Goal: Task Accomplishment & Management: Use online tool/utility

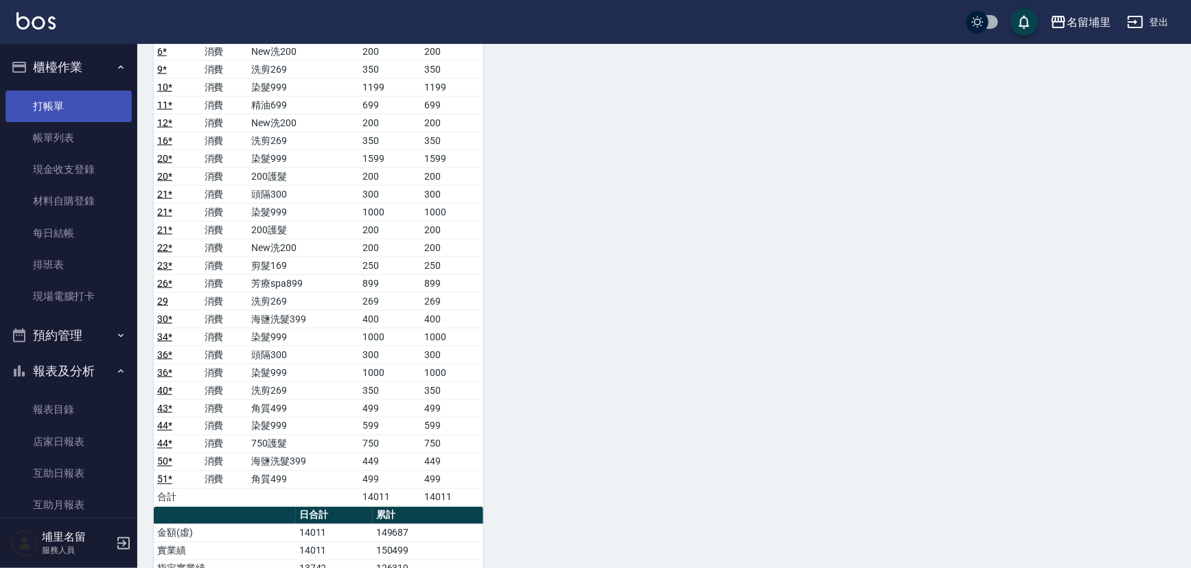
scroll to position [873, 0]
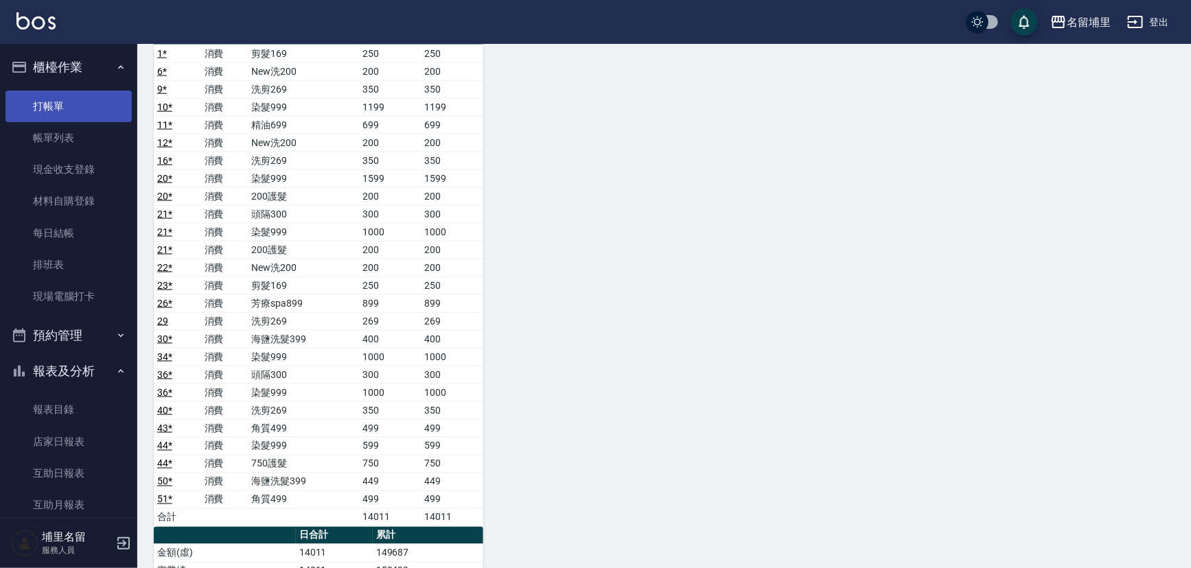
click at [51, 91] on link "打帳單" at bounding box center [68, 107] width 126 height 32
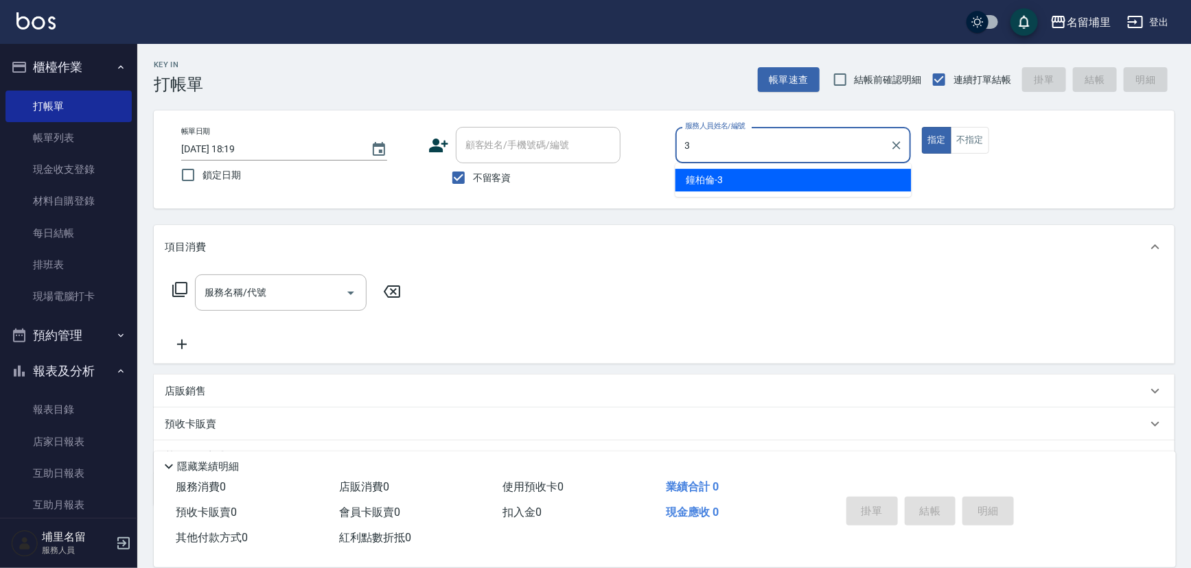
type input "鐘柏倫-3"
type button "true"
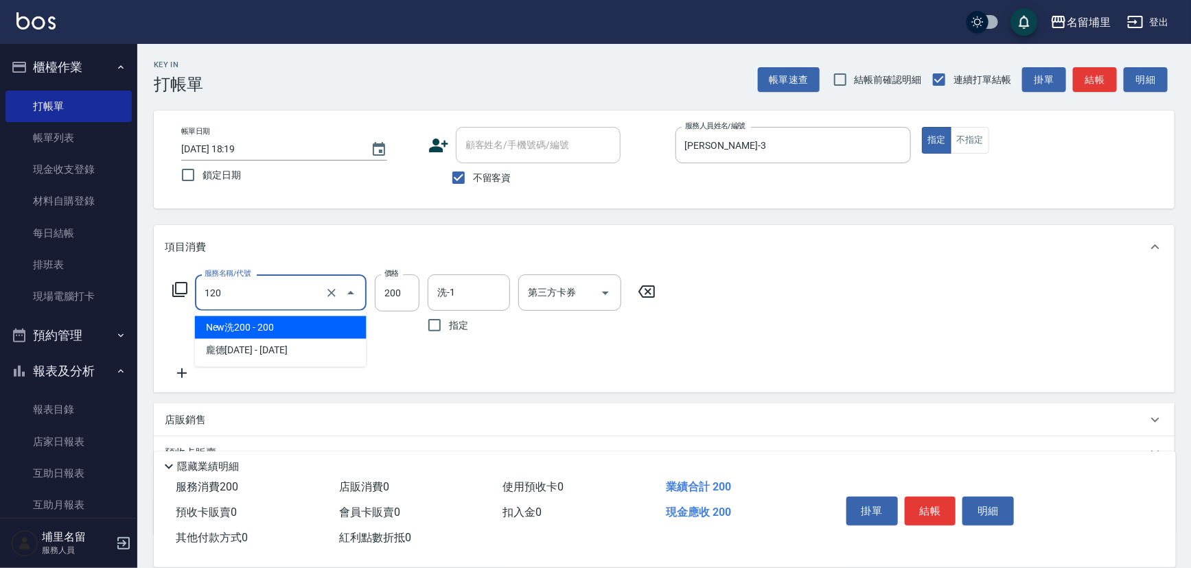
drag, startPoint x: 251, startPoint y: 295, endPoint x: 137, endPoint y: 287, distance: 114.9
click at [137, 287] on div "名留埔里 登出 櫃檯作業 打帳單 帳單列表 現金收支登錄 材料自購登錄 每日結帳 排班表 現場電腦打卡 預約管理 預約管理 單日預約紀錄 單週預約紀錄 報表及…" at bounding box center [595, 332] width 1191 height 665
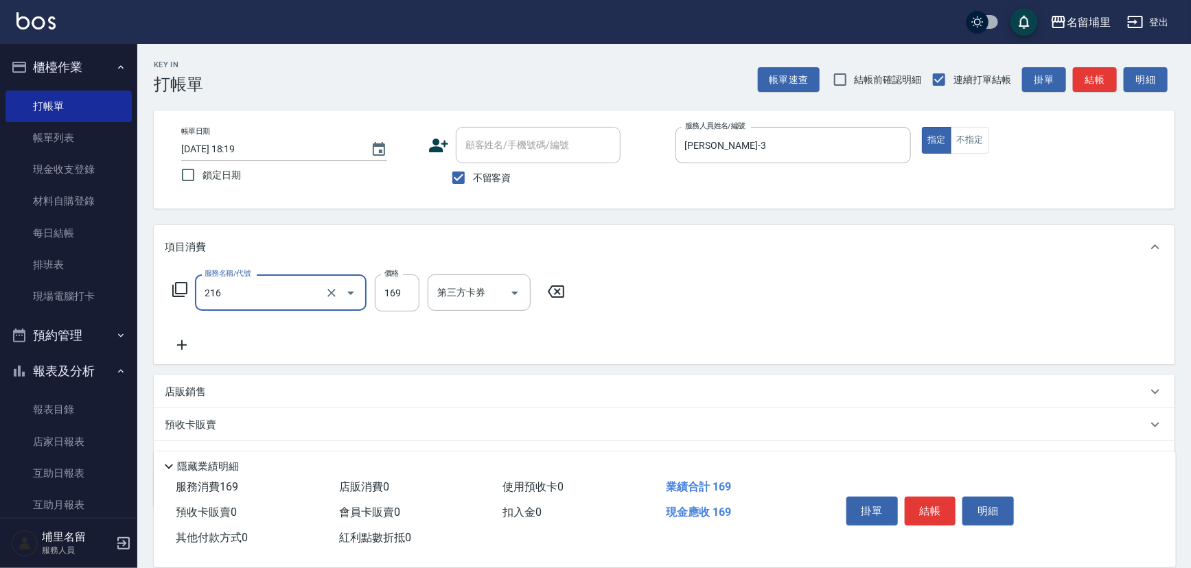
type input "剪髮169(216)"
type input "200"
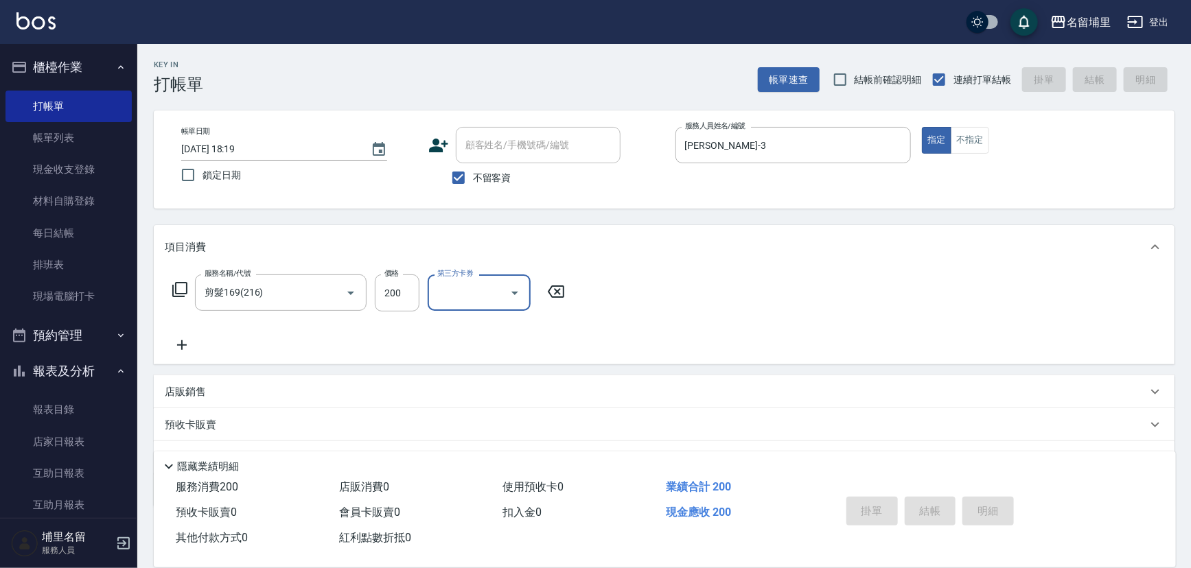
type input "[DATE] 19:17"
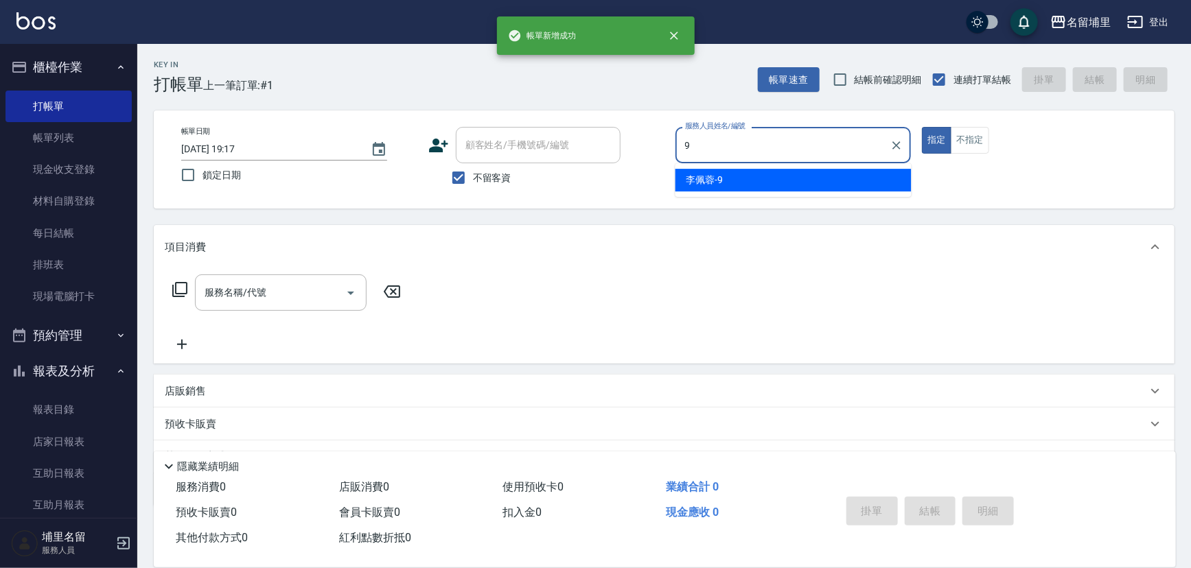
type input "[PERSON_NAME]-9"
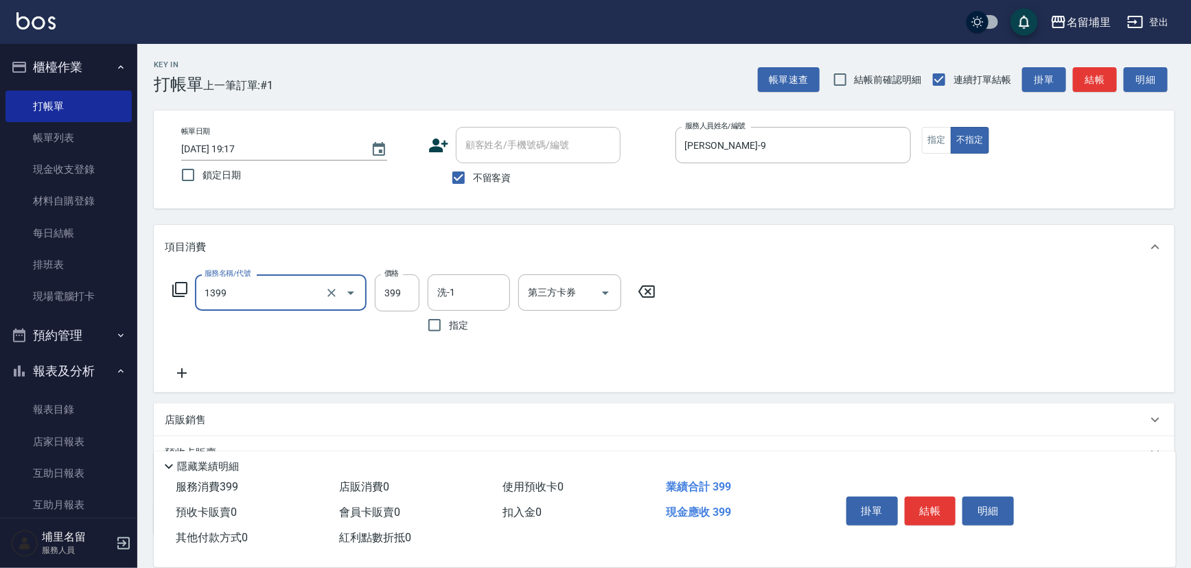
type input "海鹽洗髮399(1399)"
type input "499"
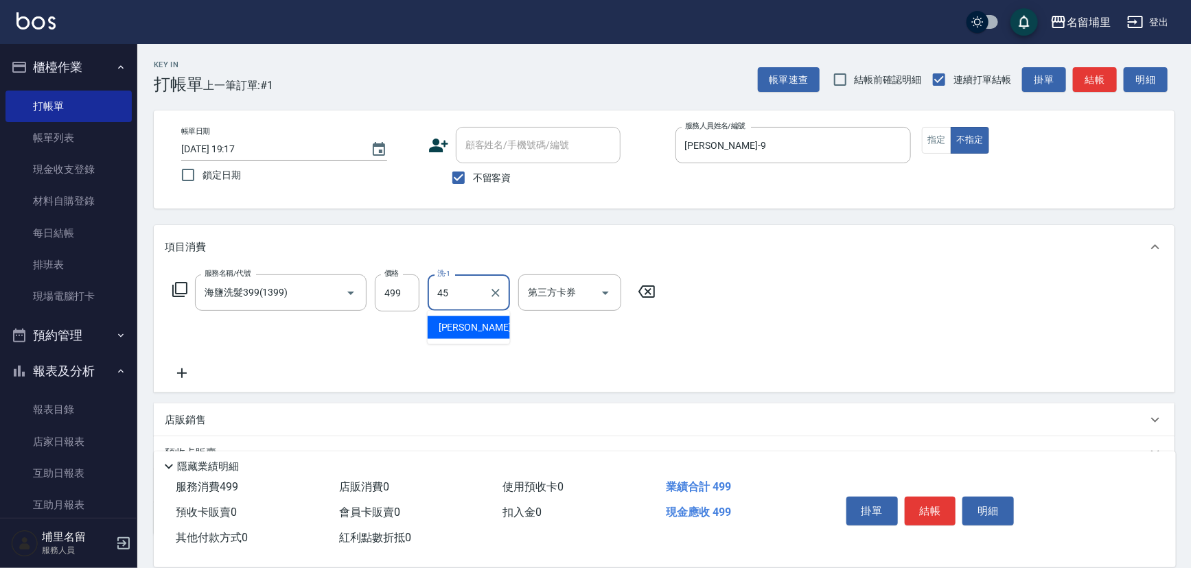
type input "[PERSON_NAME]-45"
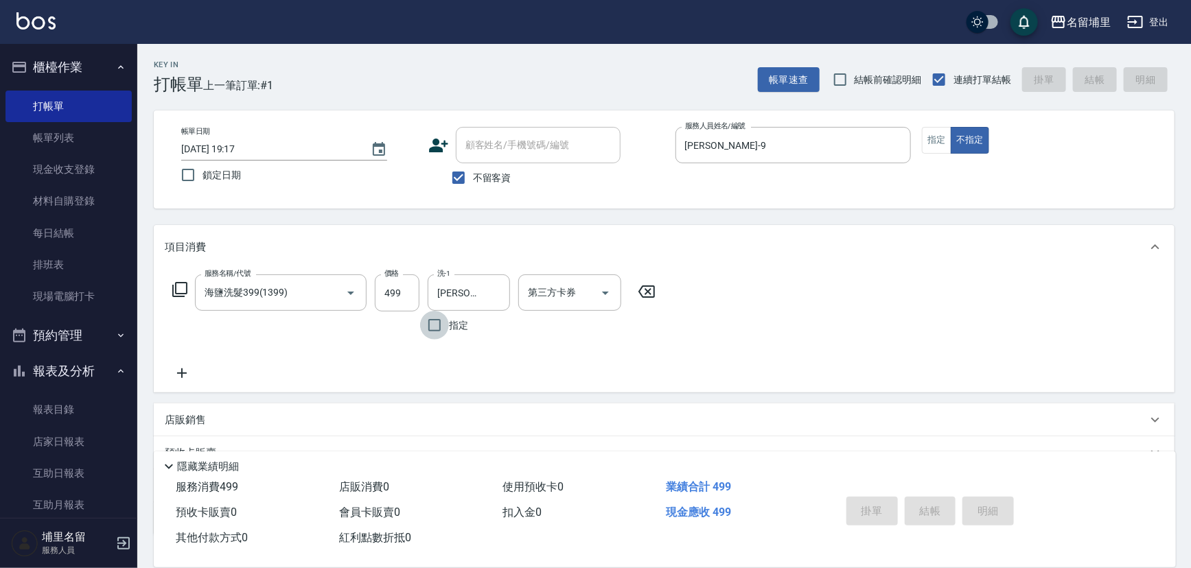
type input "2025/09/18 19:18"
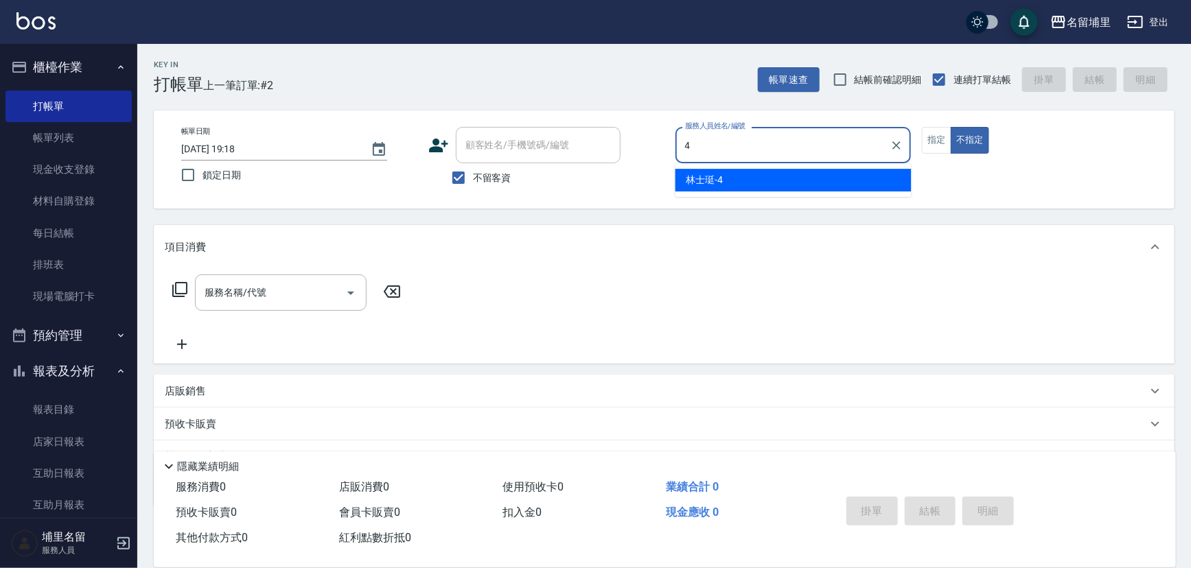
type input "林士珽-4"
type button "false"
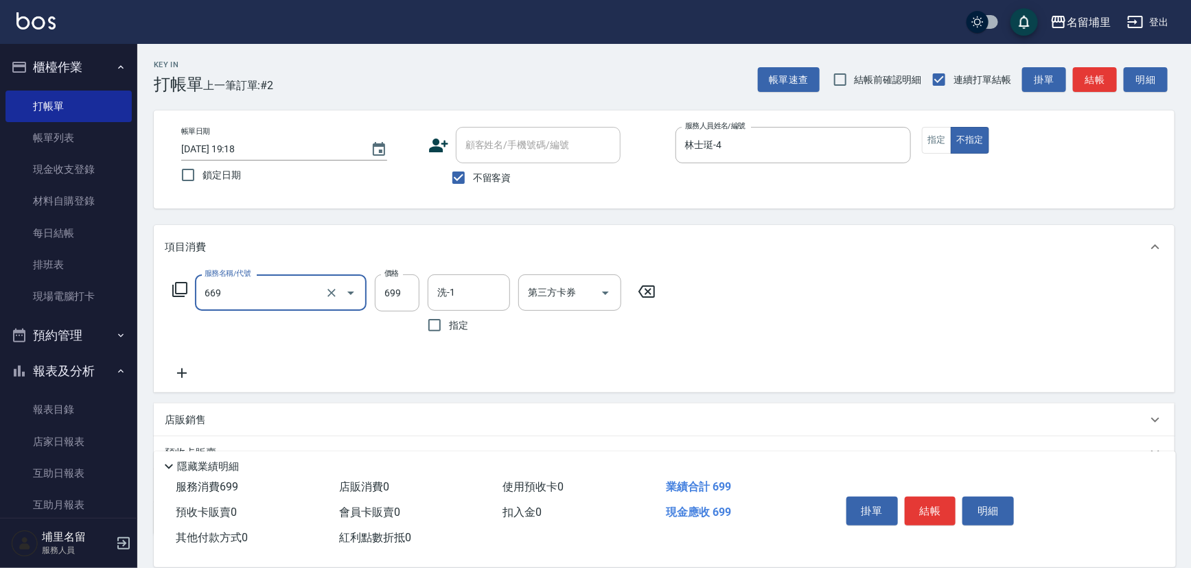
type input "精油699(669)"
type input "799"
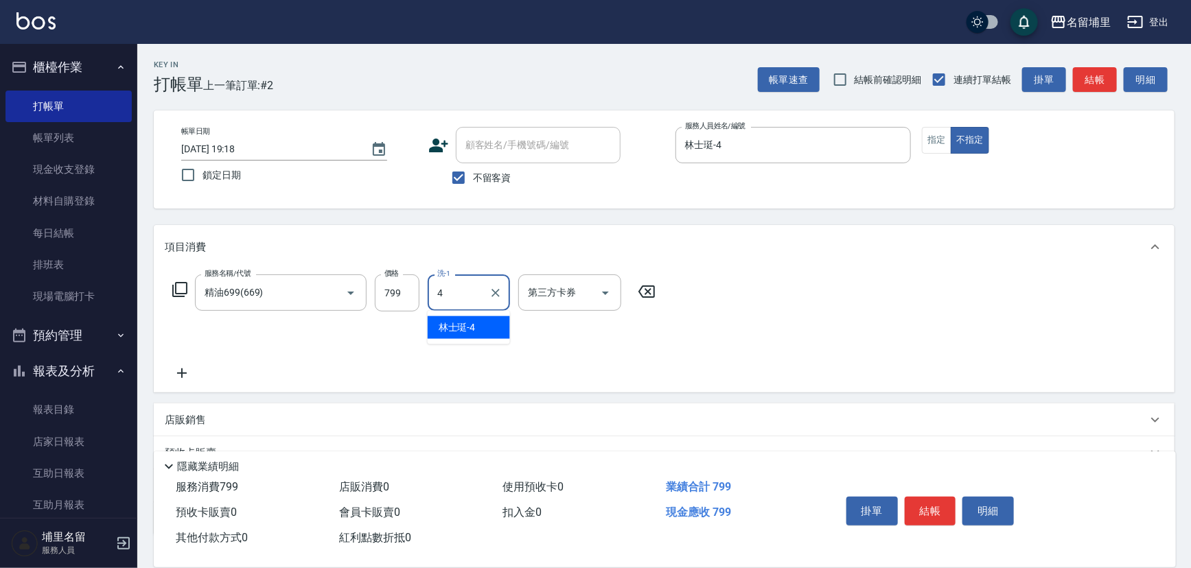
type input "林士珽-4"
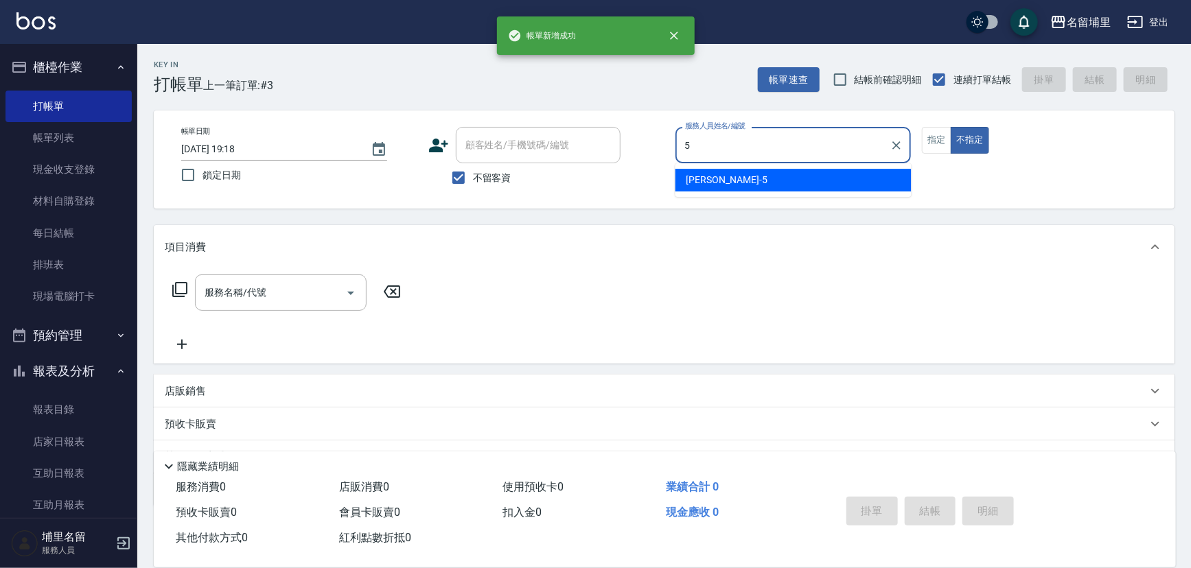
type input "蔣昀璠-5"
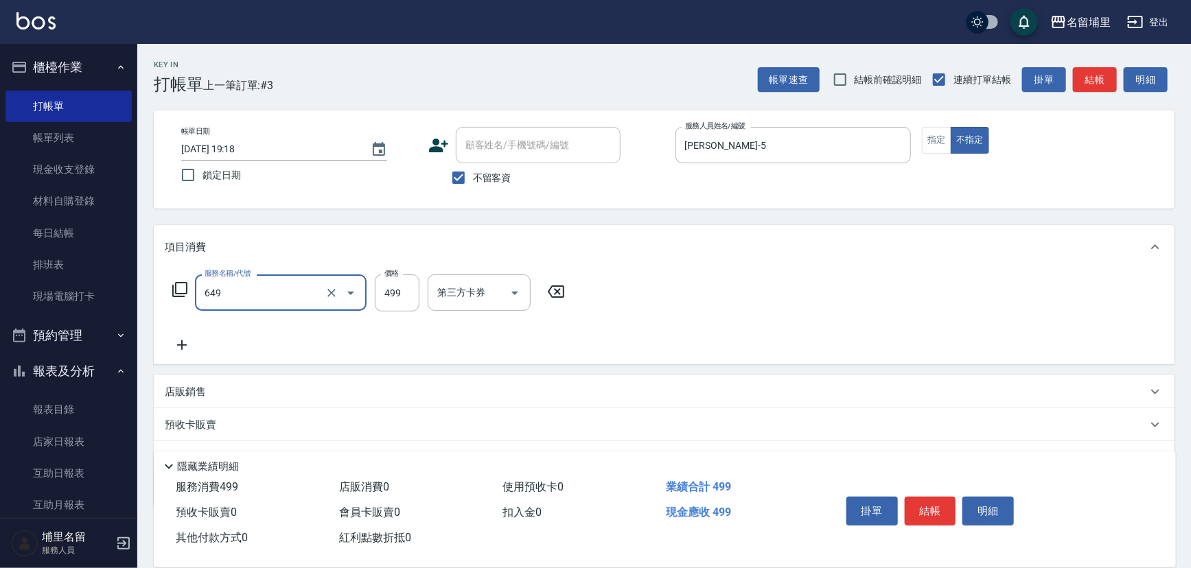
type input "角質499(649)"
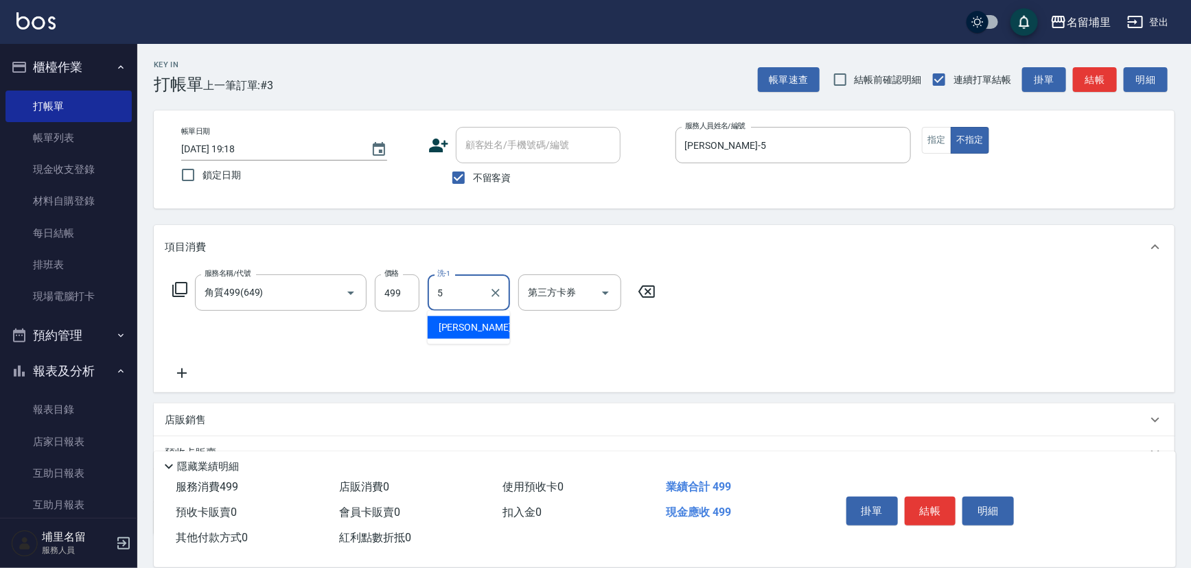
type input "蔣昀璠-5"
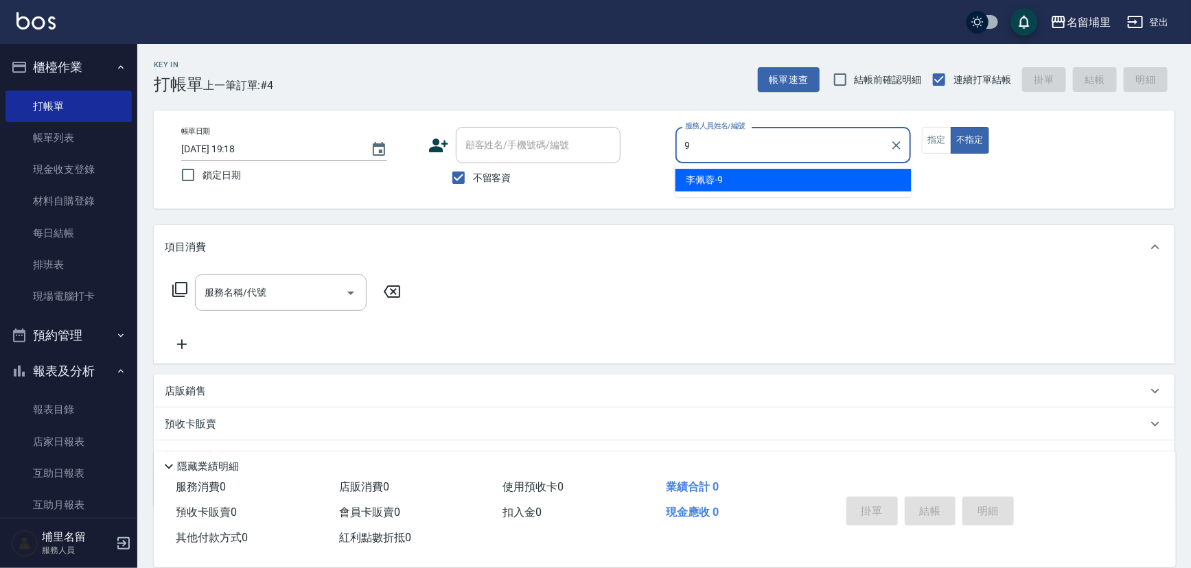
type input "[PERSON_NAME]-9"
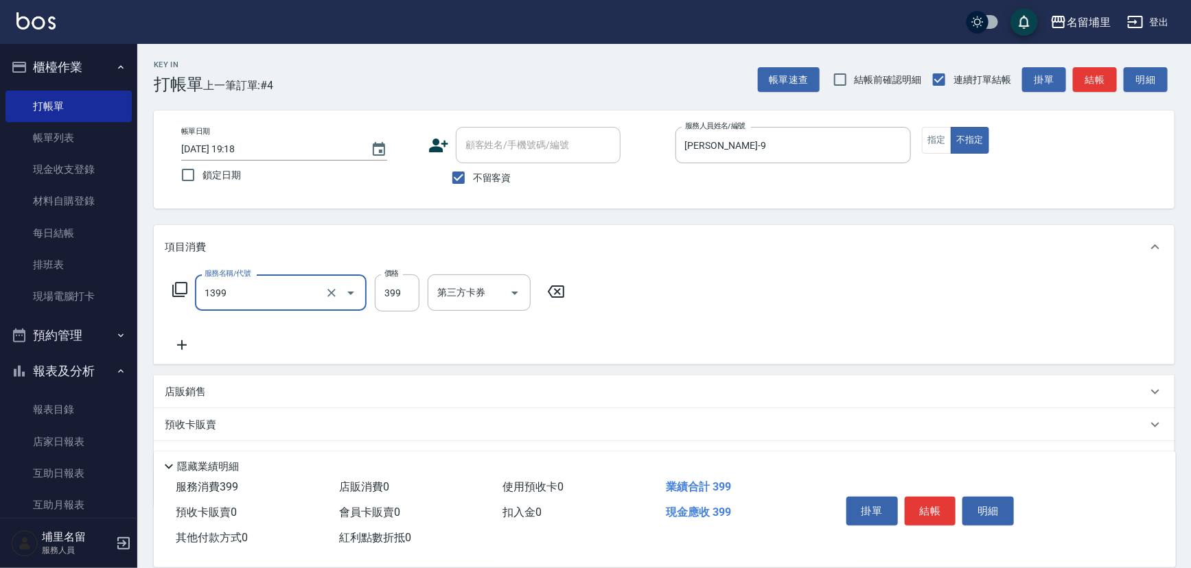
type input "海鹽洗髮399(1399)"
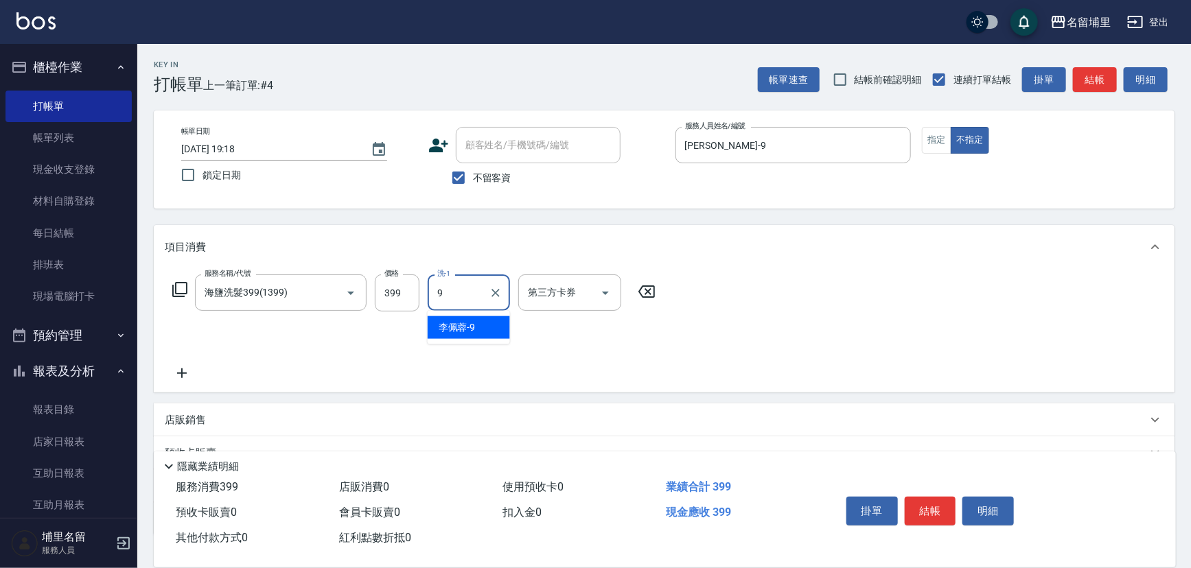
type input "[PERSON_NAME]-9"
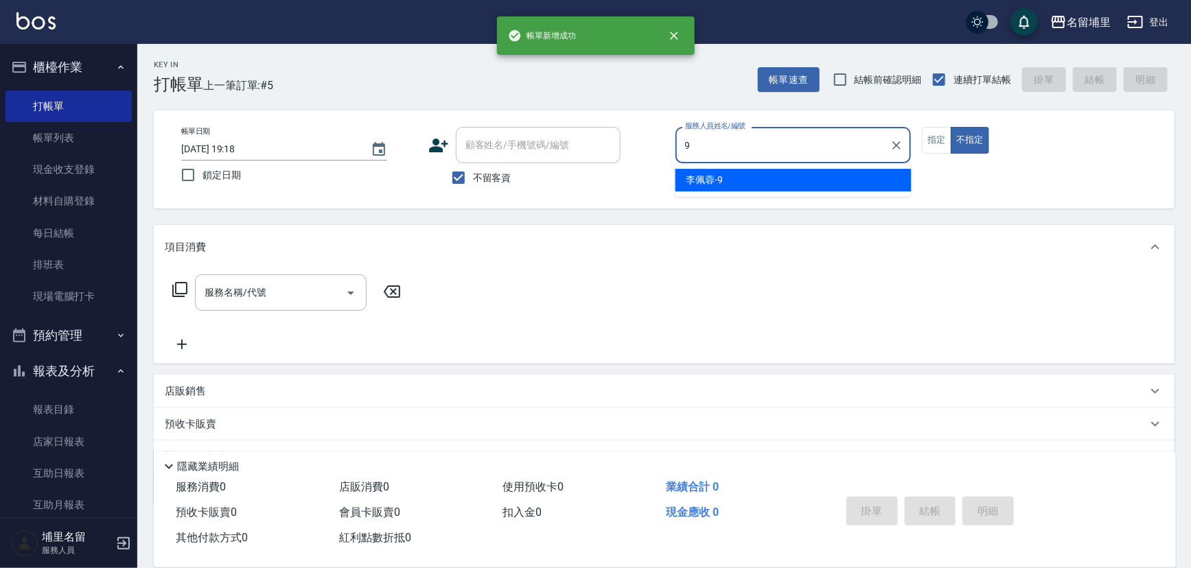
type input "[PERSON_NAME]-9"
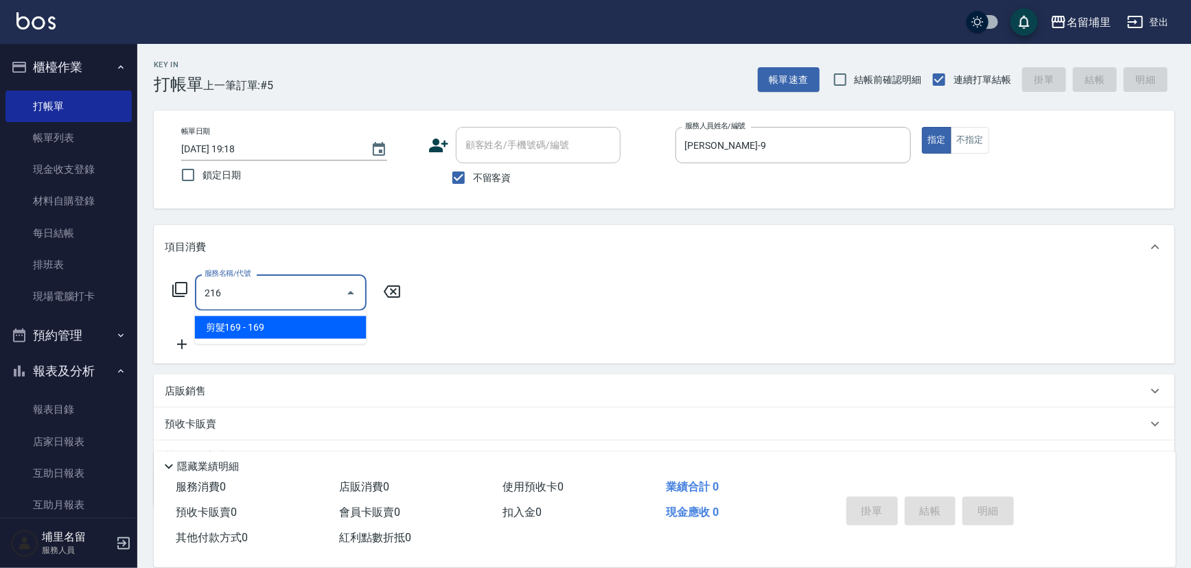
type input "剪髮169(216)"
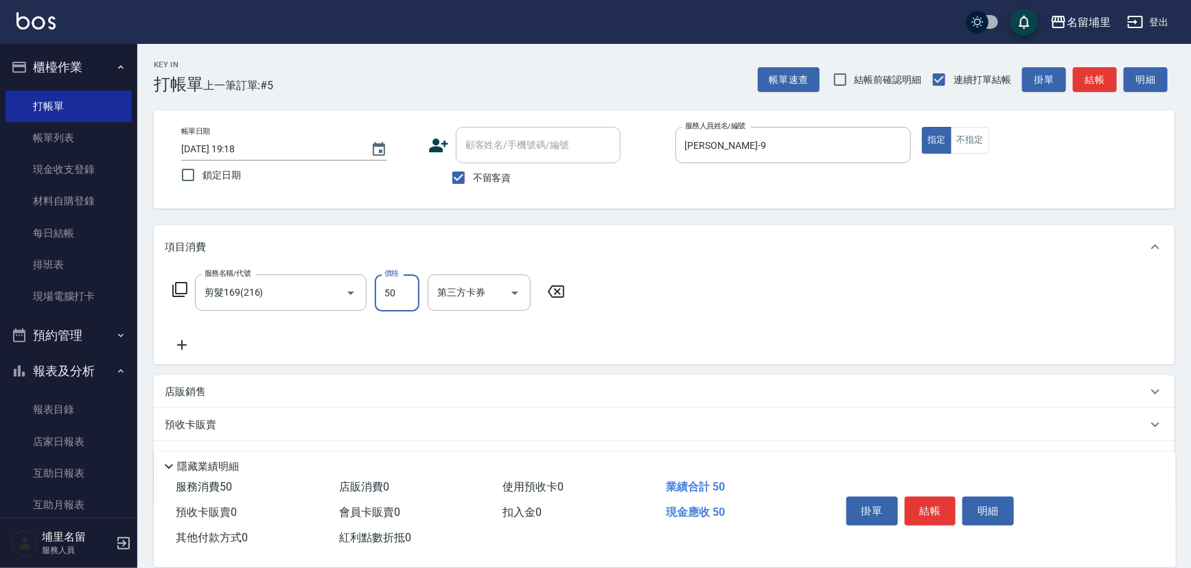
type input "50"
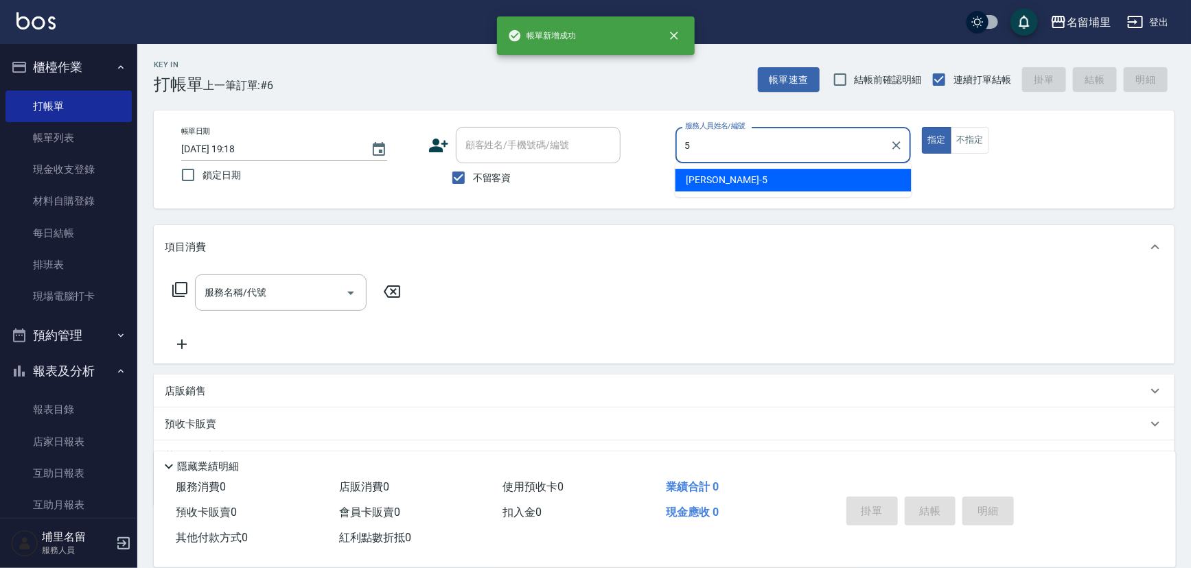
type input "蔣昀璠-5"
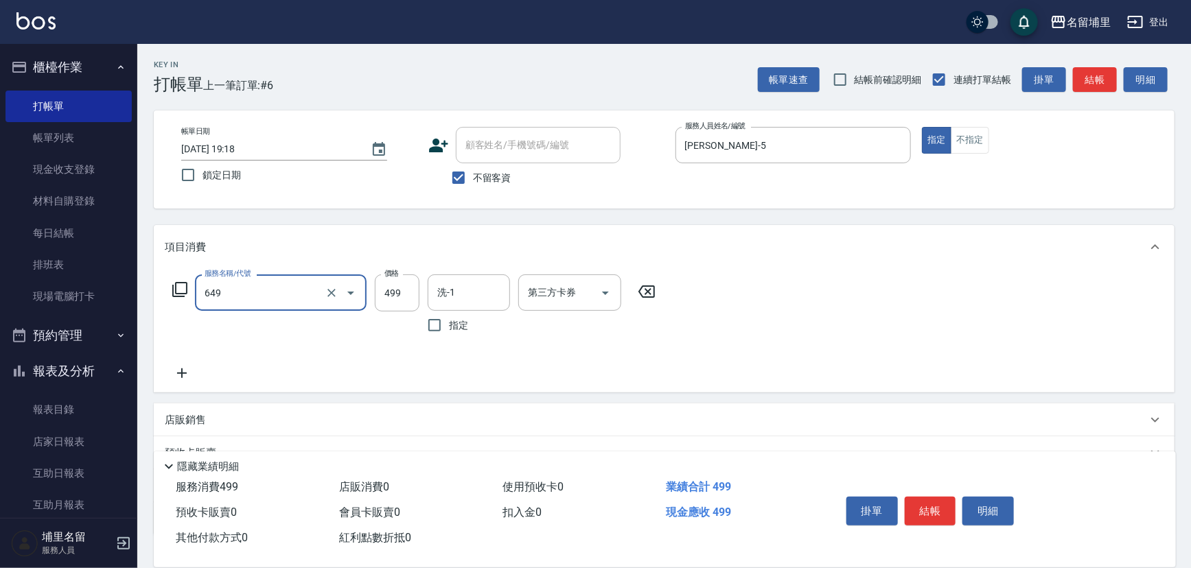
type input "角質499(649)"
type input "599"
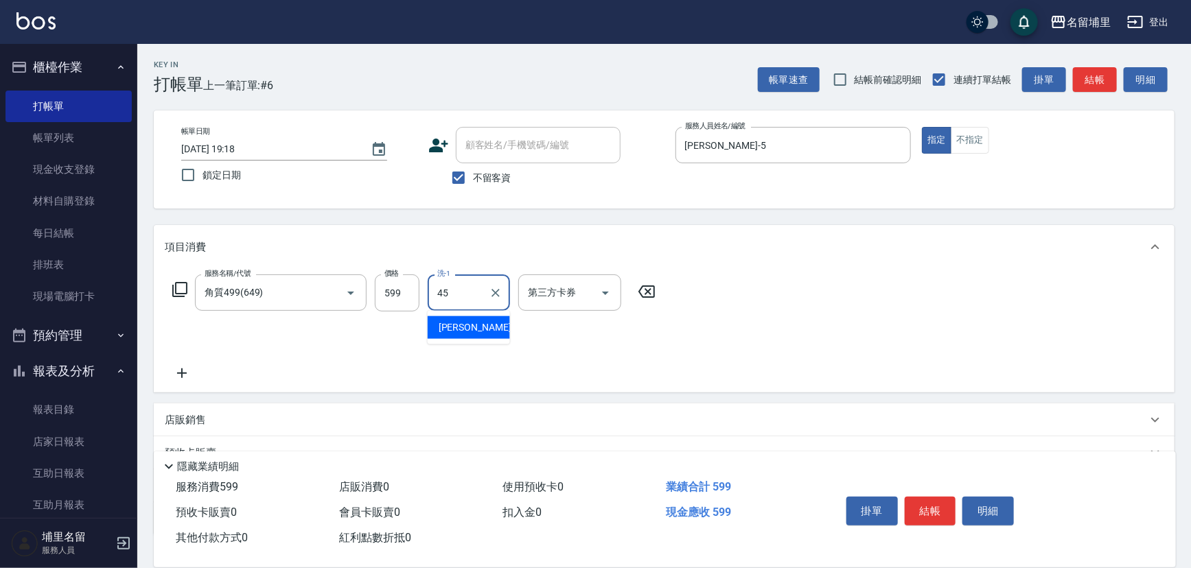
type input "[PERSON_NAME]-45"
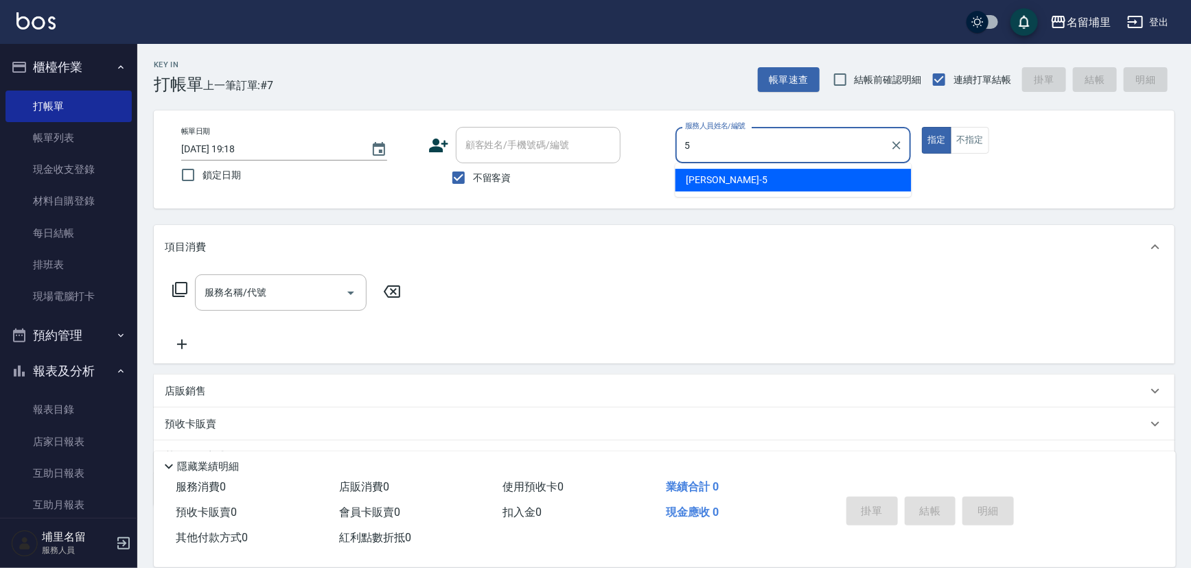
type input "蔣昀璠-5"
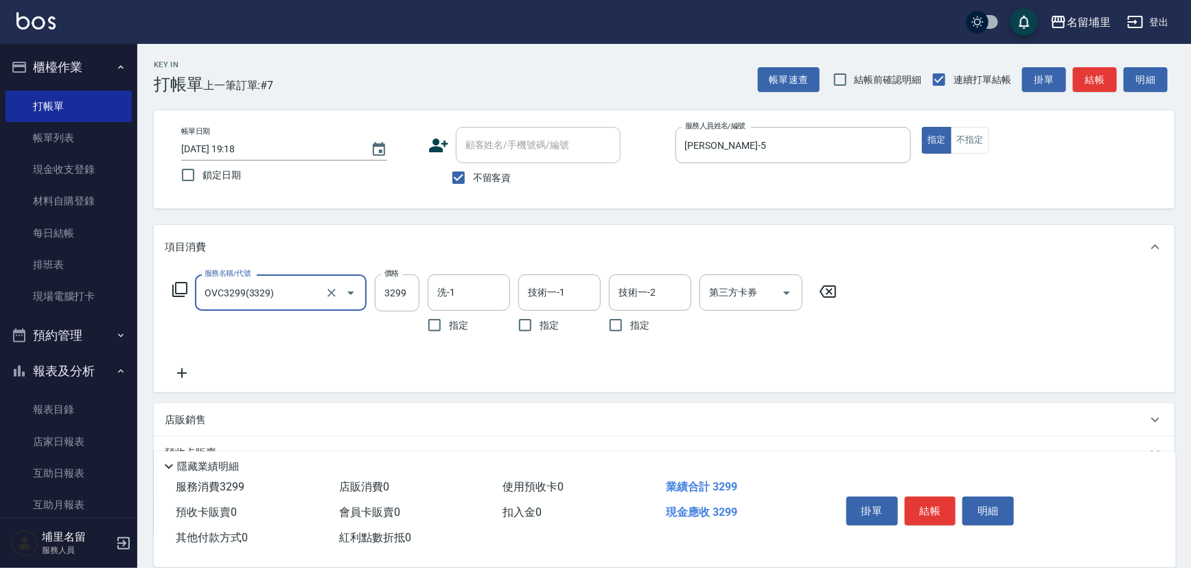
type input "OVC3299(3329)"
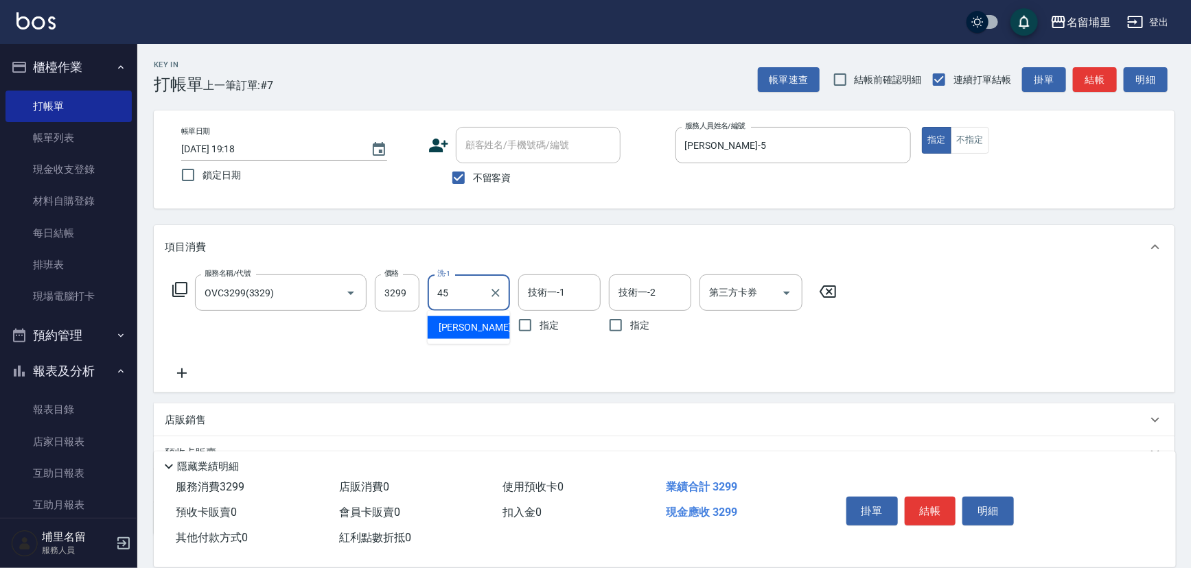
type input "[PERSON_NAME]-45"
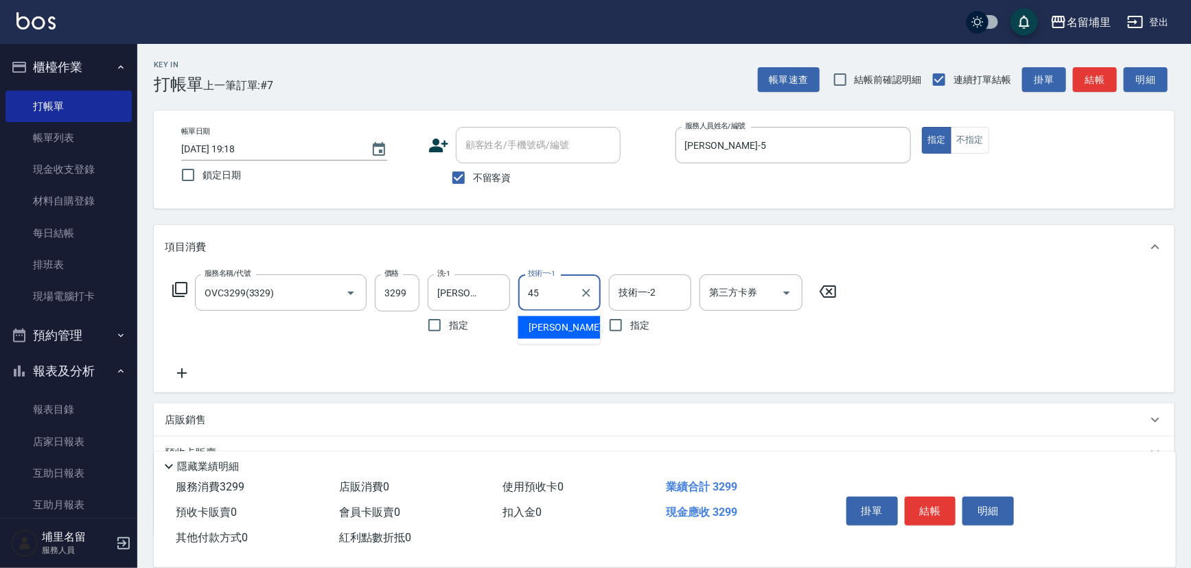
type input "[PERSON_NAME]-45"
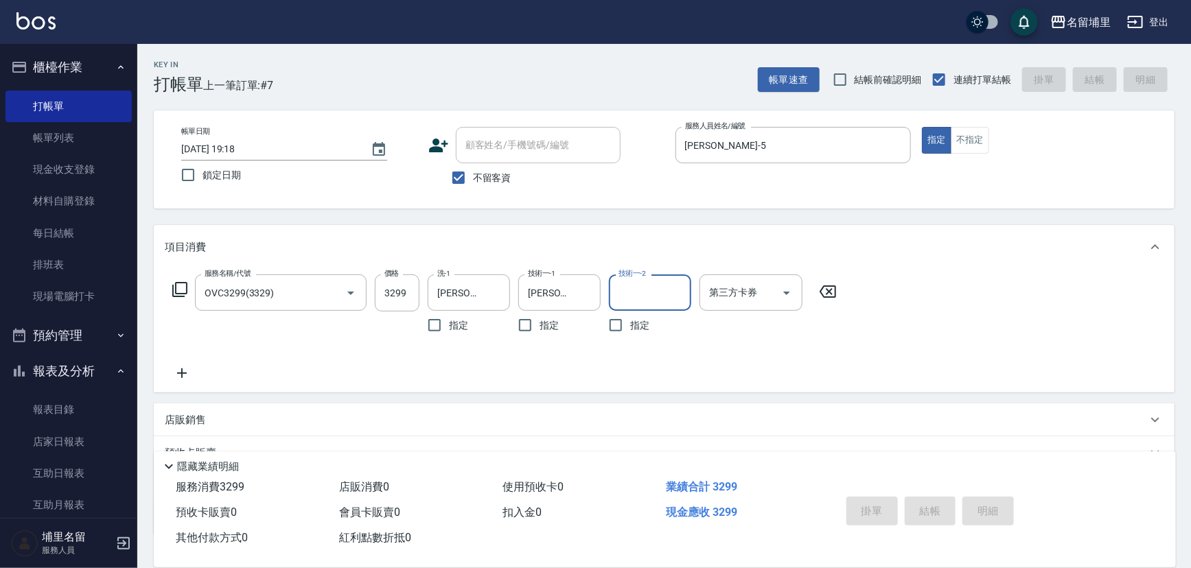
type input "2025/09/18 19:19"
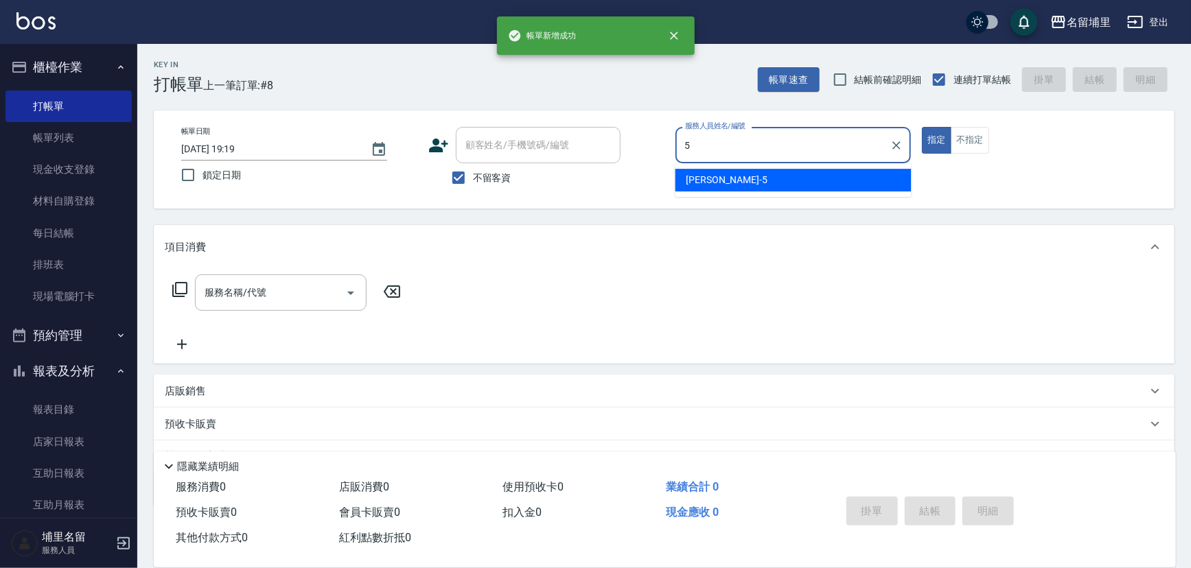
type input "蔣昀璠-5"
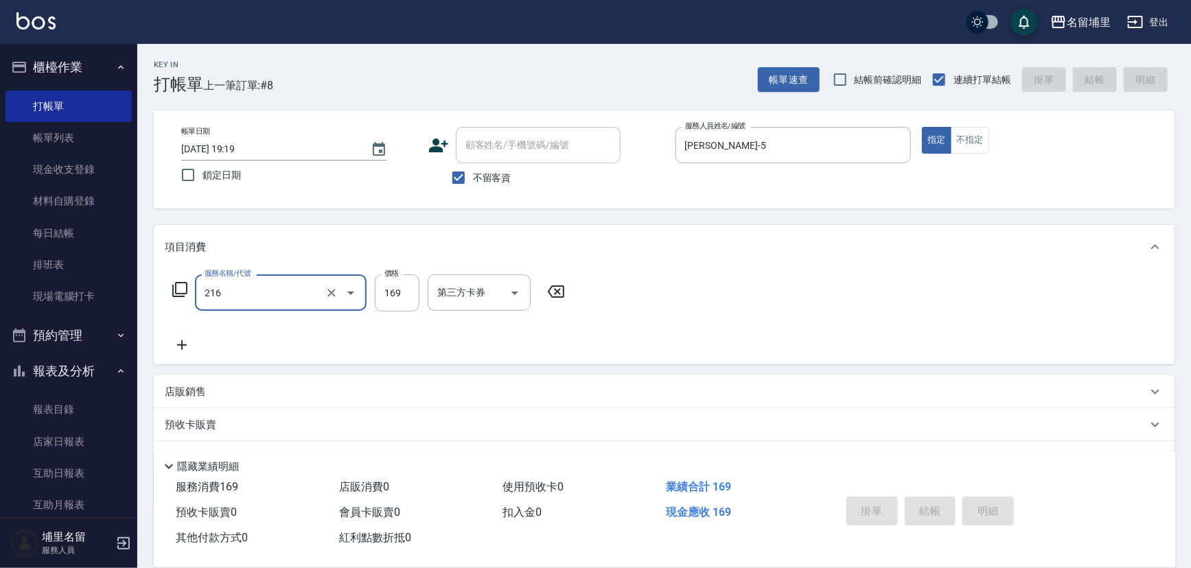
type input "216"
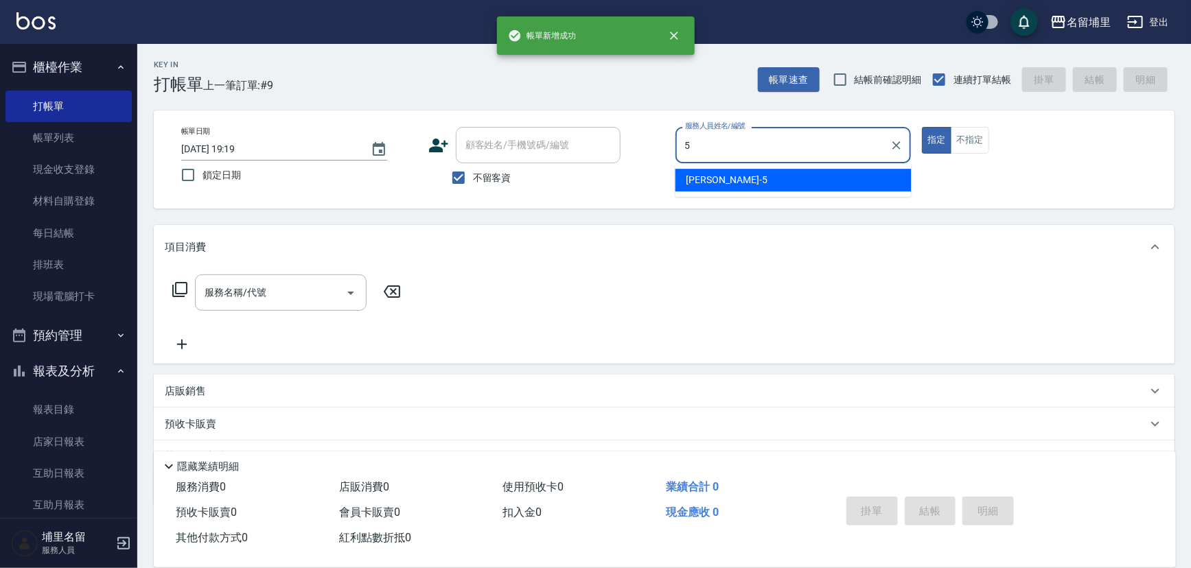
type input "蔣昀璠-5"
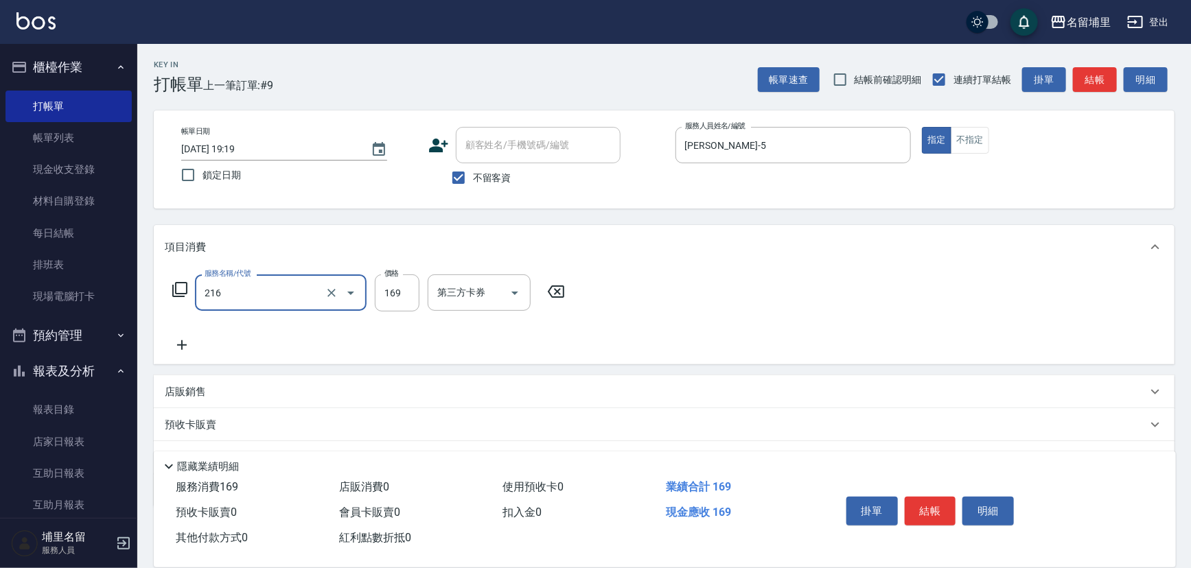
type input "剪髮169(216)"
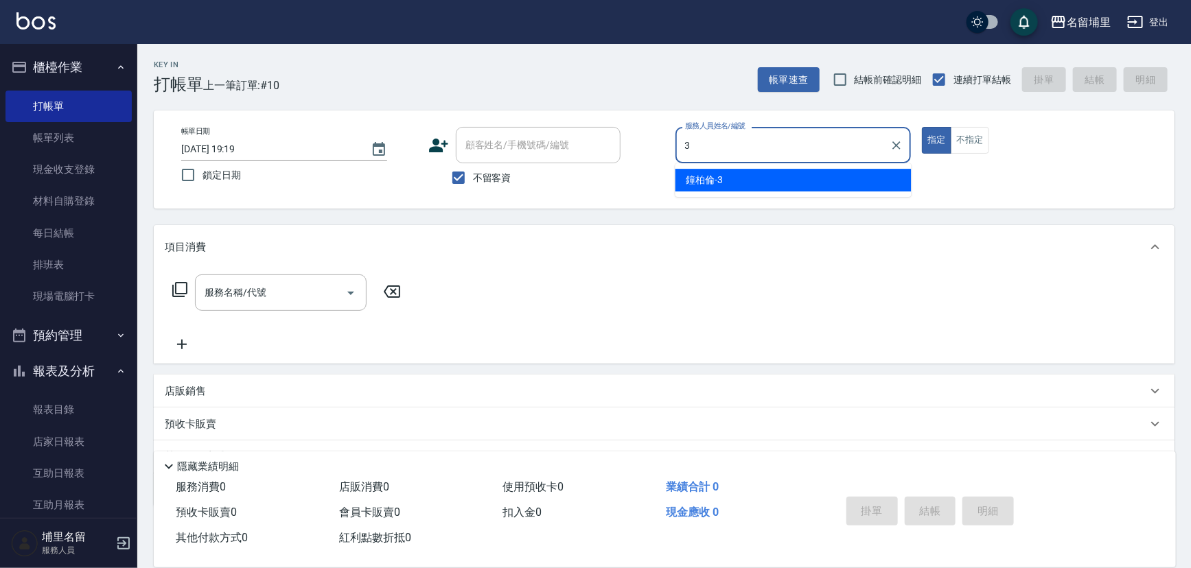
type input "鐘柏倫-3"
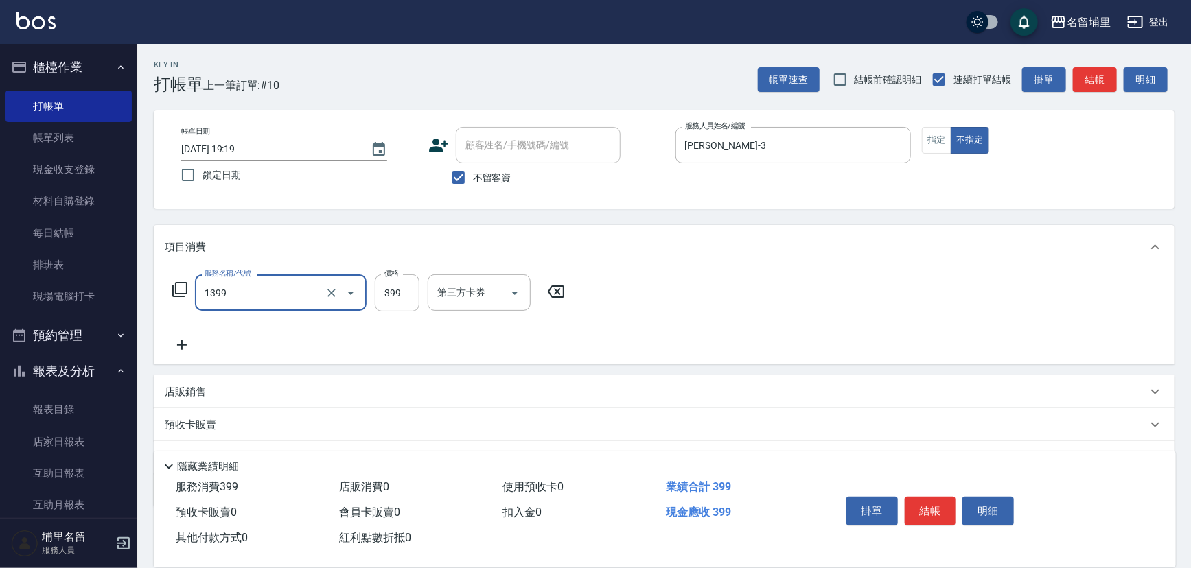
type input "海鹽洗髮399(1399)"
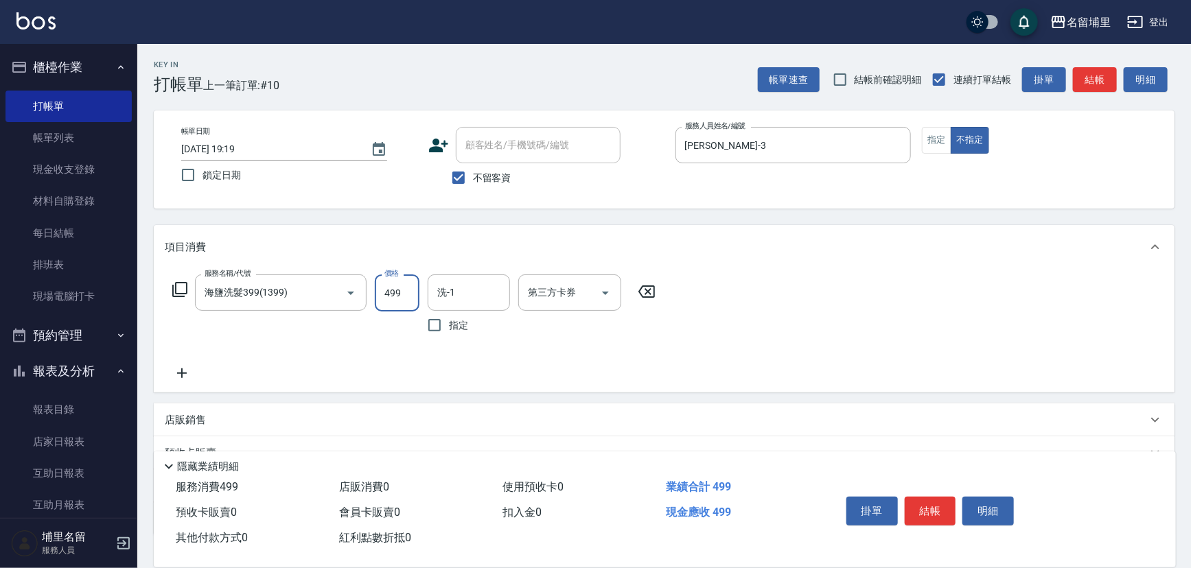
type input "499"
type input "鐘柏倫-3"
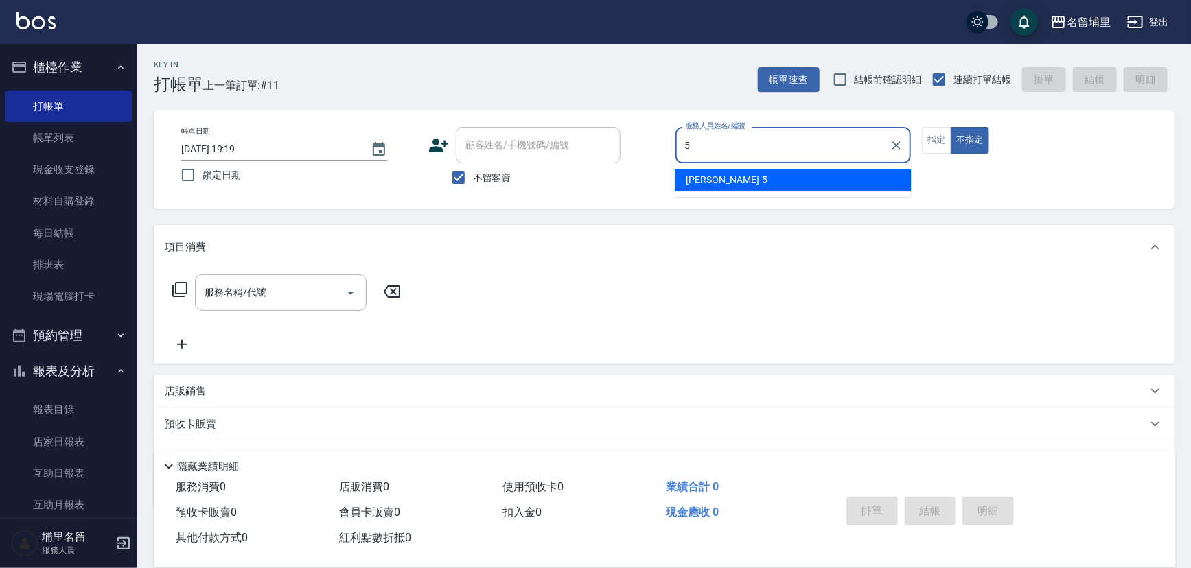
type input "蔣昀璠-5"
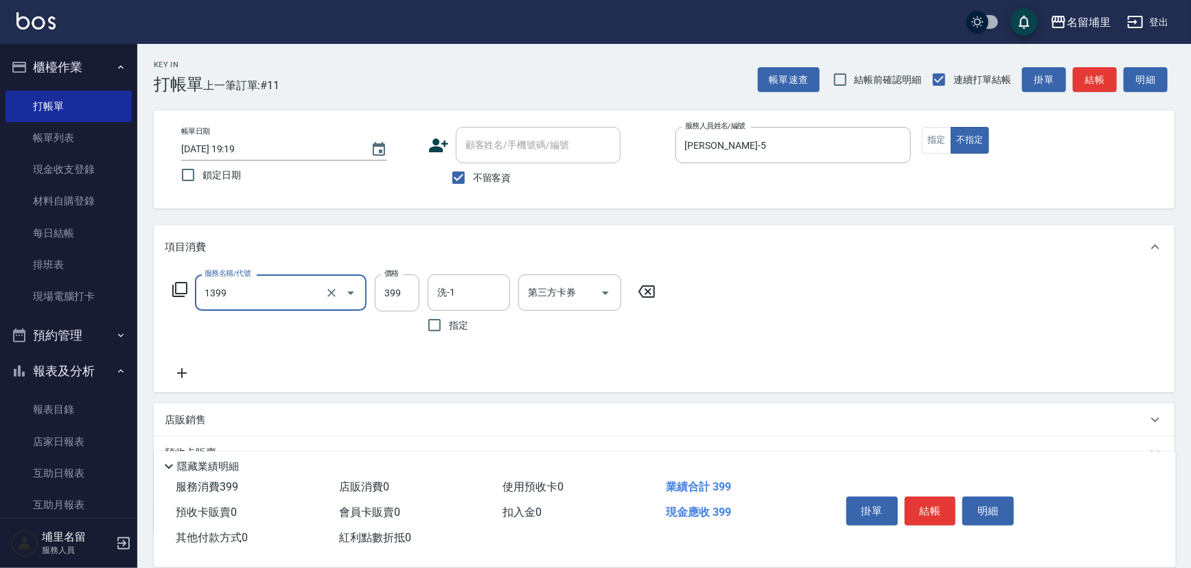
type input "海鹽洗髮399(1399)"
type input "499"
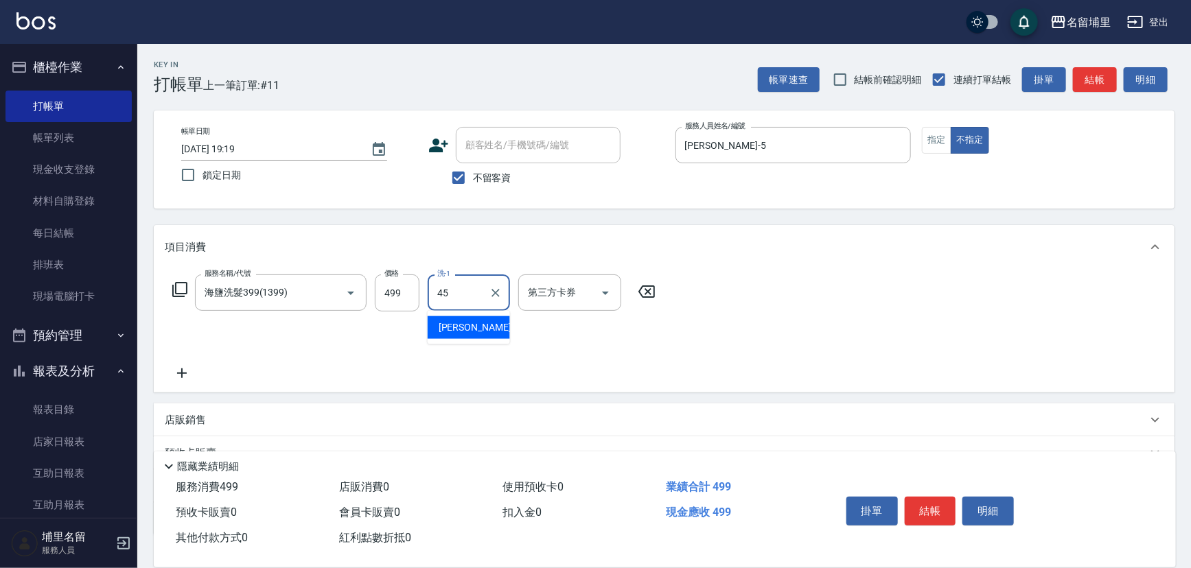
type input "[PERSON_NAME]-45"
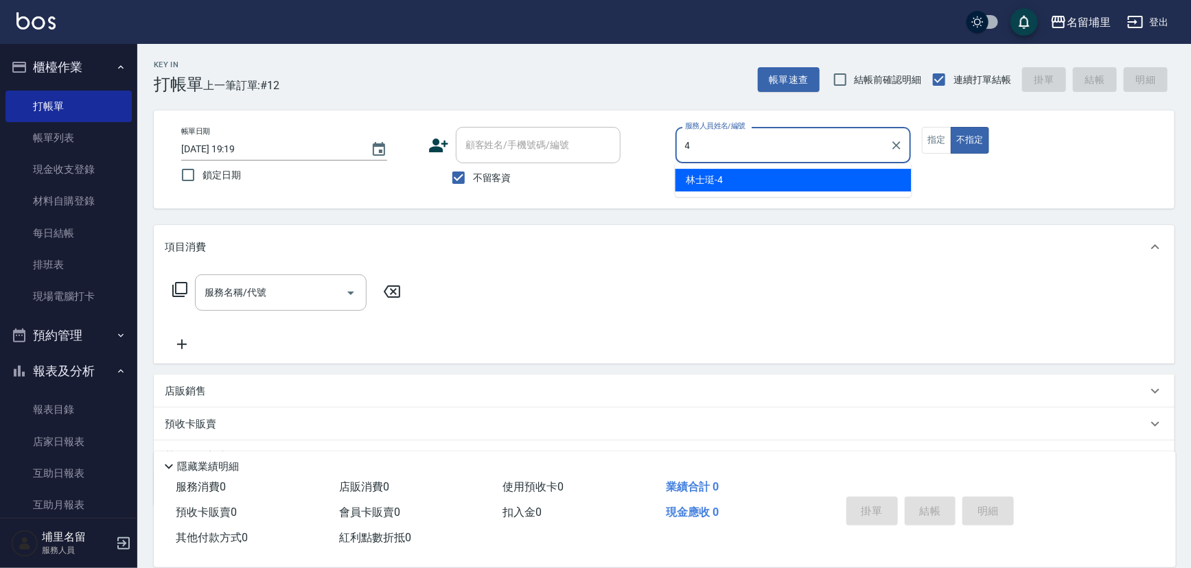
type input "林士珽-4"
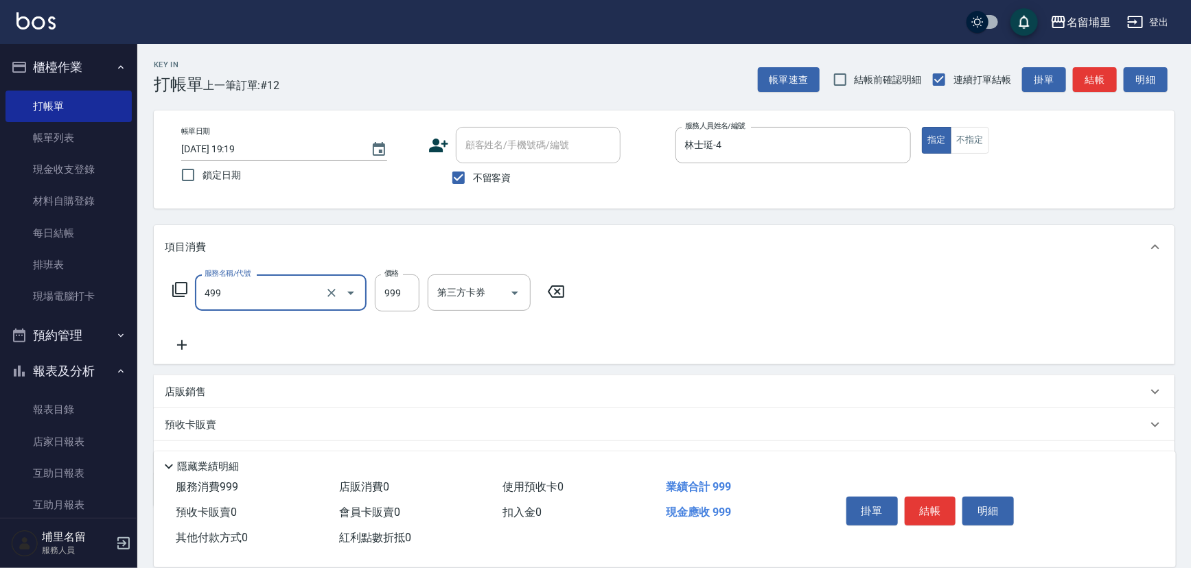
type input "染髮999(499)"
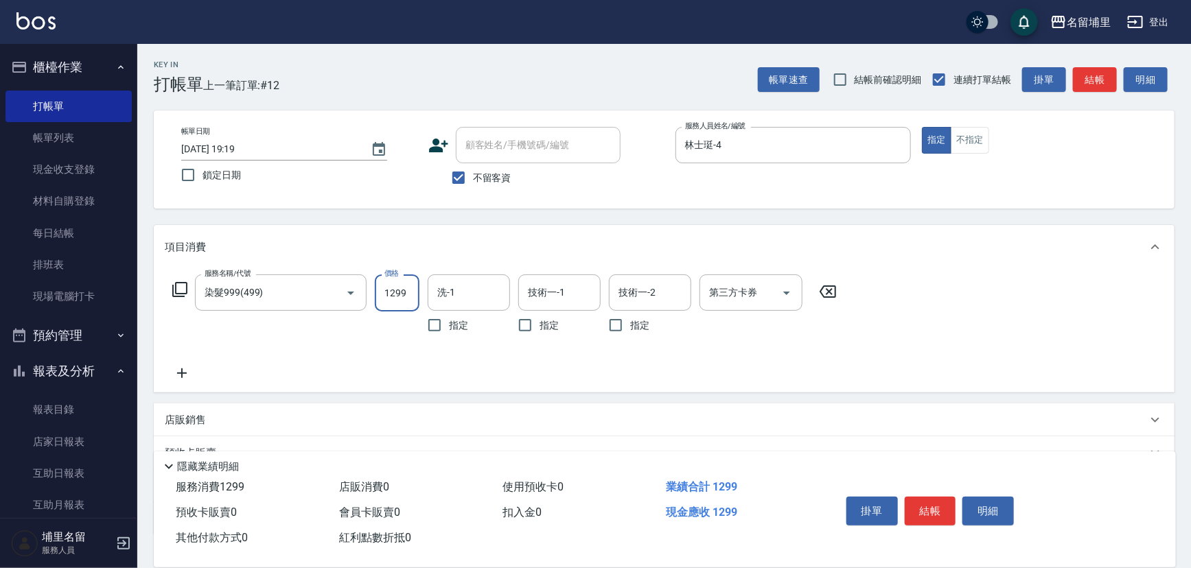
type input "1299"
type input "林士珽-4"
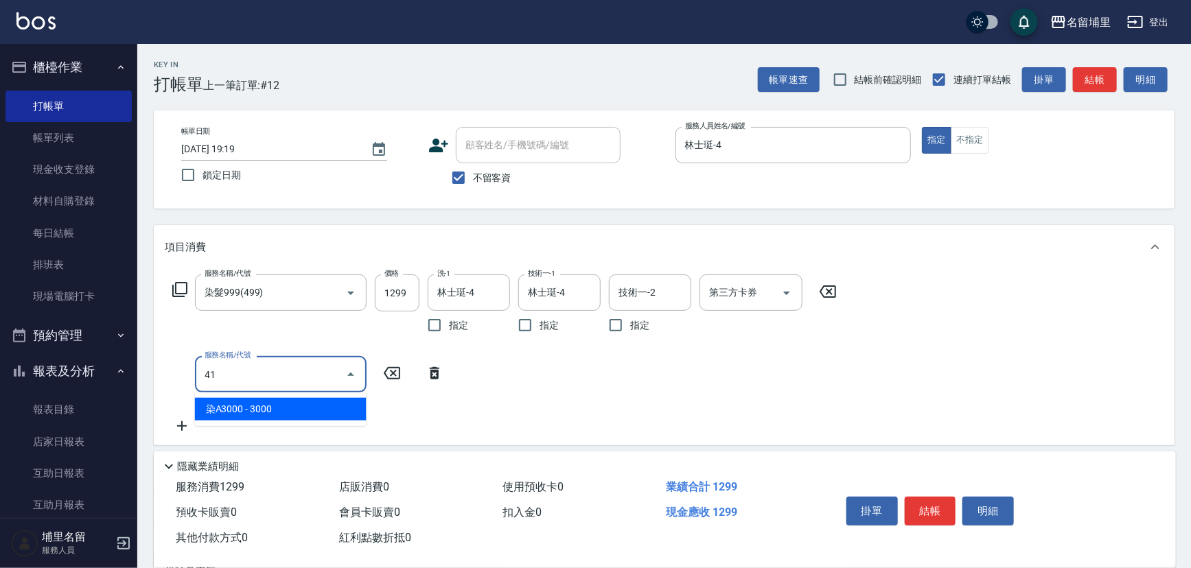
type input "4"
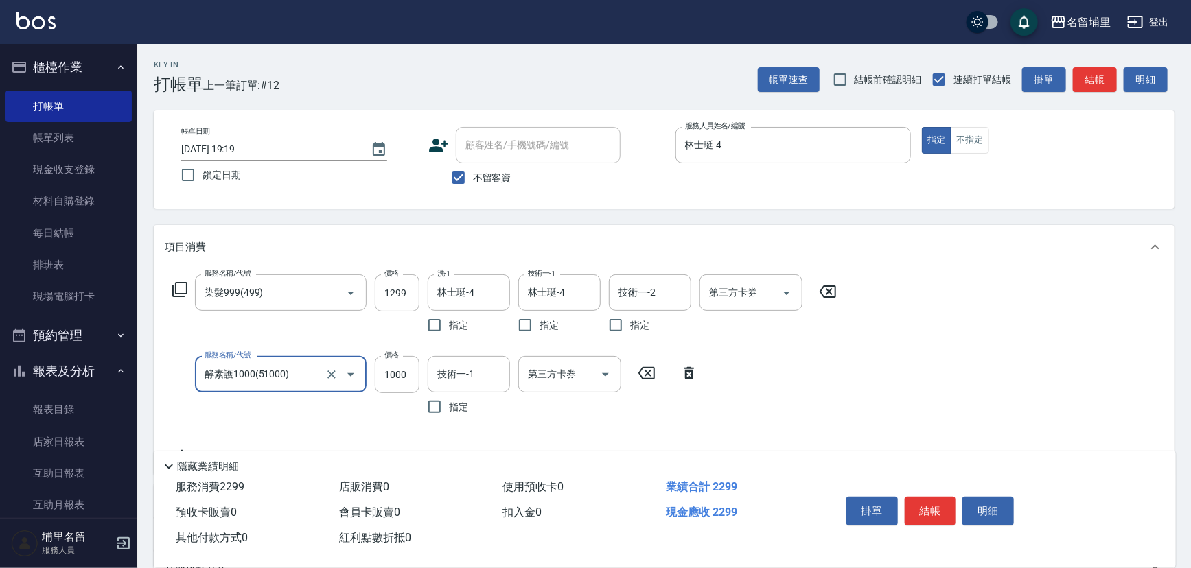
type input "酵素護1000(51000)"
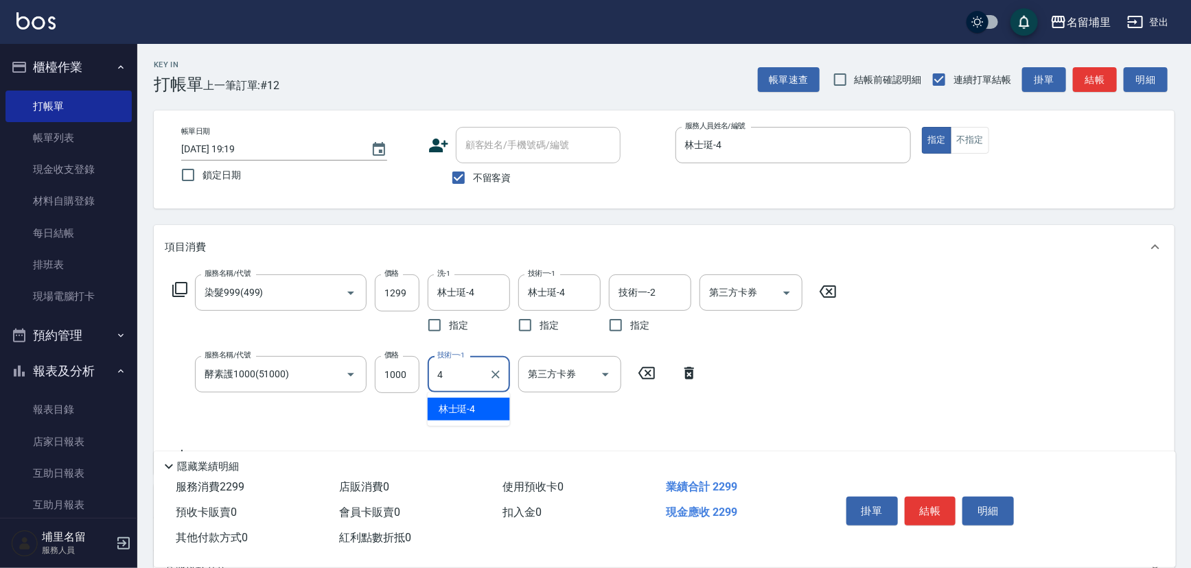
type input "林士珽-4"
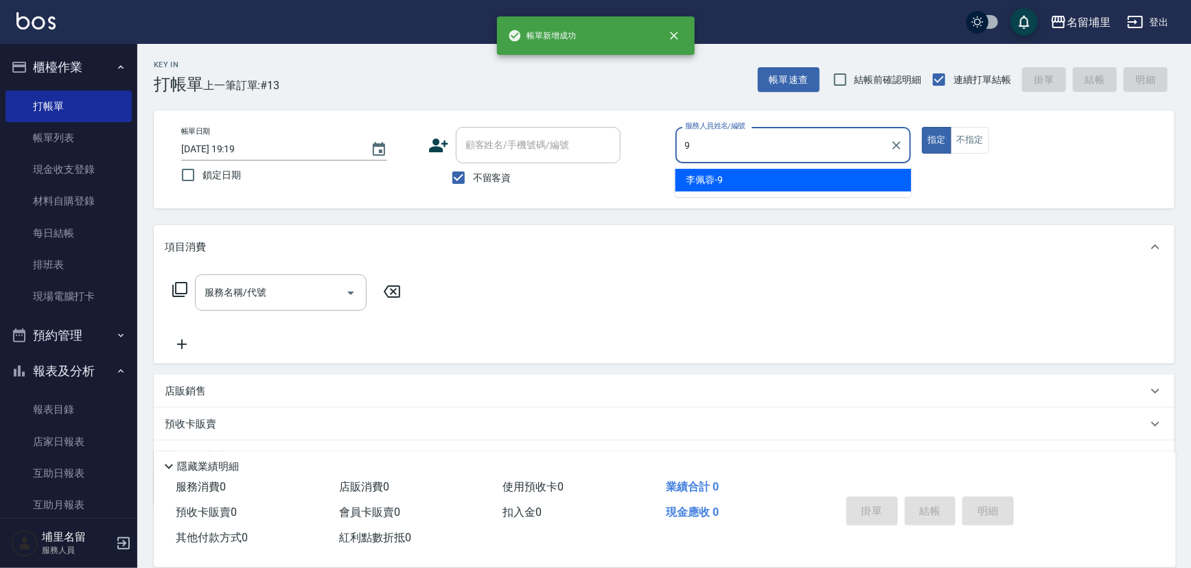
type input "[PERSON_NAME]-9"
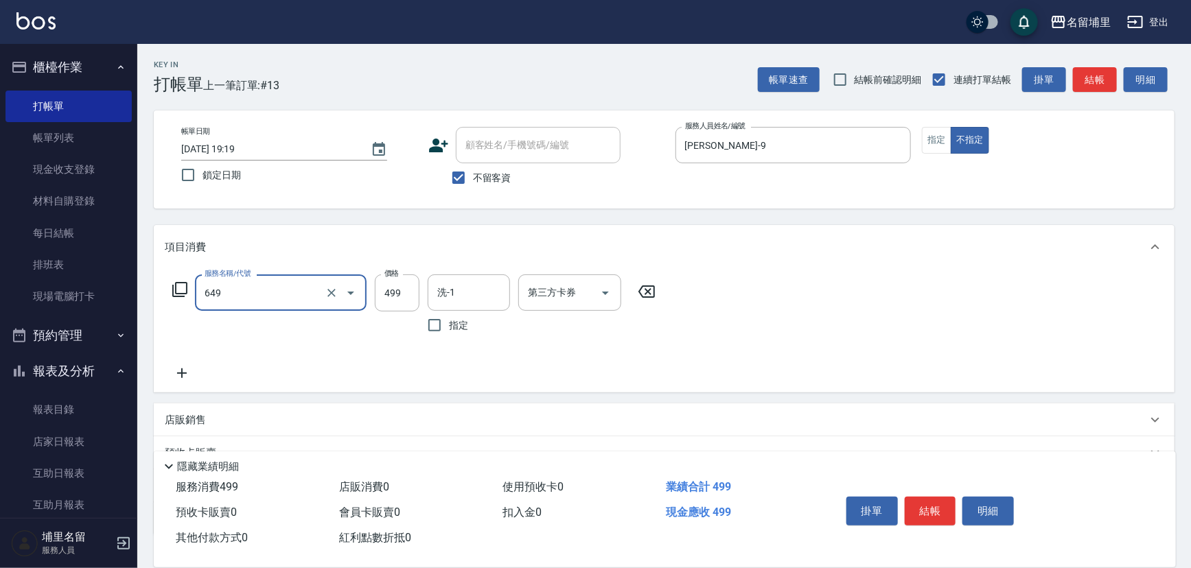
type input "角質499(649)"
type input "599"
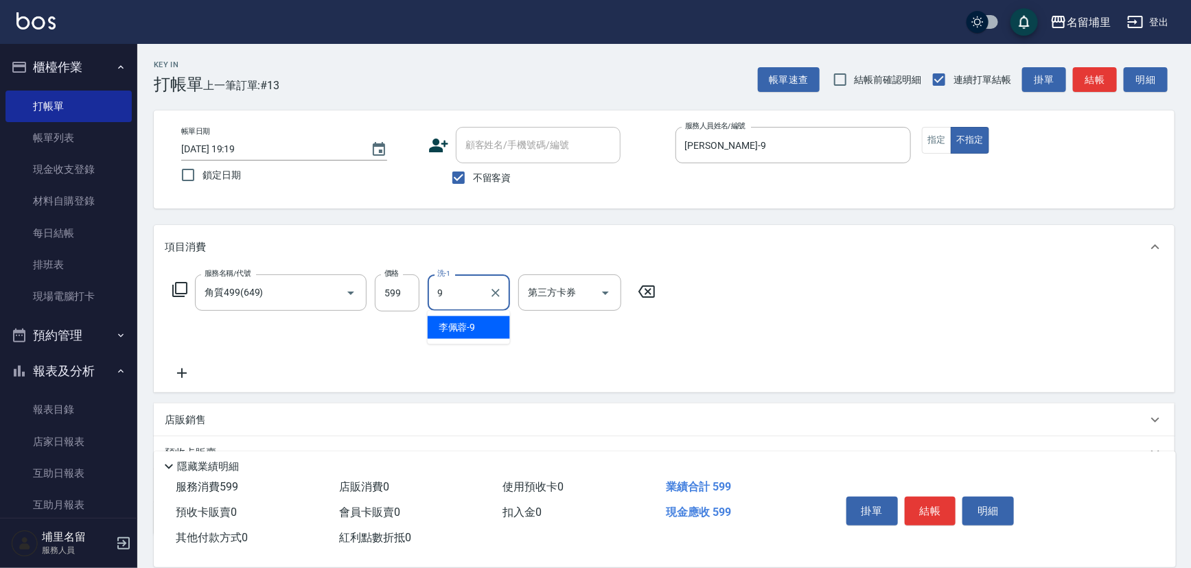
type input "[PERSON_NAME]-9"
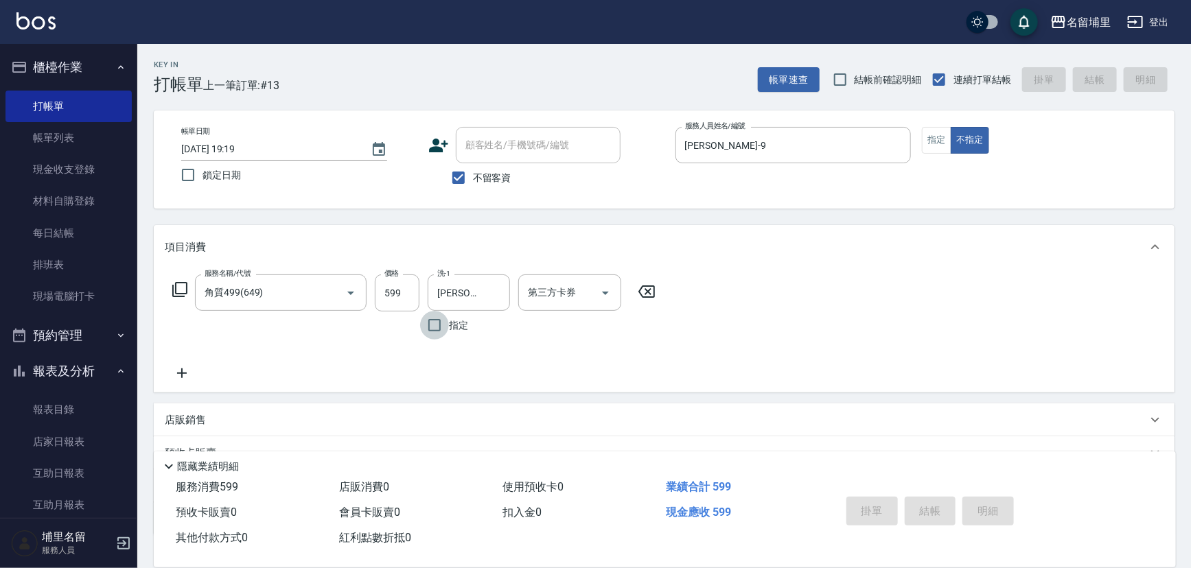
type input "2025/09/18 19:20"
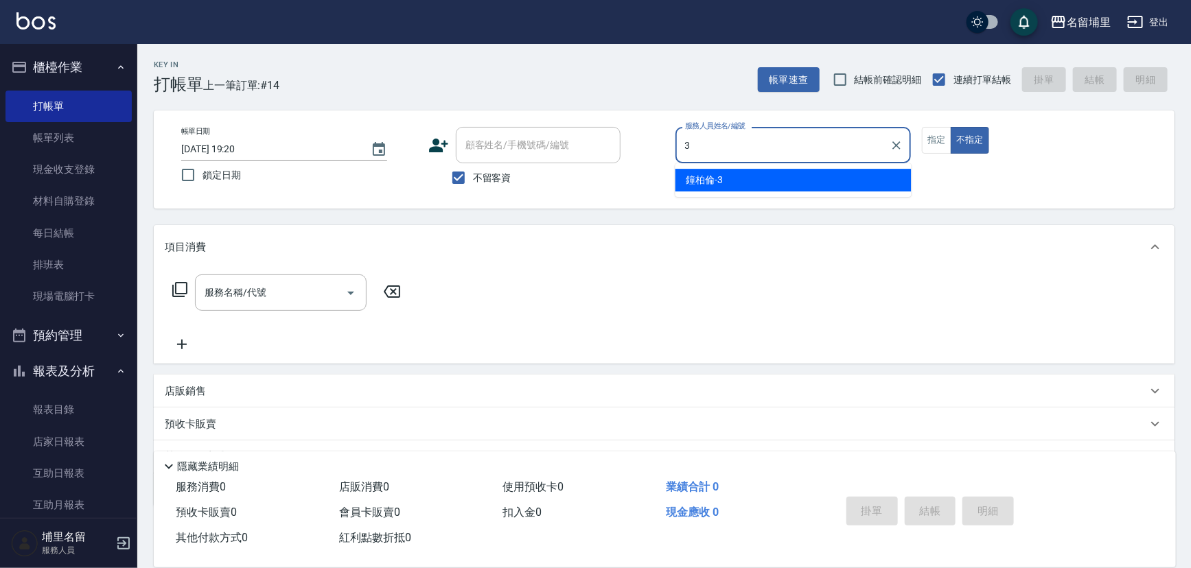
type input "鐘柏倫-3"
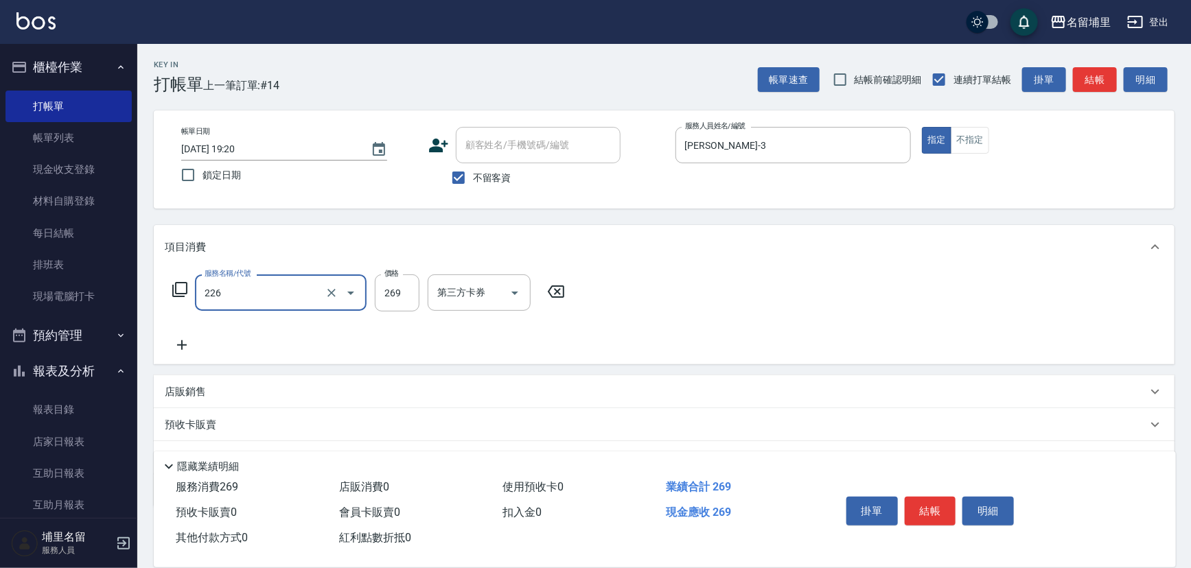
type input "洗剪269(226)"
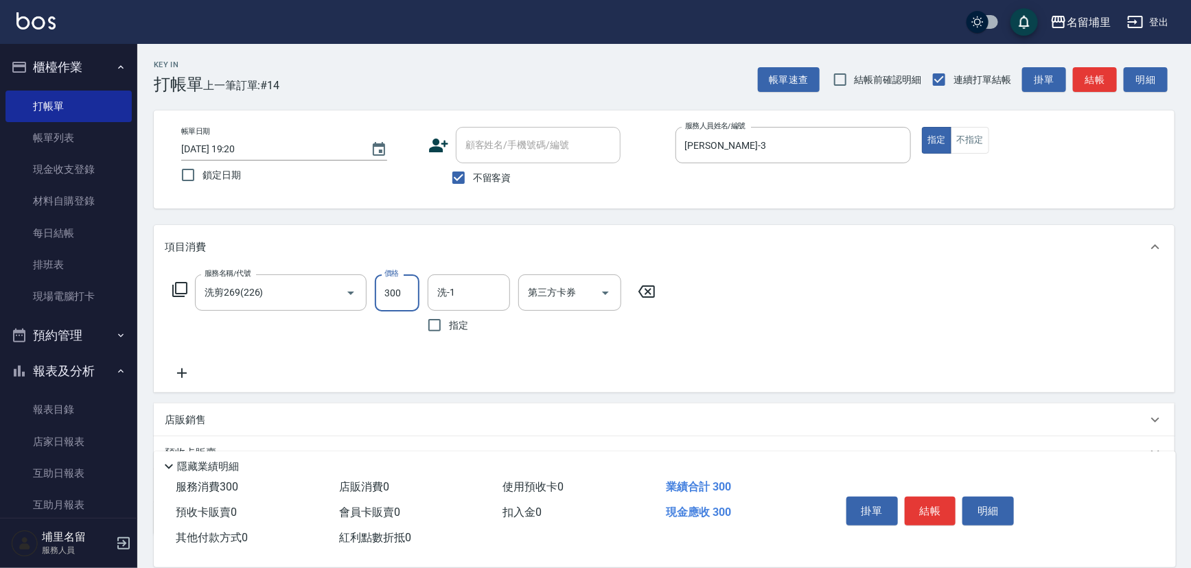
type input "300"
type input "鐘柏倫-3"
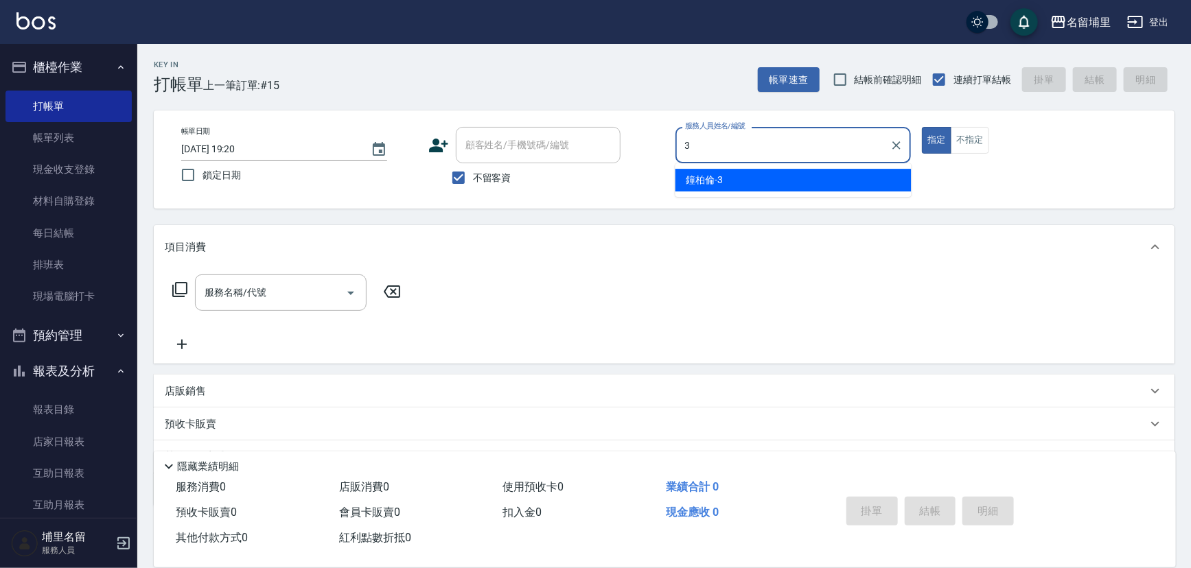
type input "鐘柏倫-3"
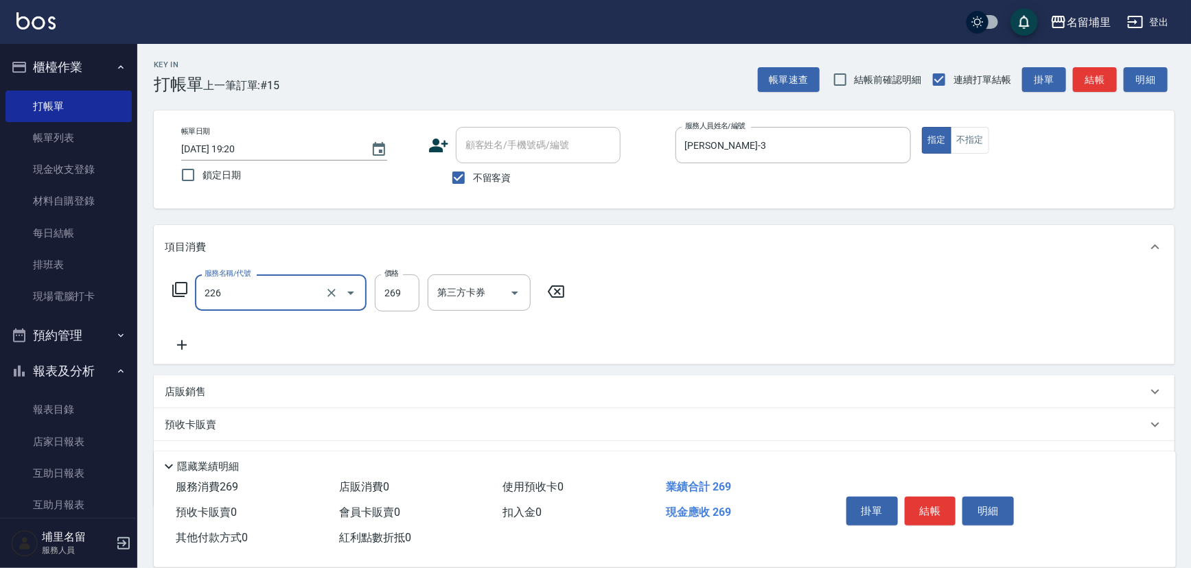
type input "洗剪269(226)"
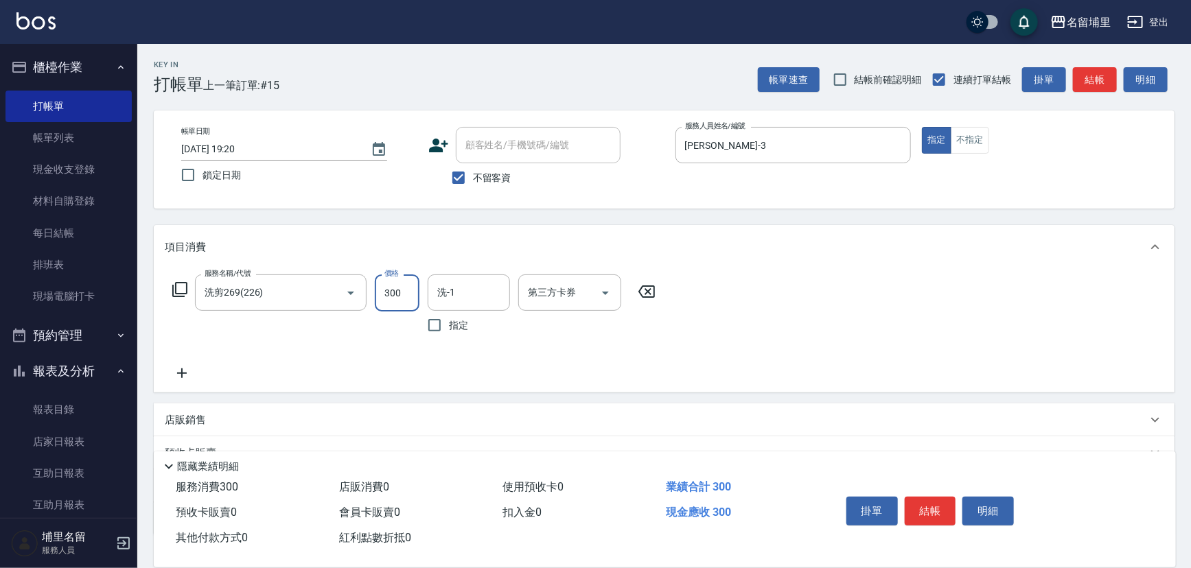
type input "300"
type input "[PERSON_NAME]-45"
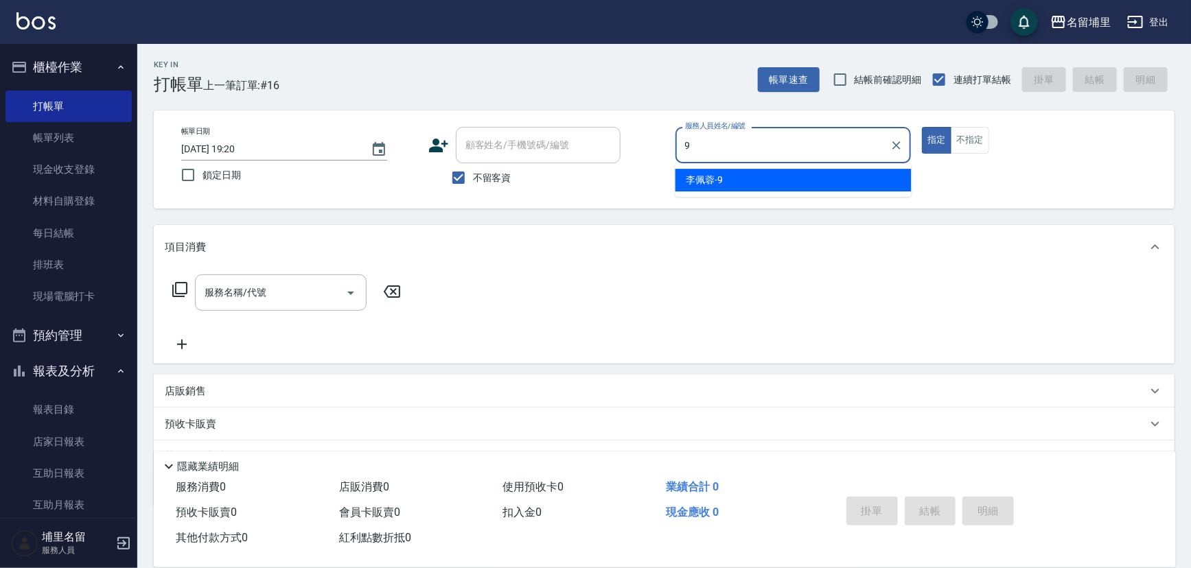
type input "[PERSON_NAME]-9"
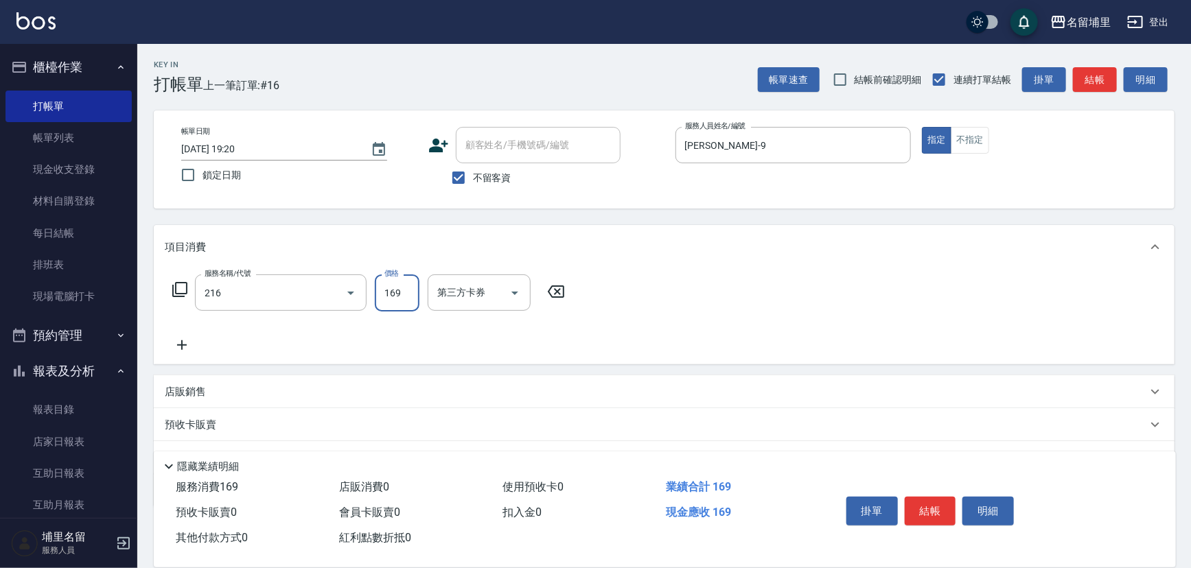
type input "剪髮169(216)"
type input "250"
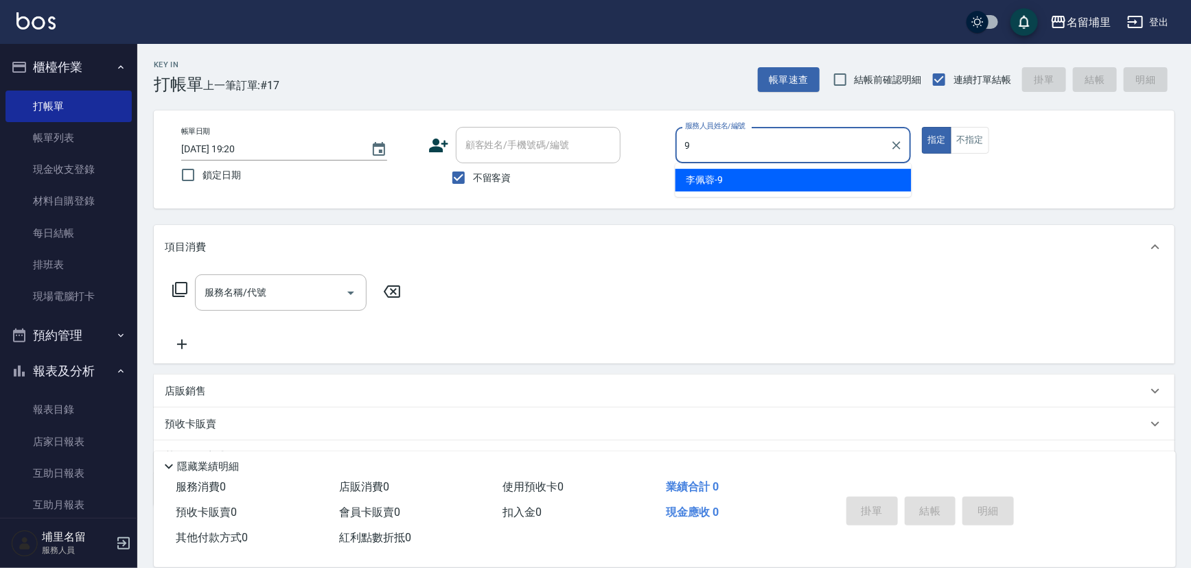
type input "[PERSON_NAME]-9"
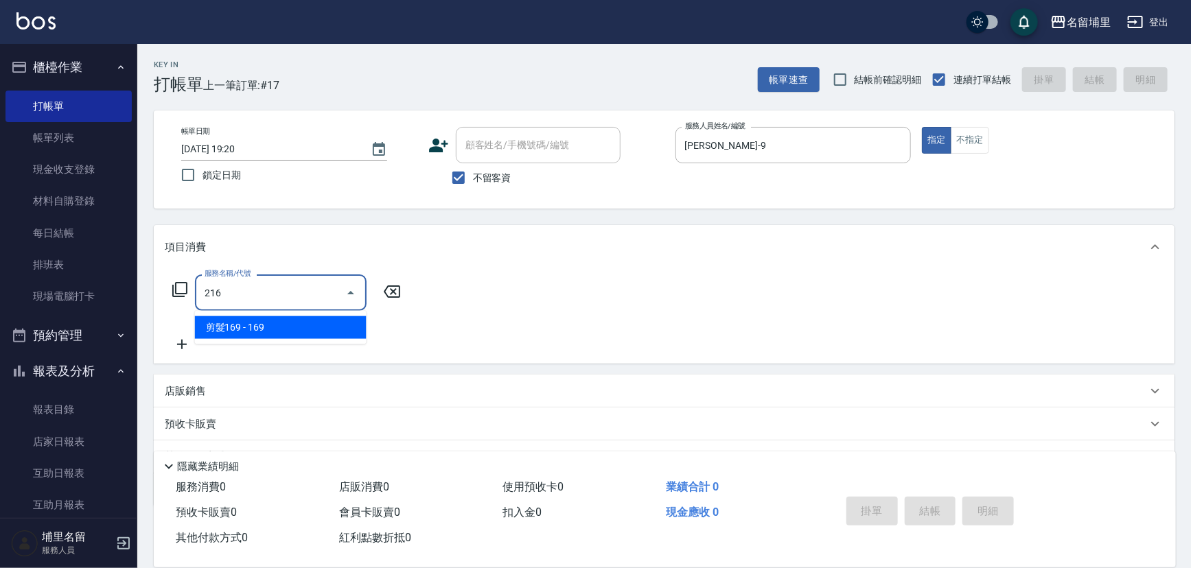
type input "剪髮169(216)"
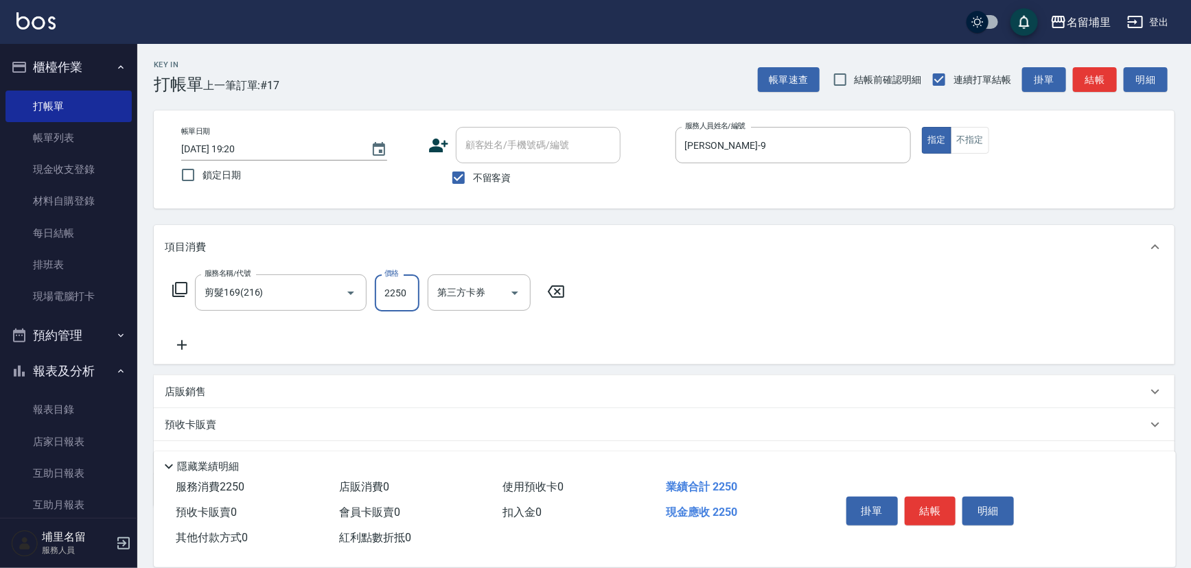
click at [404, 290] on input "2250" at bounding box center [397, 293] width 45 height 37
type input "250"
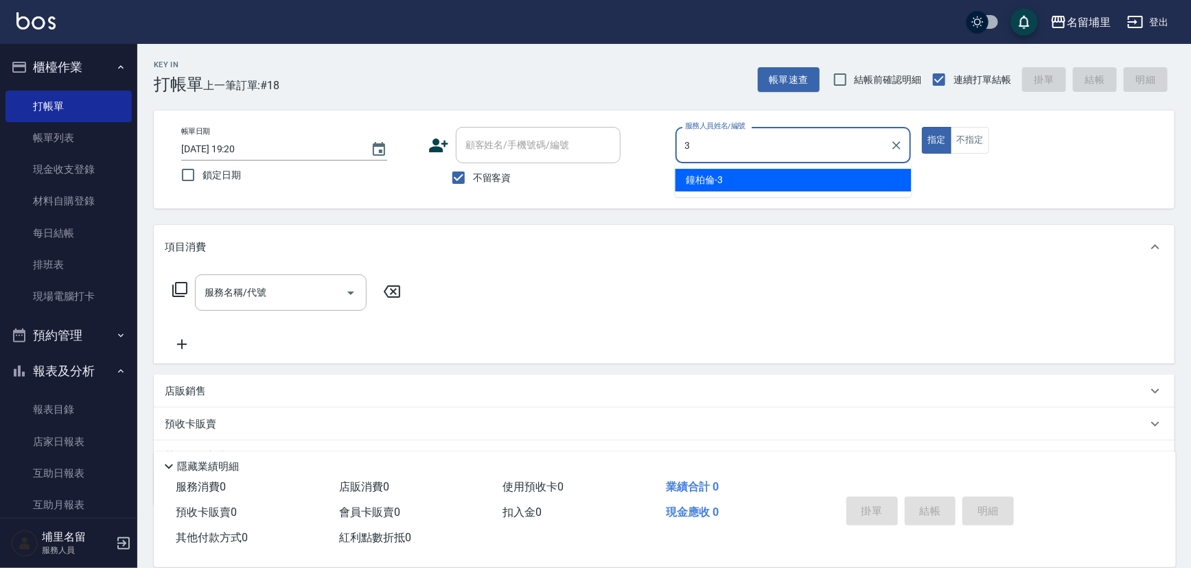
type input "鐘柏倫-3"
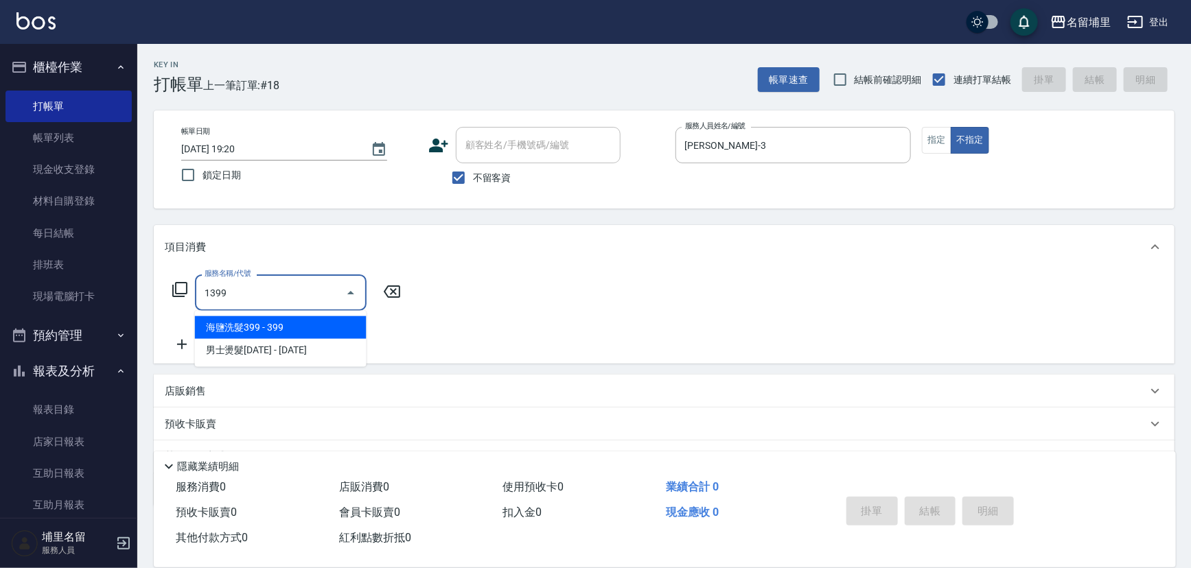
type input "海鹽洗髮399(1399)"
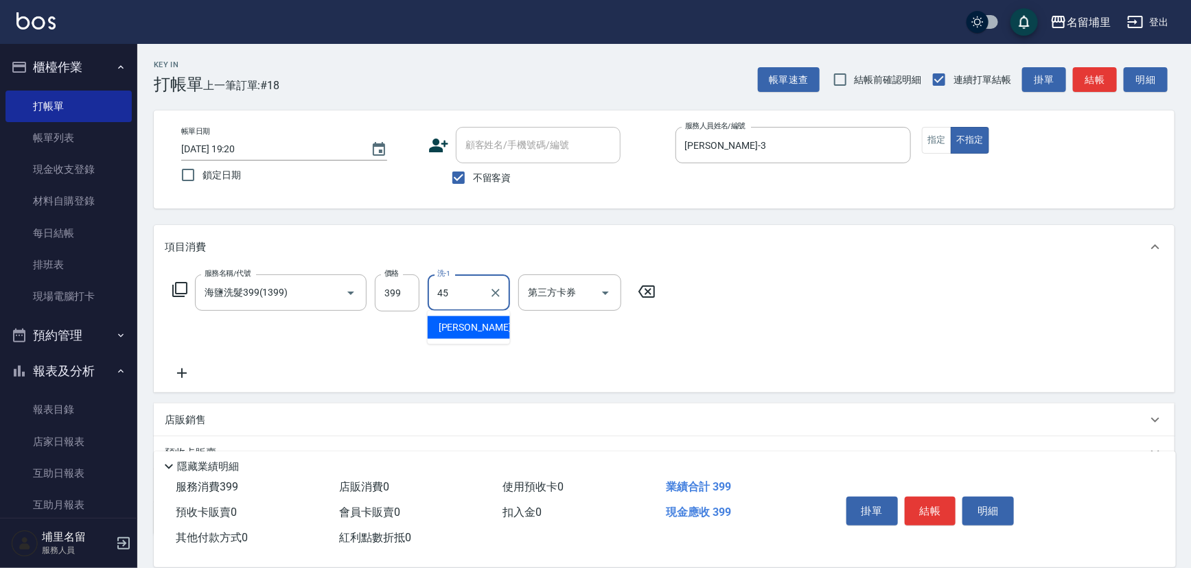
type input "[PERSON_NAME]-45"
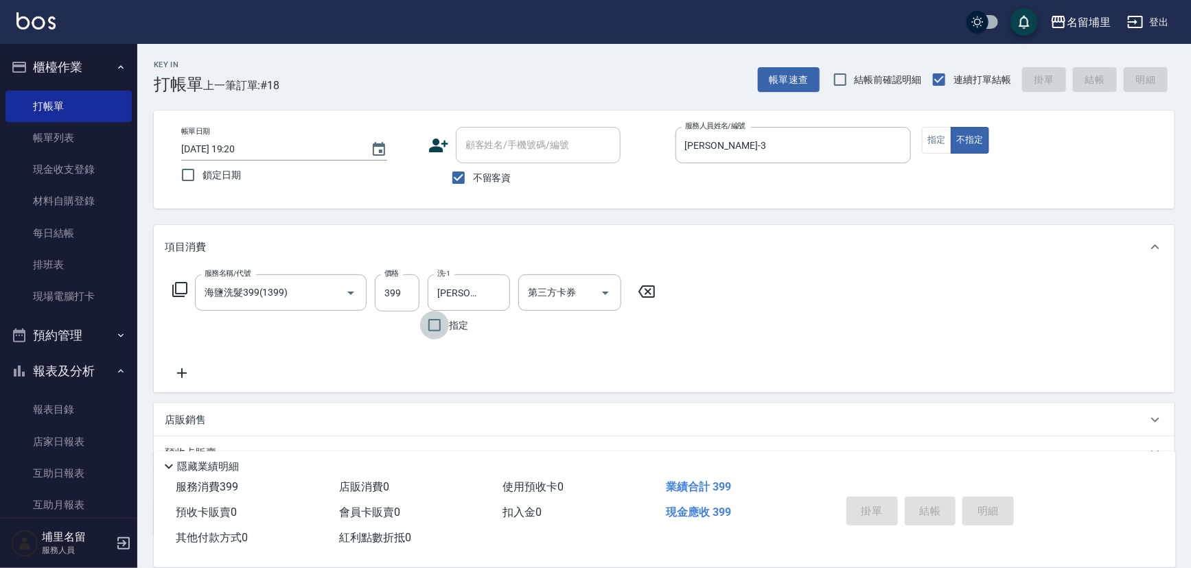
type input "2025/09/18 19:21"
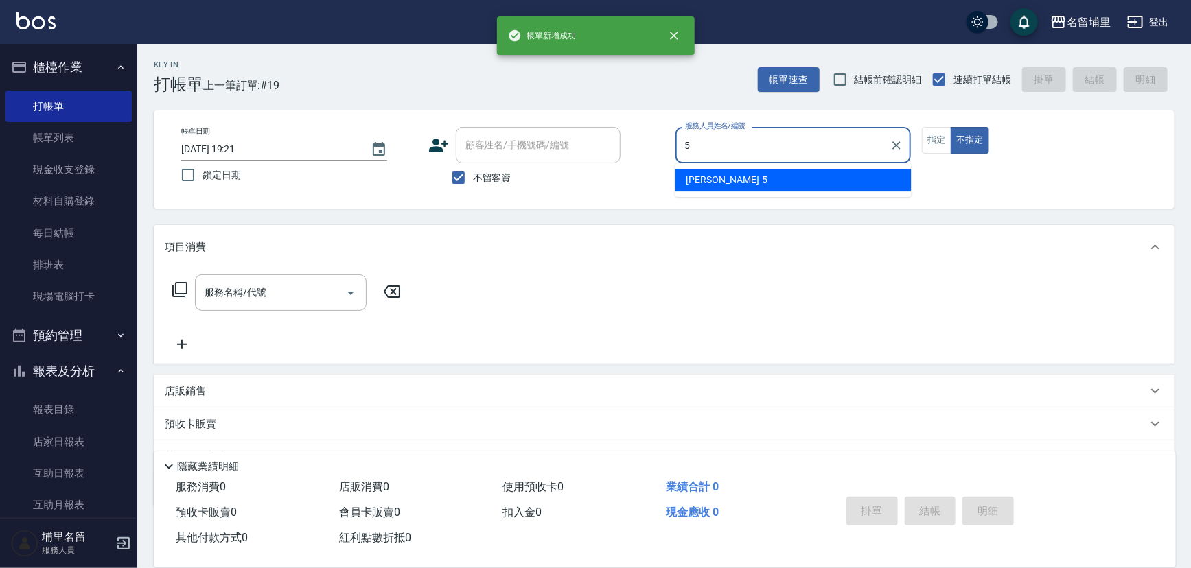
type input "蔣昀璠-5"
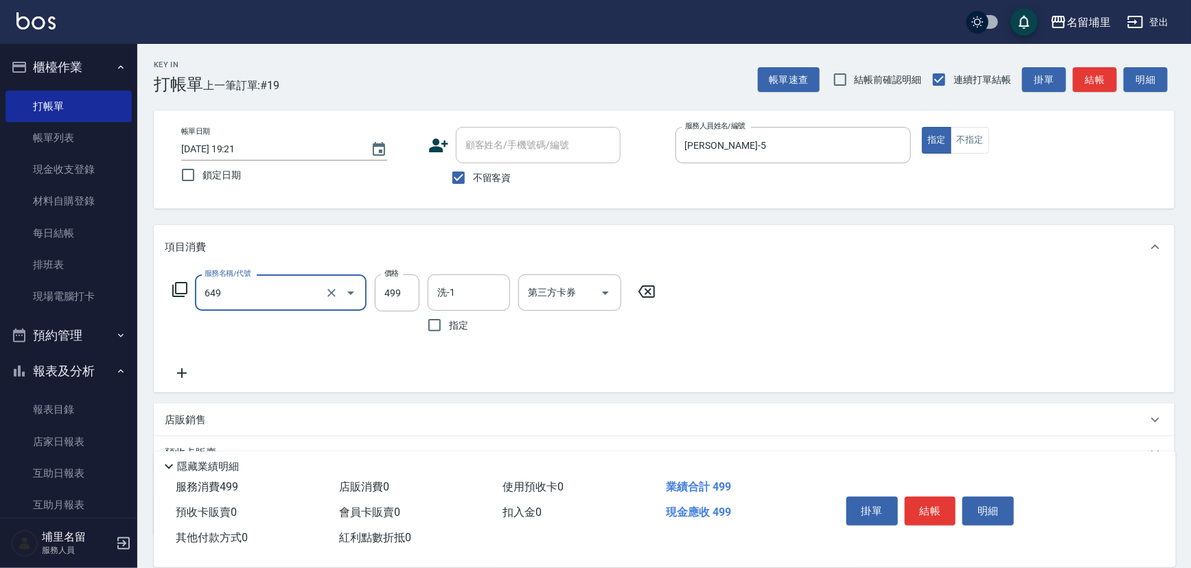
type input "角質499(649)"
type input "599"
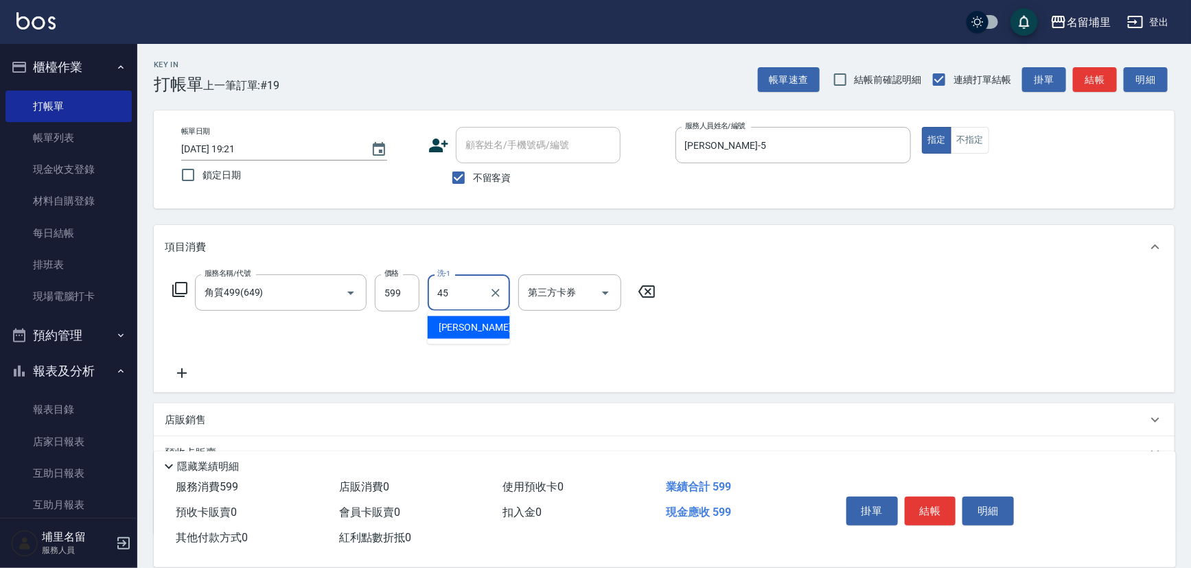
type input "[PERSON_NAME]-45"
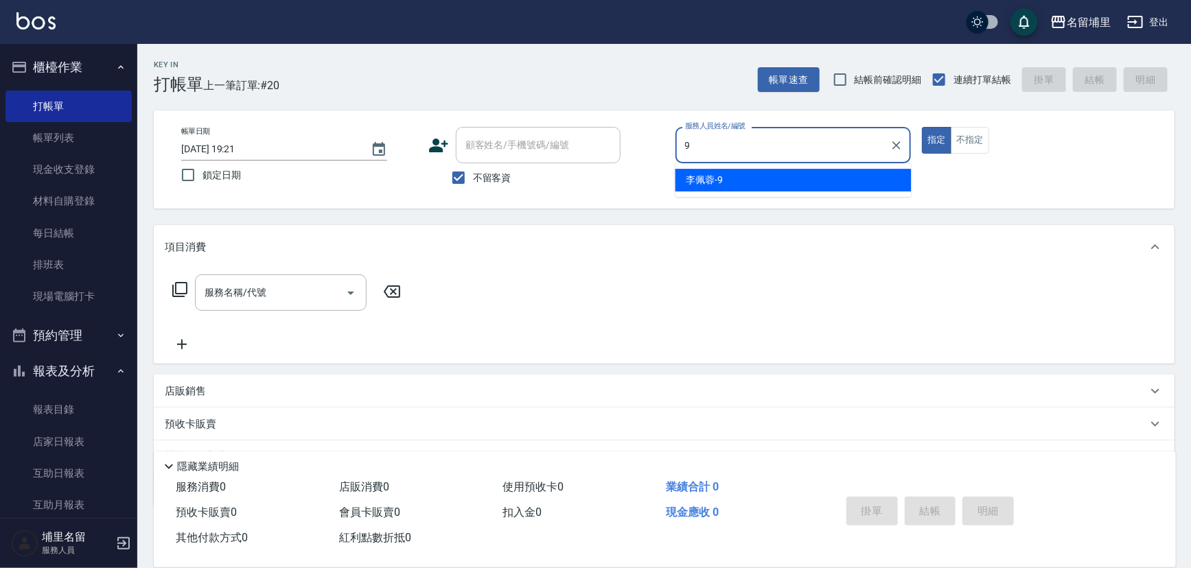
type input "[PERSON_NAME]-9"
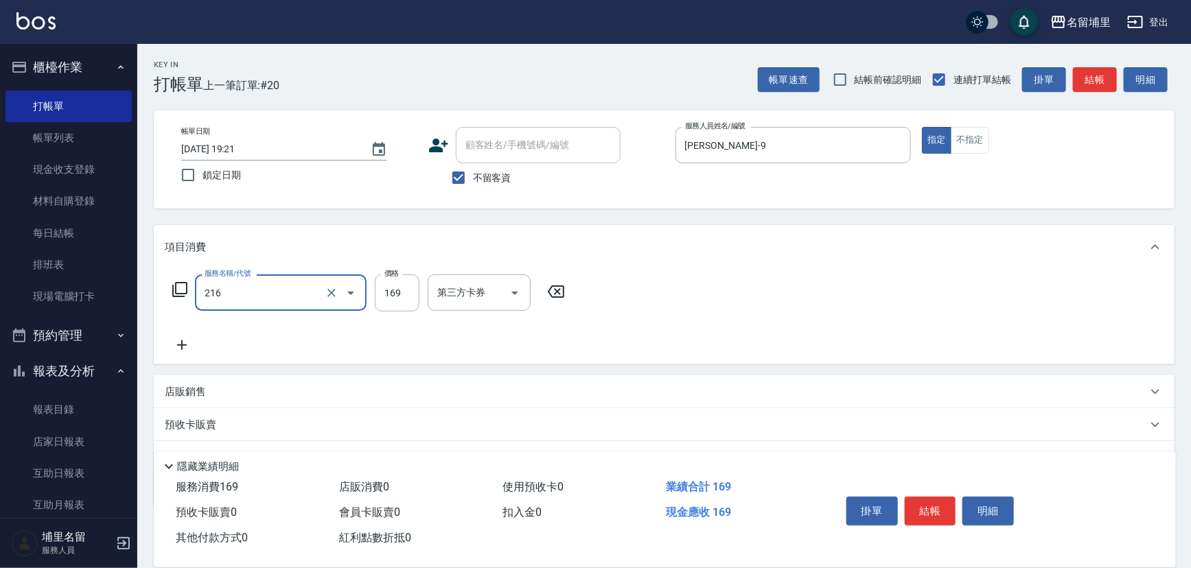
type input "剪髮169(216)"
type input "50"
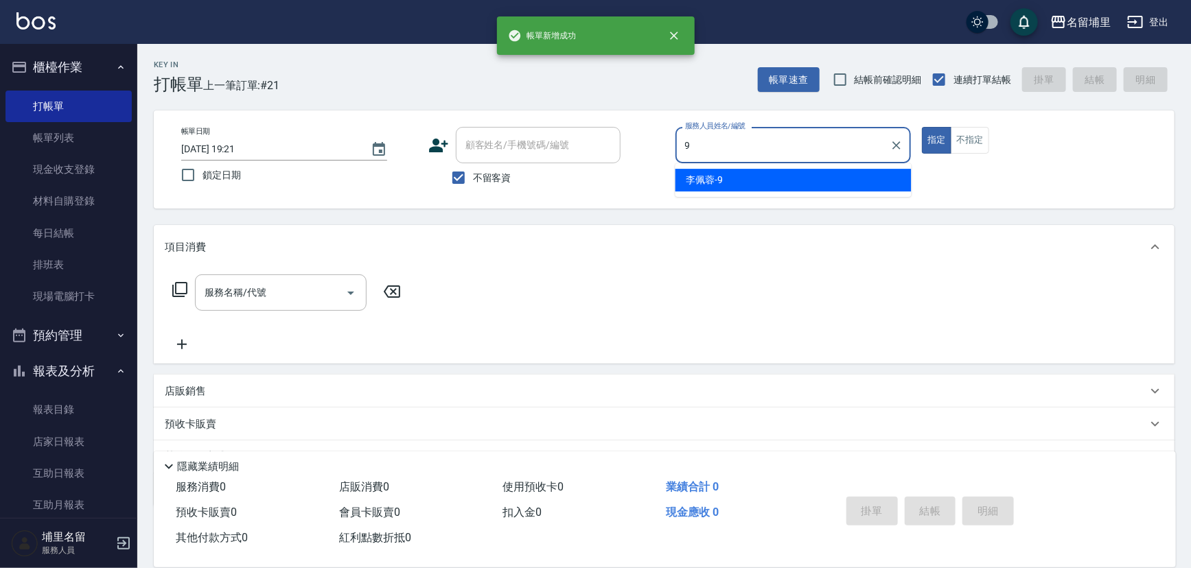
type input "[PERSON_NAME]-9"
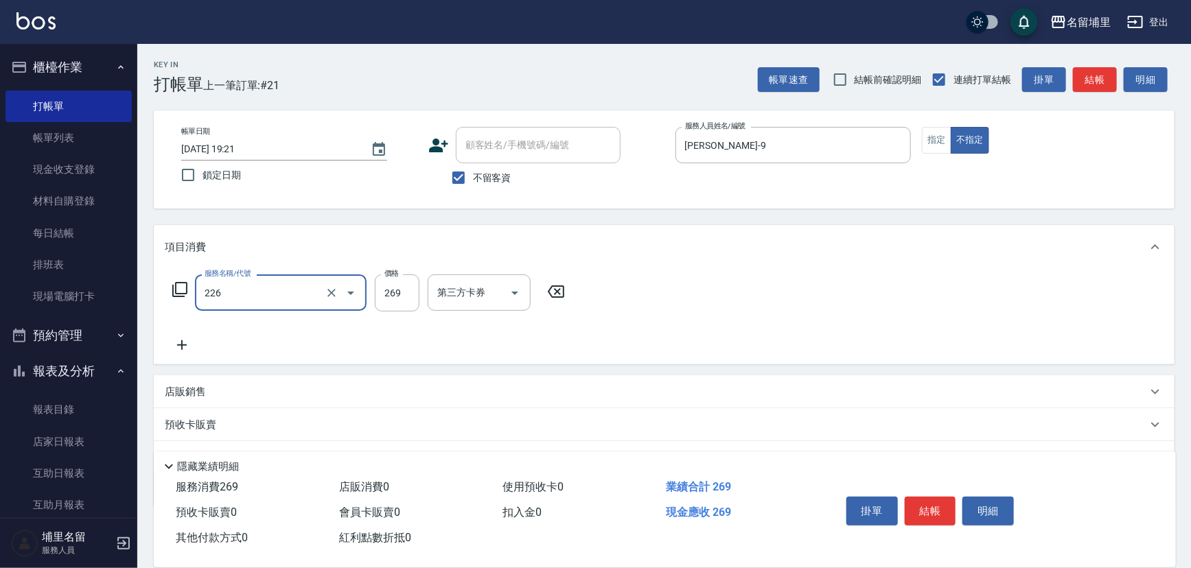
type input "洗剪269(226)"
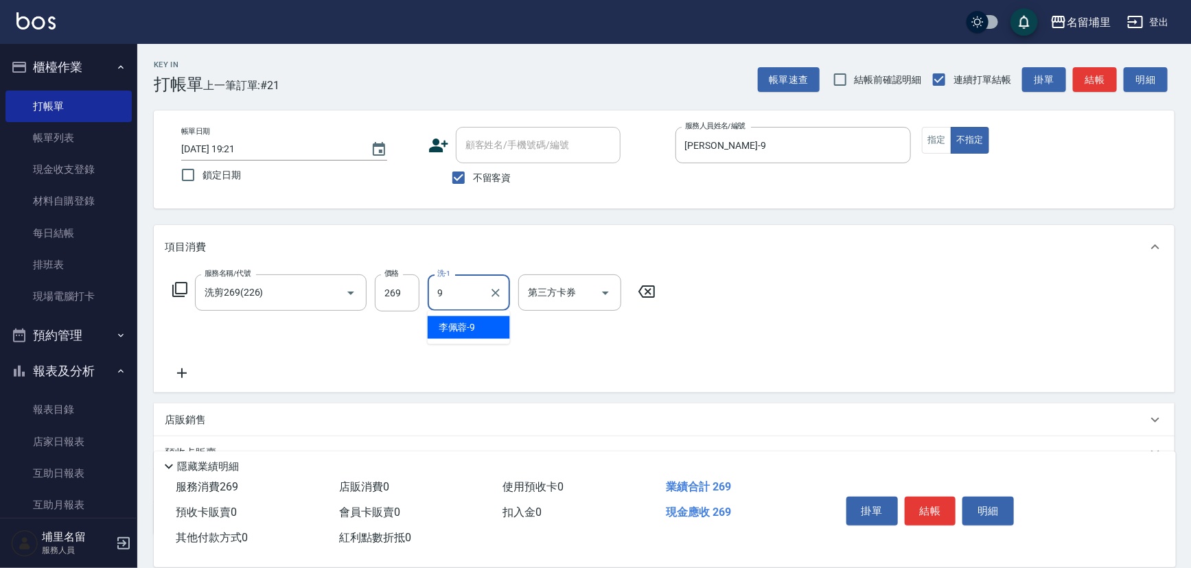
type input "[PERSON_NAME]-9"
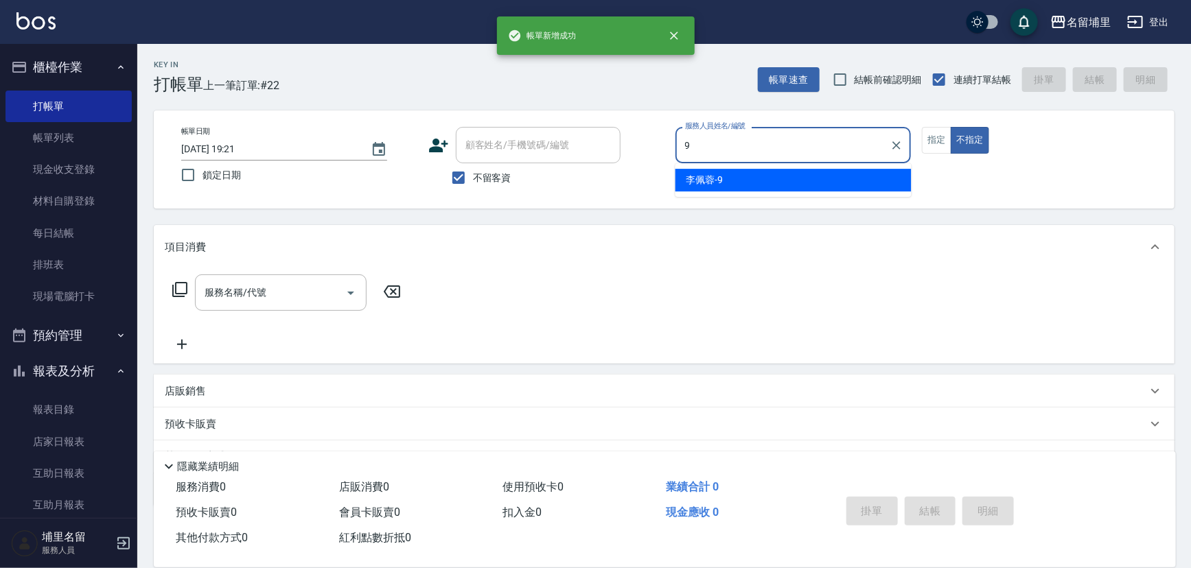
type input "[PERSON_NAME]-9"
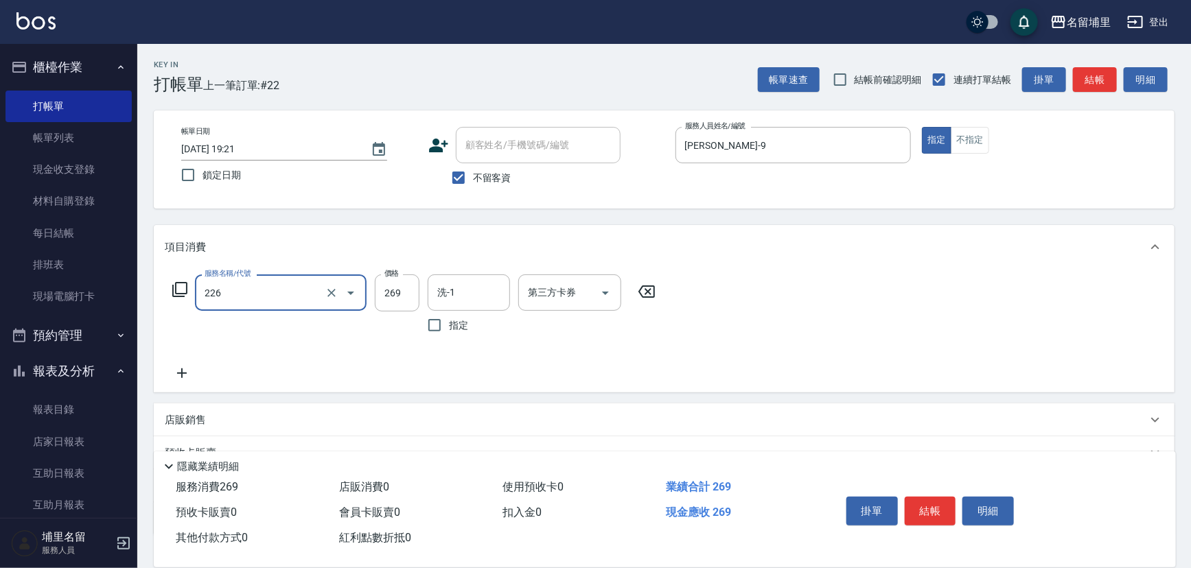
type input "洗剪269(226)"
type input "350"
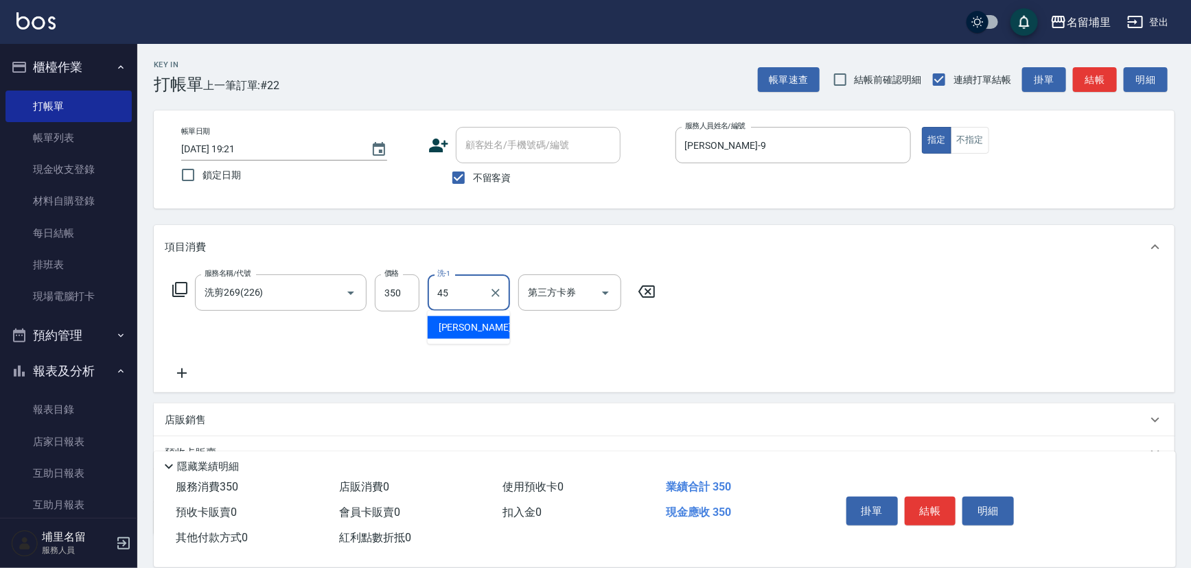
type input "[PERSON_NAME]-45"
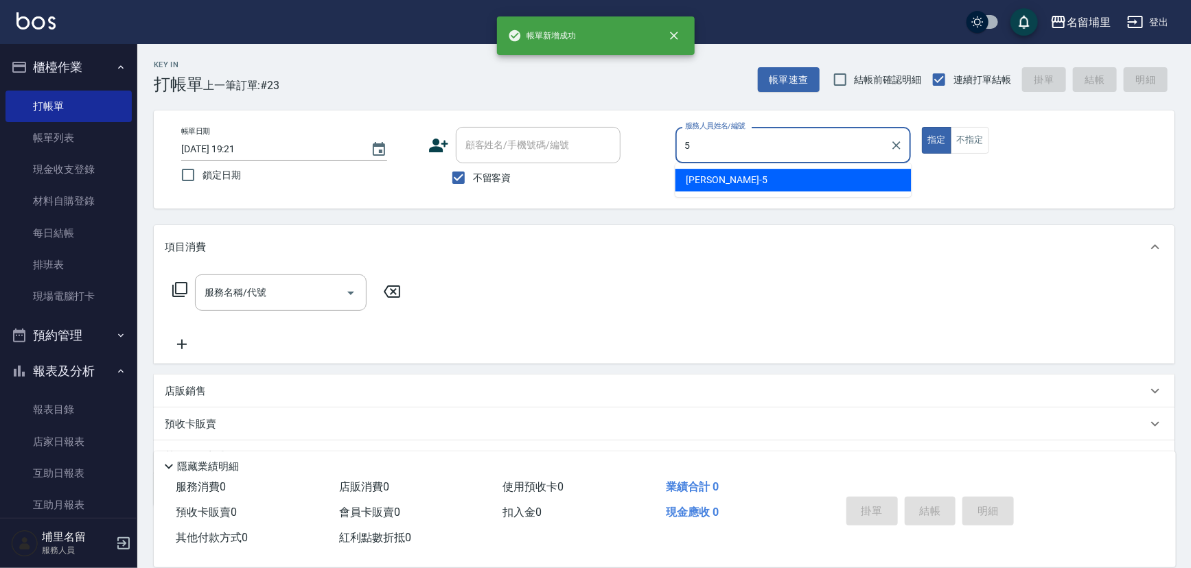
type input "蔣昀璠-5"
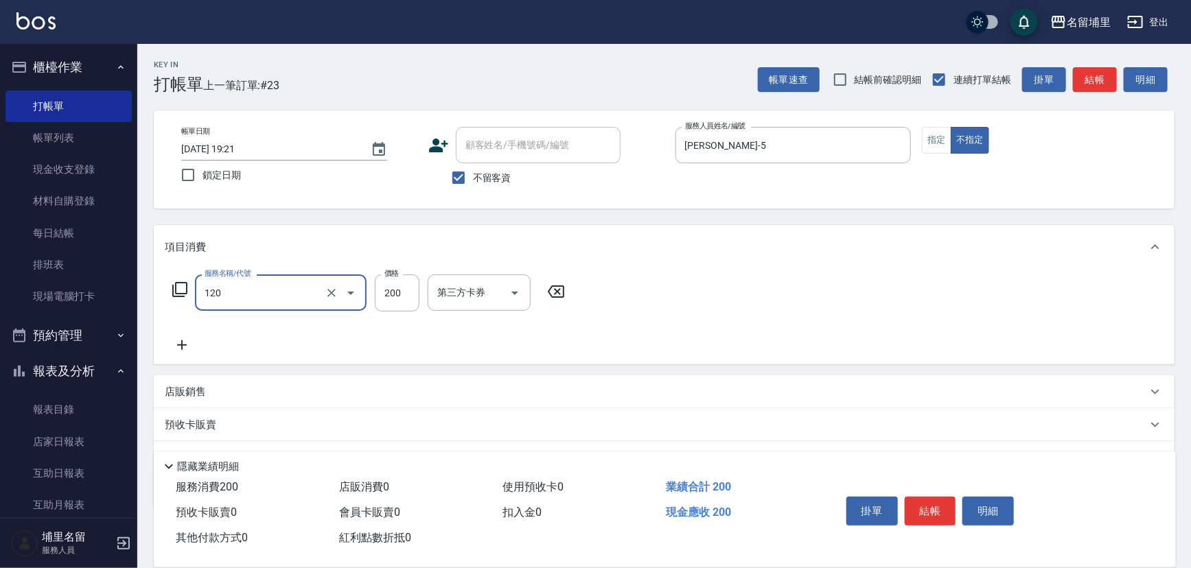
type input "New洗200(120)"
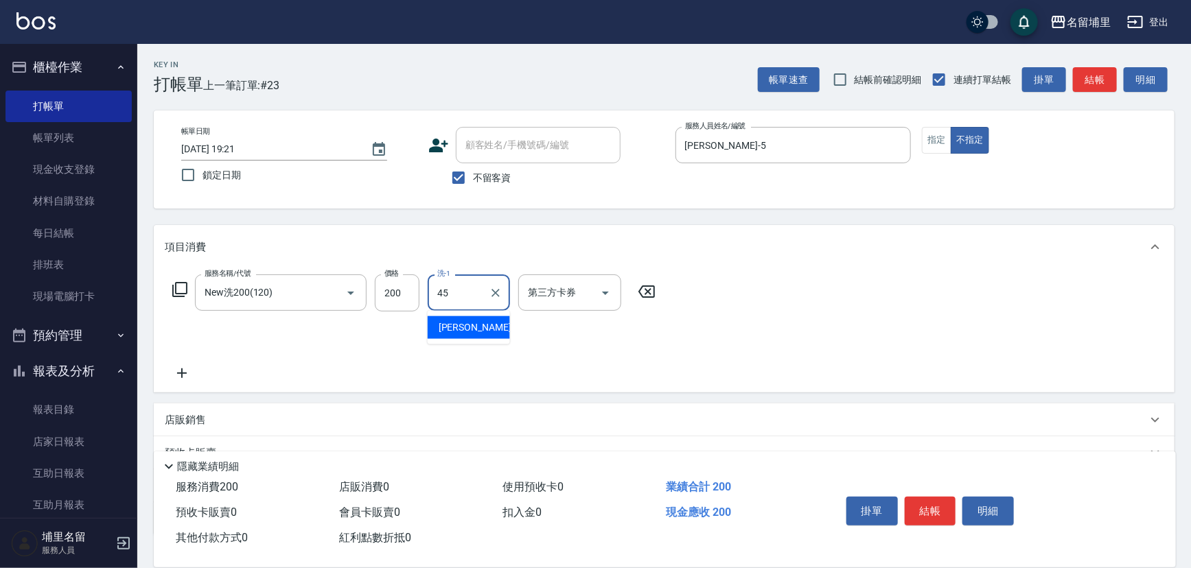
type input "[PERSON_NAME]-45"
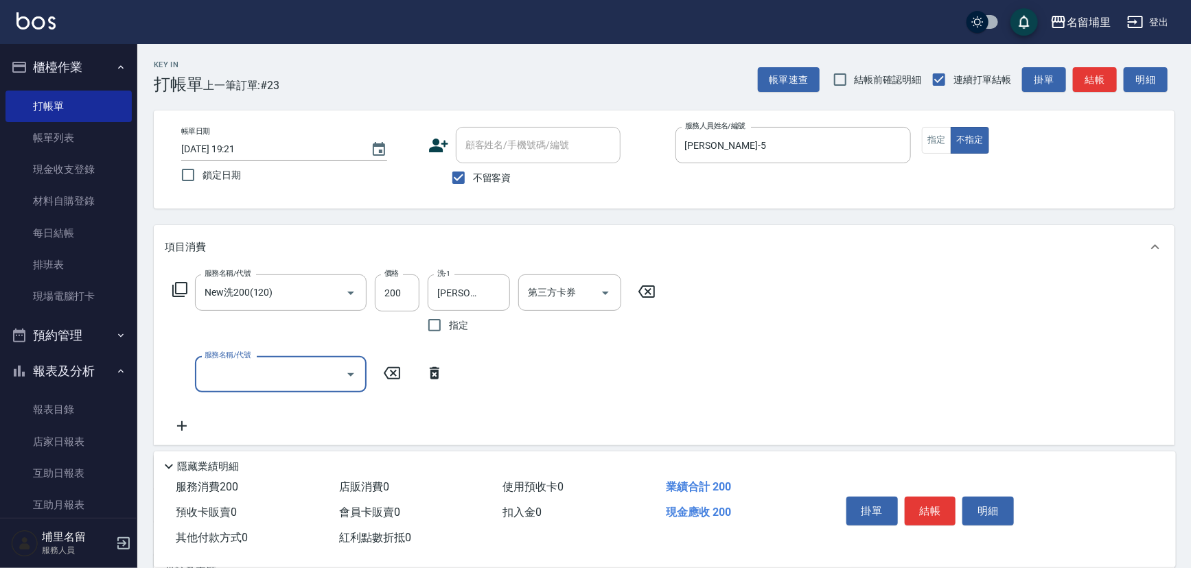
type input "0"
type input "精油50(105)"
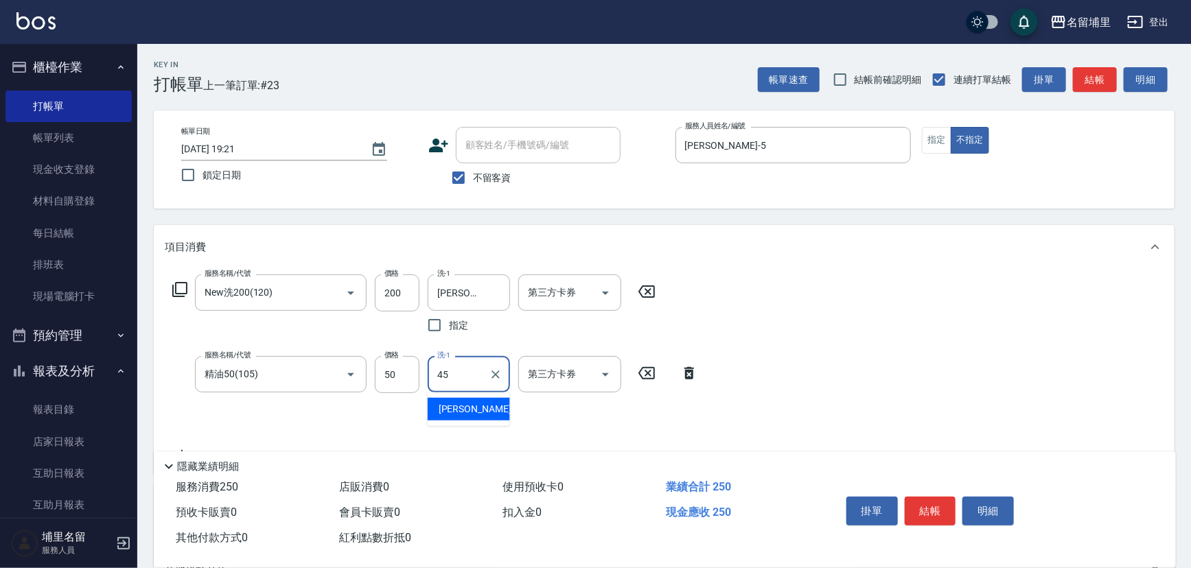
type input "[PERSON_NAME]-45"
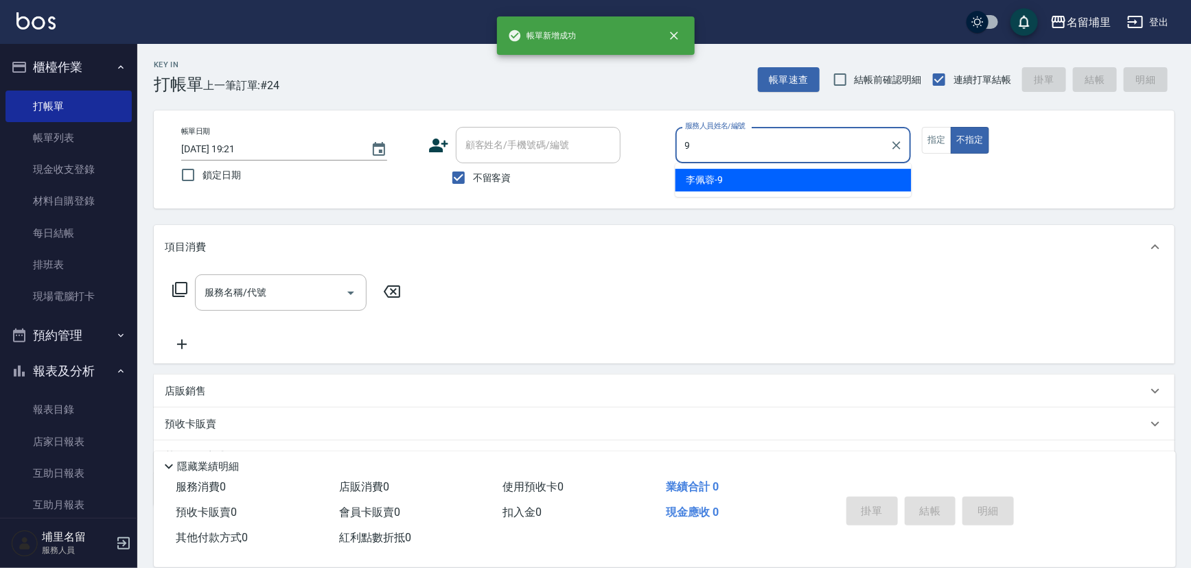
type input "[PERSON_NAME]-9"
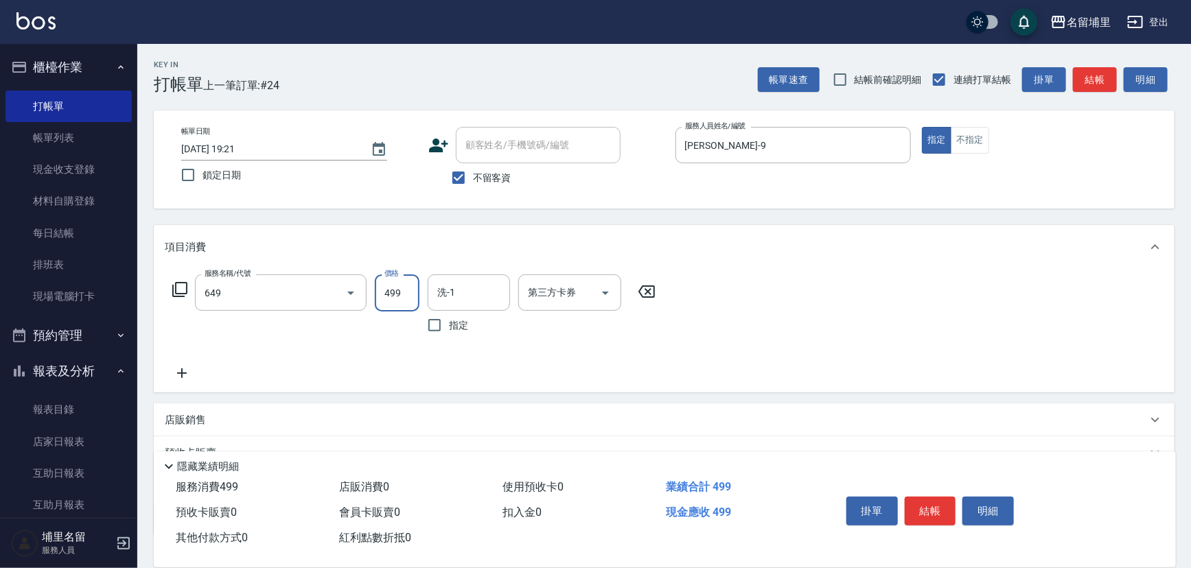
type input "角質499(649)"
type input "599"
type input "[PERSON_NAME]-45"
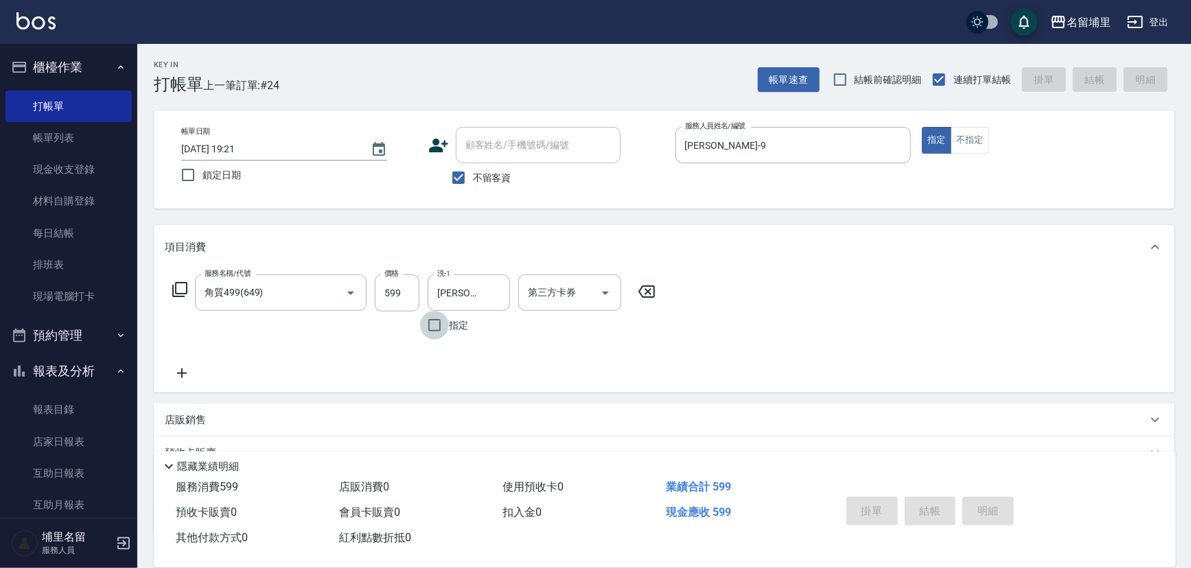
type input "2025/09/18 19:22"
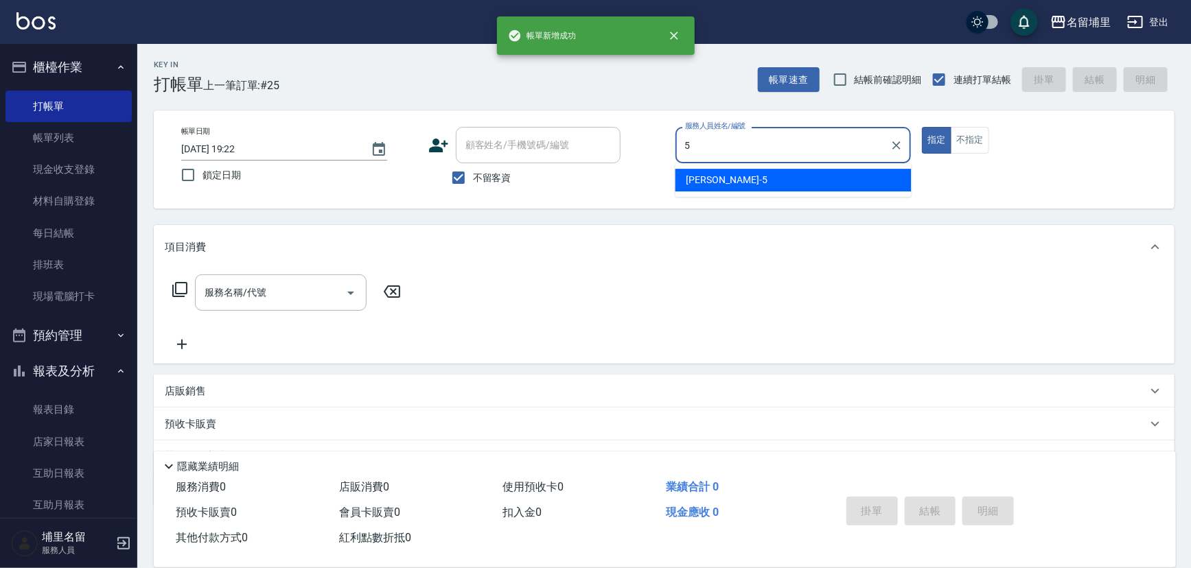
type input "蔣昀璠-5"
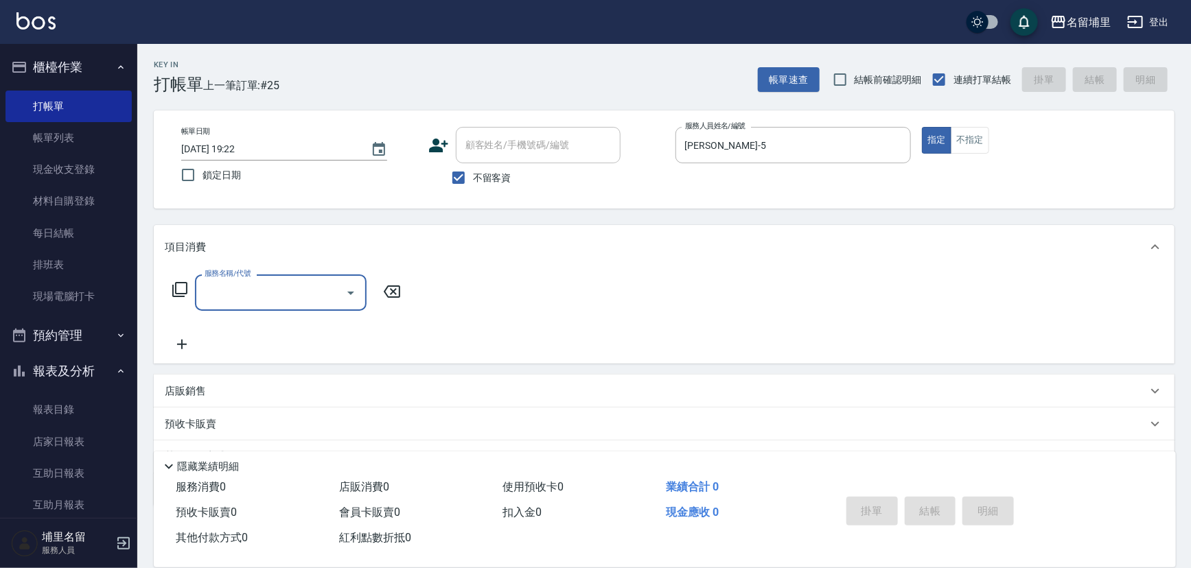
type input "+"
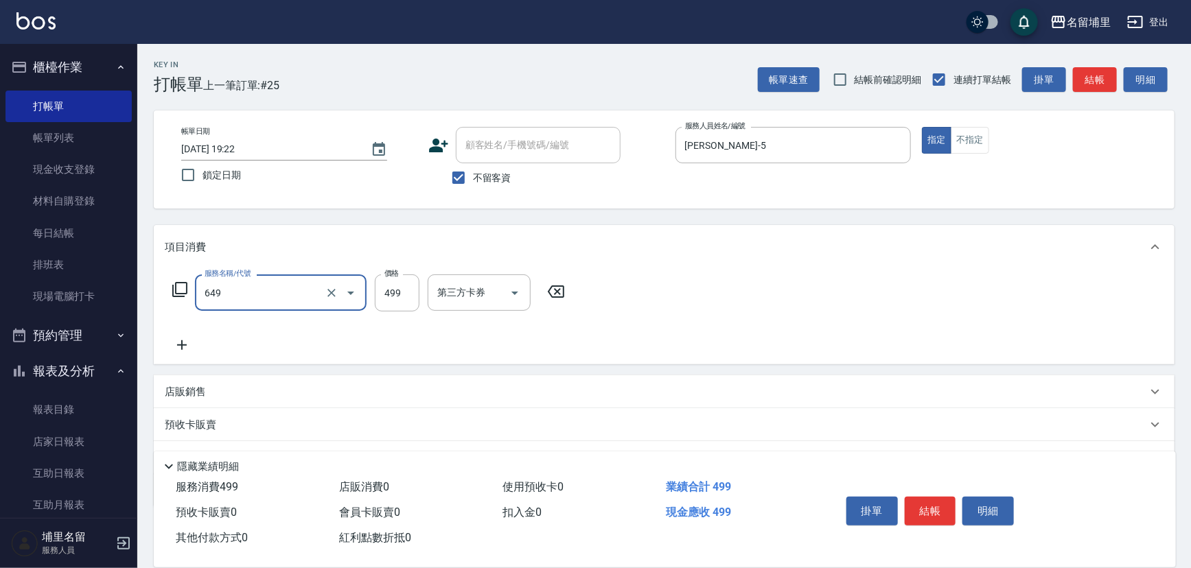
type input "角質499(649)"
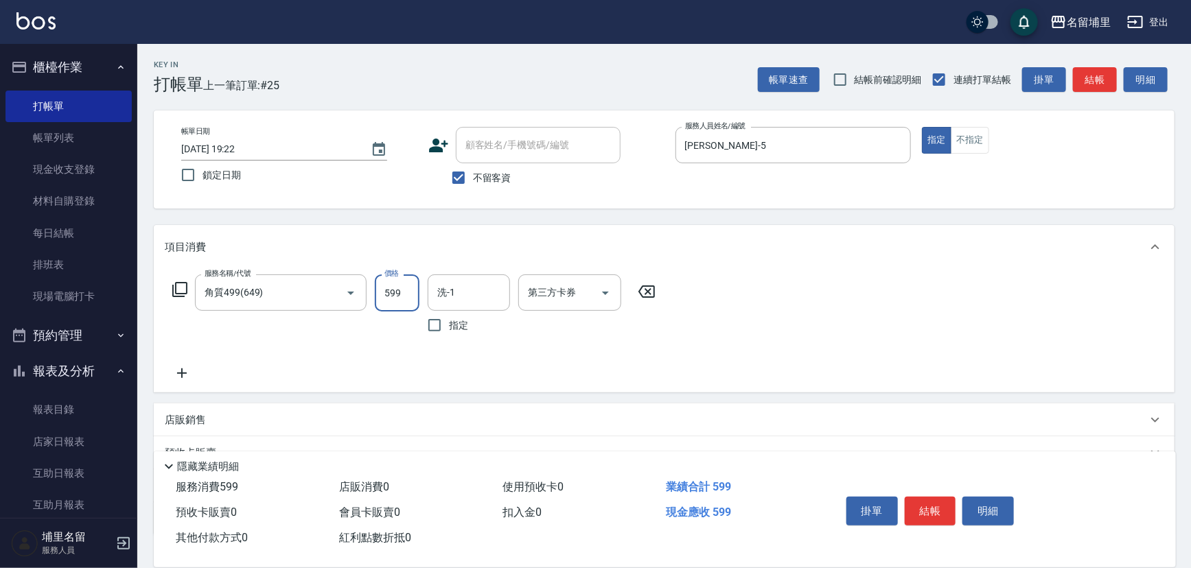
type input "599"
type input "蔣昀璠-5"
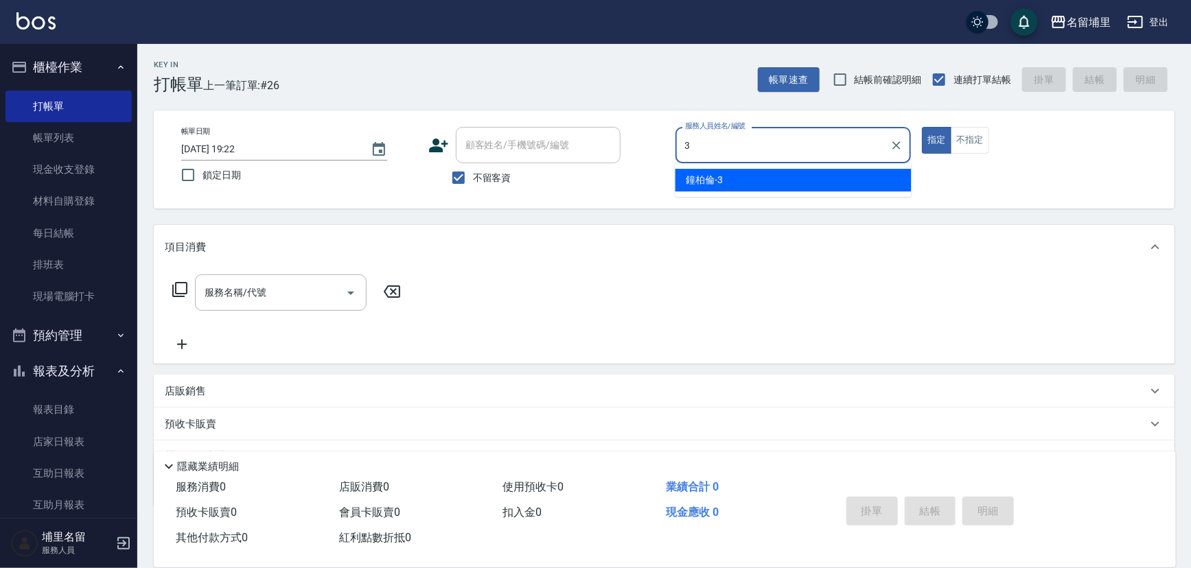
type input "鐘柏倫-3"
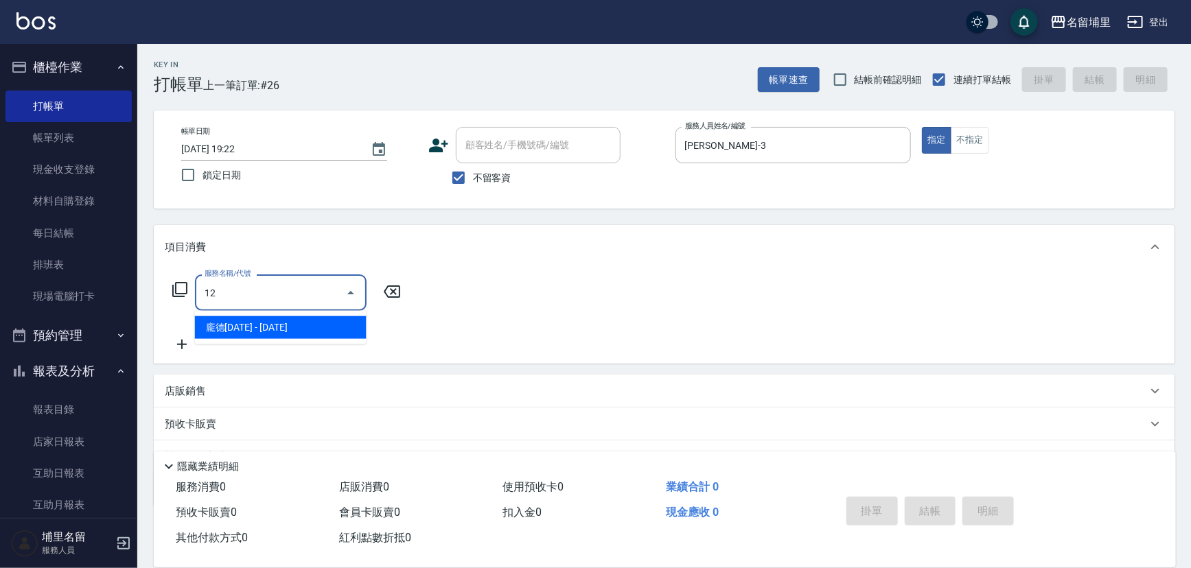
type input "1"
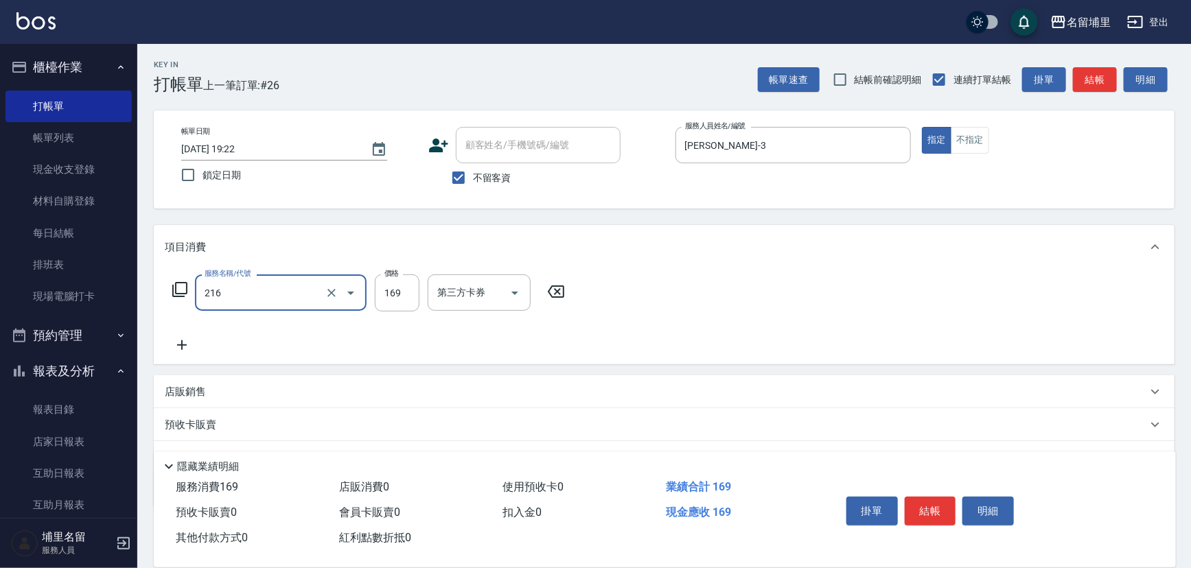
type input "剪髮169(216)"
type input "200"
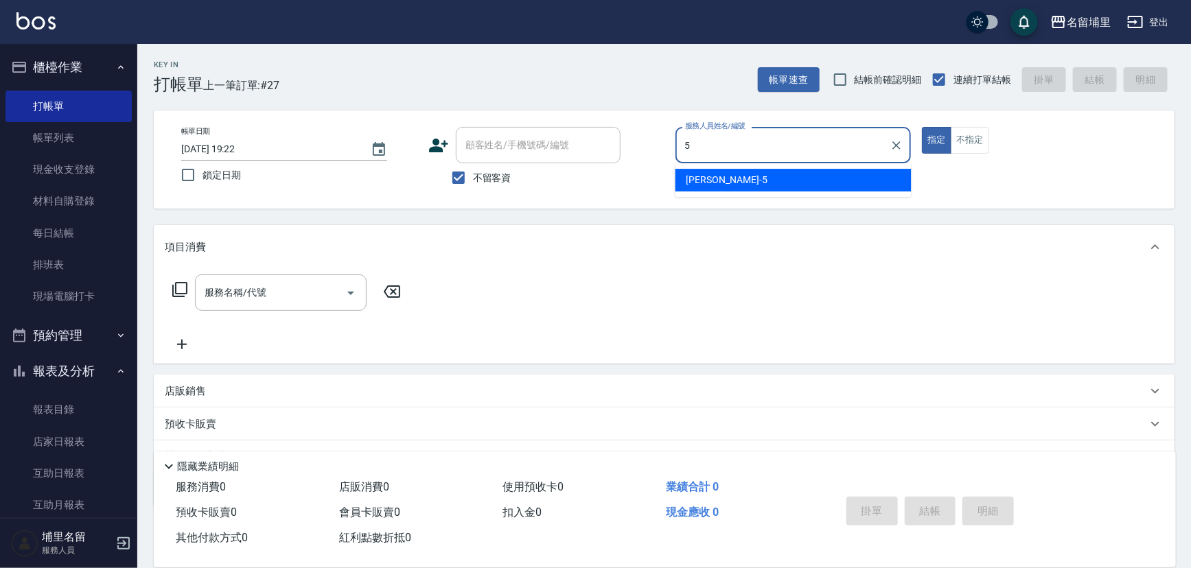
type input "蔣昀璠-5"
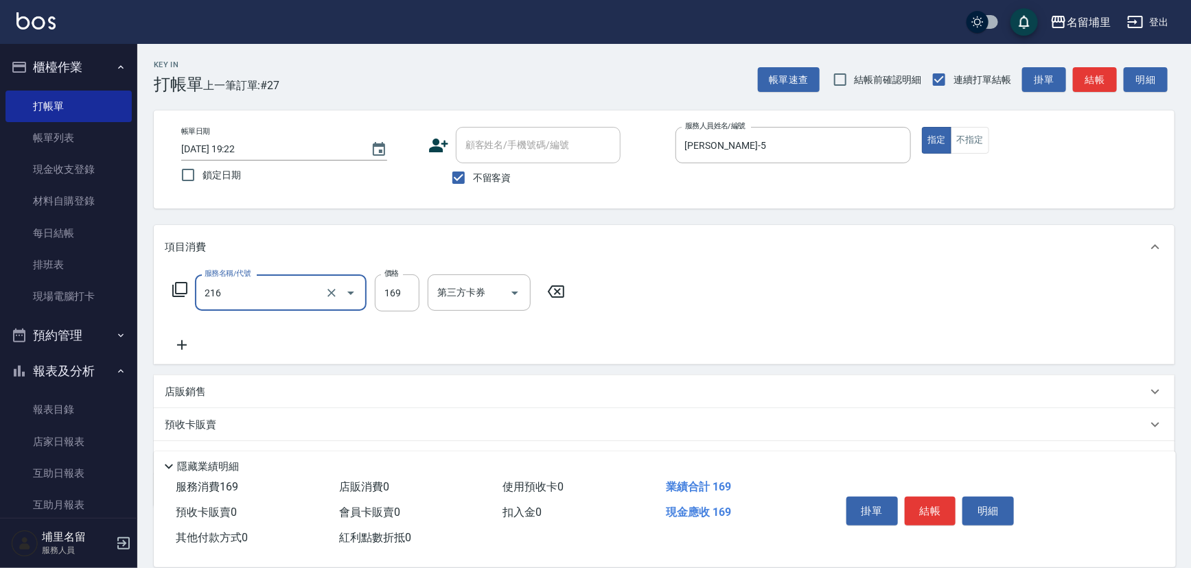
type input "剪髮169(216)"
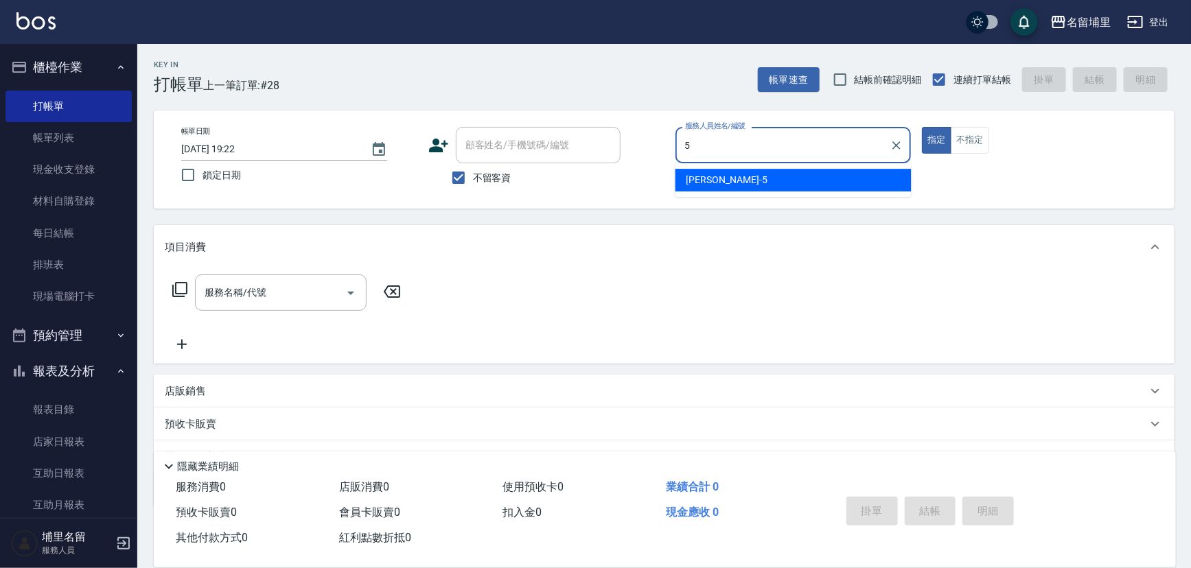
type input "蔣昀璠-5"
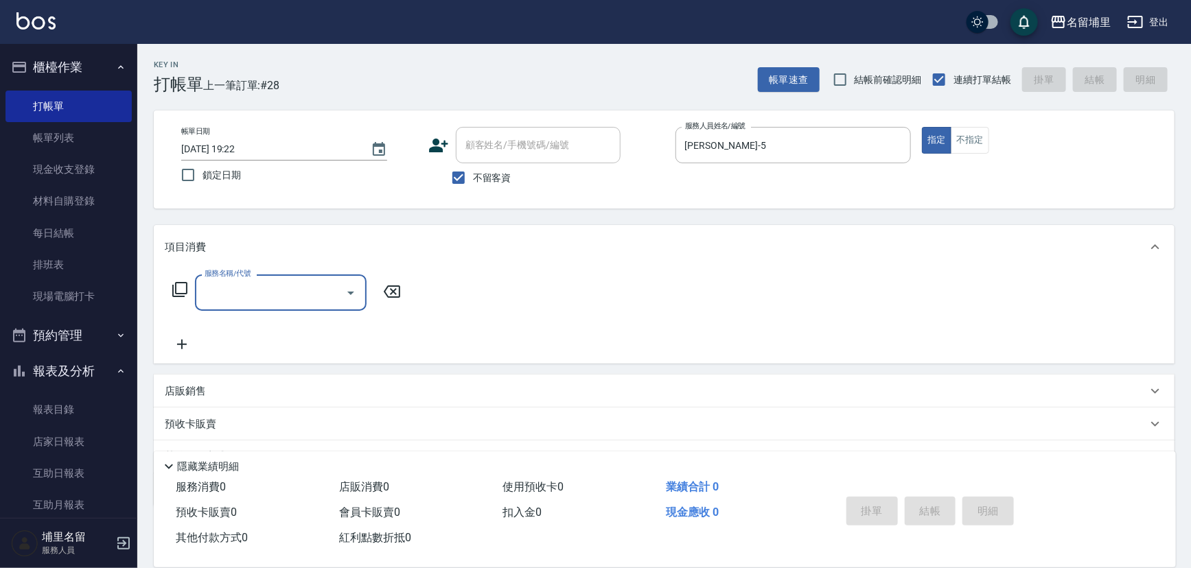
type input "1"
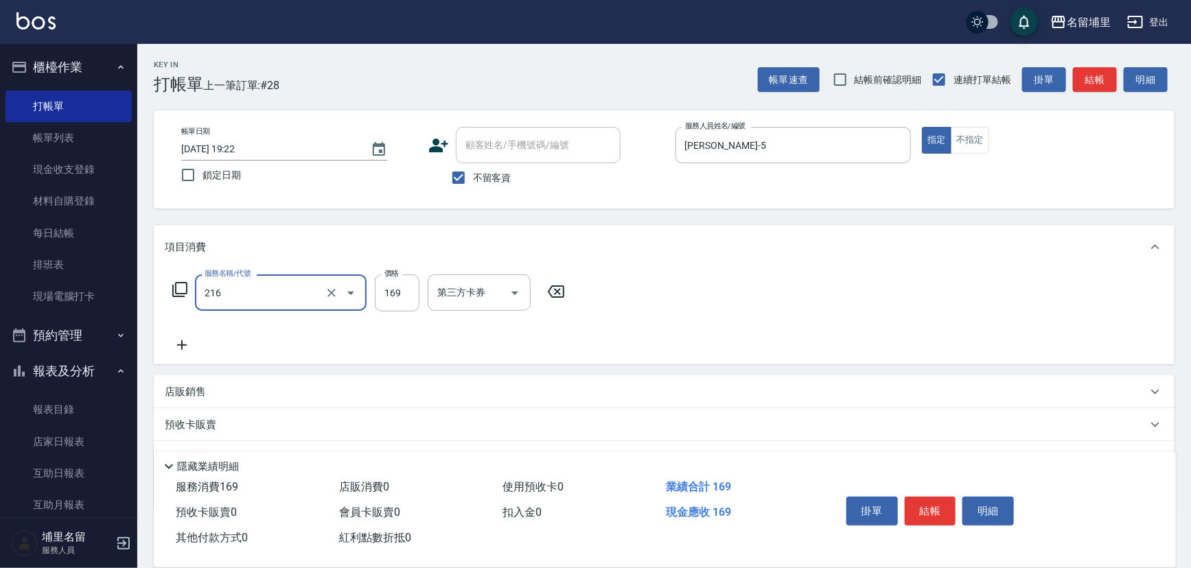
type input "剪髮169(216)"
type input "50"
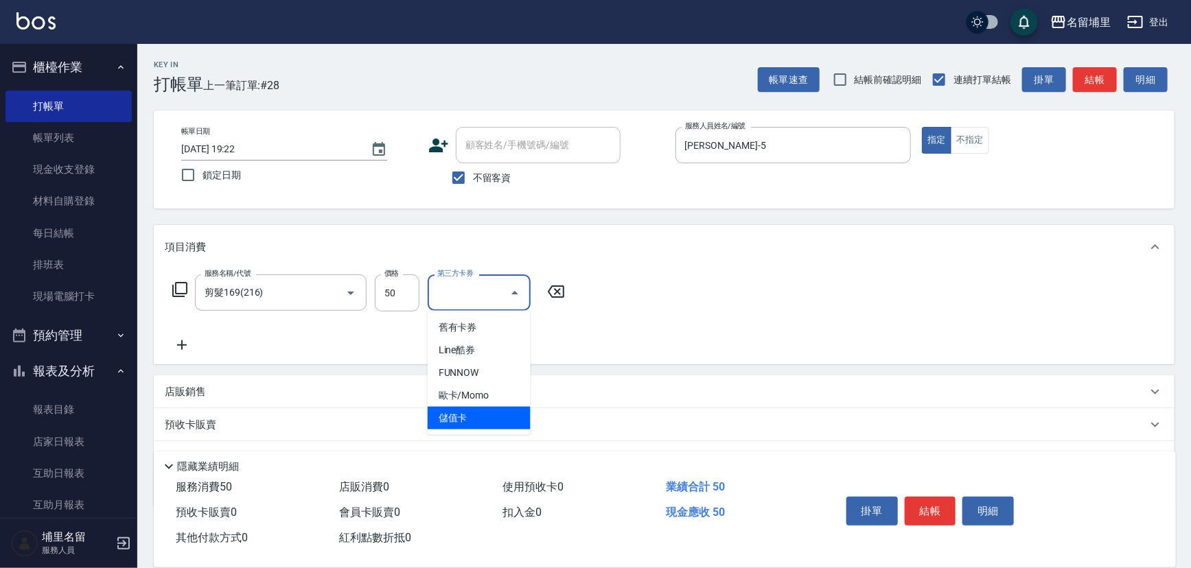
type input "儲值卡"
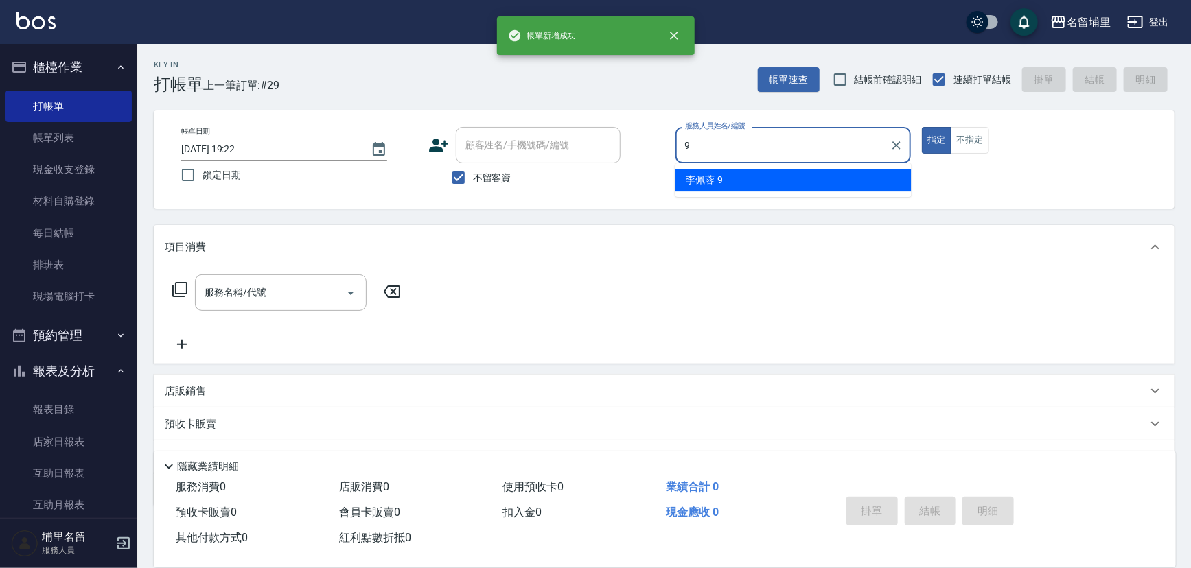
type input "[PERSON_NAME]-9"
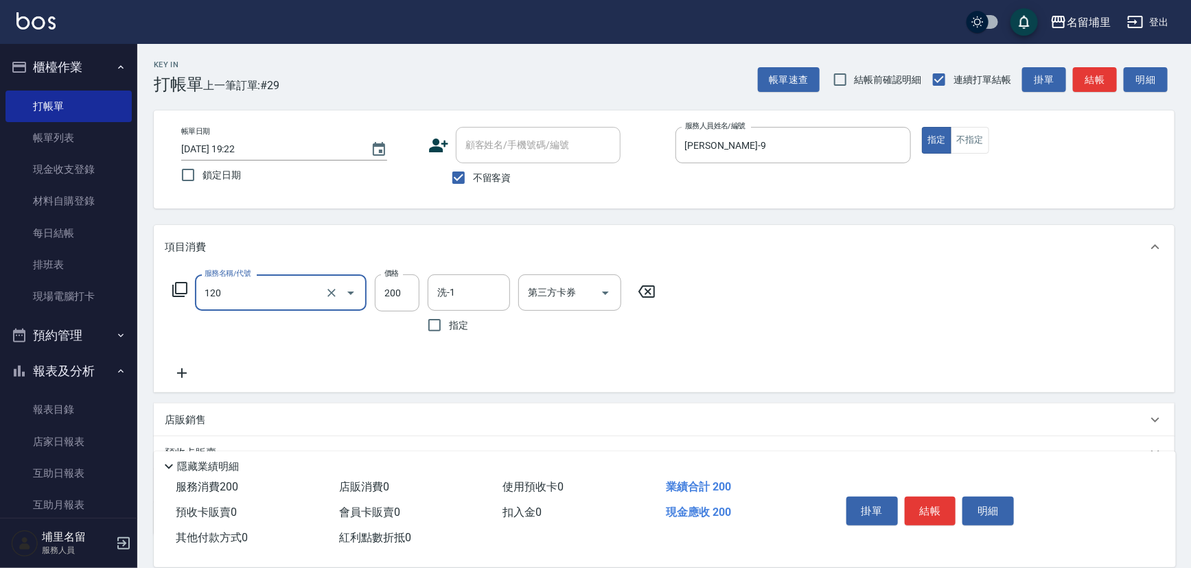
type input "New洗200(120)"
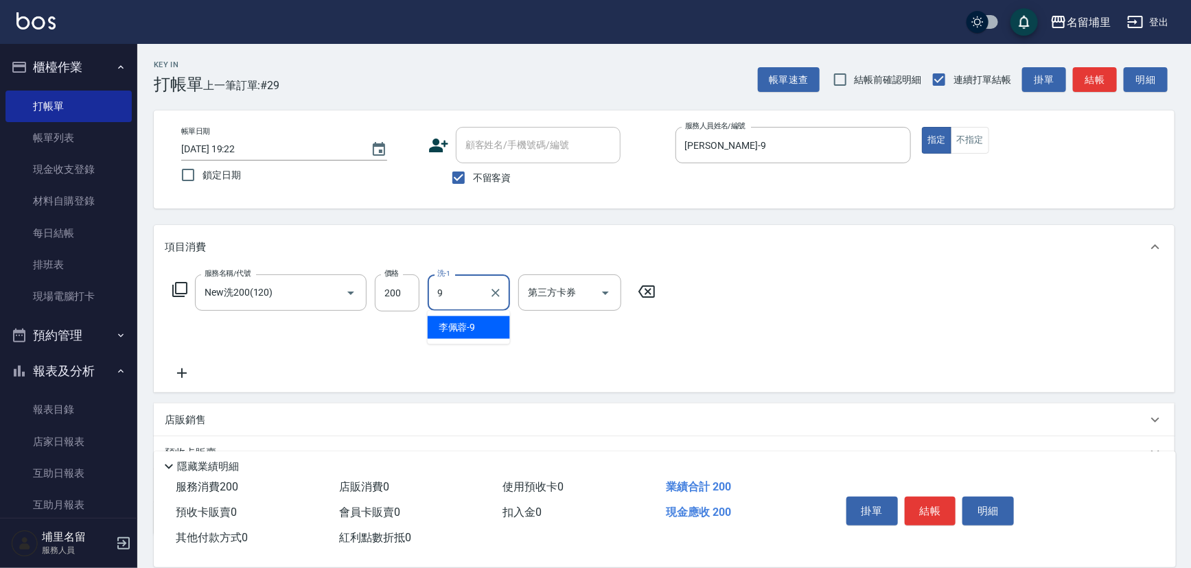
type input "[PERSON_NAME]-9"
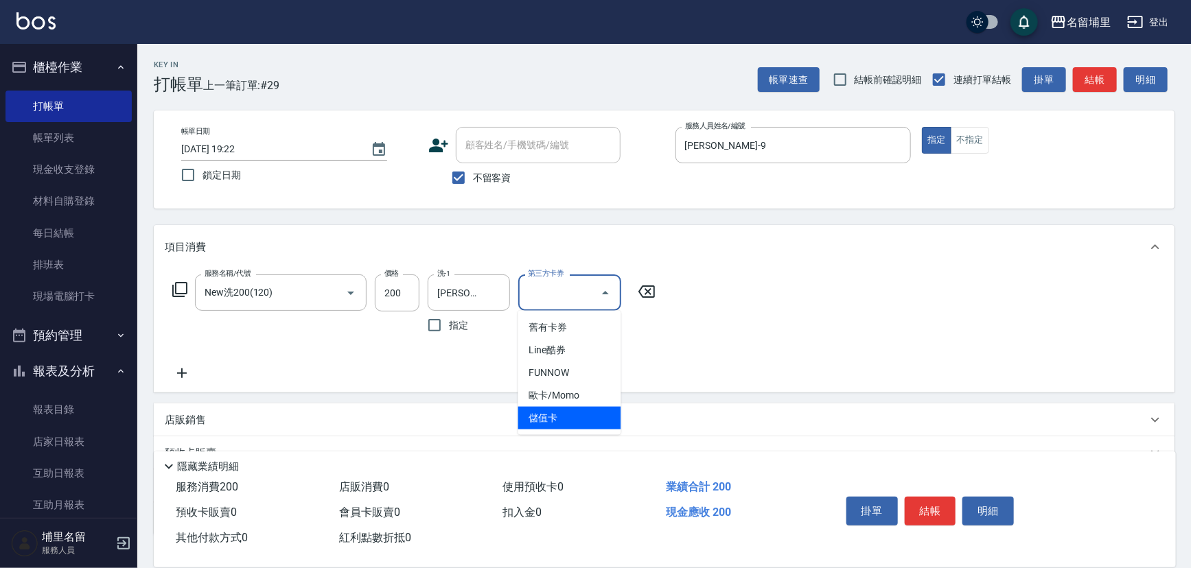
type input "儲值卡"
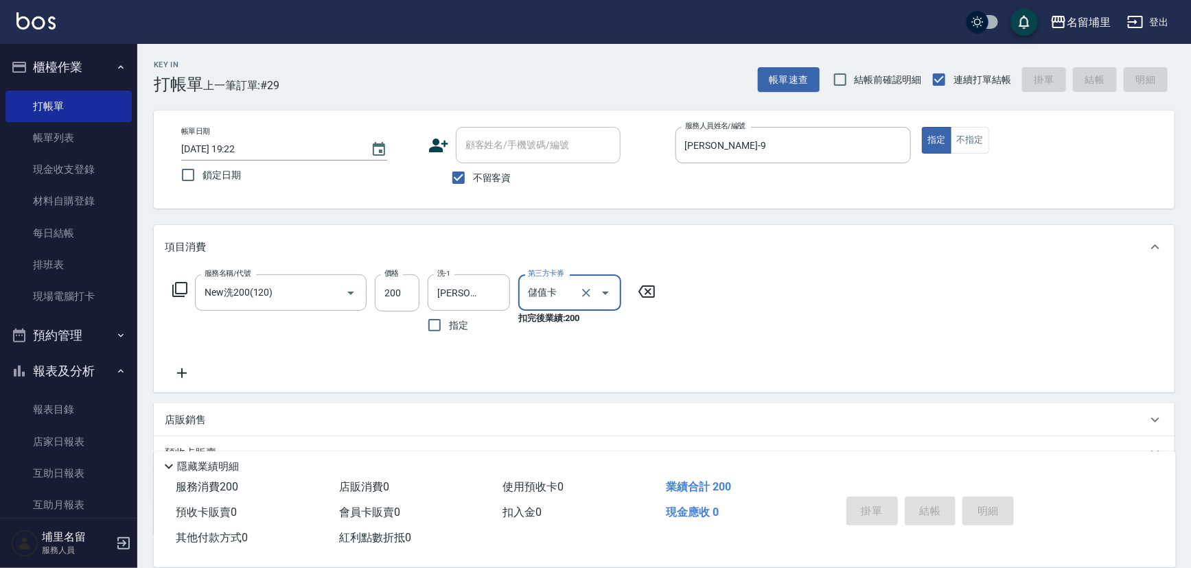
type input "2025/09/18 19:23"
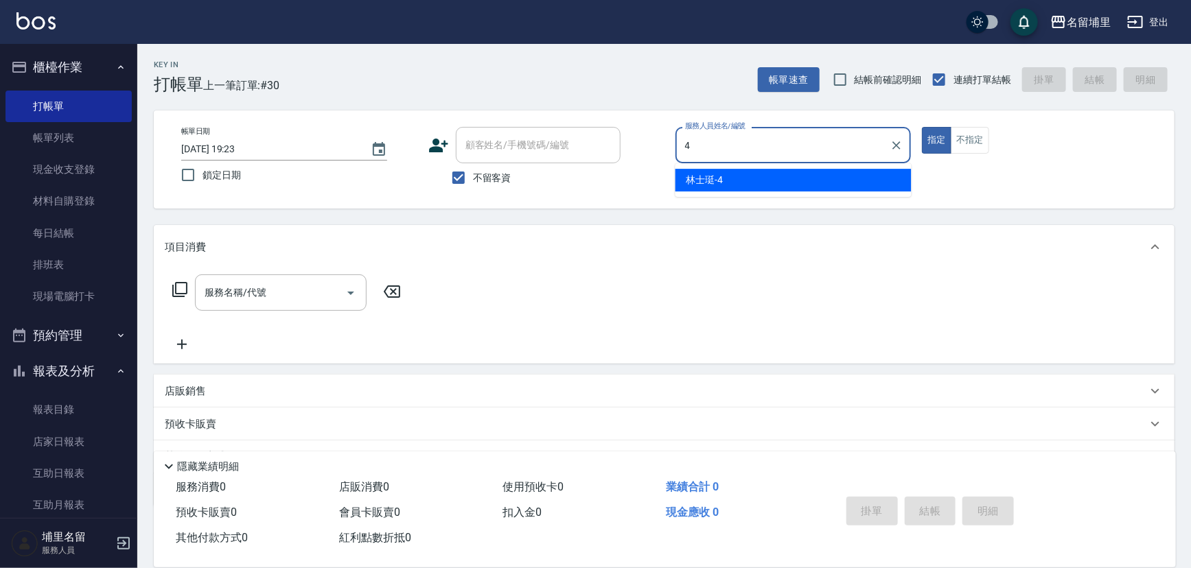
type input "林士珽-4"
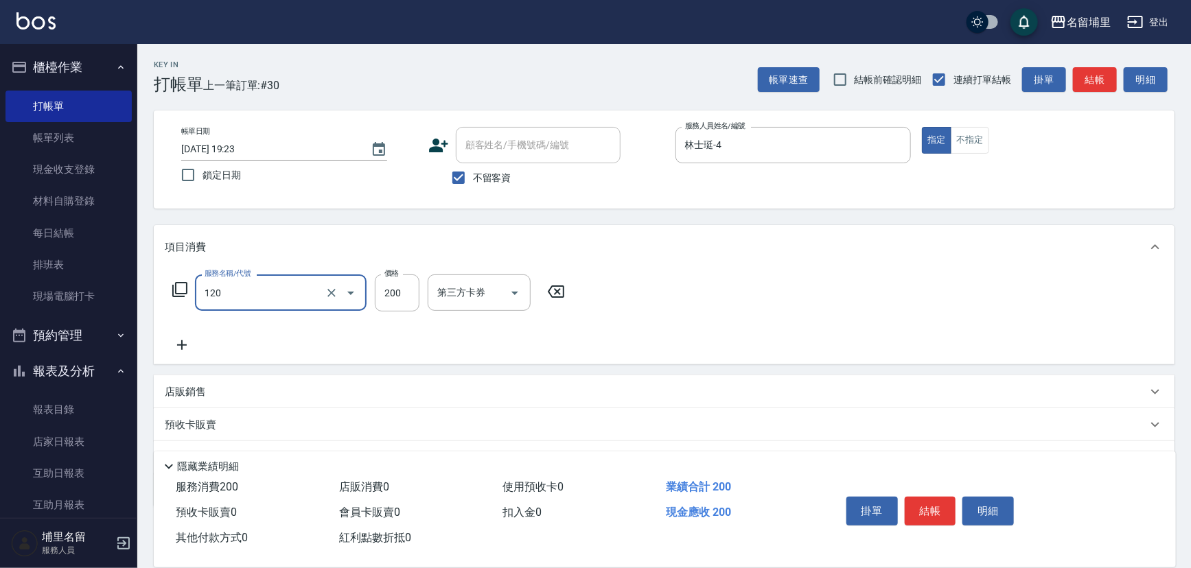
type input "New洗200(120)"
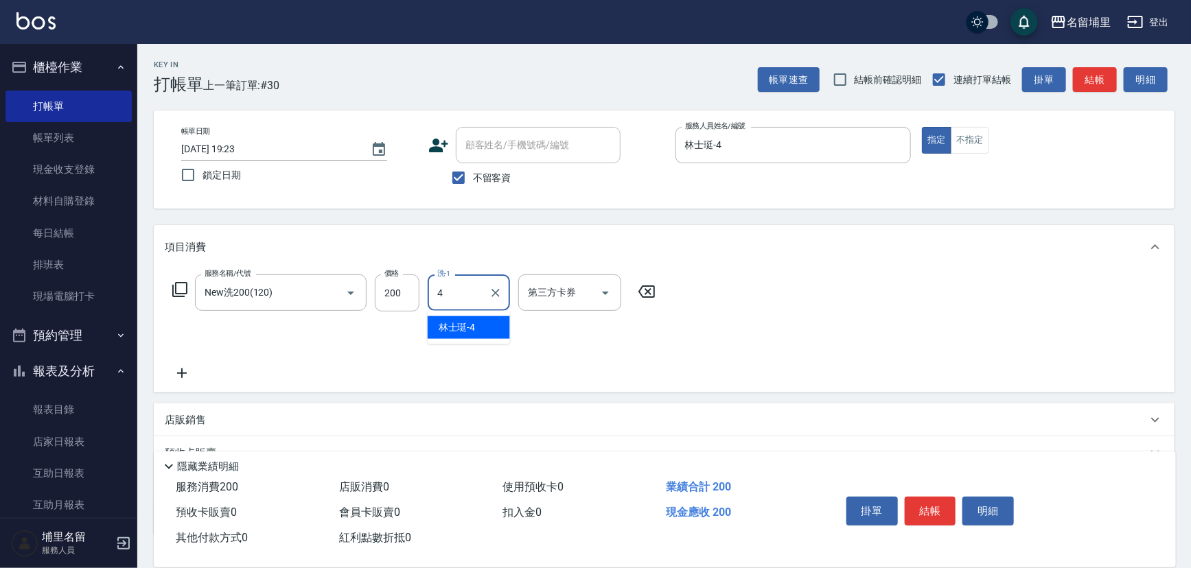
type input "林士珽-4"
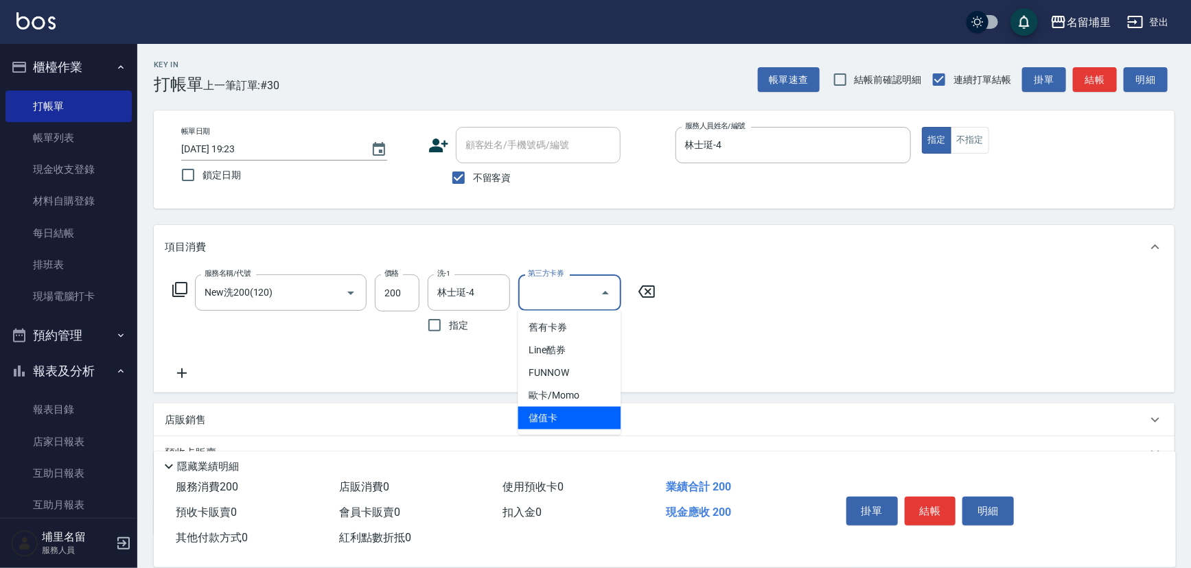
type input "儲值卡"
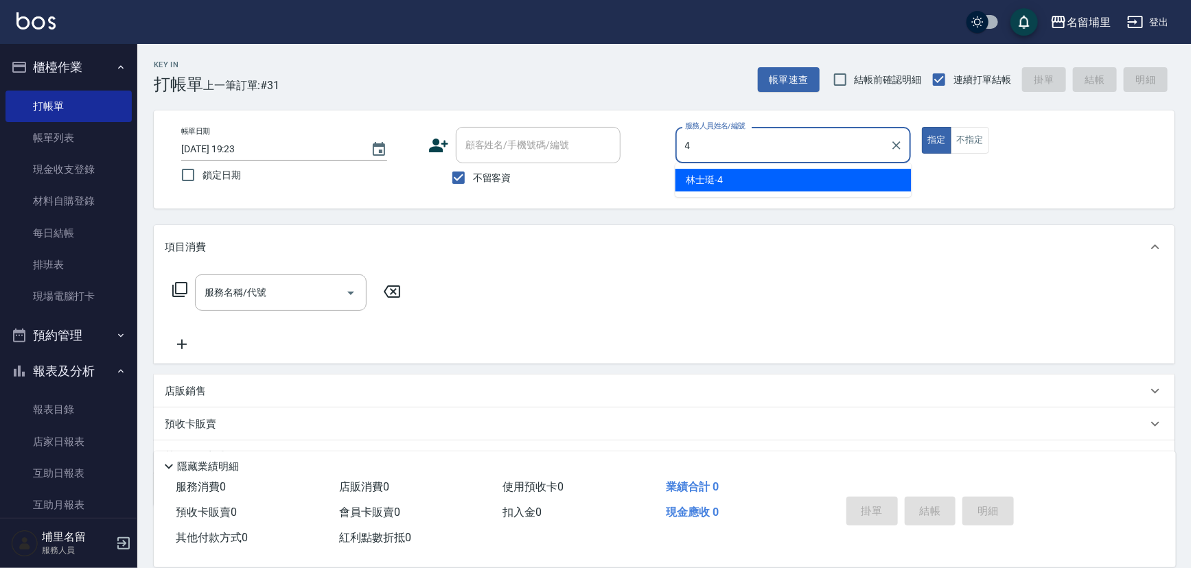
type input "林士珽-4"
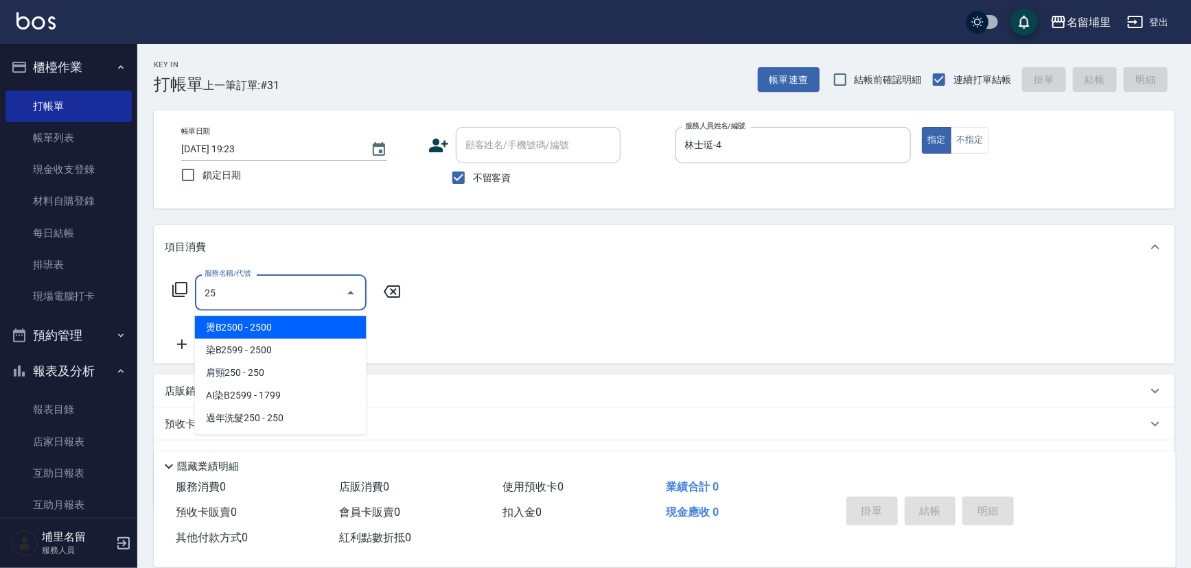
type input "2"
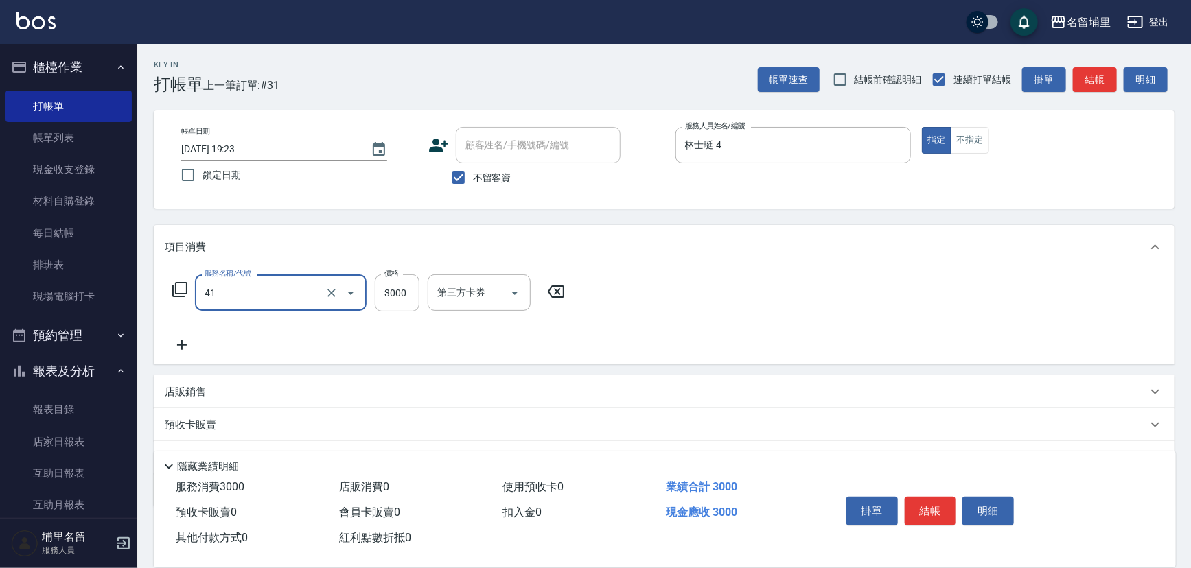
type input "染A3000(41)"
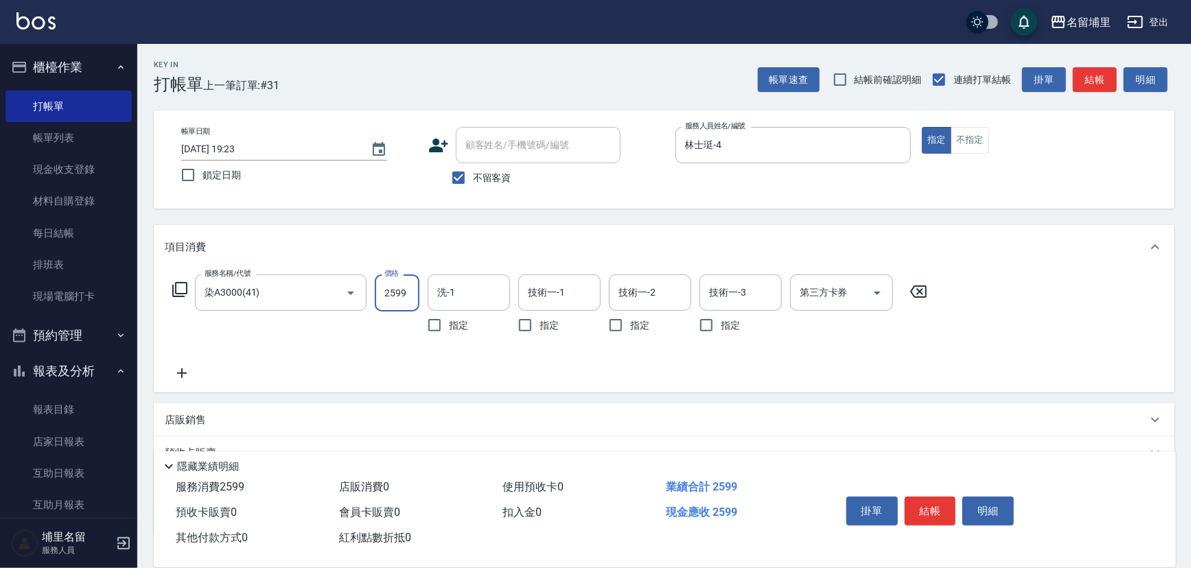
type input "2599"
type input "林士珽-4"
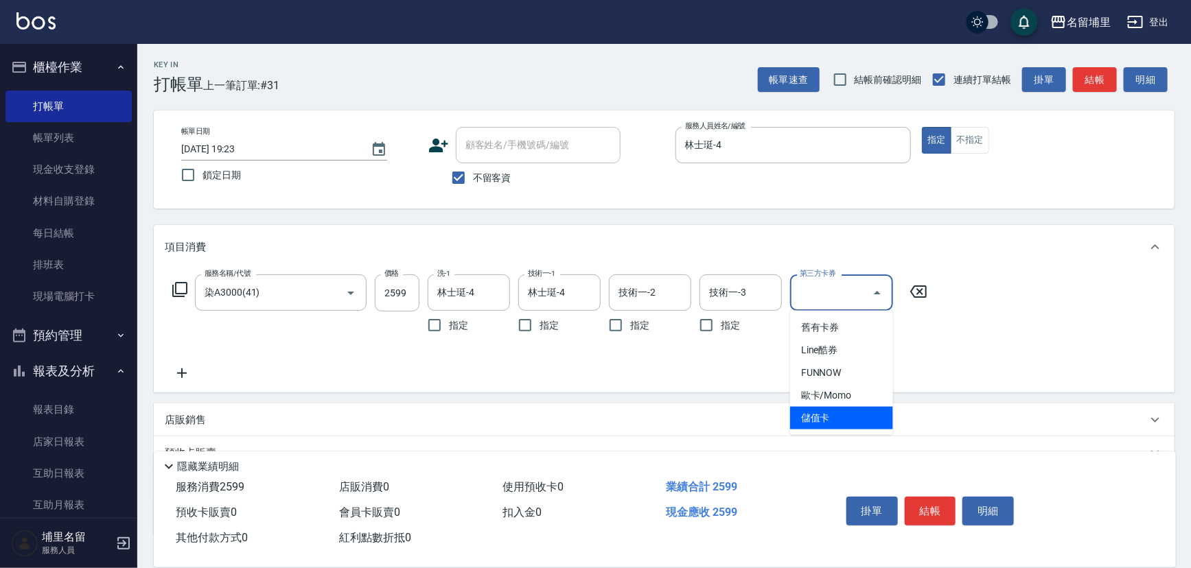
type input "儲值卡"
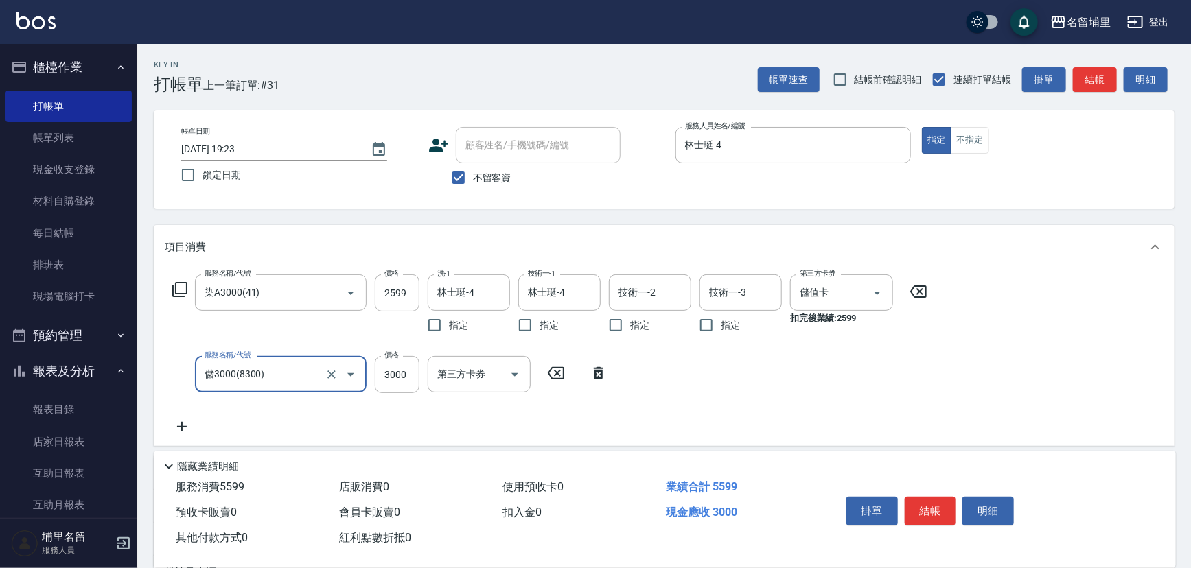
type input "儲3000(8300)"
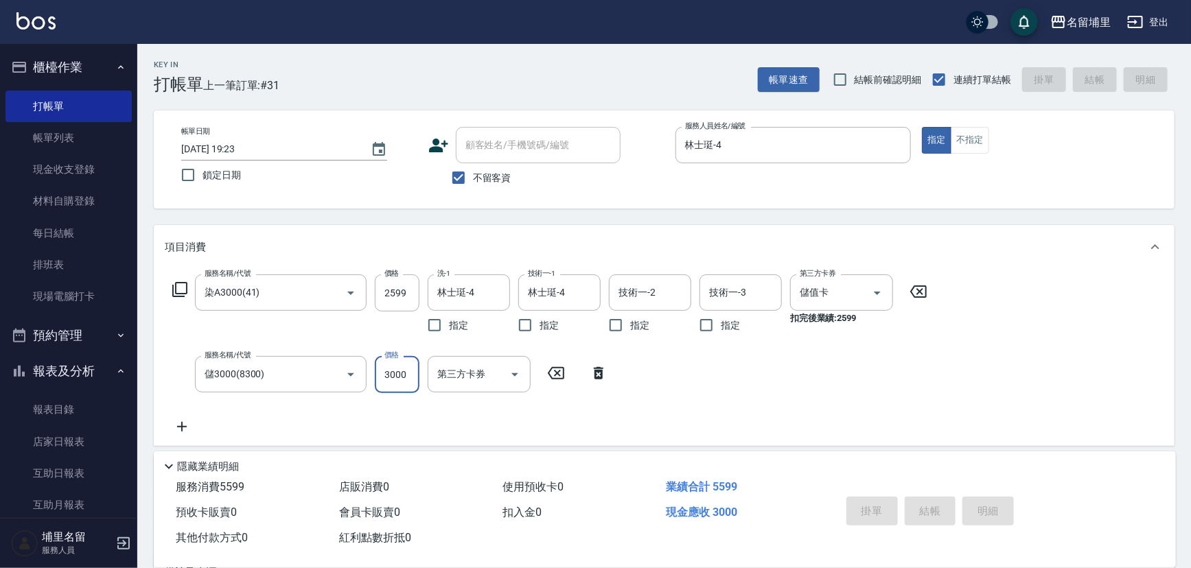
type input "2025/09/18 19:24"
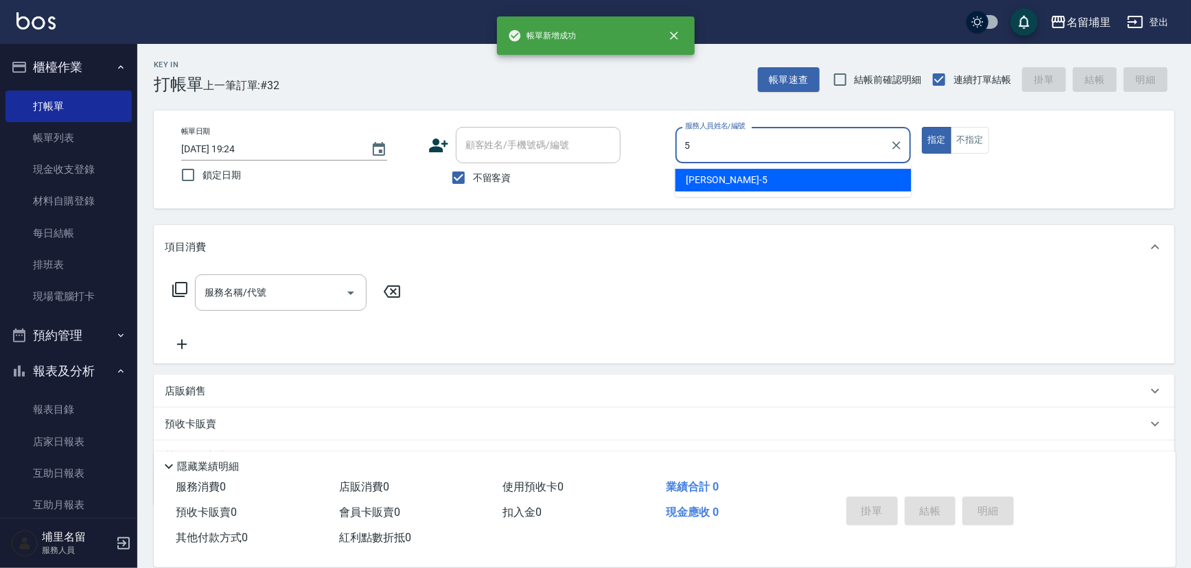
type input "蔣昀璠-5"
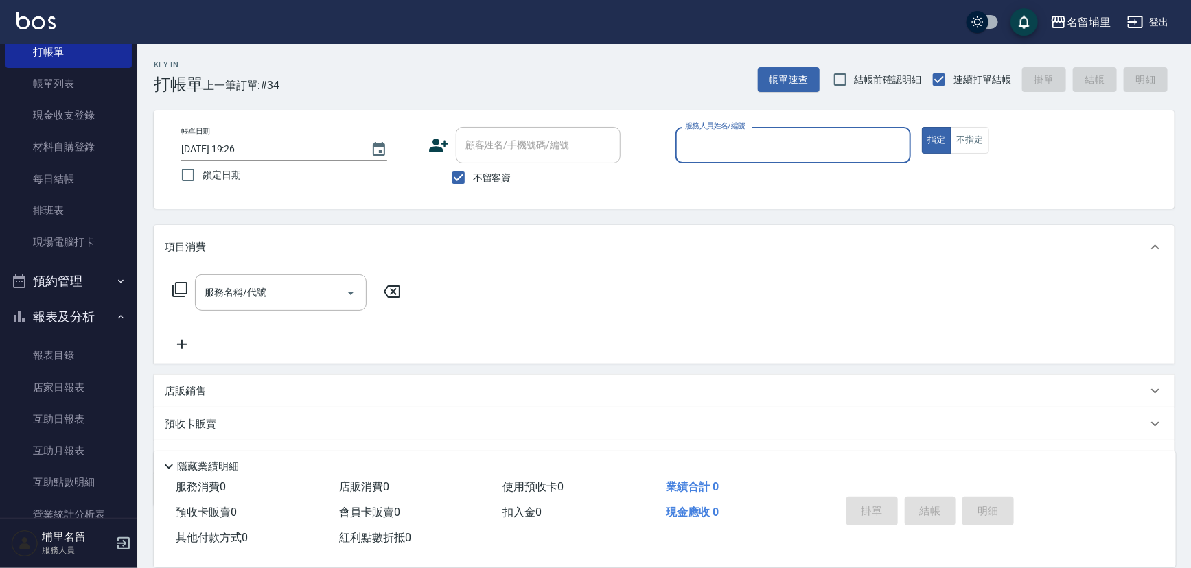
scroll to position [124, 0]
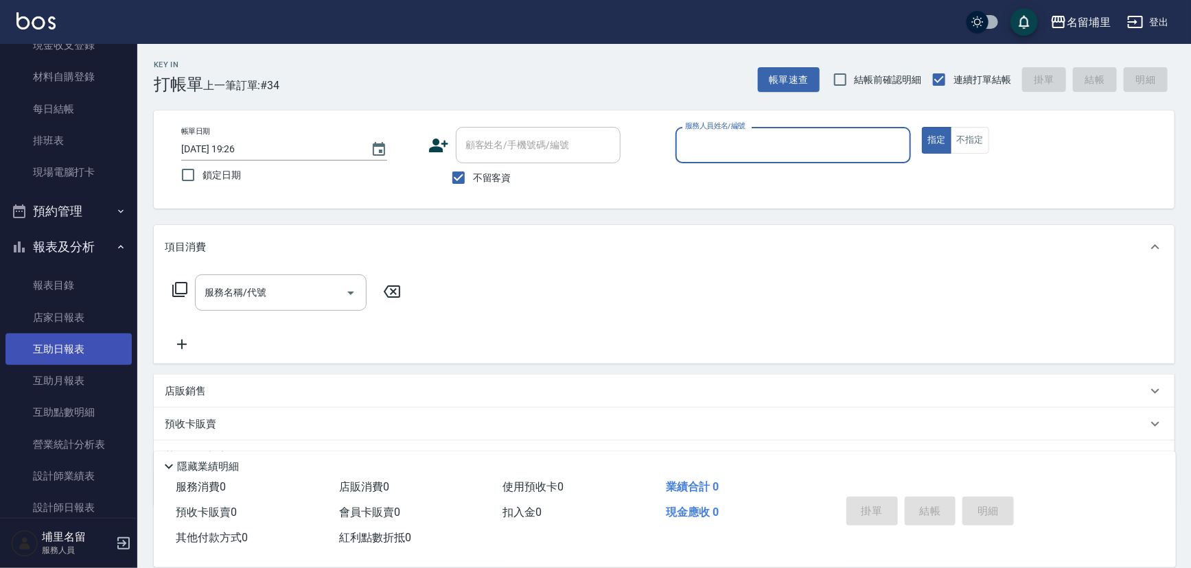
click at [69, 351] on link "互助日報表" at bounding box center [68, 350] width 126 height 32
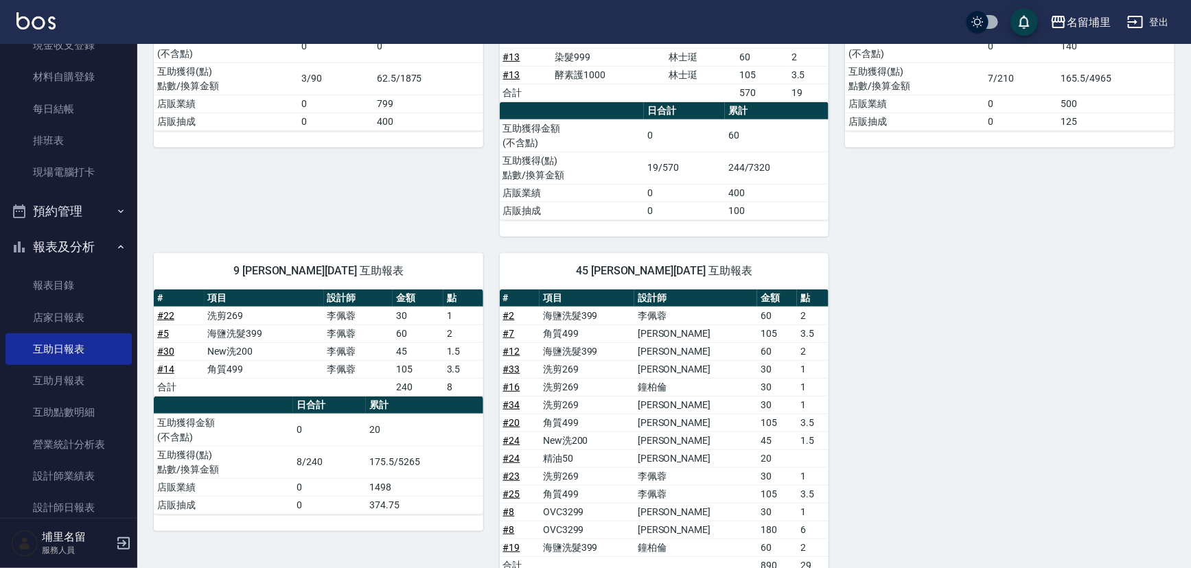
scroll to position [264, 0]
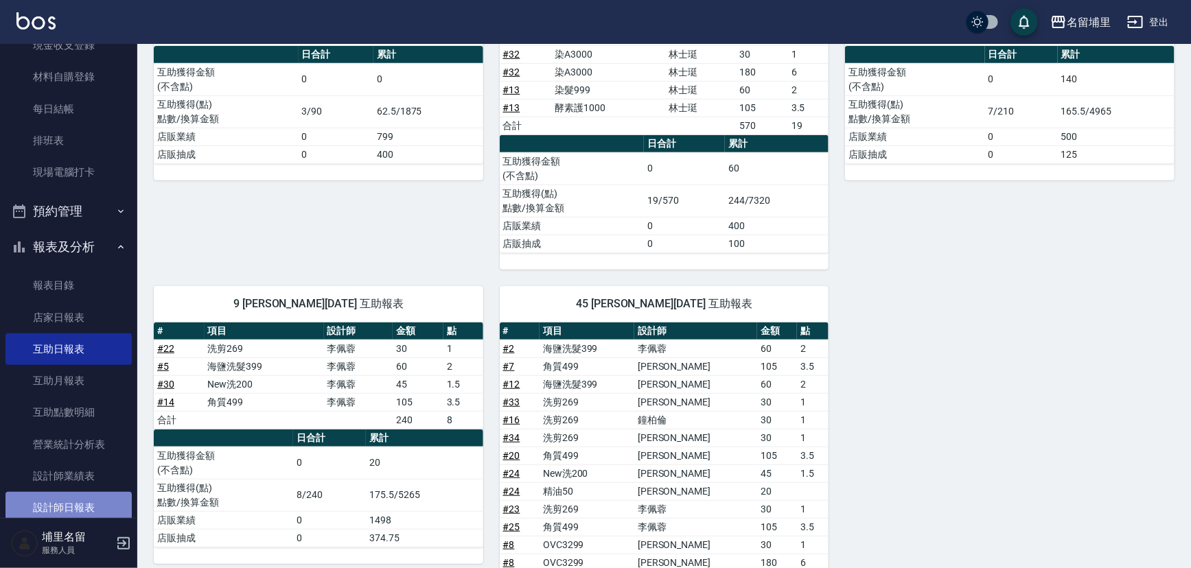
click at [69, 502] on link "設計師日報表" at bounding box center [68, 508] width 126 height 32
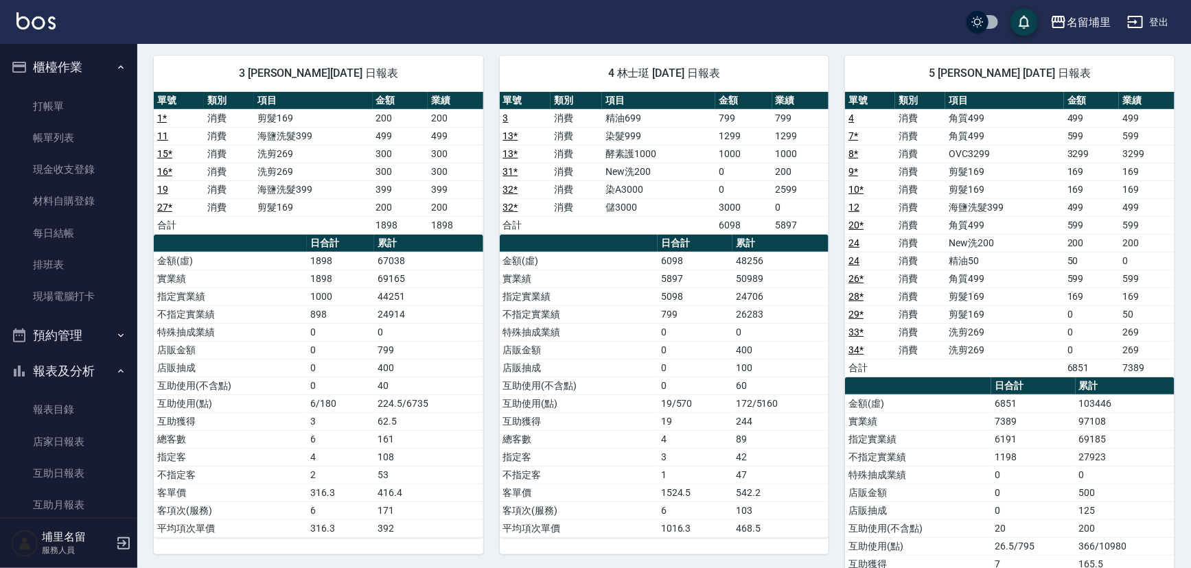
scroll to position [92, 0]
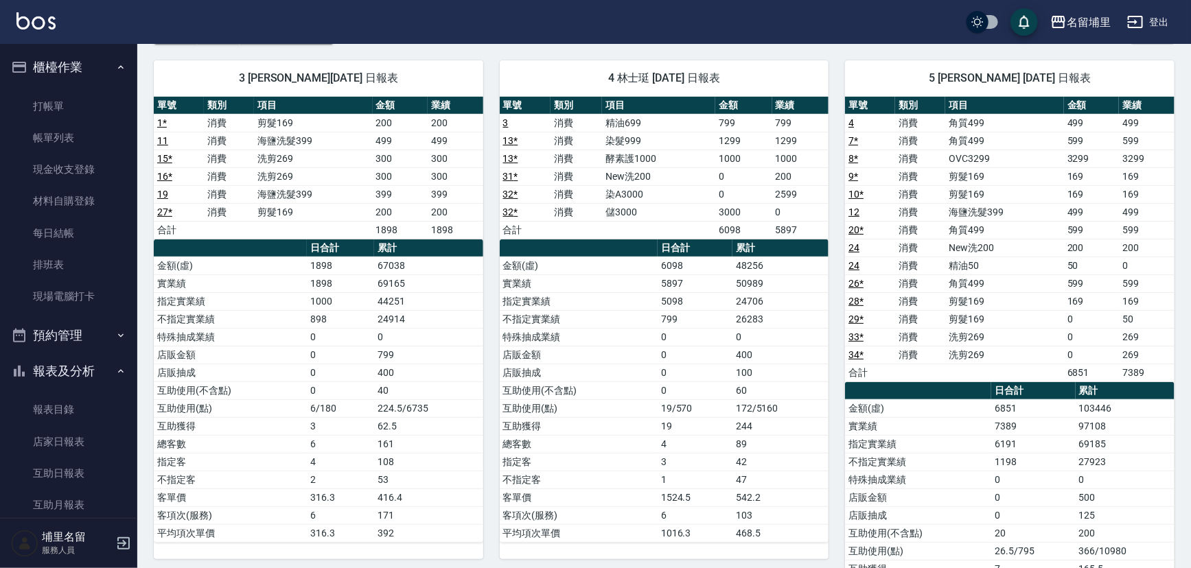
click at [1147, 24] on button "登出" at bounding box center [1148, 22] width 53 height 25
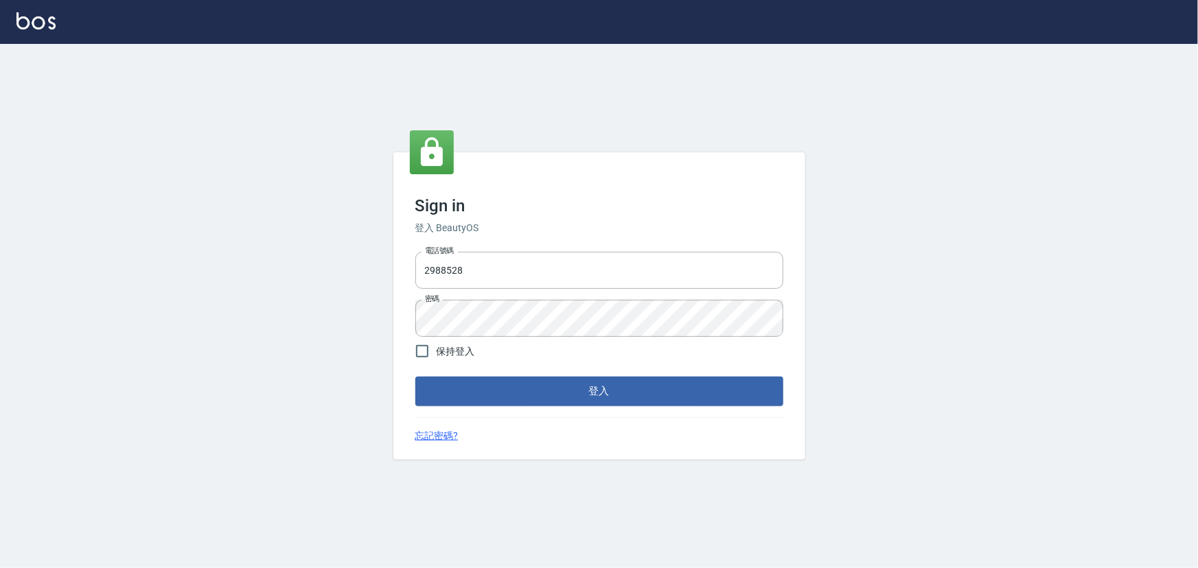
drag, startPoint x: 381, startPoint y: 271, endPoint x: 323, endPoint y: 271, distance: 57.7
click at [323, 271] on div "Sign in 登入 BeautyOS 電話號碼 2988528 電話號碼 密碼 密碼 保持登入 登入 忘記密碼?" at bounding box center [599, 306] width 1198 height 525
type input "2306457"
click at [95, 332] on div "Sign in 登入 BeautyOS 電話號碼 2306457 電話號碼 密碼 密碼 保持登入 登入 忘記密碼?" at bounding box center [599, 306] width 1198 height 525
click at [415, 377] on button "登入" at bounding box center [599, 391] width 368 height 29
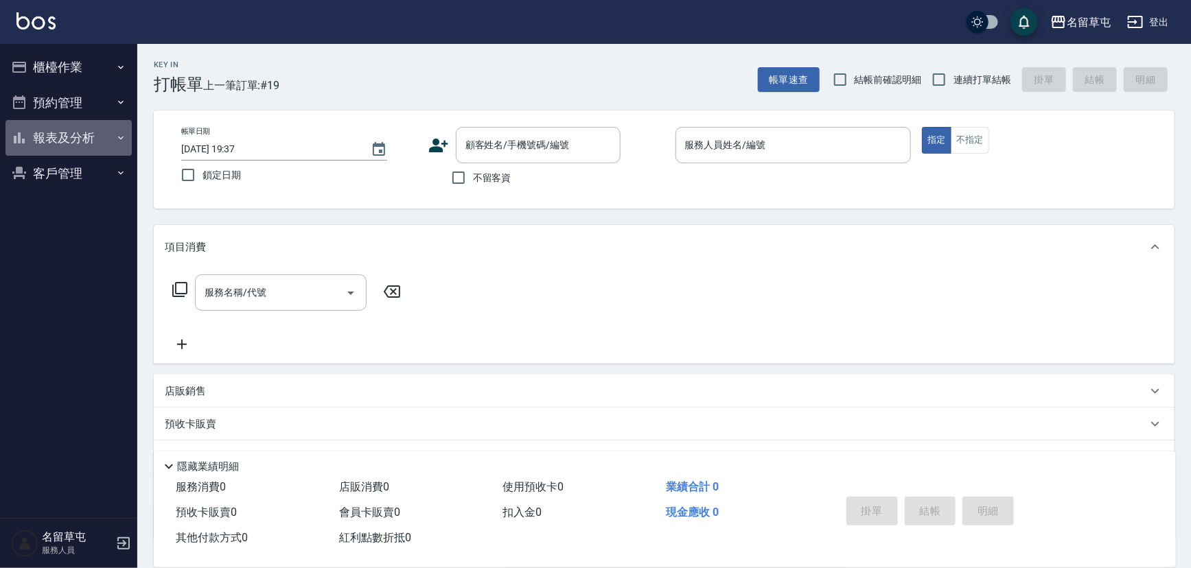
click at [82, 143] on button "報表及分析" at bounding box center [68, 138] width 126 height 36
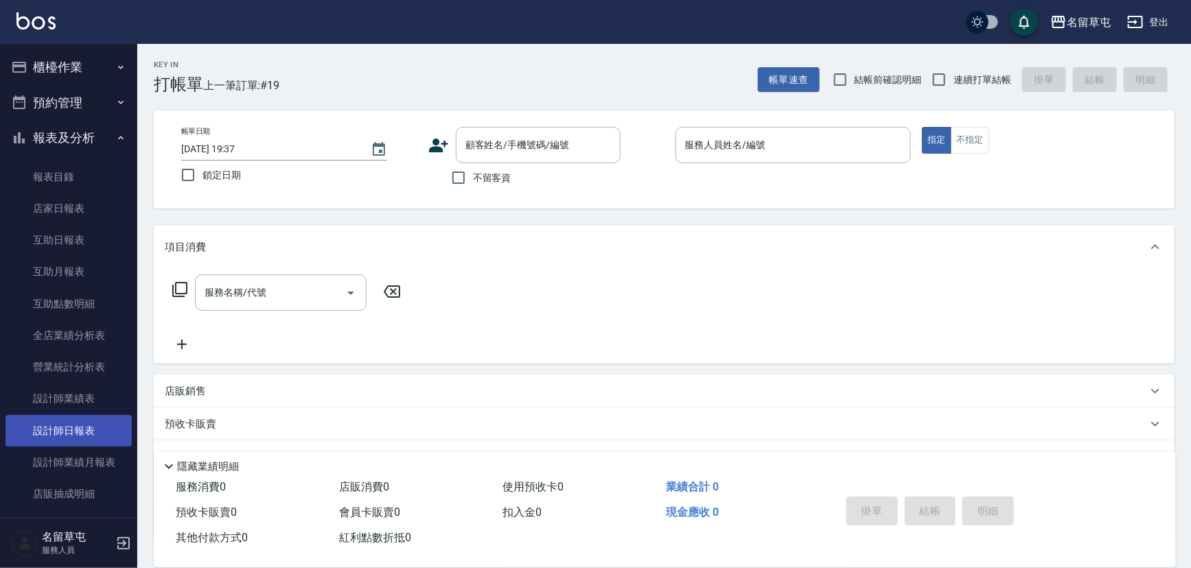
click at [90, 434] on link "設計師日報表" at bounding box center [68, 431] width 126 height 32
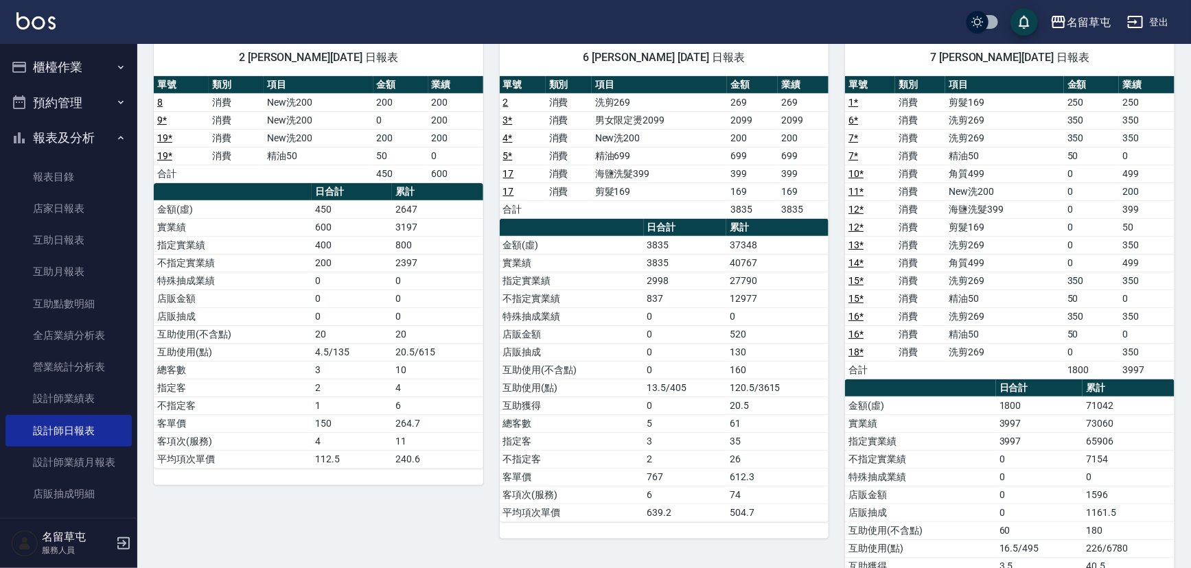
scroll to position [7, 0]
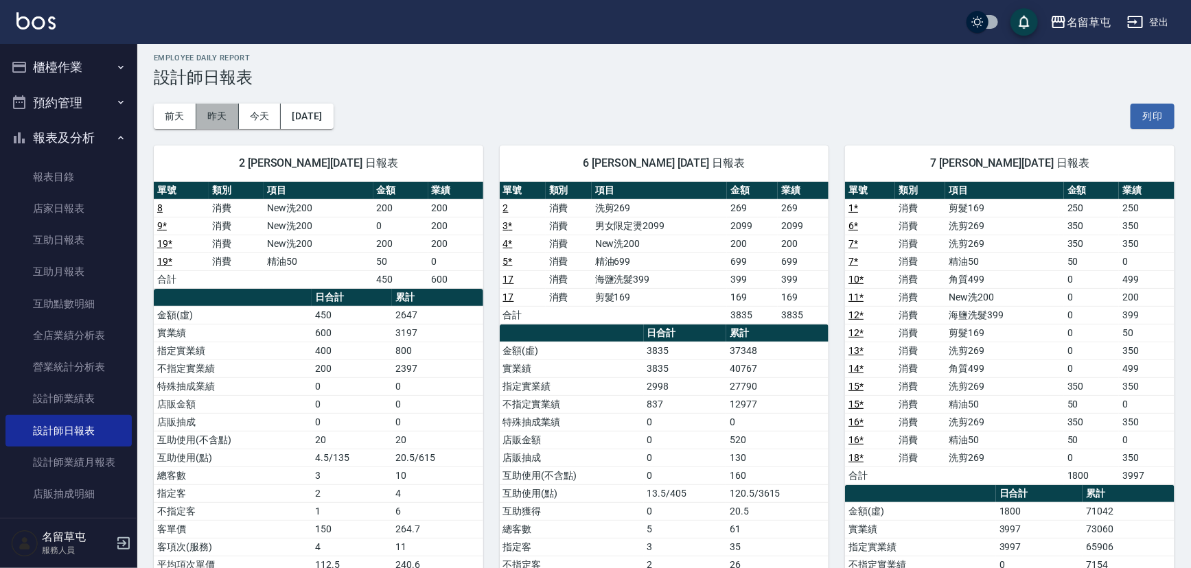
click at [218, 117] on button "昨天" at bounding box center [217, 116] width 43 height 25
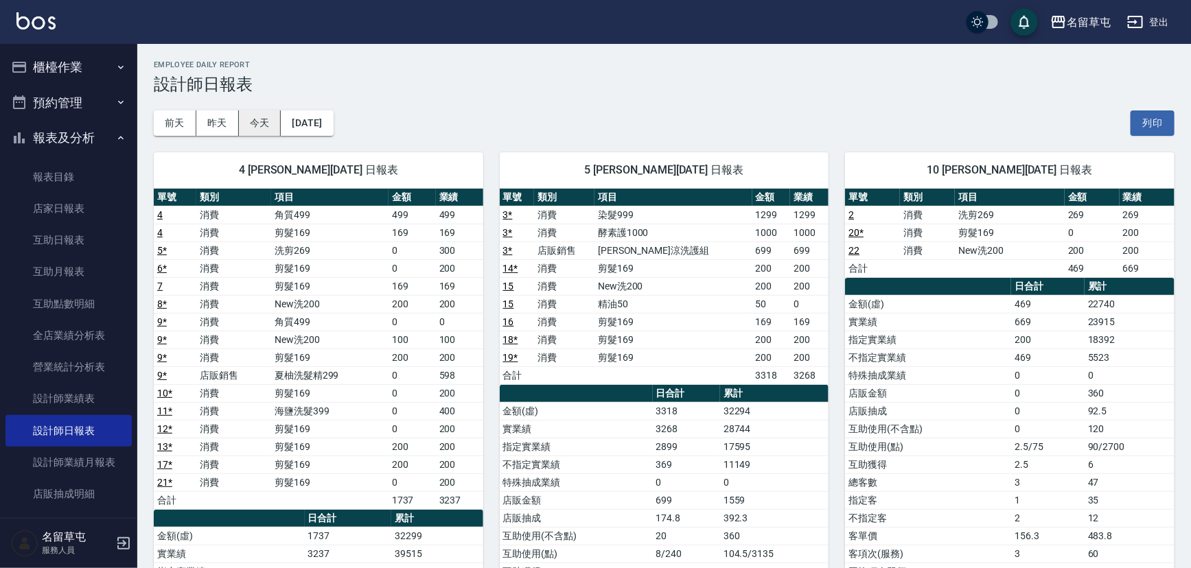
click at [273, 130] on button "今天" at bounding box center [260, 123] width 43 height 25
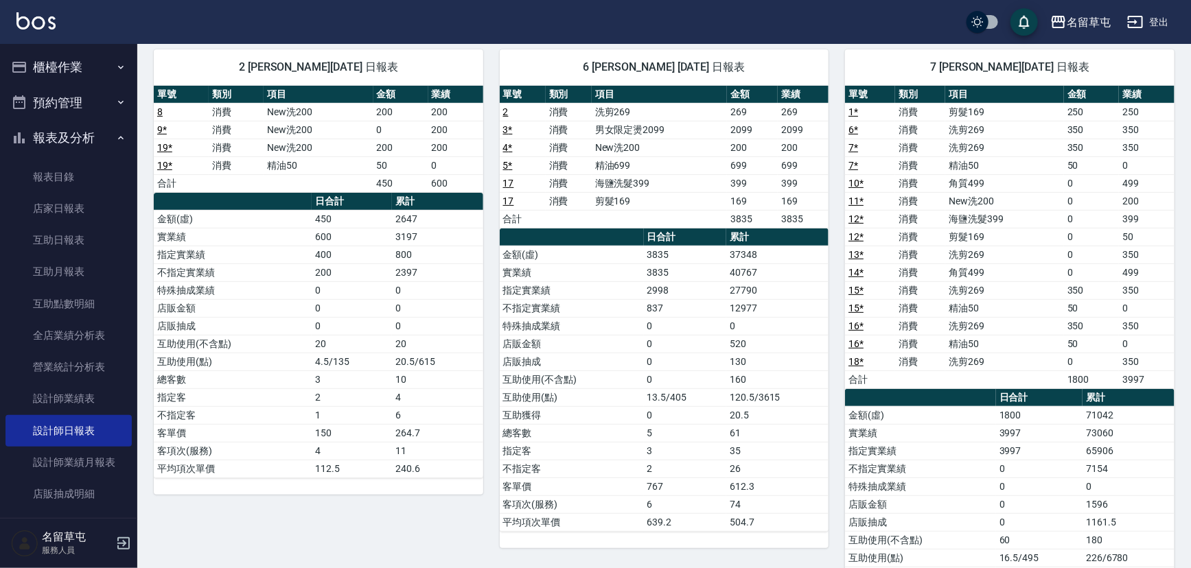
scroll to position [124, 0]
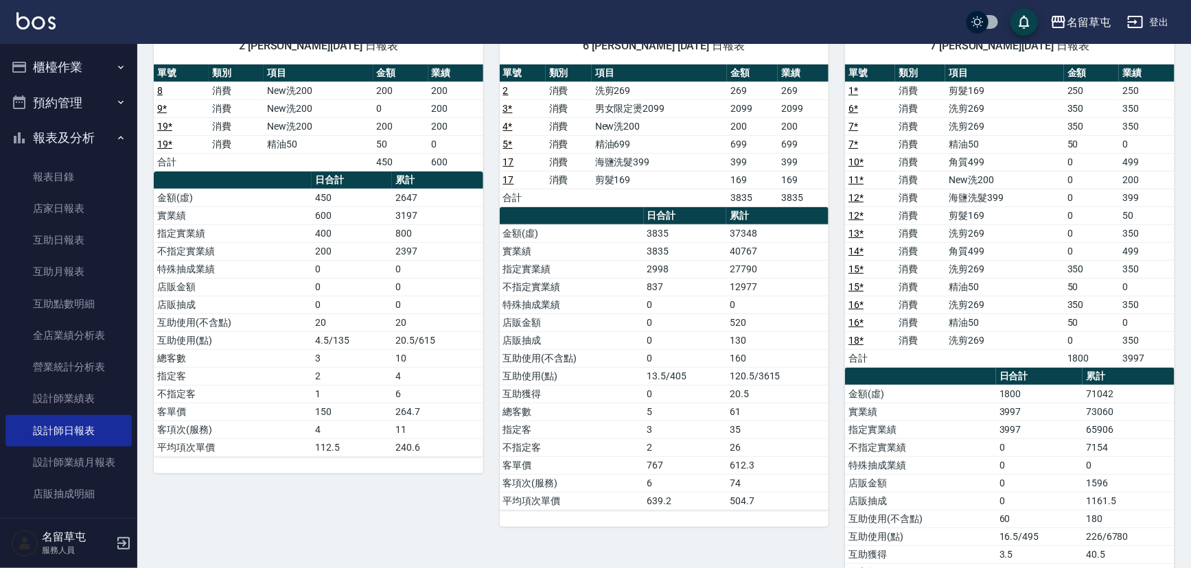
click at [1153, 21] on button "登出" at bounding box center [1148, 22] width 53 height 25
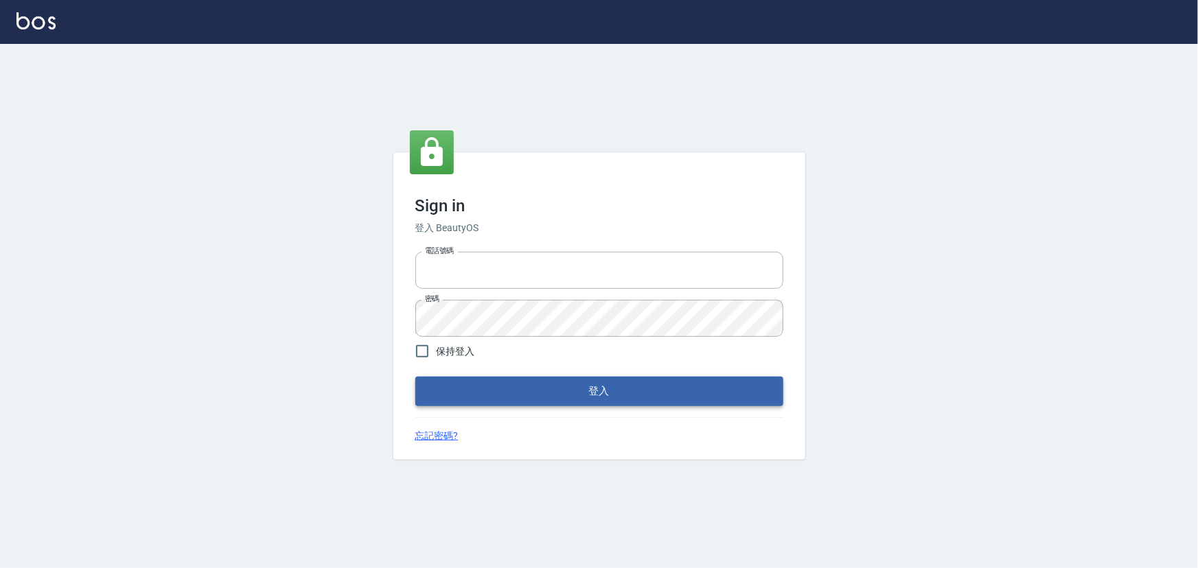
type input "2988528"
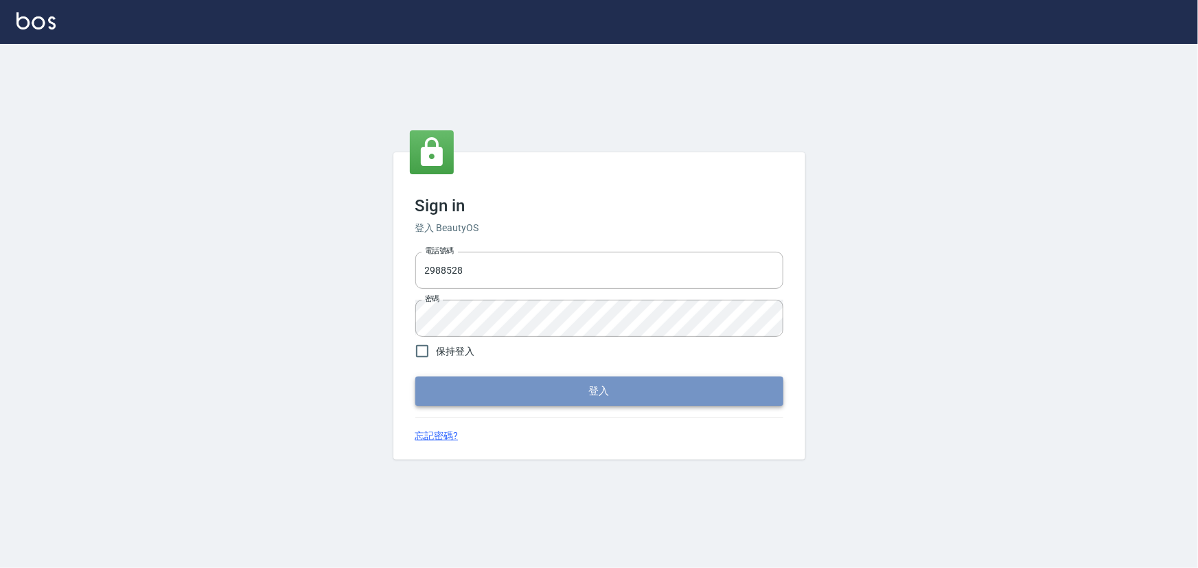
click at [603, 386] on button "登入" at bounding box center [599, 391] width 368 height 29
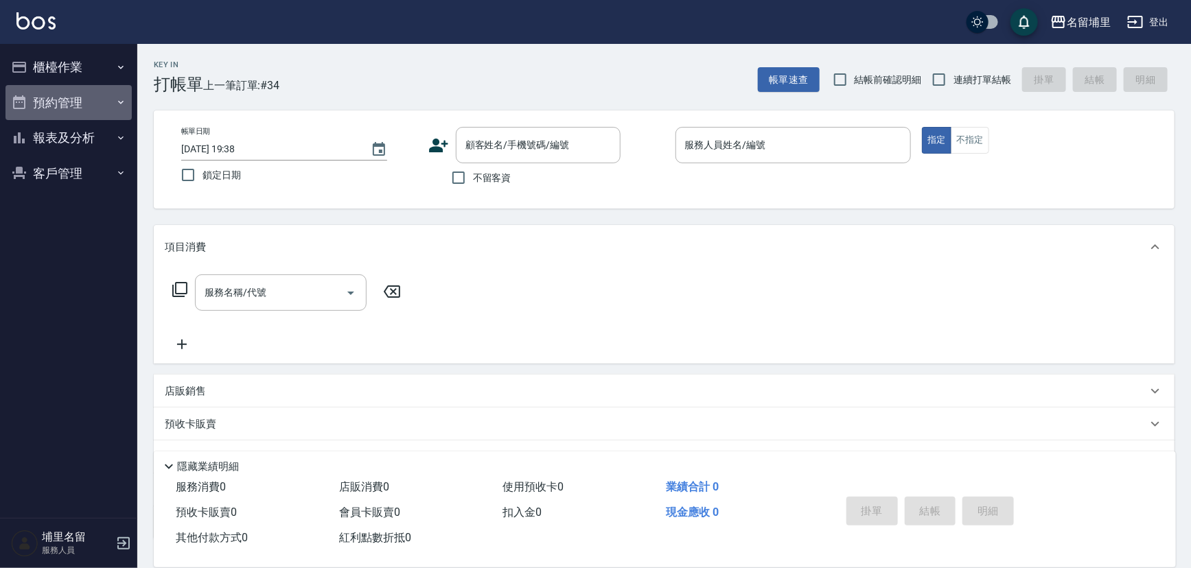
click at [75, 90] on button "預約管理" at bounding box center [68, 103] width 126 height 36
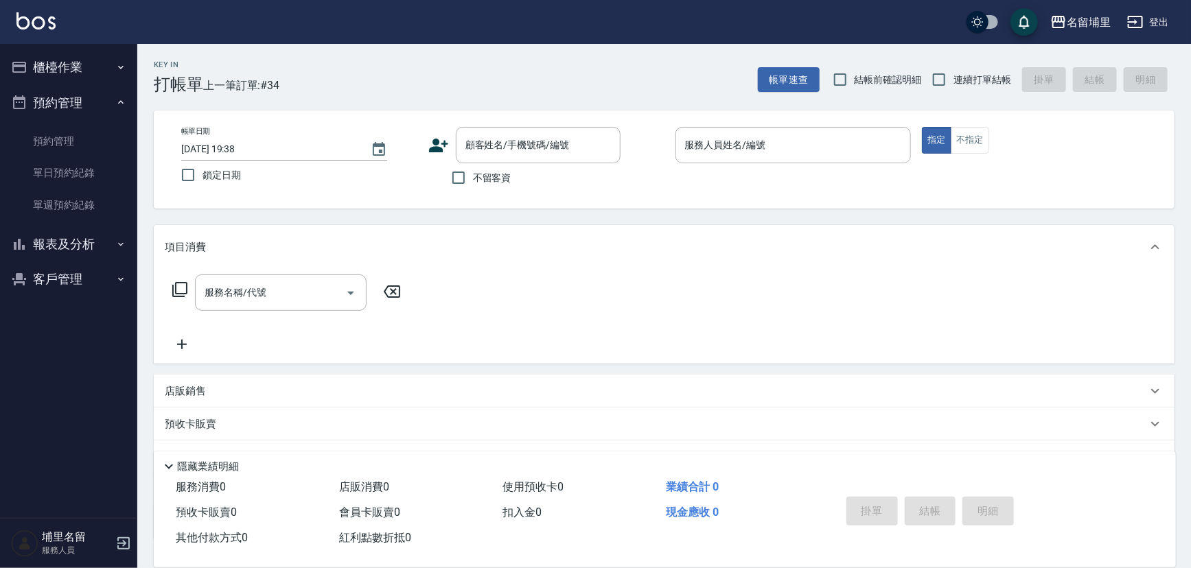
click at [88, 240] on button "報表及分析" at bounding box center [68, 245] width 126 height 36
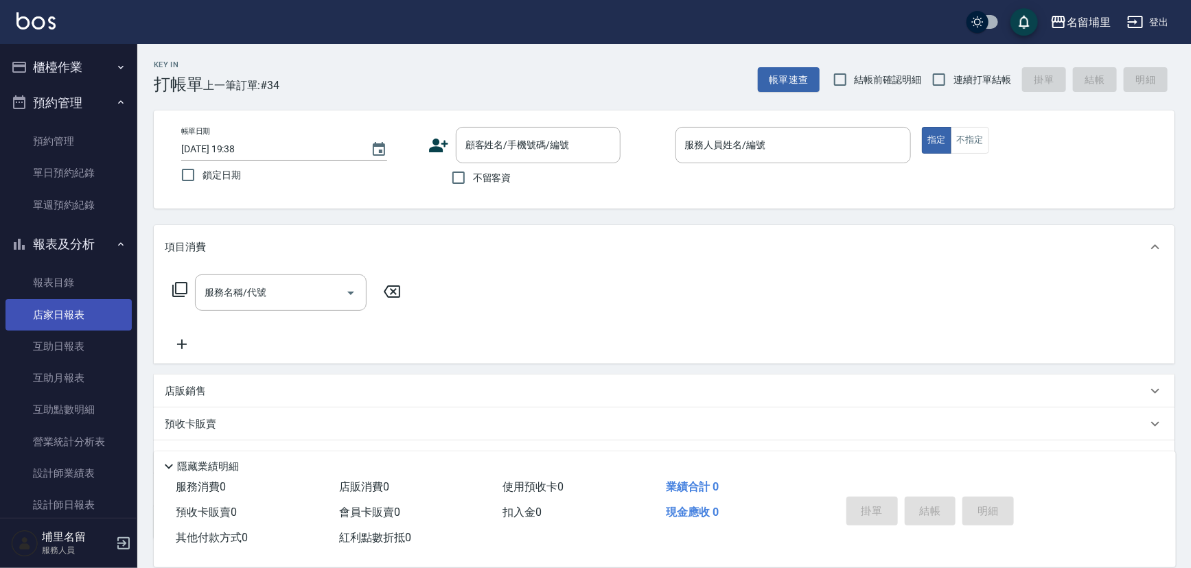
scroll to position [62, 0]
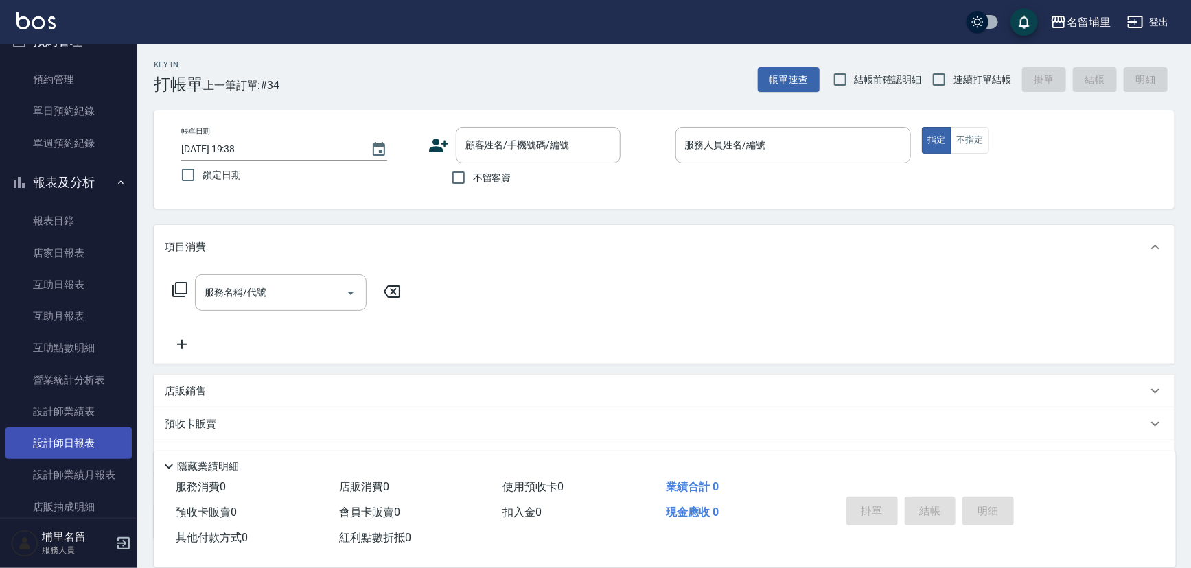
click at [104, 446] on link "設計師日報表" at bounding box center [68, 444] width 126 height 32
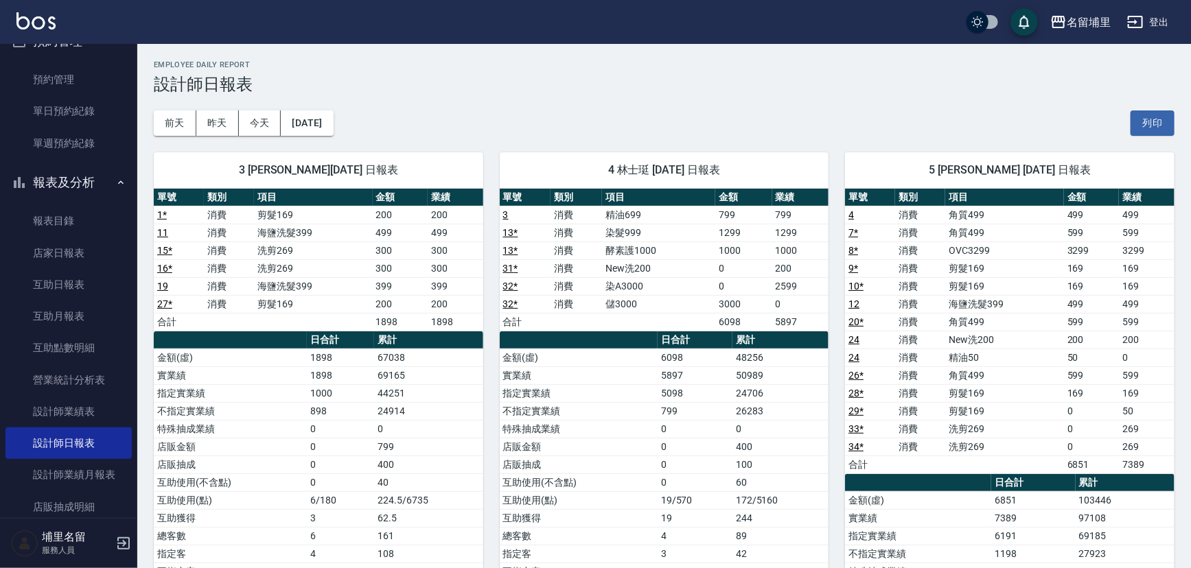
click at [776, 133] on div "前天 昨天 今天 2025/09/18 列印" at bounding box center [664, 123] width 1021 height 58
click at [82, 281] on link "互助日報表" at bounding box center [68, 285] width 126 height 32
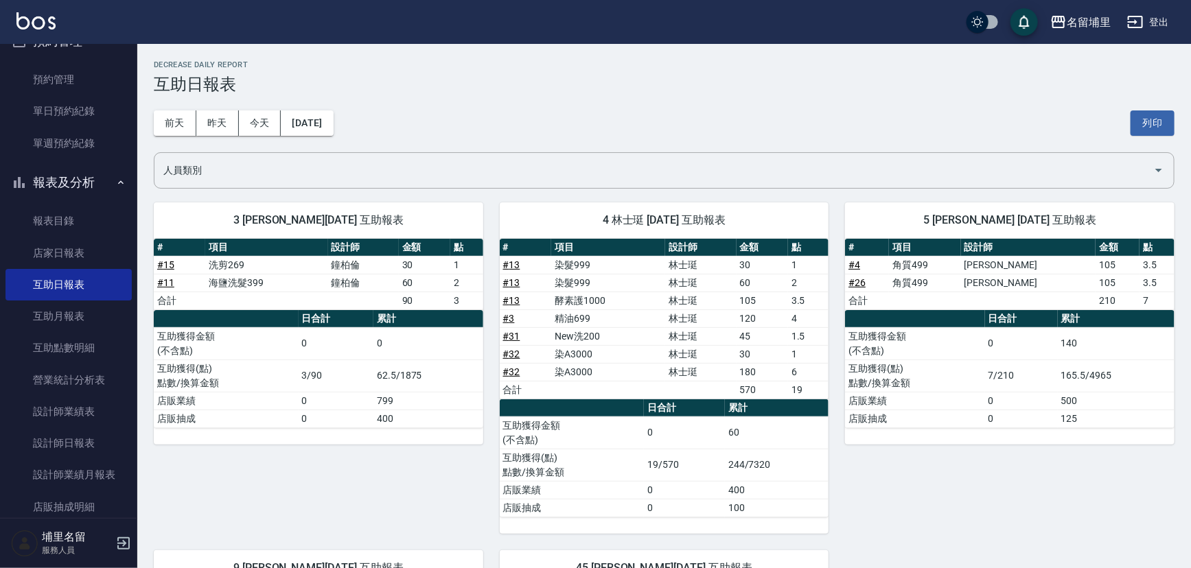
click at [726, 340] on td "林士珽" at bounding box center [700, 336] width 71 height 18
click at [716, 381] on td "a dense table" at bounding box center [700, 390] width 71 height 18
click at [798, 306] on td "3.5" at bounding box center [808, 301] width 41 height 18
click at [783, 324] on td "120" at bounding box center [762, 319] width 51 height 18
click at [799, 165] on input "人員類別" at bounding box center [654, 171] width 988 height 24
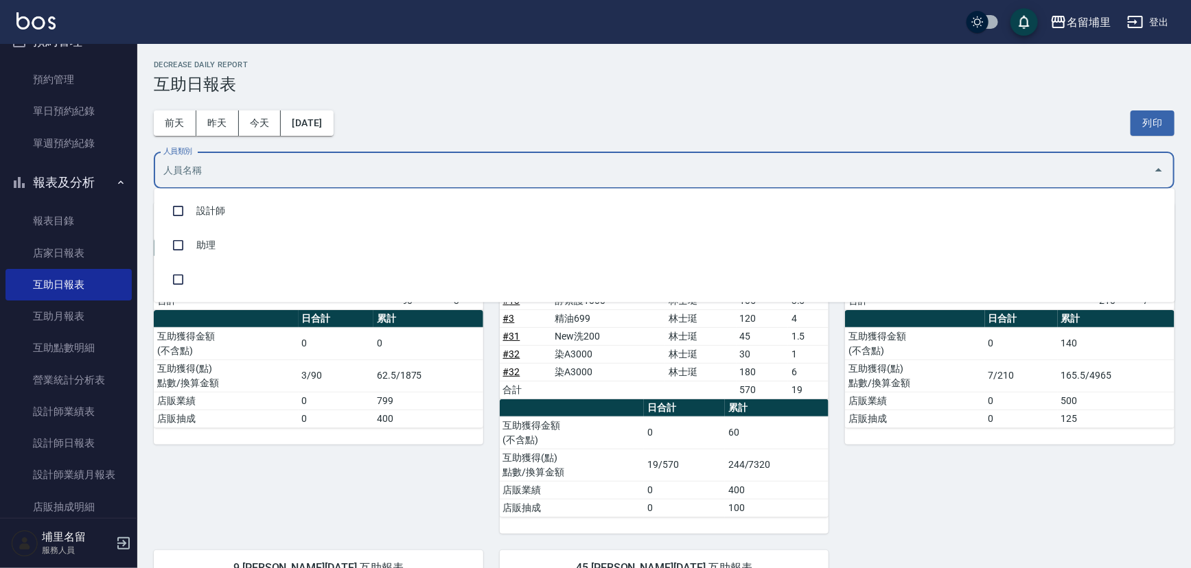
click at [778, 113] on div "前天 昨天 今天 2025/09/18 列印" at bounding box center [664, 123] width 1021 height 58
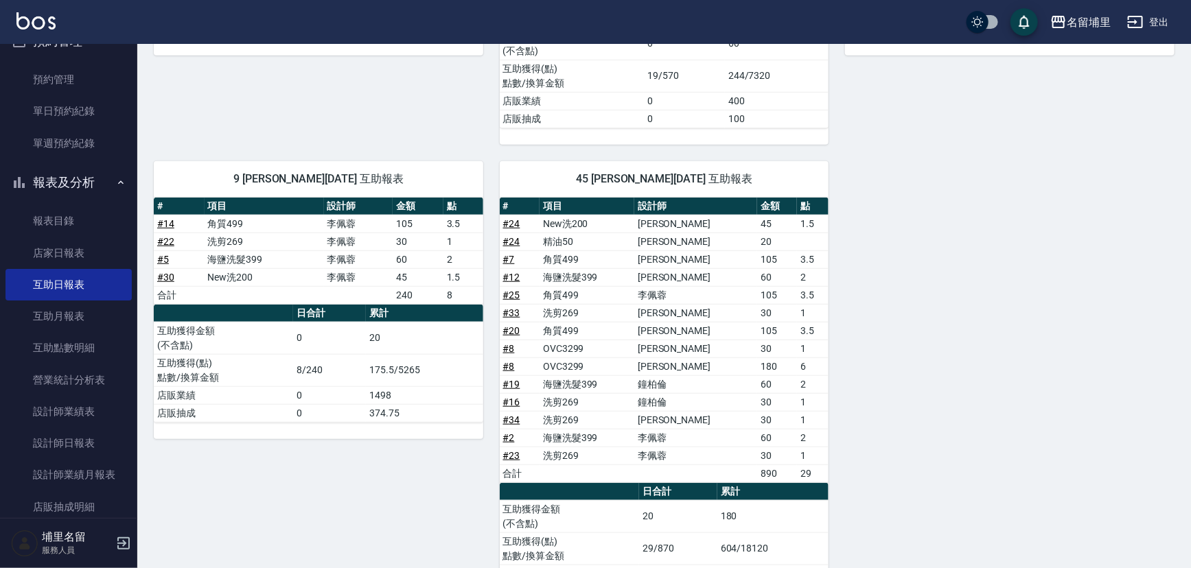
scroll to position [139, 0]
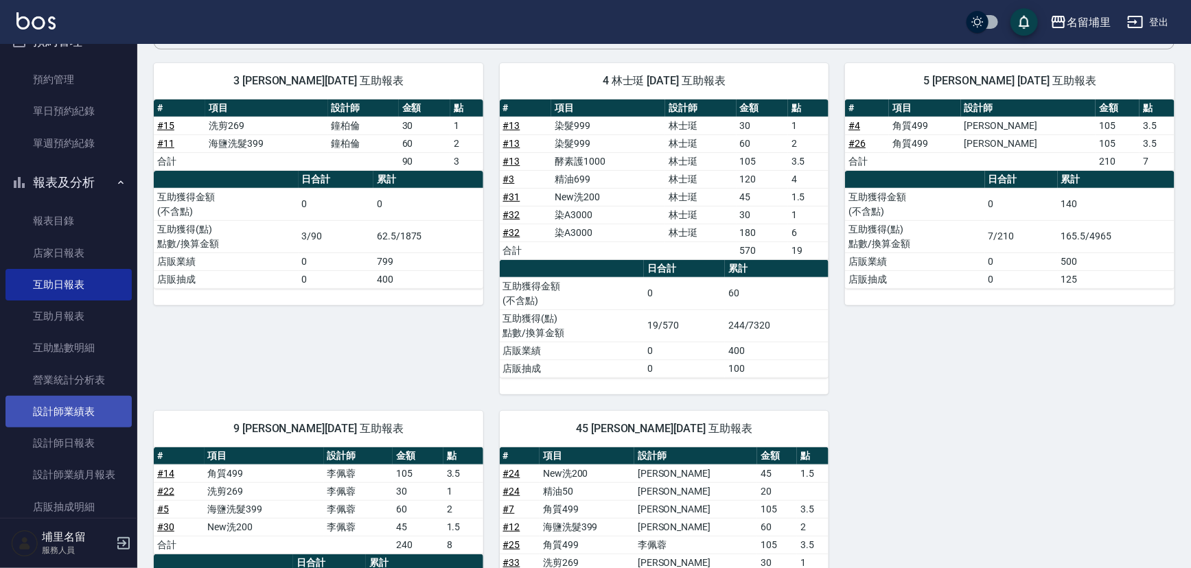
drag, startPoint x: 76, startPoint y: 441, endPoint x: 111, endPoint y: 415, distance: 43.3
click at [78, 441] on link "設計師日報表" at bounding box center [68, 444] width 126 height 32
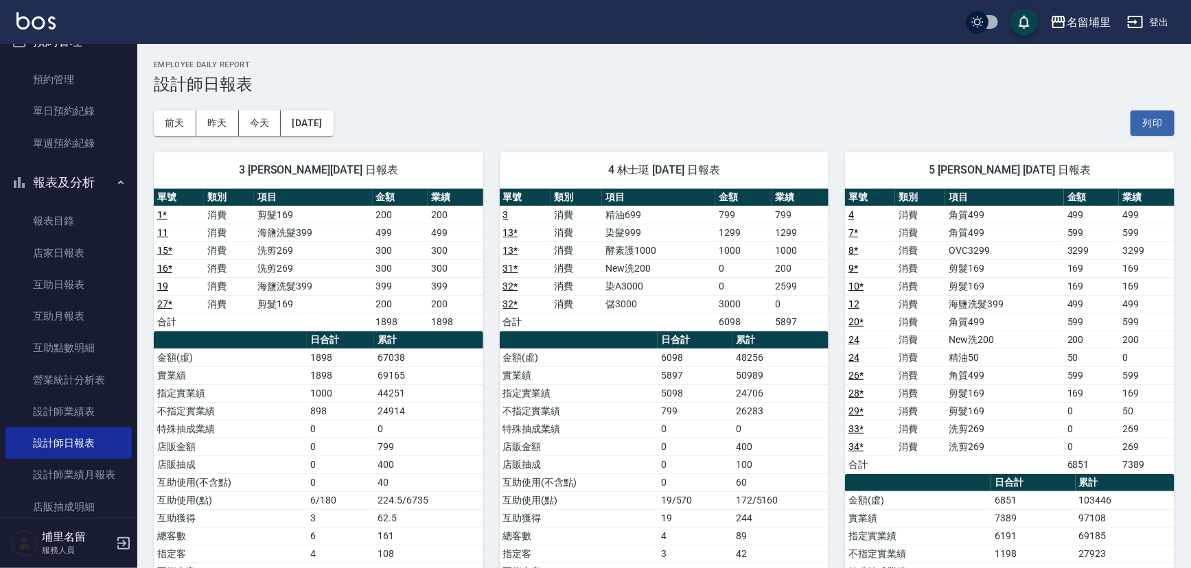
click at [465, 87] on h3 "設計師日報表" at bounding box center [664, 84] width 1021 height 19
click at [308, 128] on button "2025/09/18" at bounding box center [307, 123] width 52 height 25
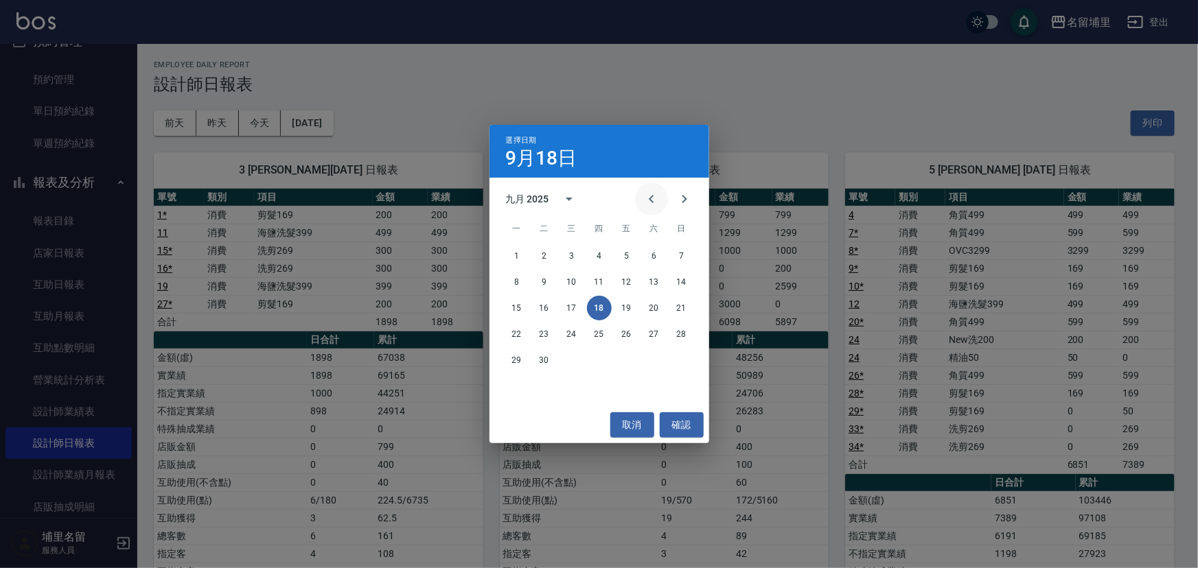
click at [654, 200] on icon "Previous month" at bounding box center [651, 199] width 16 height 16
click at [526, 336] on button "18" at bounding box center [517, 334] width 25 height 25
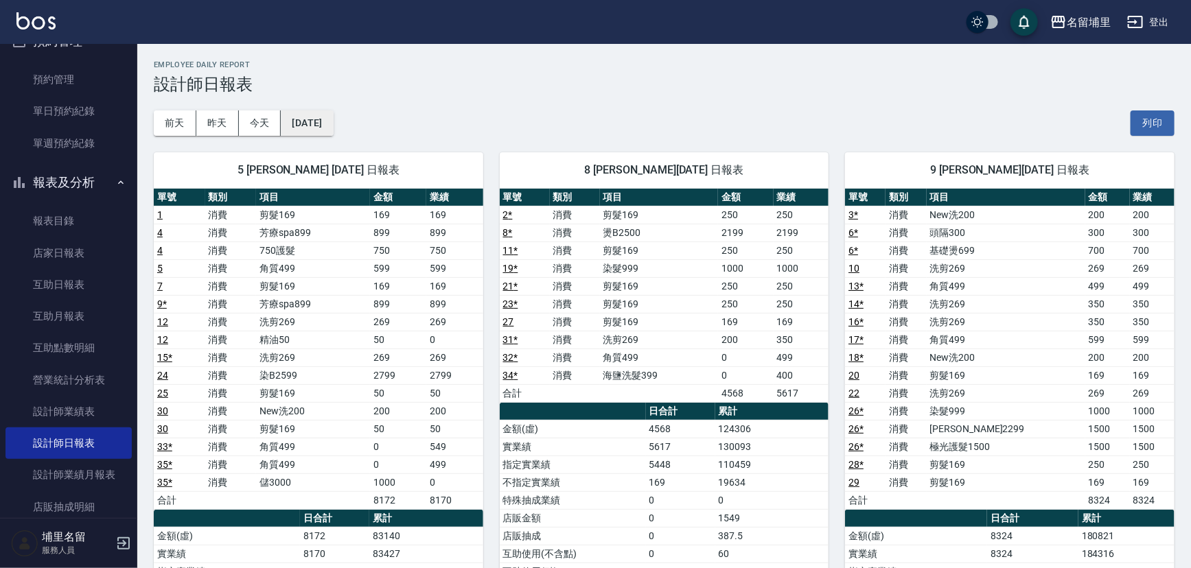
click at [333, 125] on button "2025/08/18" at bounding box center [307, 123] width 52 height 25
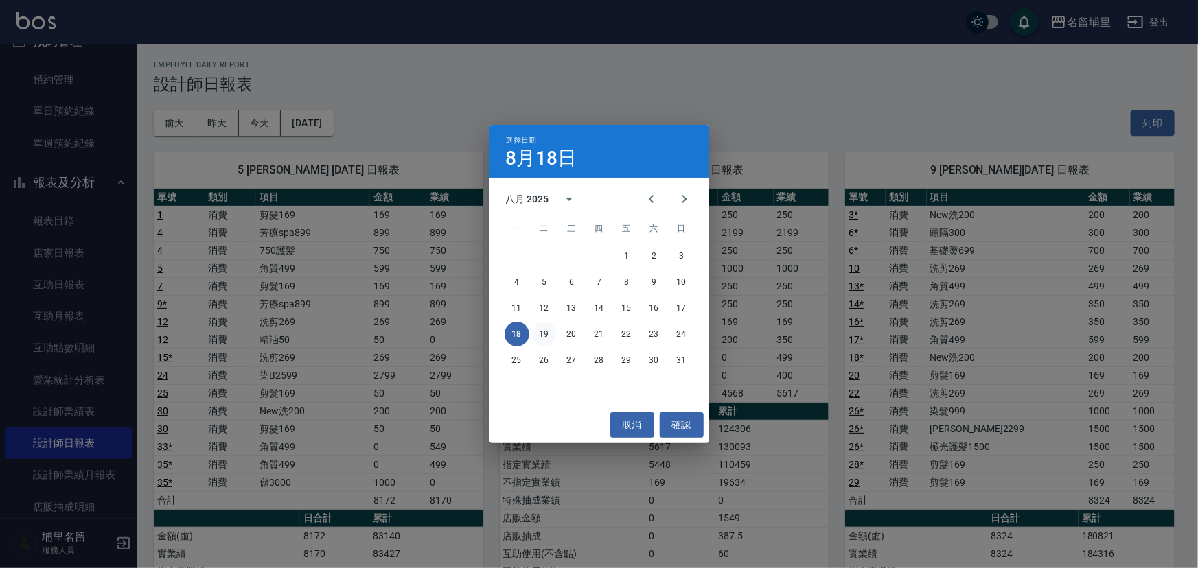
click at [542, 343] on button "19" at bounding box center [544, 334] width 25 height 25
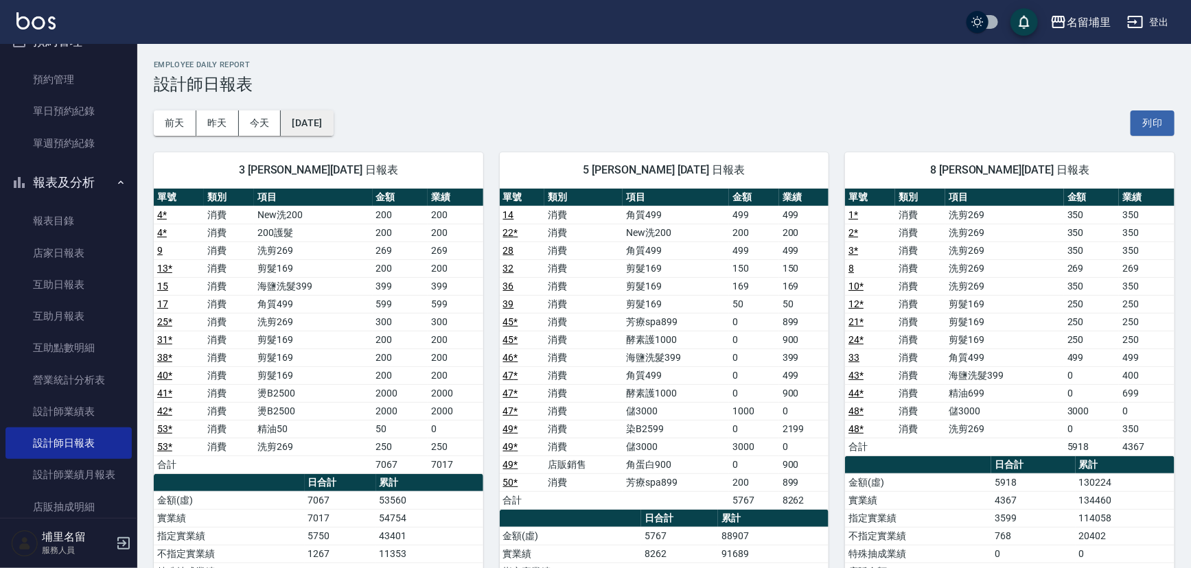
click at [333, 125] on button "2025/08/19" at bounding box center [307, 123] width 52 height 25
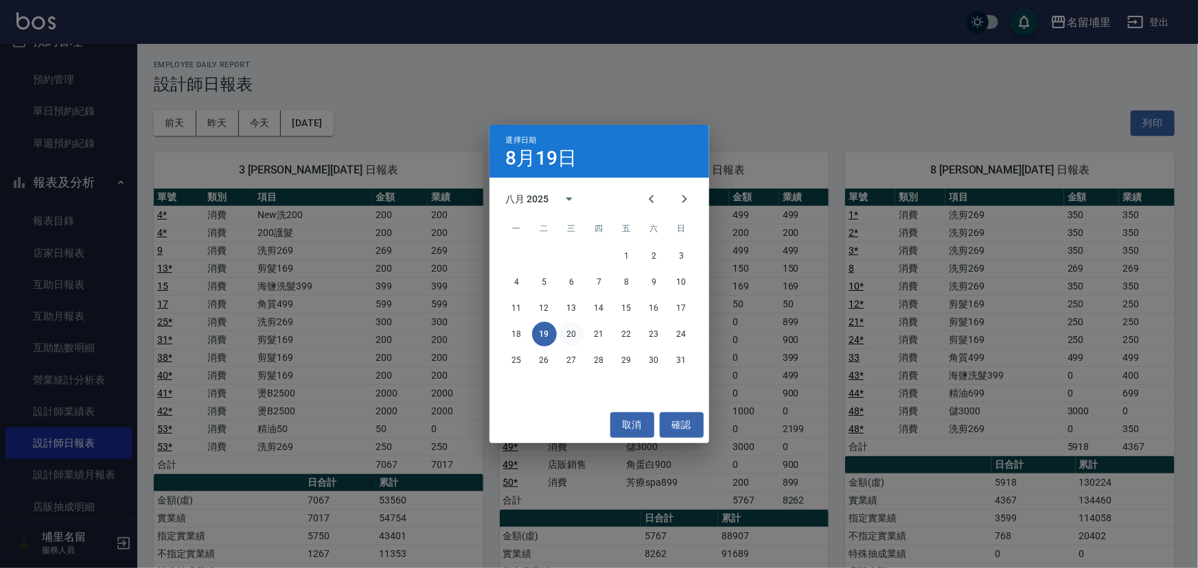
click at [577, 332] on button "20" at bounding box center [572, 334] width 25 height 25
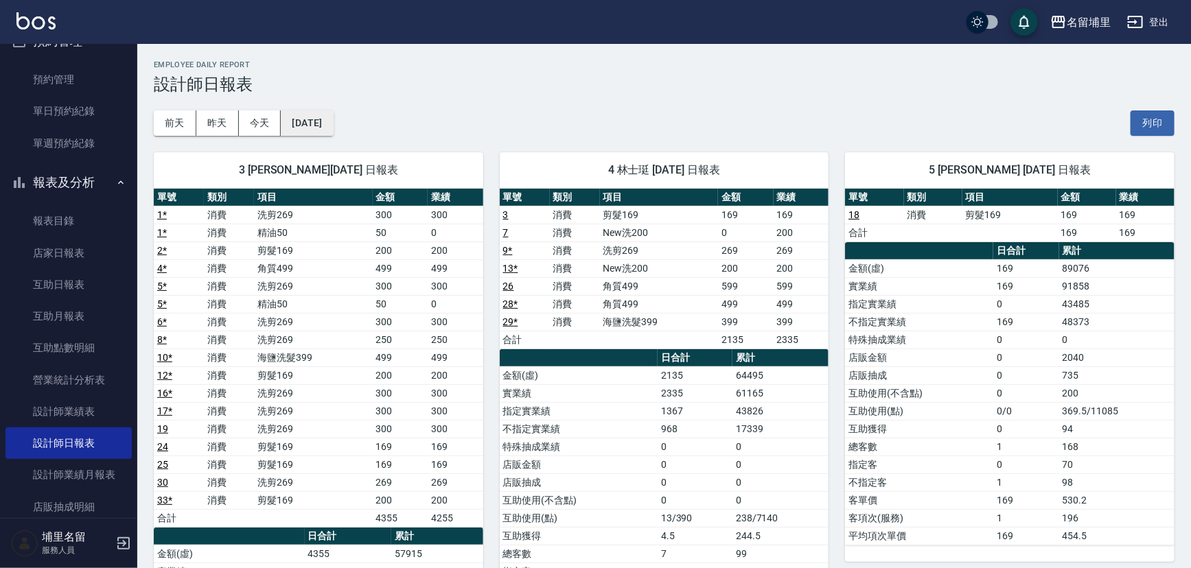
click at [325, 125] on button "2025/08/20" at bounding box center [307, 123] width 52 height 25
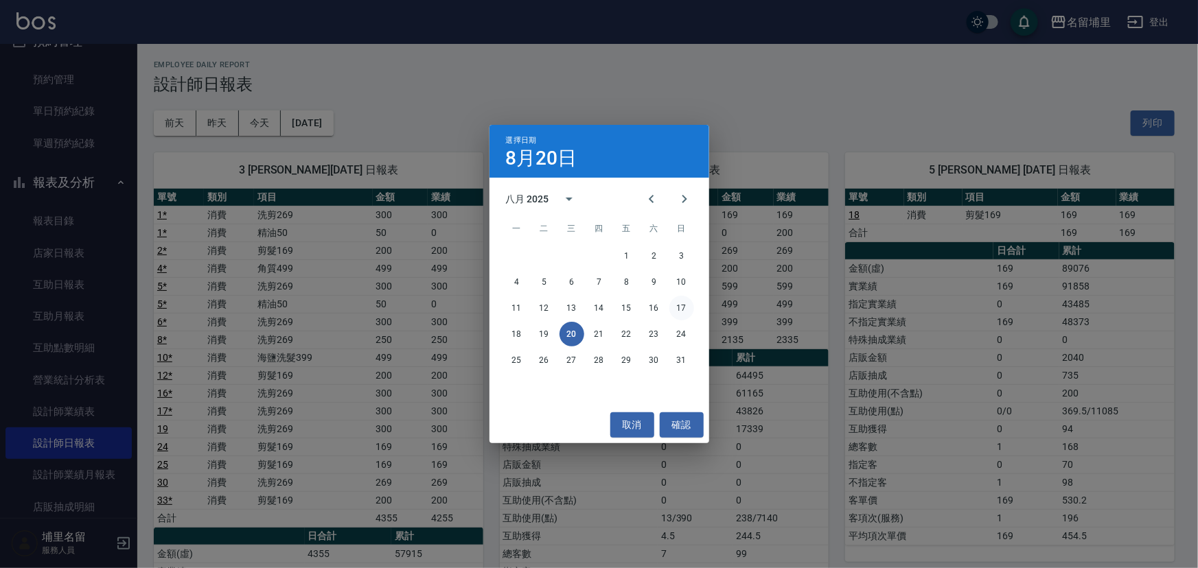
click at [676, 308] on button "17" at bounding box center [681, 308] width 25 height 25
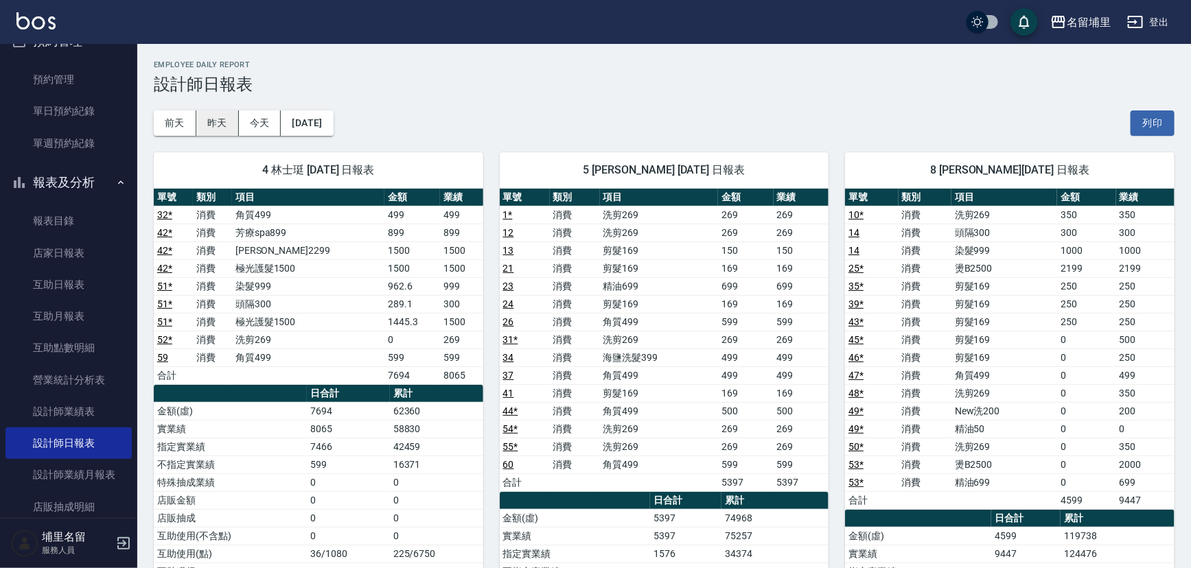
click at [215, 123] on button "昨天" at bounding box center [217, 123] width 43 height 25
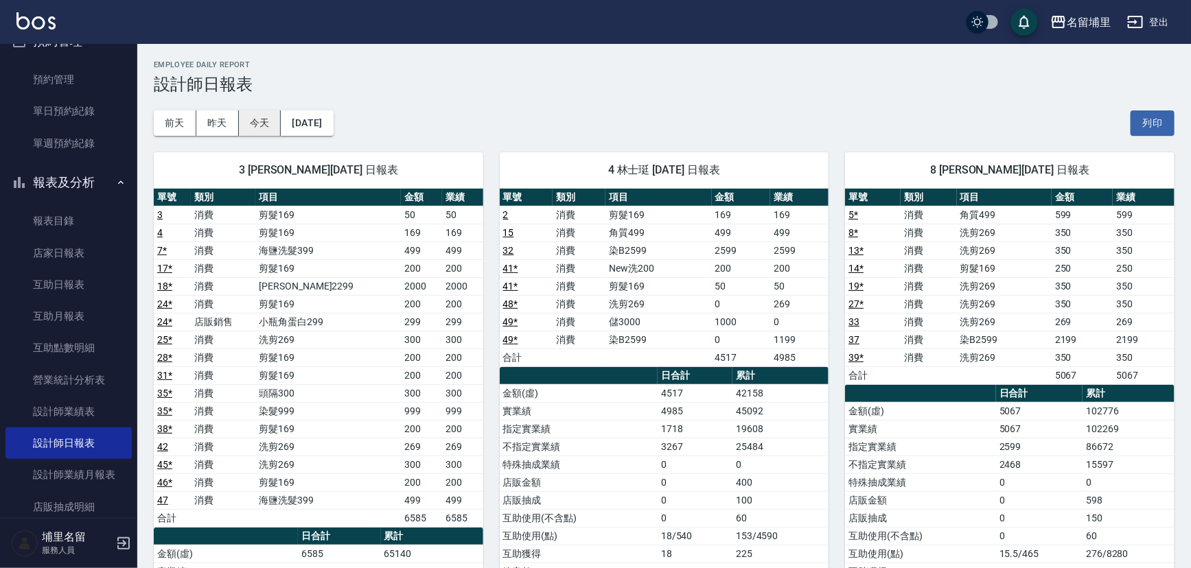
click at [253, 123] on button "今天" at bounding box center [260, 123] width 43 height 25
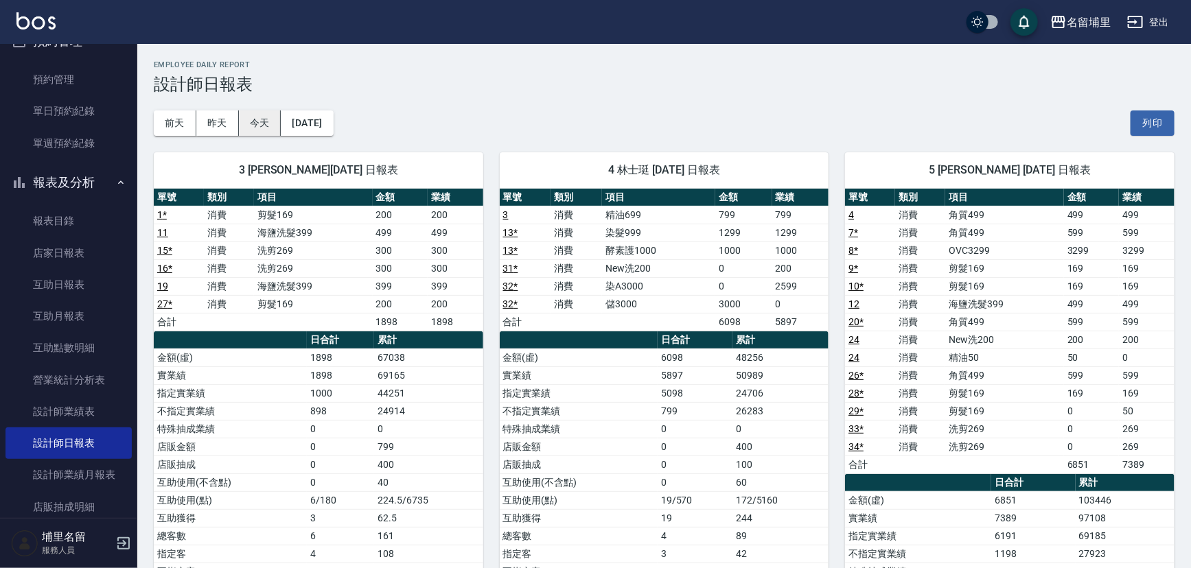
click at [270, 124] on button "今天" at bounding box center [260, 123] width 43 height 25
click at [220, 122] on button "昨天" at bounding box center [217, 123] width 43 height 25
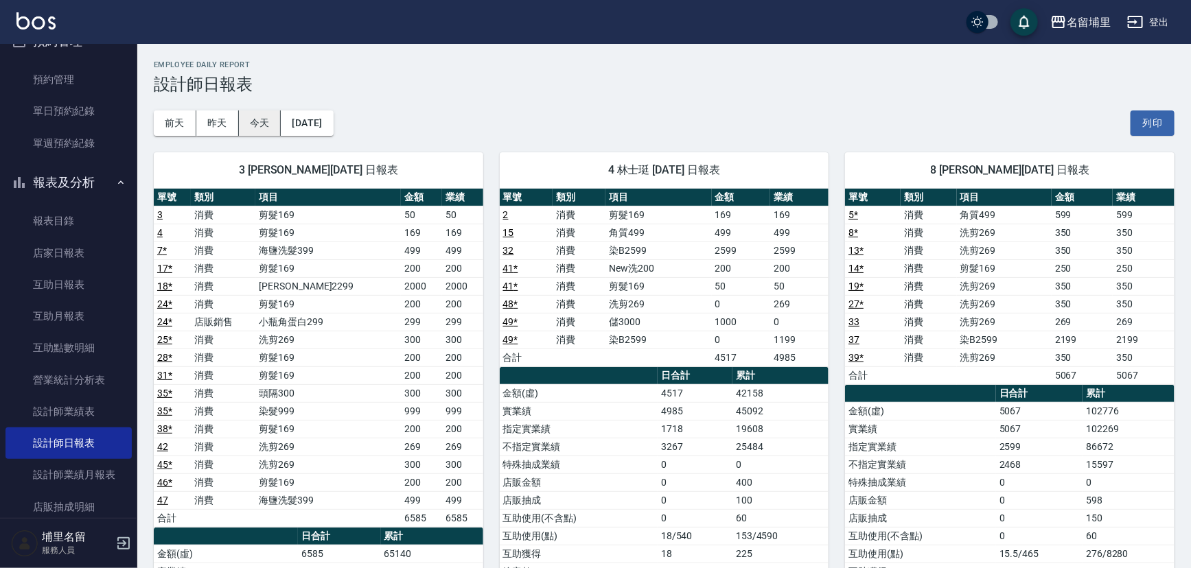
click at [257, 127] on button "今天" at bounding box center [260, 123] width 43 height 25
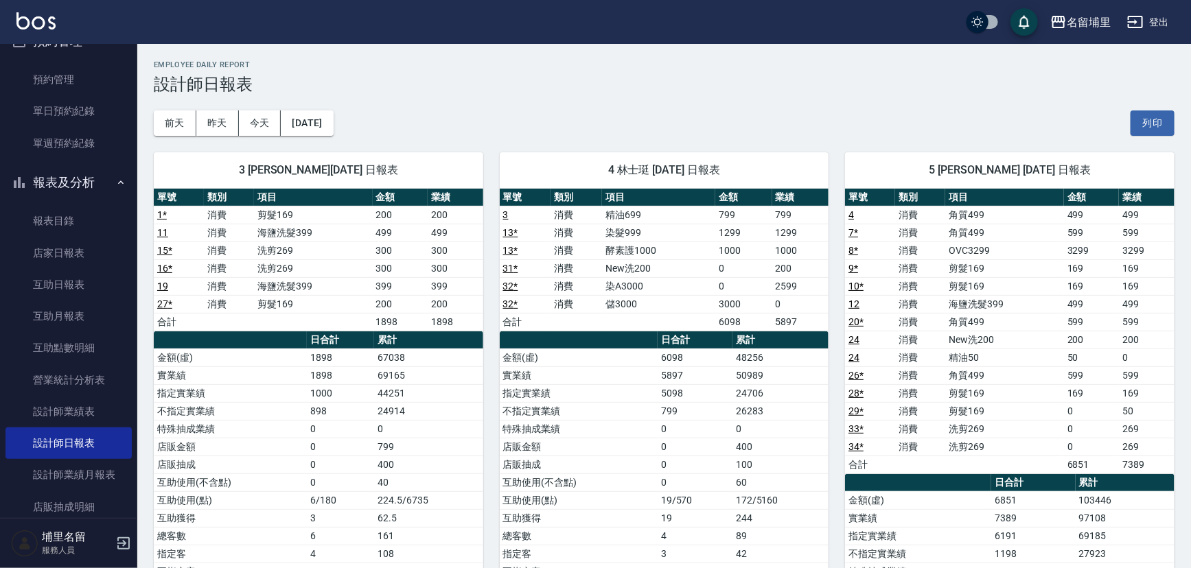
click at [615, 65] on h2 "Employee Daily Report" at bounding box center [664, 64] width 1021 height 9
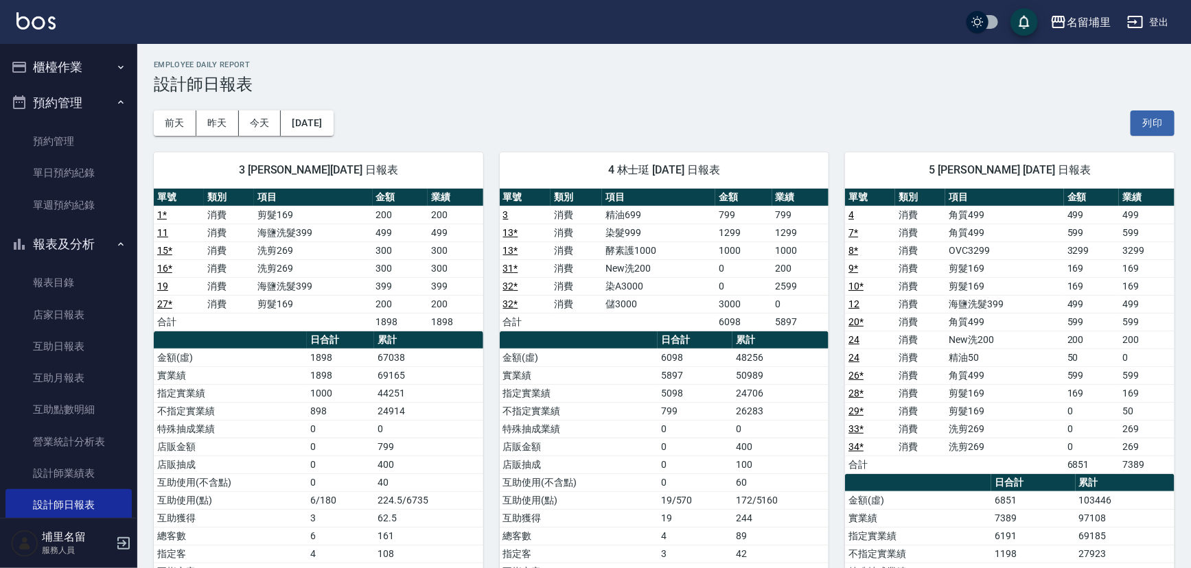
click at [72, 70] on button "櫃檯作業" at bounding box center [68, 67] width 126 height 36
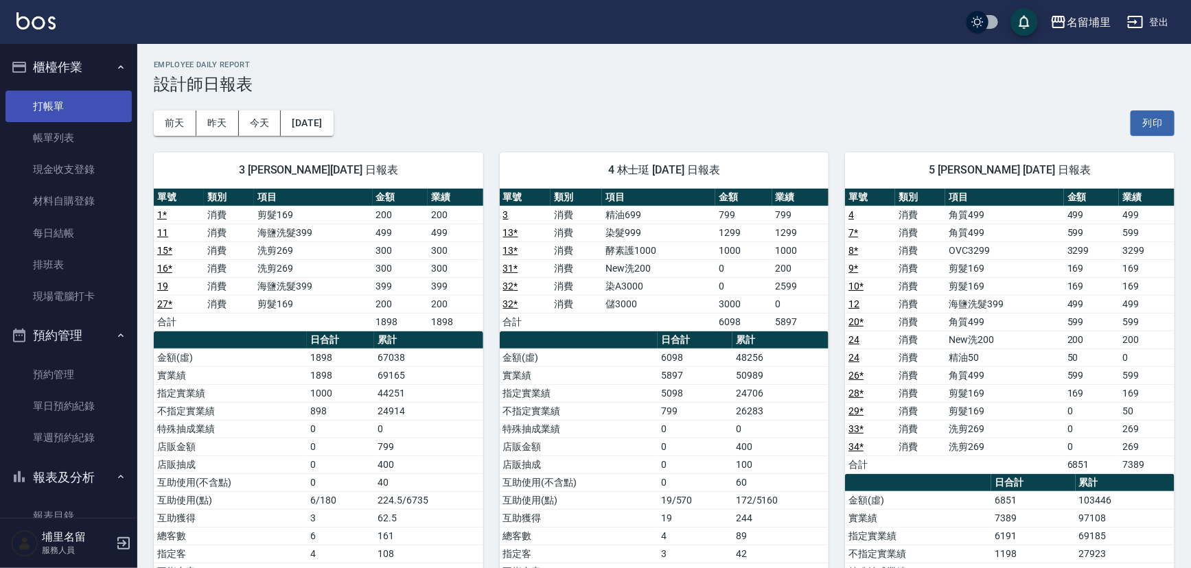
click at [67, 107] on link "打帳單" at bounding box center [68, 107] width 126 height 32
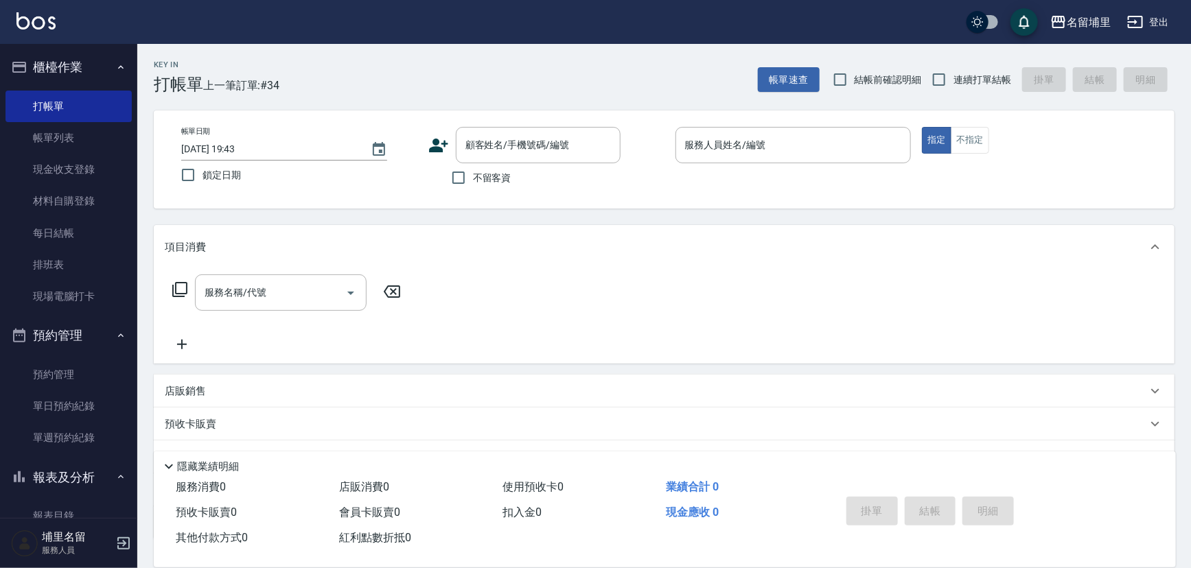
click at [475, 184] on span "不留客資" at bounding box center [492, 178] width 38 height 14
click at [473, 184] on input "不留客資" at bounding box center [458, 177] width 29 height 29
checkbox input "true"
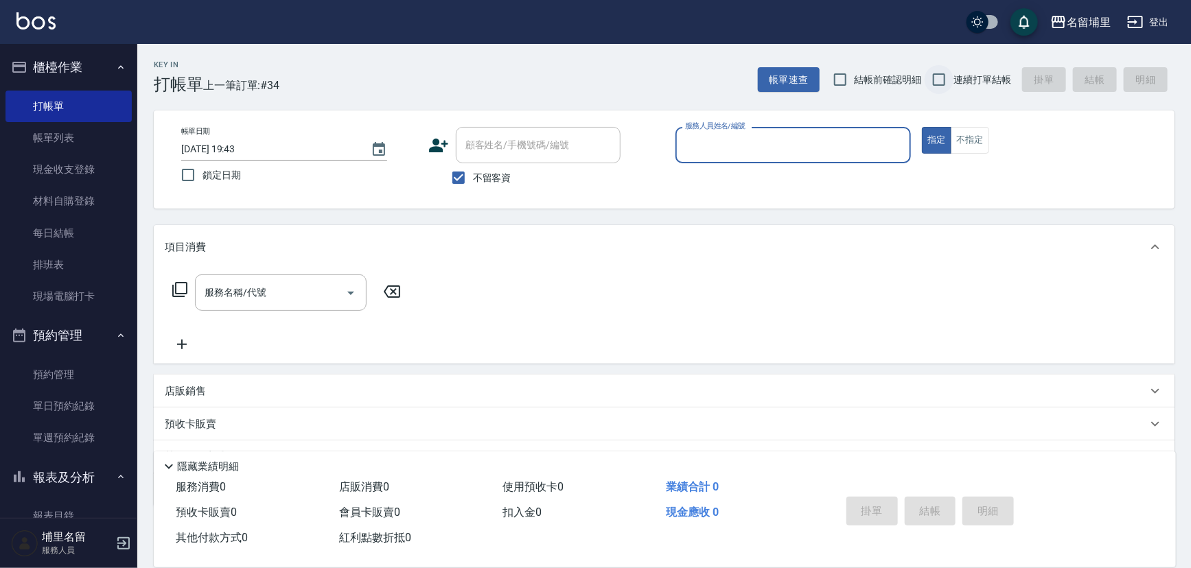
click at [952, 82] on input "連續打單結帳" at bounding box center [939, 79] width 29 height 29
checkbox input "true"
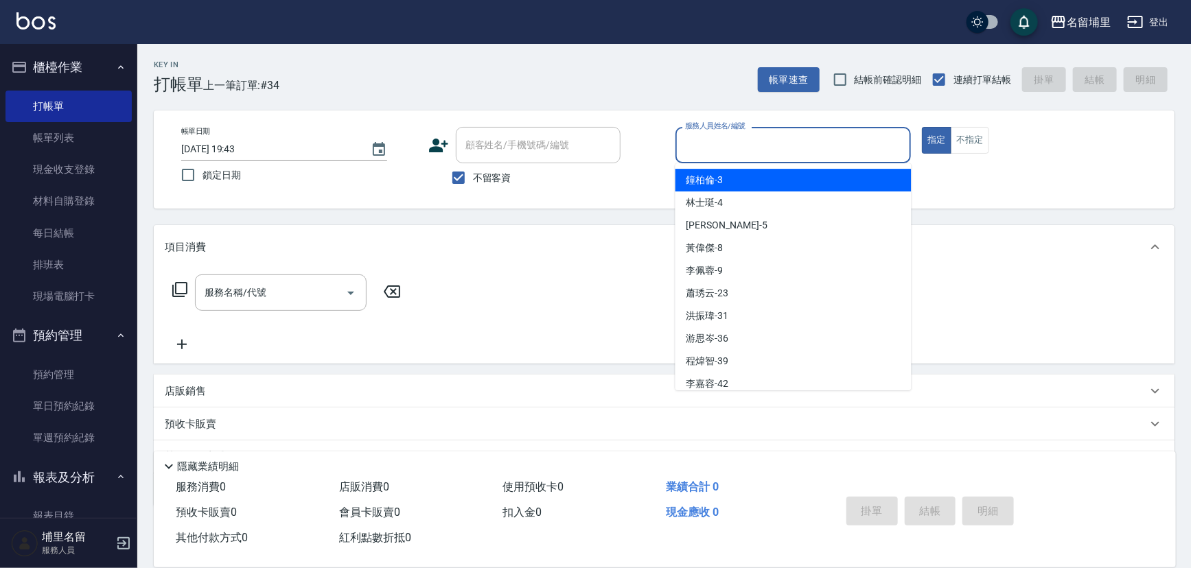
click at [869, 144] on input "服務人員姓名/編號" at bounding box center [794, 145] width 224 height 24
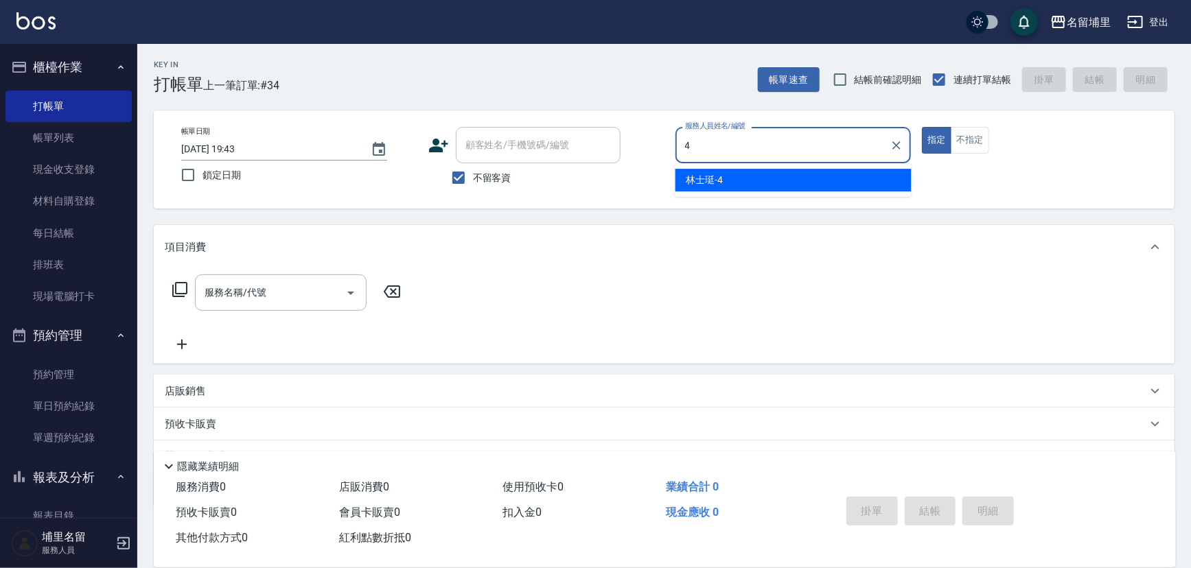
type input "林士珽-4"
type button "true"
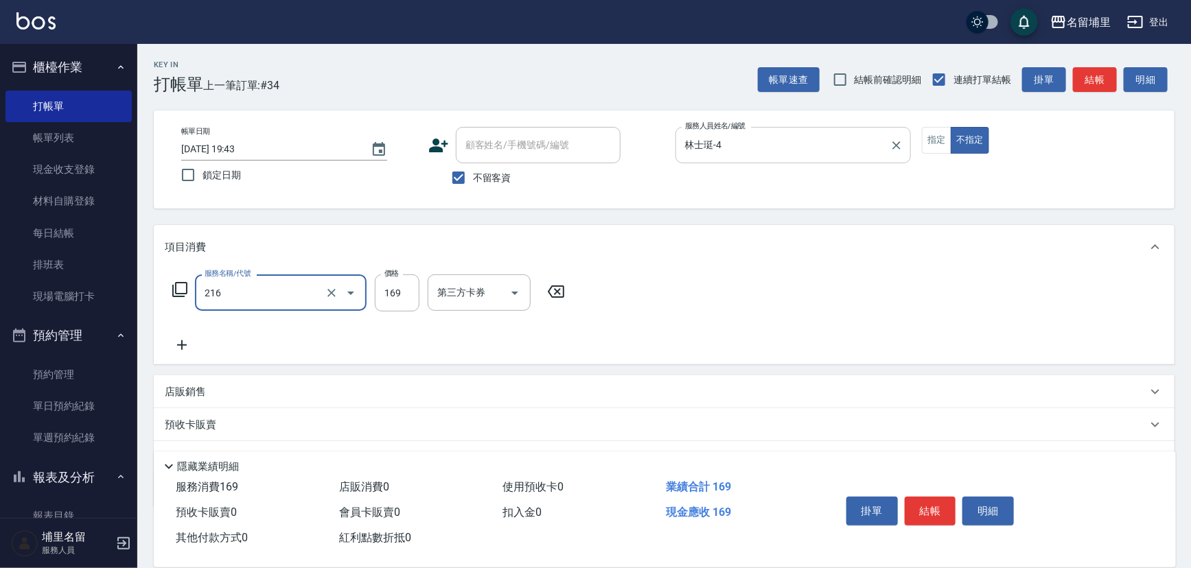
type input "剪髮169(216)"
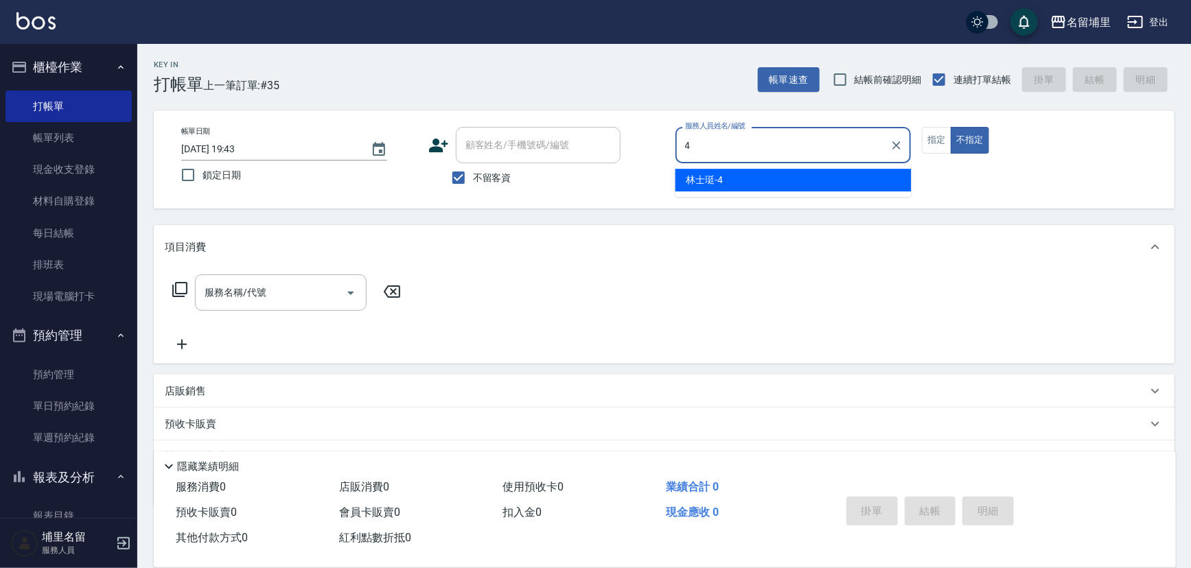
type input "林士珽-4"
type button "false"
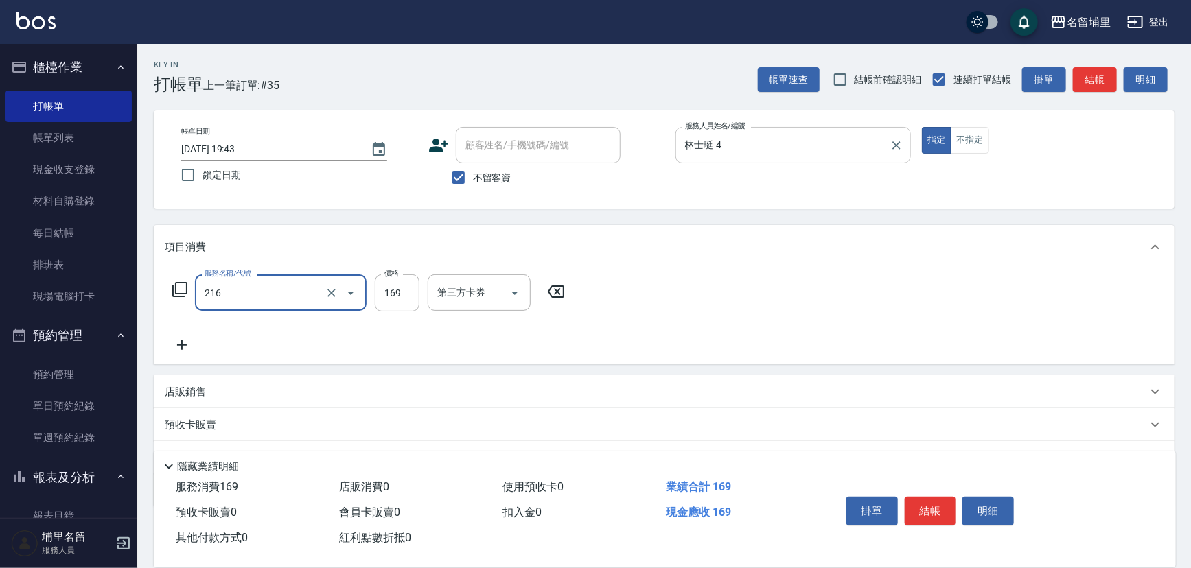
type input "剪髮169(216)"
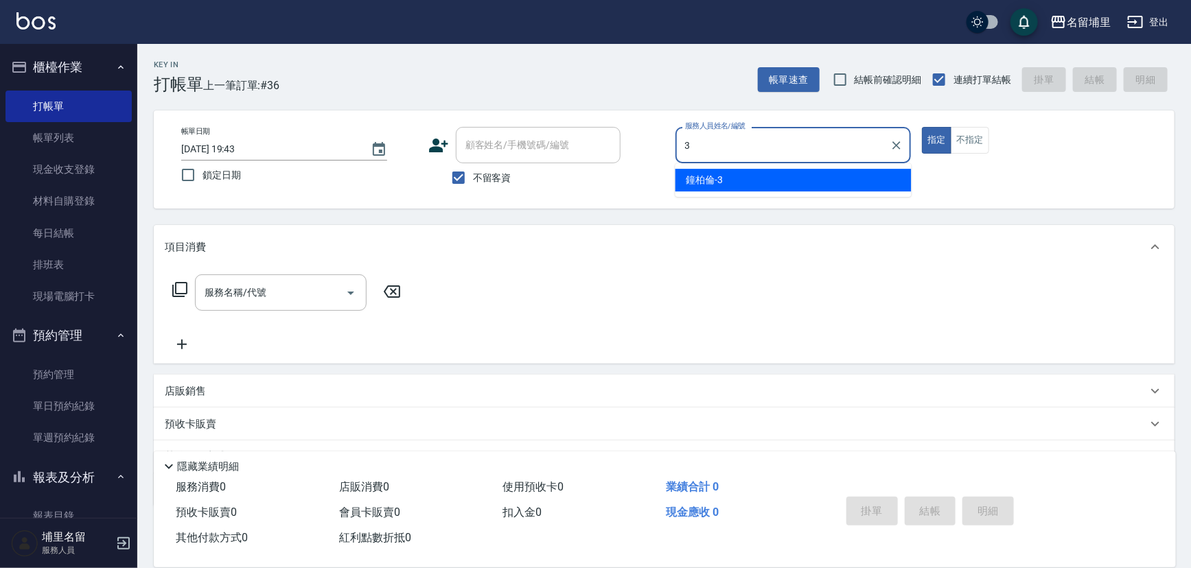
type input "鐘柏倫-3"
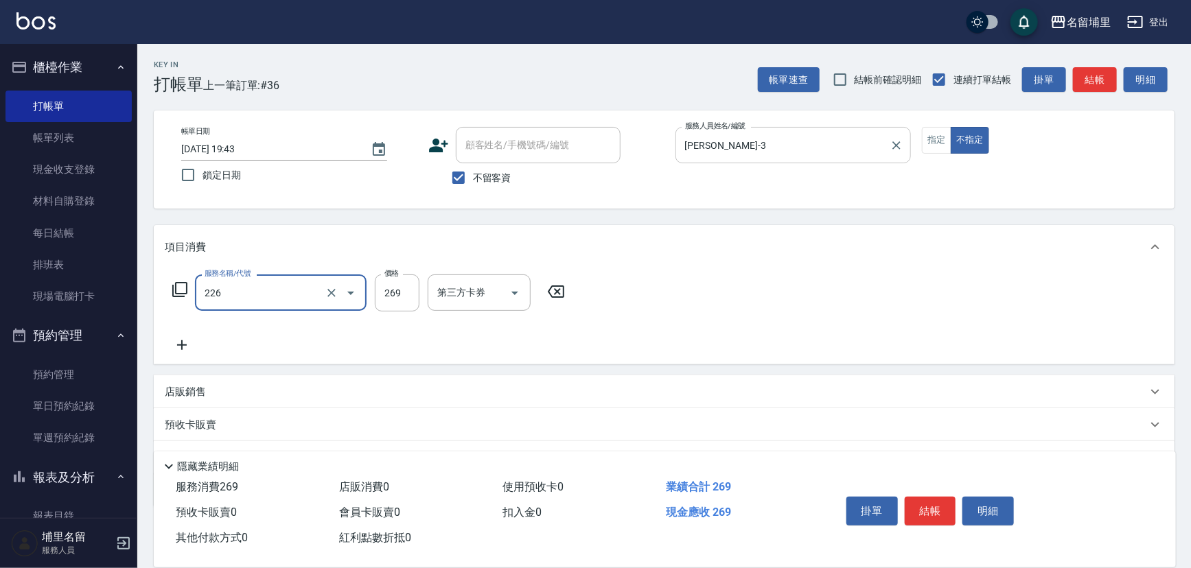
type input "洗剪269(226)"
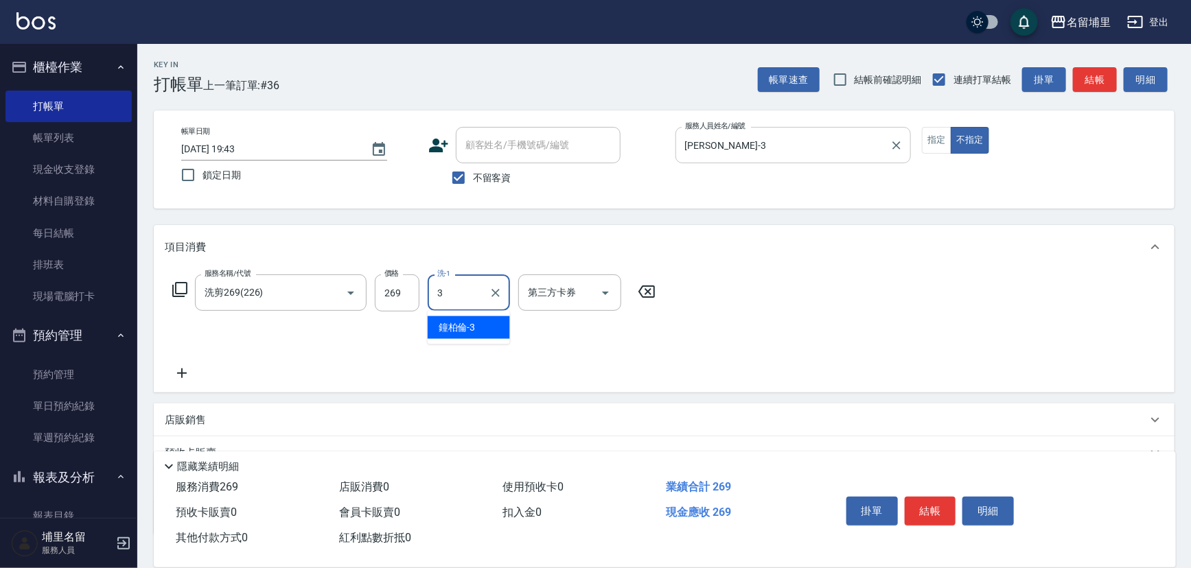
type input "鐘柏倫-3"
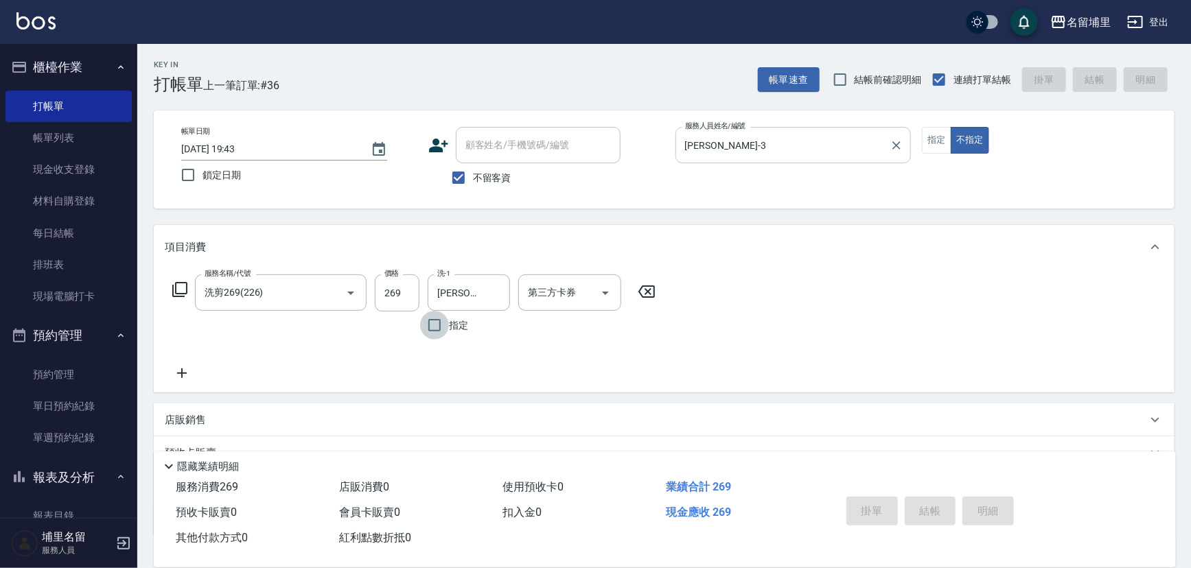
type input "2025/09/18 19:51"
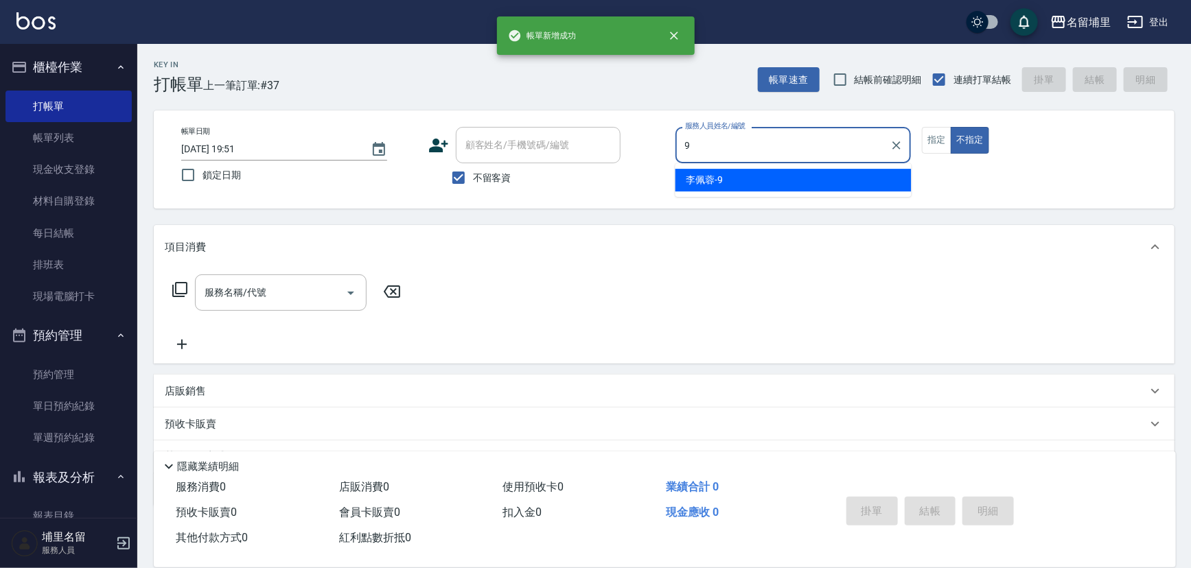
type input "[PERSON_NAME]-9"
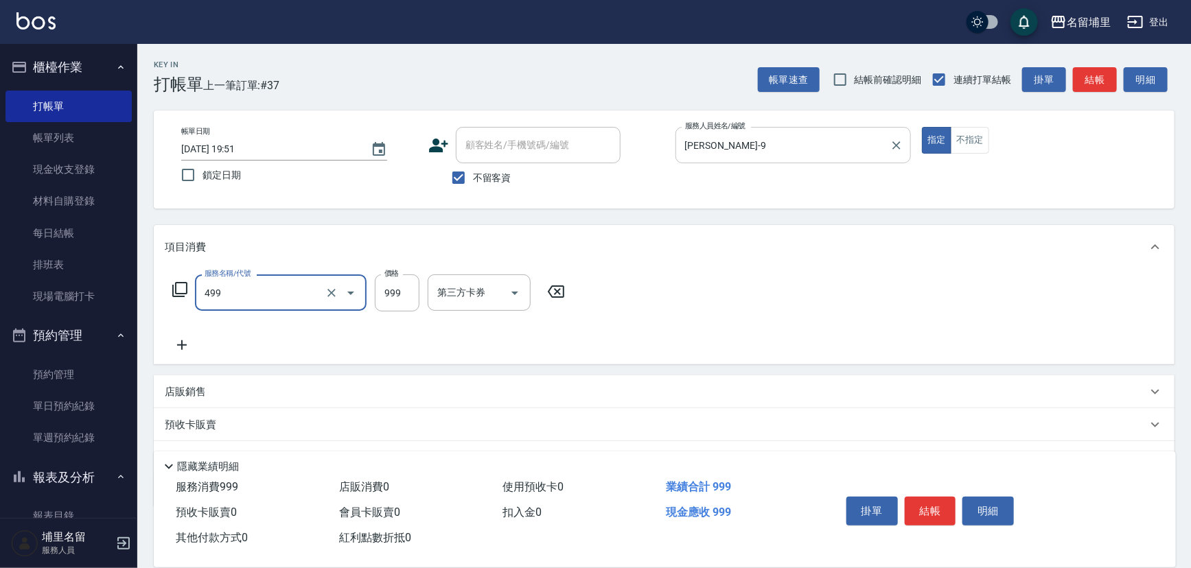
type input "染髮999(499)"
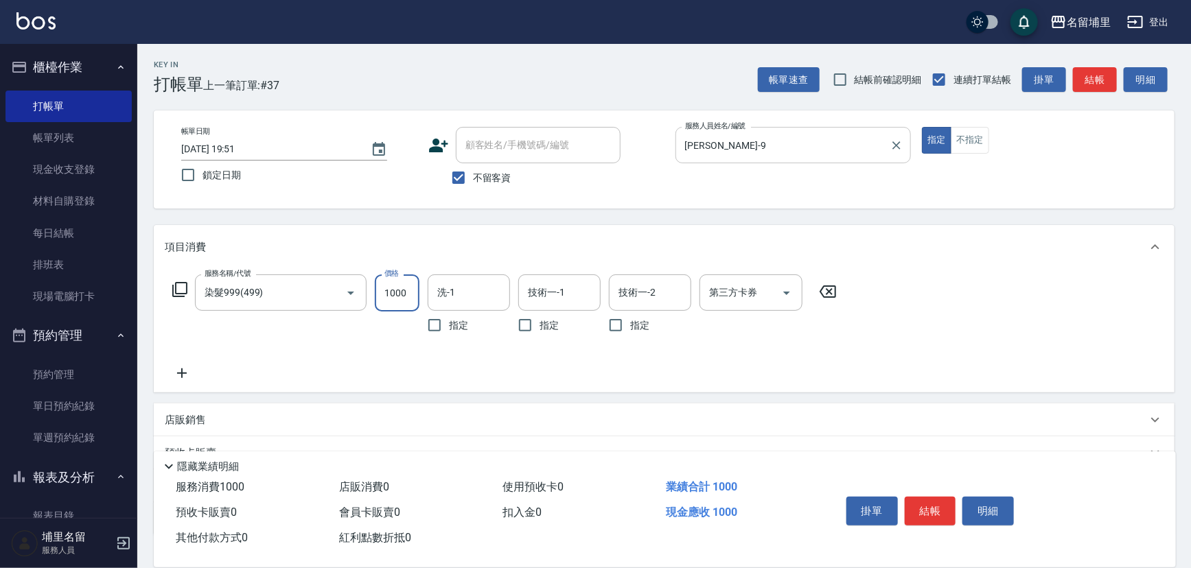
type input "1000"
type input "[PERSON_NAME]-45"
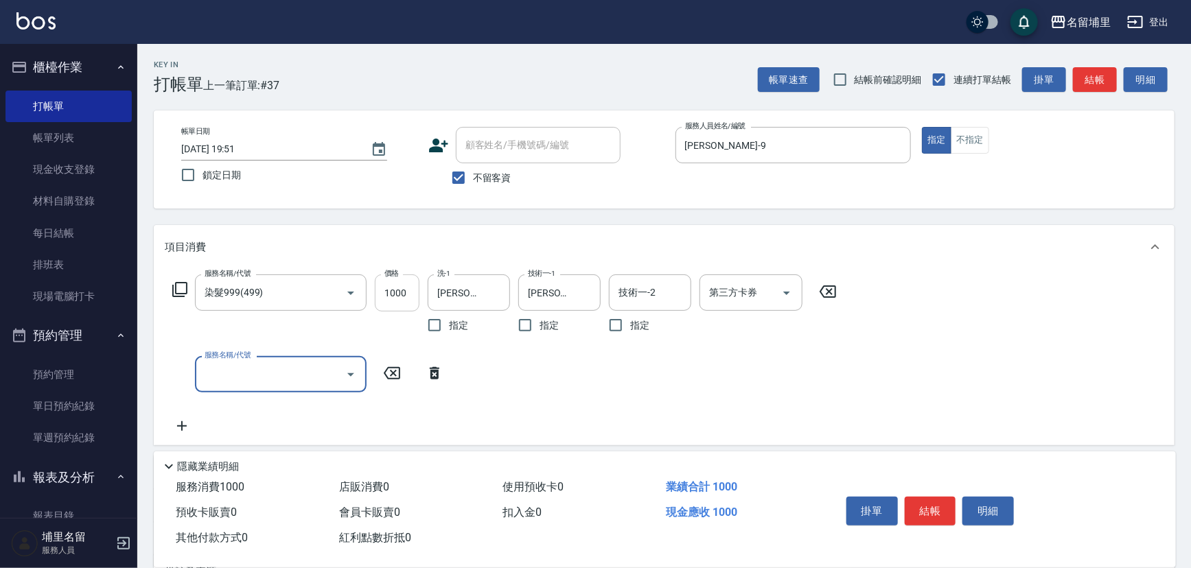
click at [382, 295] on input "1000" at bounding box center [397, 293] width 45 height 37
click at [251, 372] on input "服務名稱/代號" at bounding box center [270, 375] width 139 height 24
click at [391, 284] on input "1000" at bounding box center [397, 293] width 45 height 37
type input "1199"
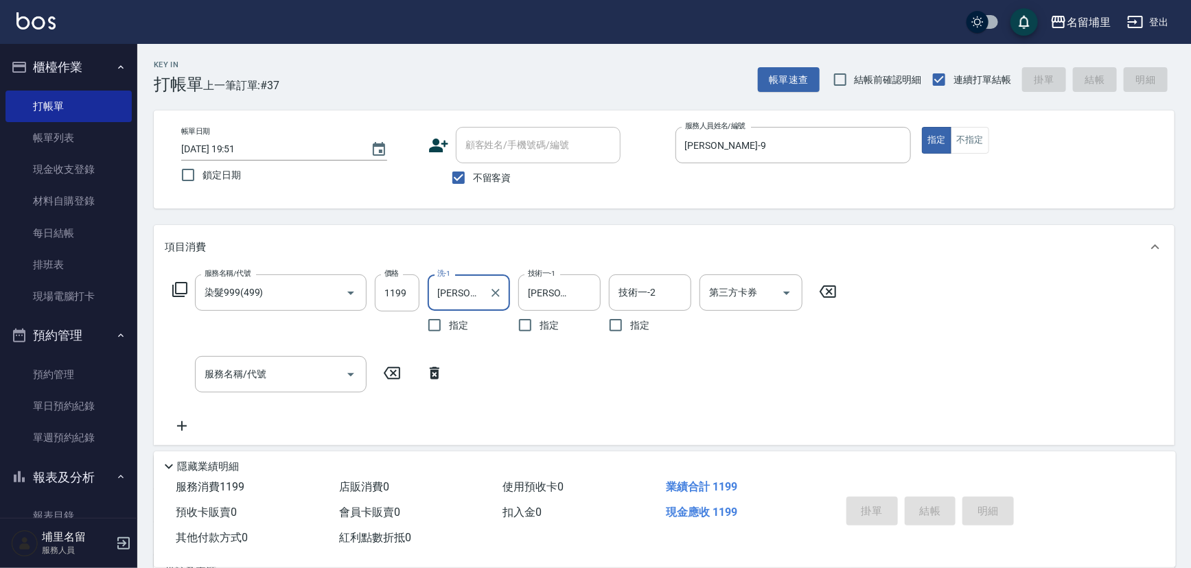
type input "2025/09/18 19:52"
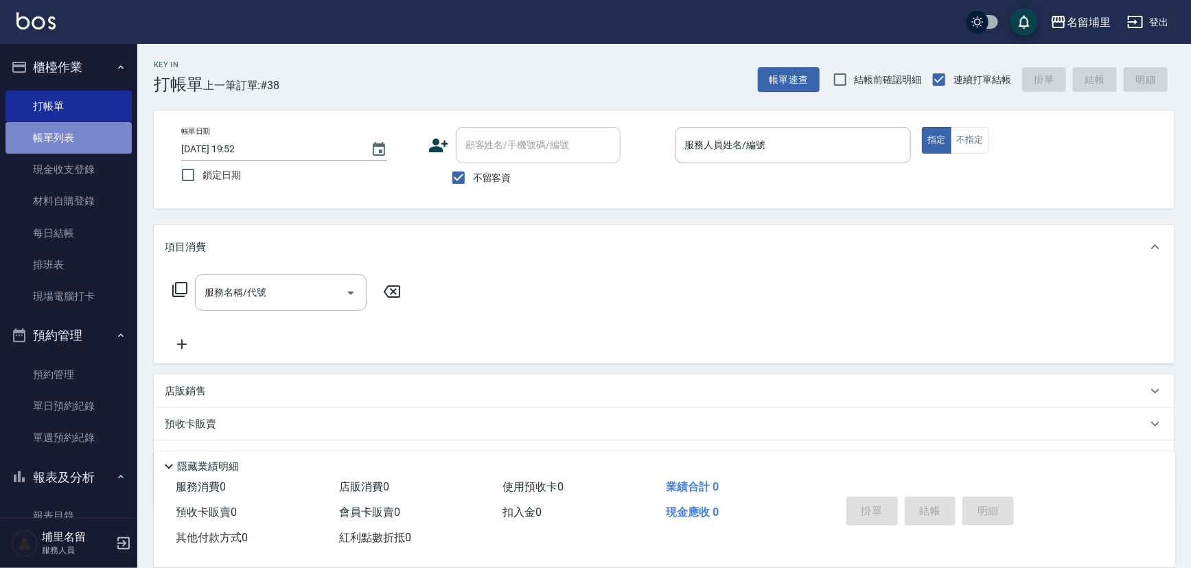
click at [74, 143] on link "帳單列表" at bounding box center [68, 138] width 126 height 32
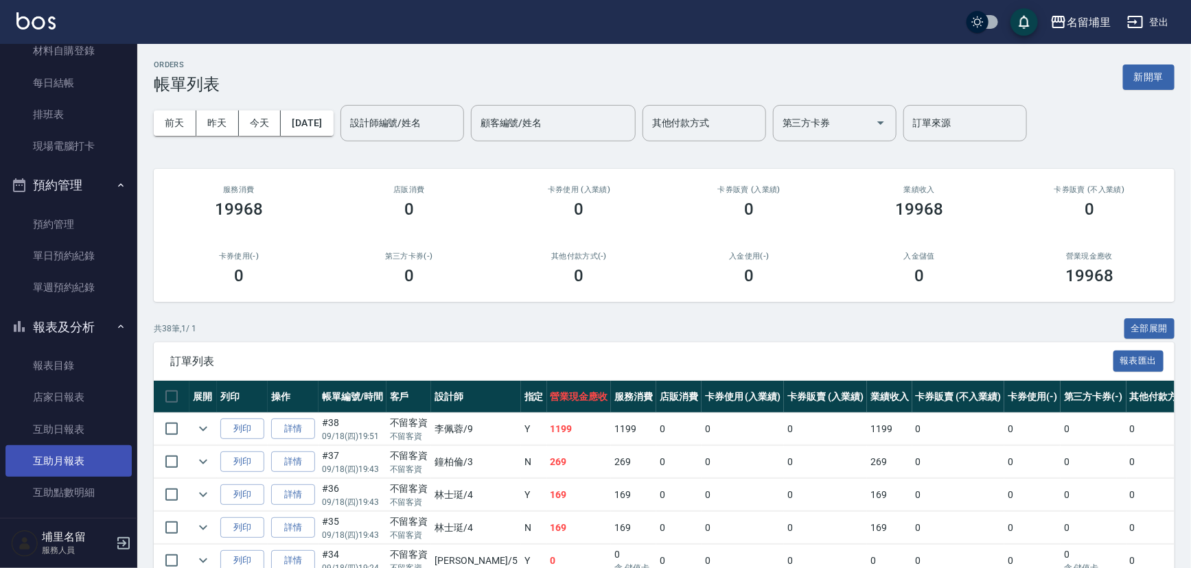
scroll to position [187, 0]
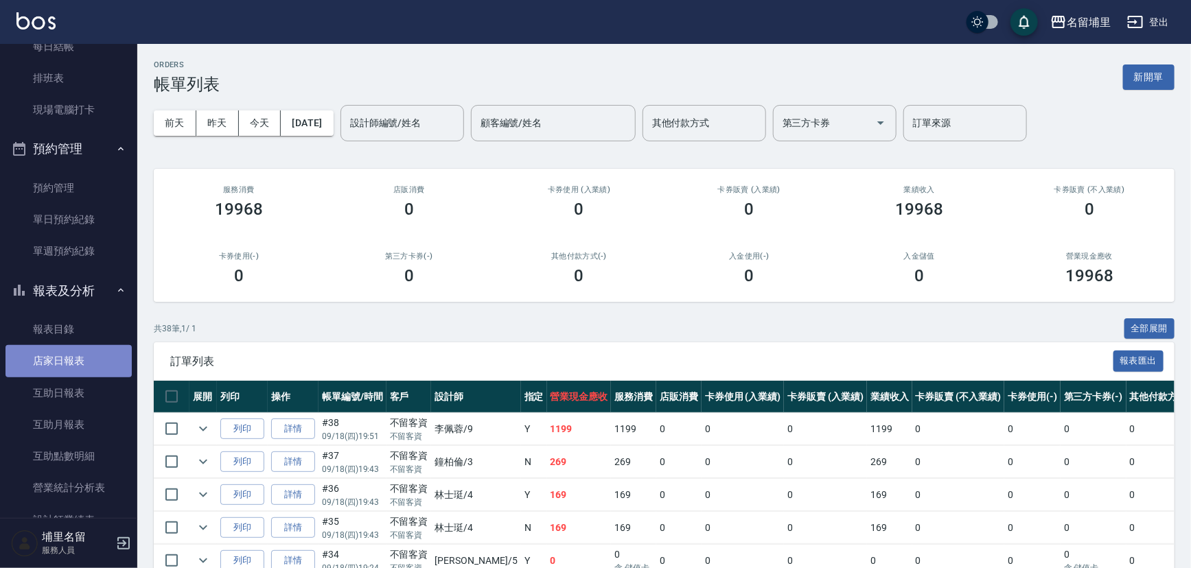
click at [75, 350] on link "店家日報表" at bounding box center [68, 361] width 126 height 32
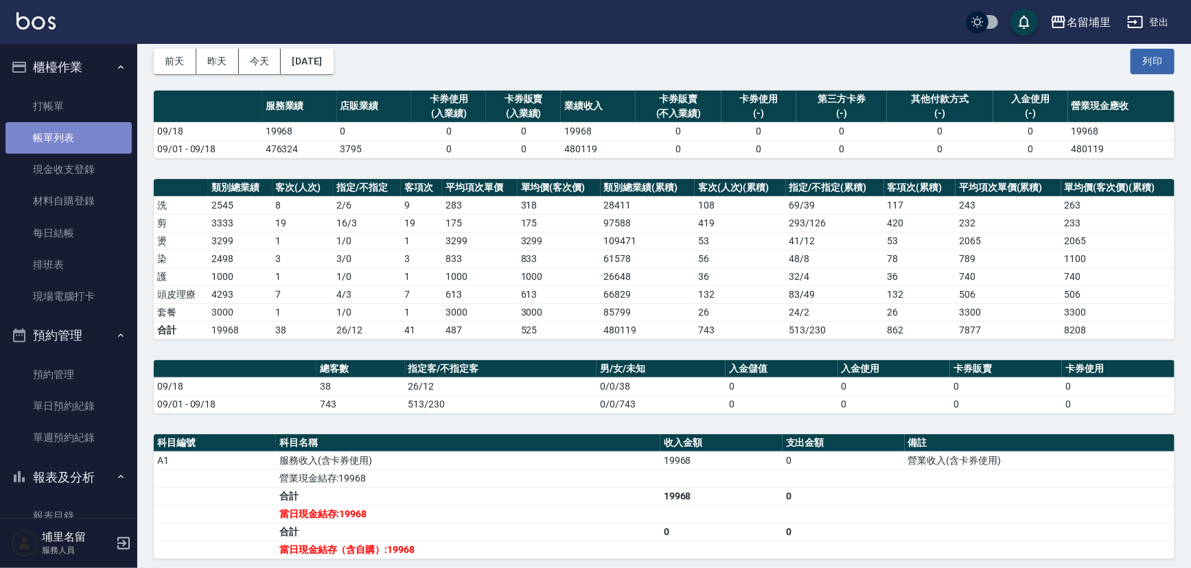
click at [73, 128] on link "帳單列表" at bounding box center [68, 138] width 126 height 32
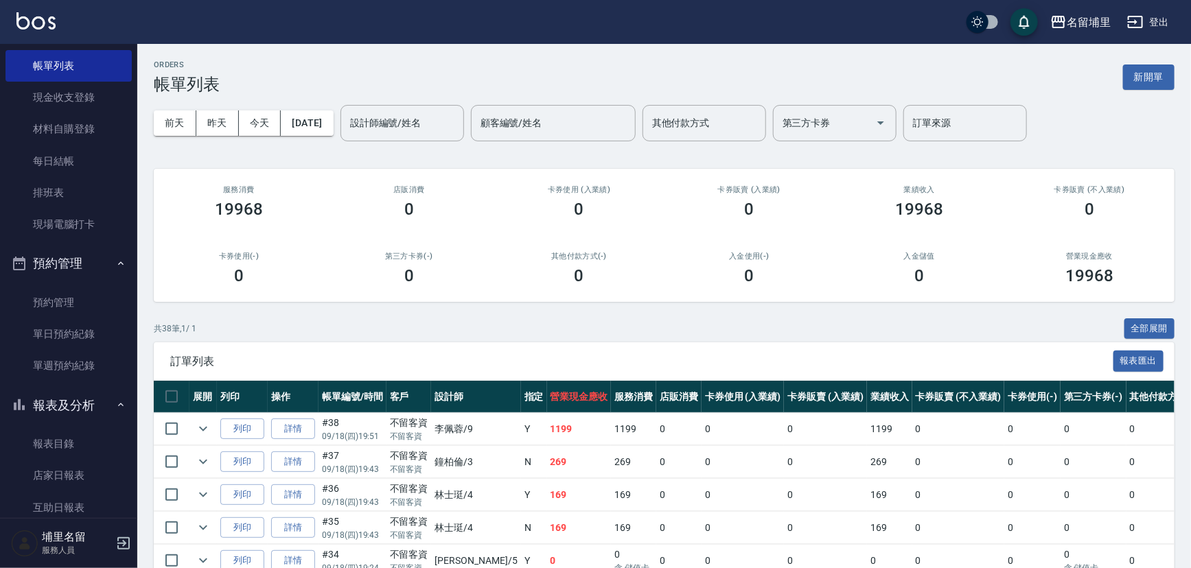
scroll to position [249, 0]
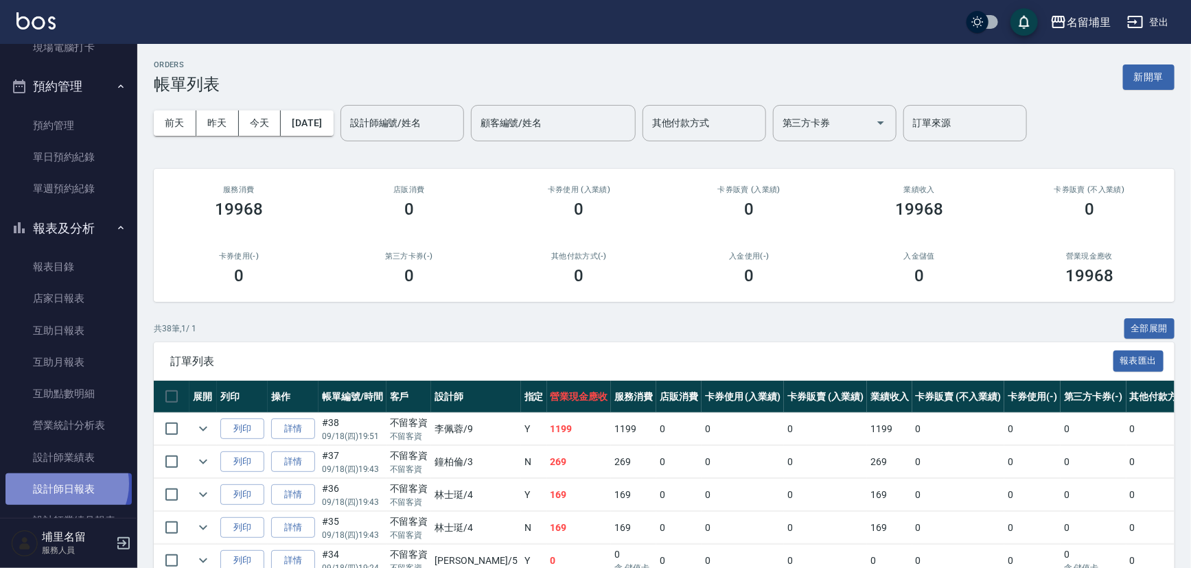
click at [65, 484] on link "設計師日報表" at bounding box center [68, 490] width 126 height 32
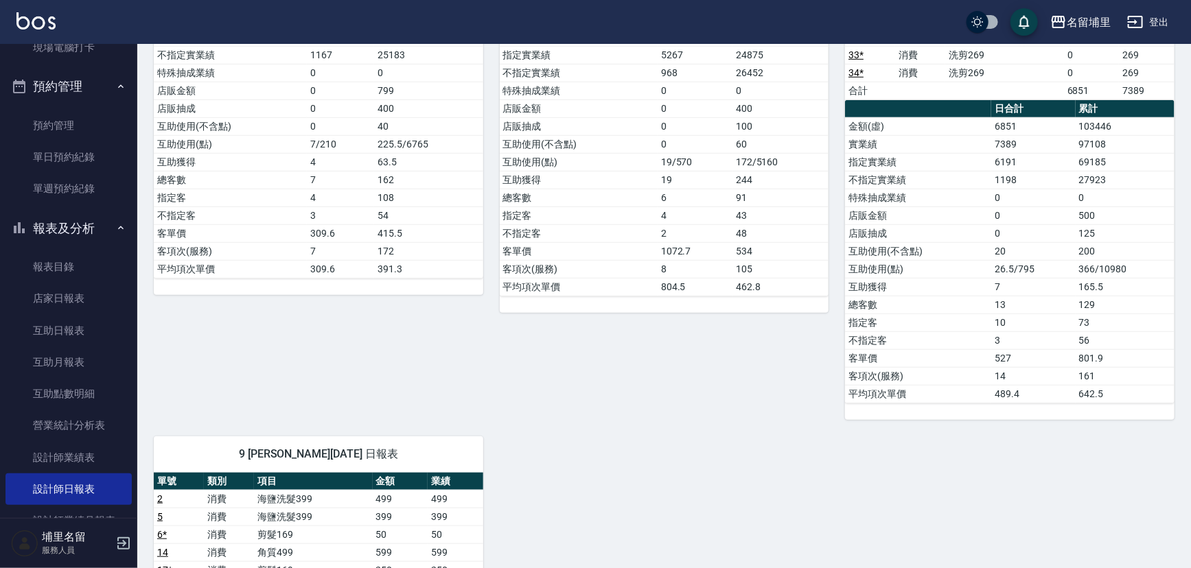
scroll to position [187, 0]
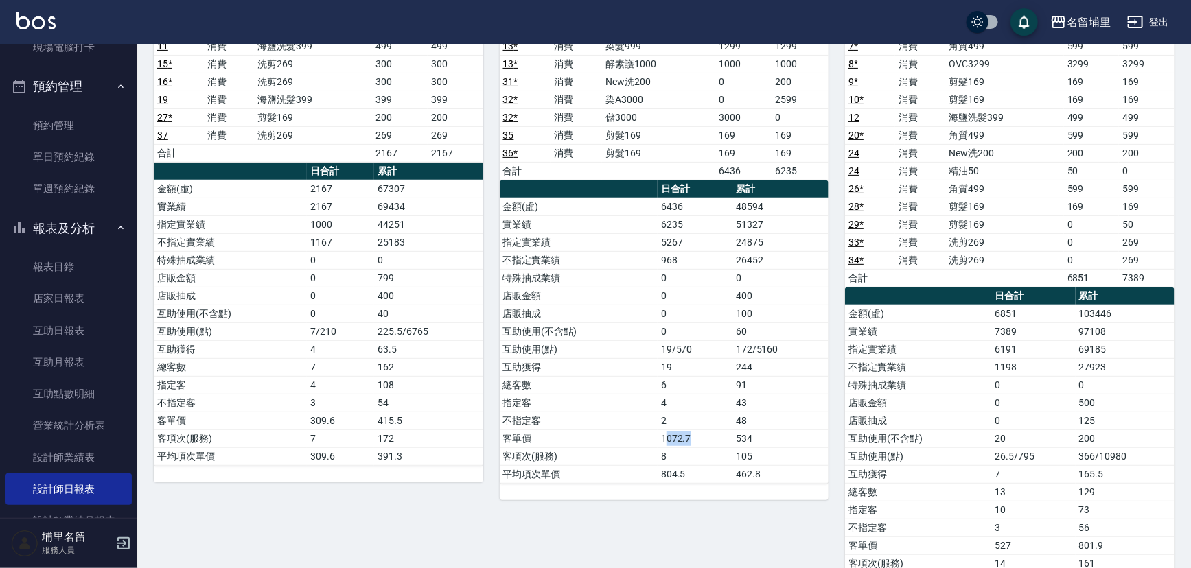
drag, startPoint x: 665, startPoint y: 435, endPoint x: 725, endPoint y: 433, distance: 59.7
click at [725, 433] on td "1072.7" at bounding box center [695, 439] width 75 height 18
click at [730, 430] on td "1072.7" at bounding box center [695, 439] width 75 height 18
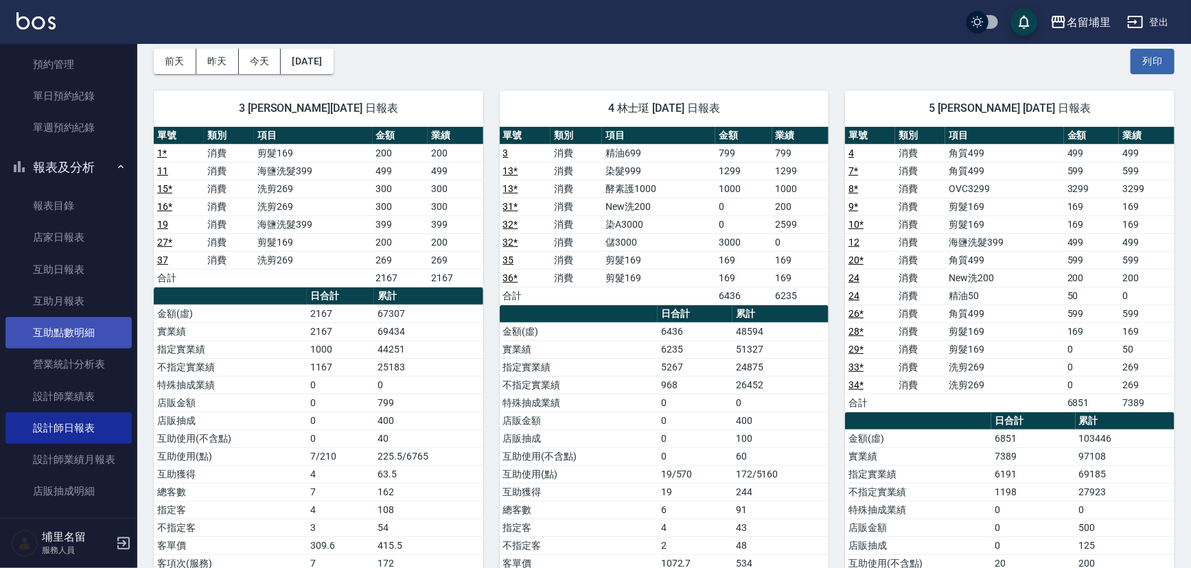
scroll to position [388, 0]
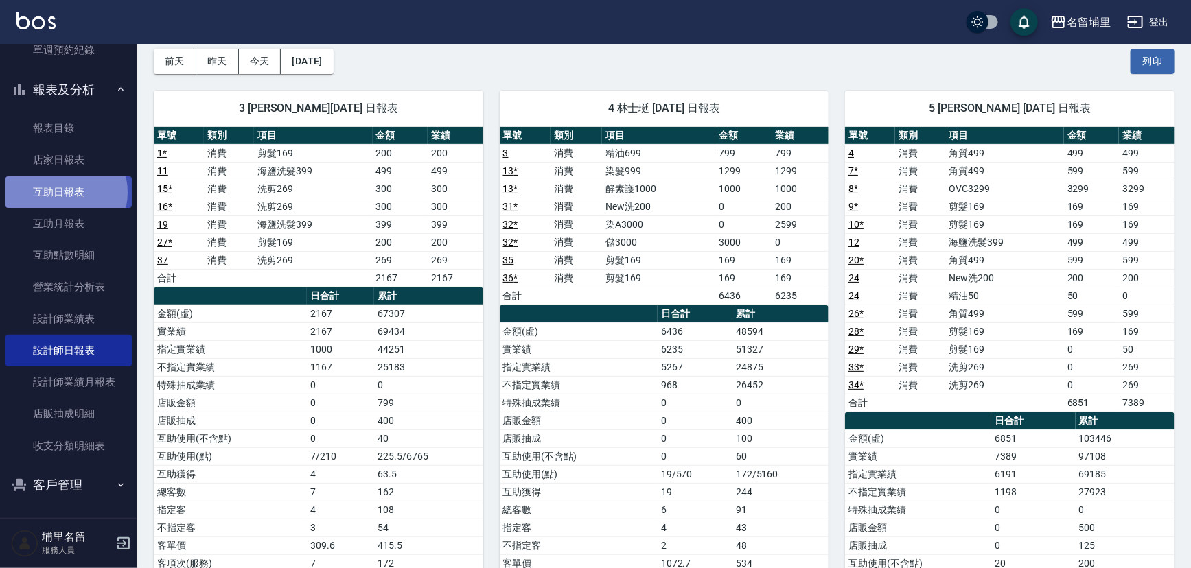
click at [62, 192] on link "互助日報表" at bounding box center [68, 192] width 126 height 32
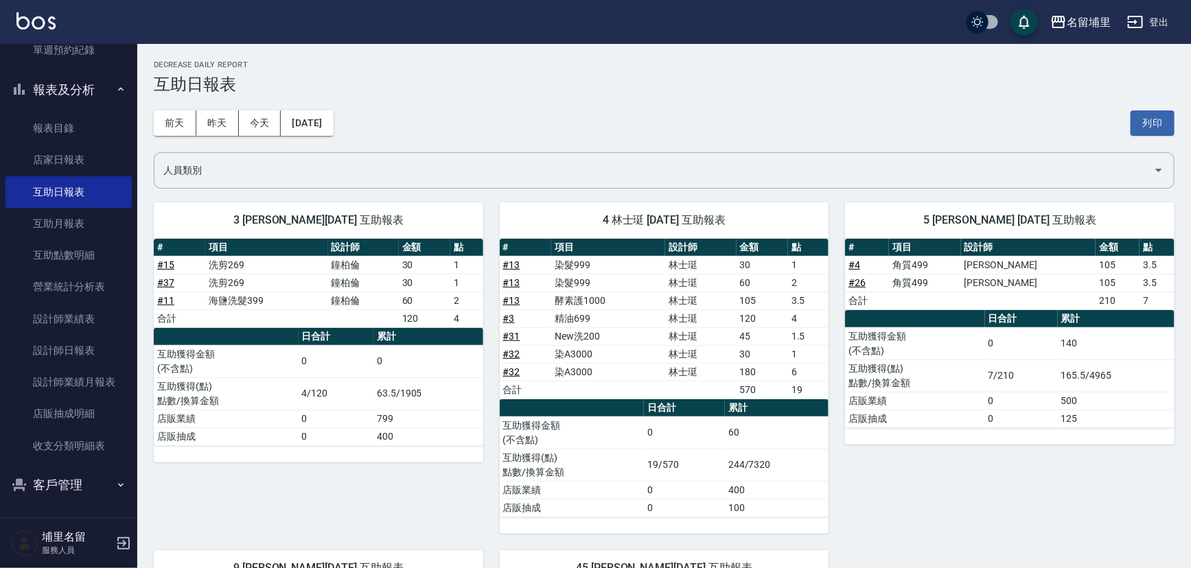
click at [1065, 387] on td "165.5/4965" at bounding box center [1116, 376] width 117 height 32
drag, startPoint x: 1050, startPoint y: 382, endPoint x: 1106, endPoint y: 363, distance: 59.3
click at [1106, 363] on tr "互助獲得(點) 點數/換算金額 7/210 165.5/4965" at bounding box center [1010, 376] width 330 height 32
click at [1106, 363] on td "165.5/4965" at bounding box center [1116, 376] width 117 height 32
click at [80, 363] on link "設計師日報表" at bounding box center [68, 351] width 126 height 32
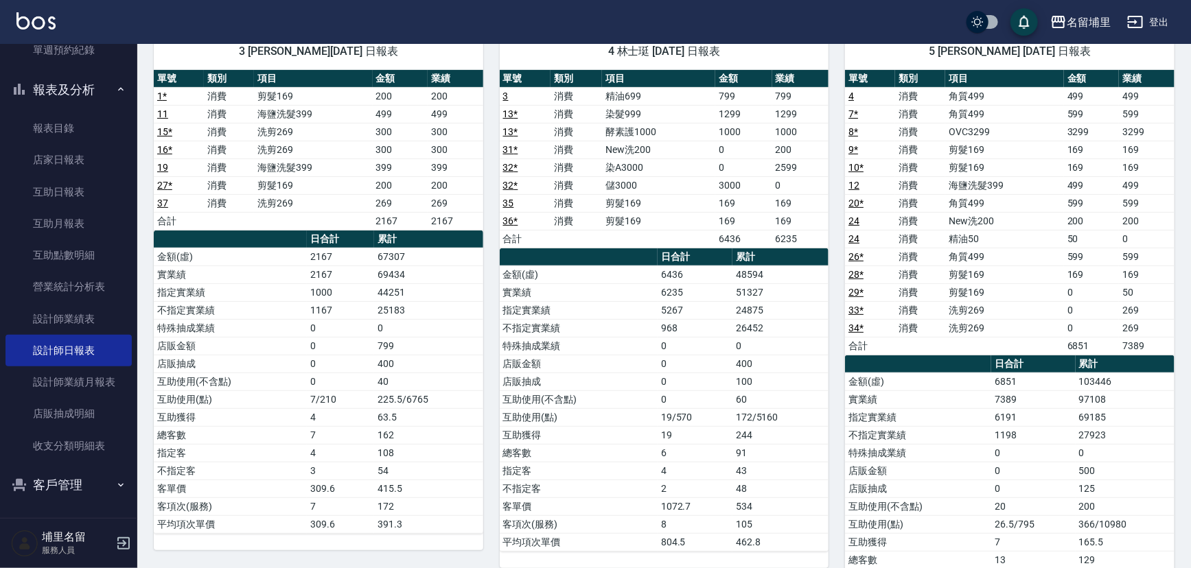
scroll to position [124, 0]
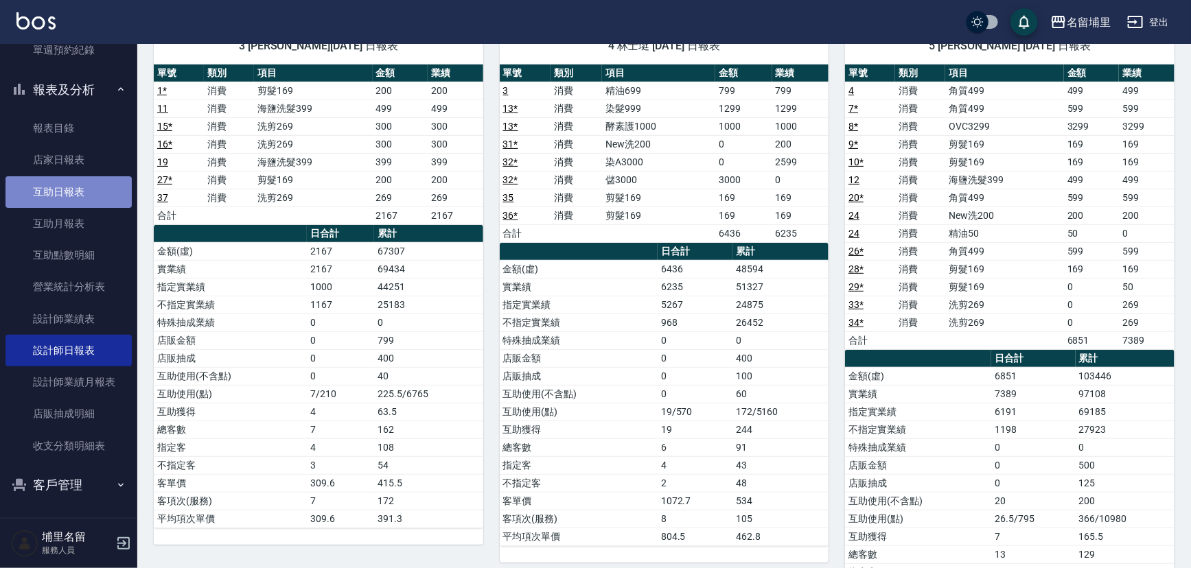
click at [69, 198] on link "互助日報表" at bounding box center [68, 192] width 126 height 32
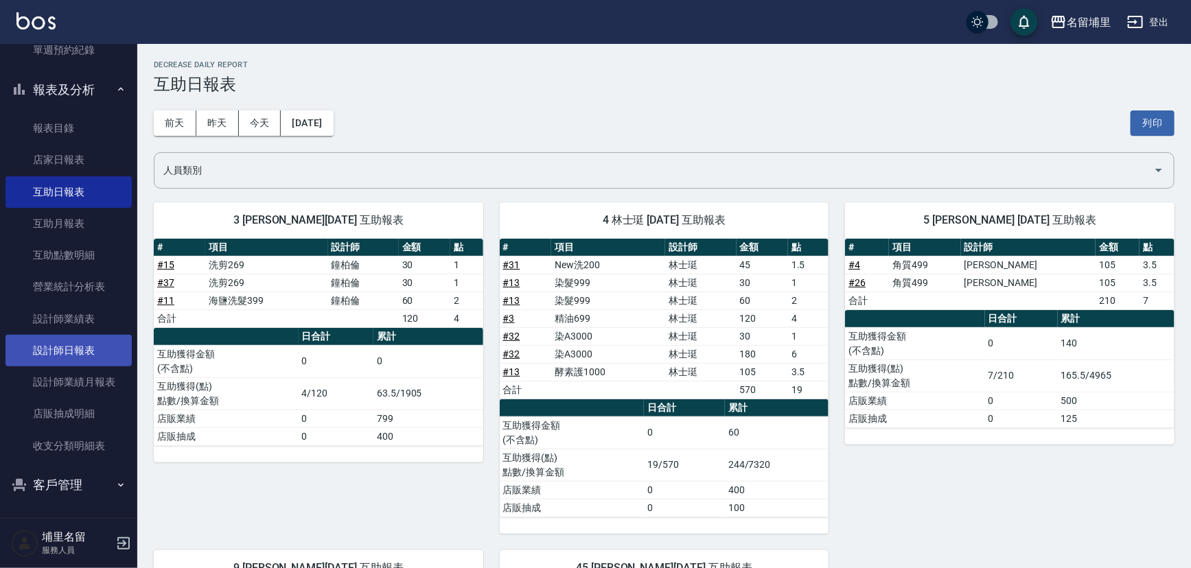
click at [88, 365] on link "設計師日報表" at bounding box center [68, 351] width 126 height 32
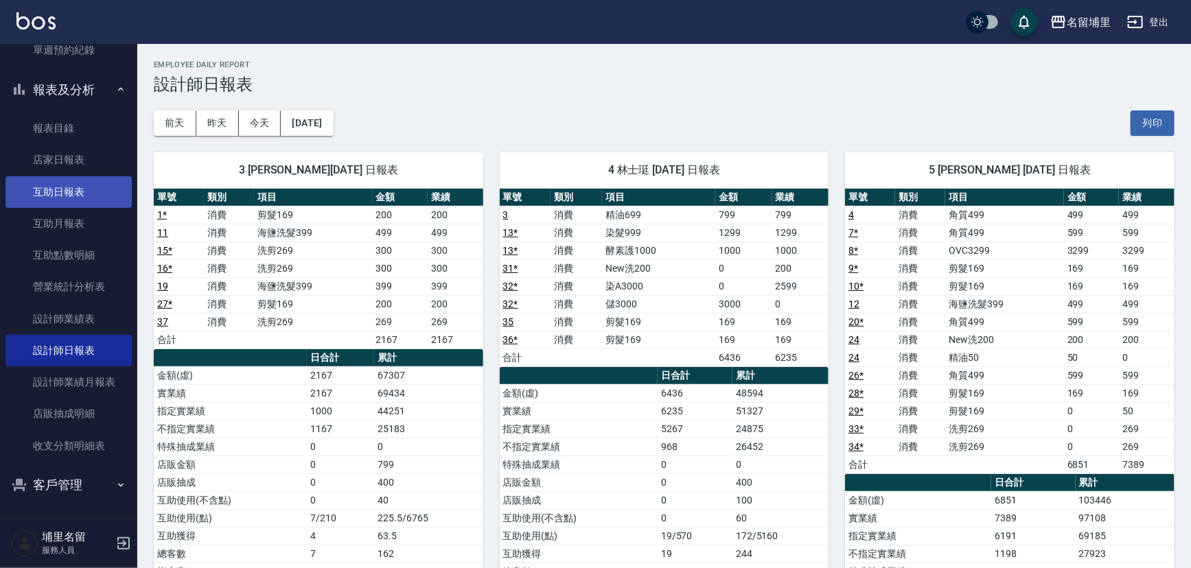
click at [73, 197] on link "互助日報表" at bounding box center [68, 192] width 126 height 32
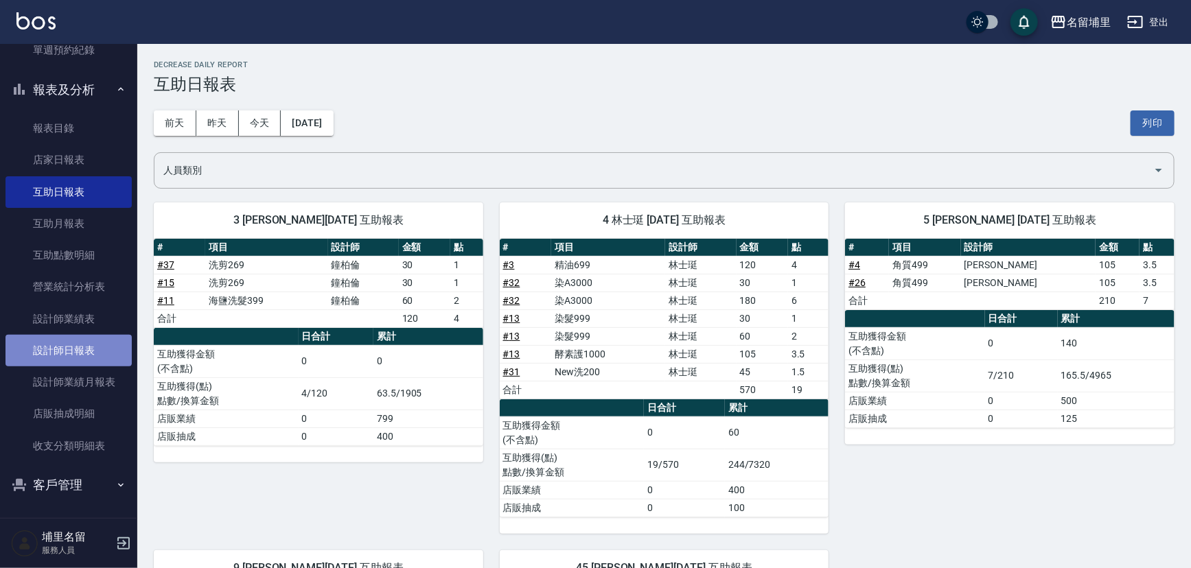
click at [68, 343] on link "設計師日報表" at bounding box center [68, 351] width 126 height 32
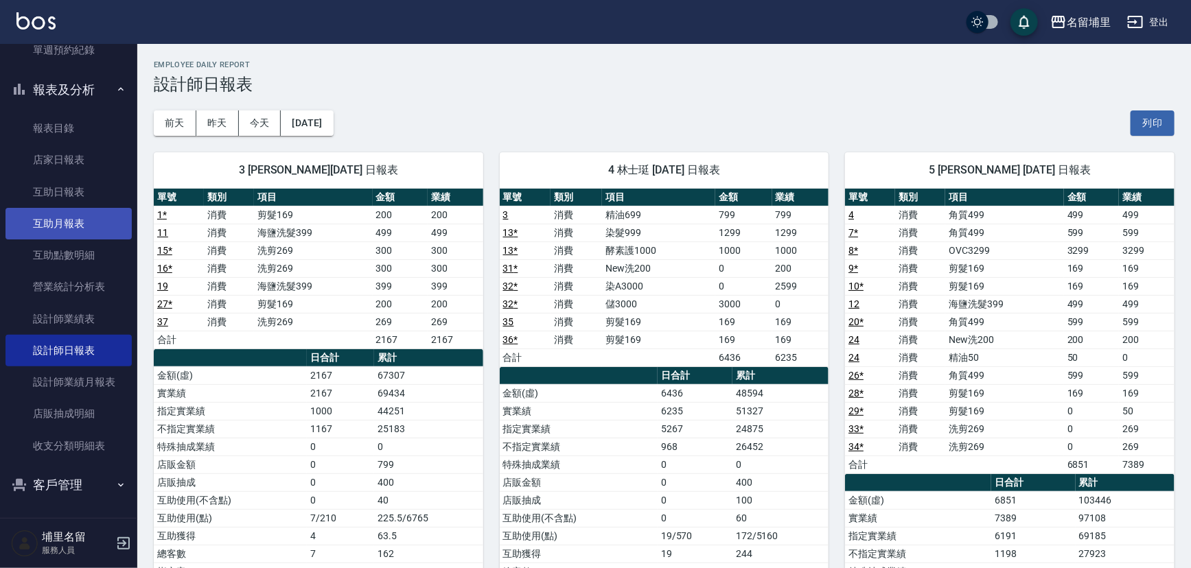
click at [97, 208] on link "互助月報表" at bounding box center [68, 224] width 126 height 32
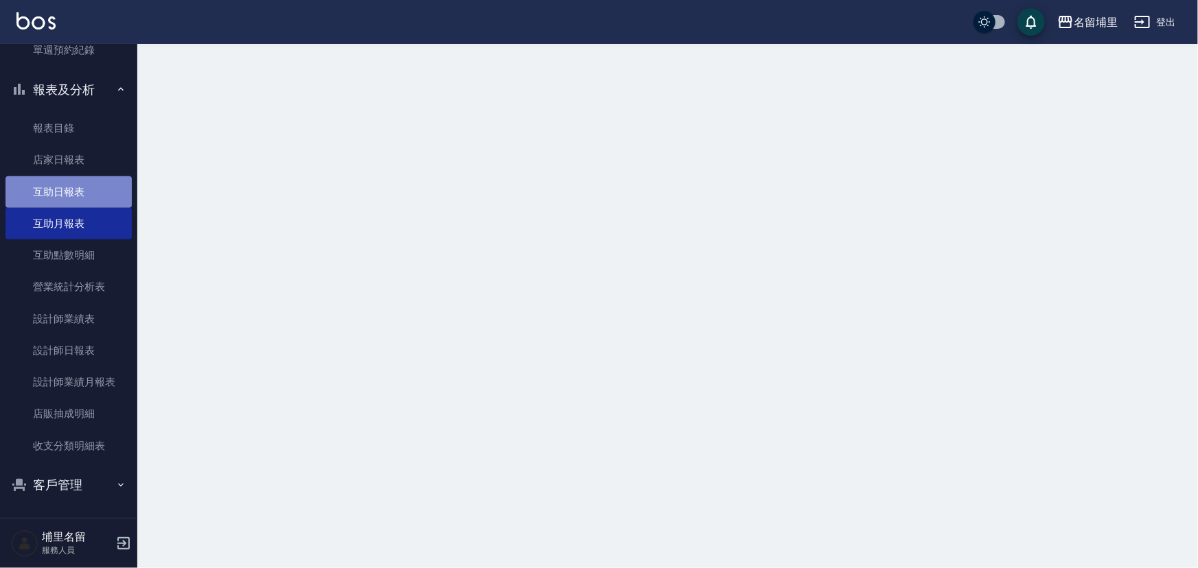
click at [101, 193] on link "互助日報表" at bounding box center [68, 192] width 126 height 32
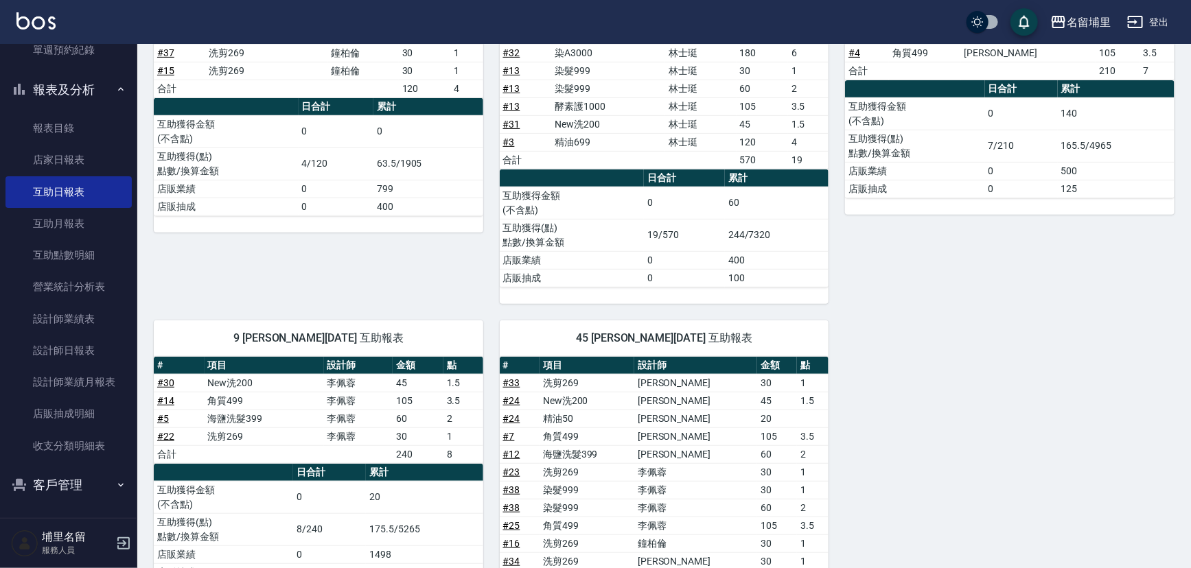
scroll to position [50, 0]
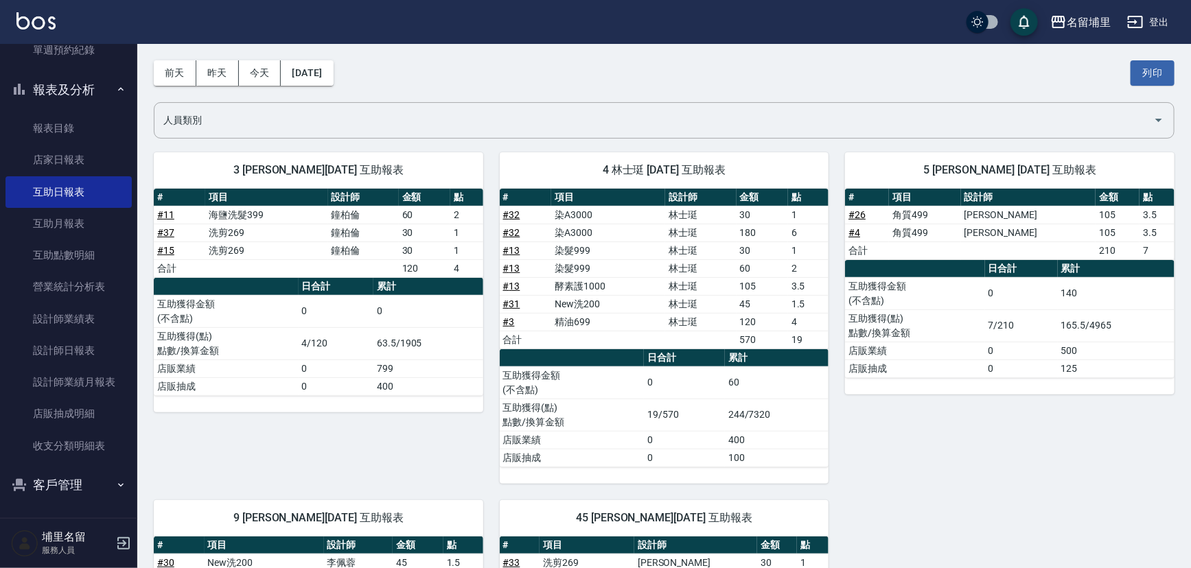
click at [854, 234] on link "# 4" at bounding box center [855, 232] width 12 height 11
click at [855, 212] on link "# 26" at bounding box center [857, 214] width 17 height 11
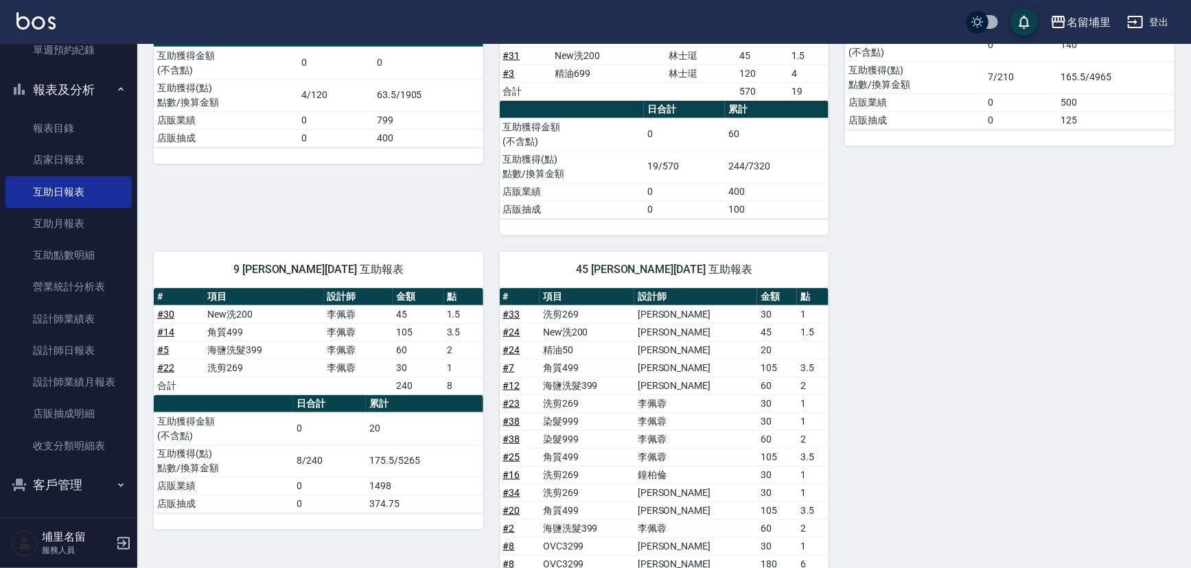
scroll to position [300, 0]
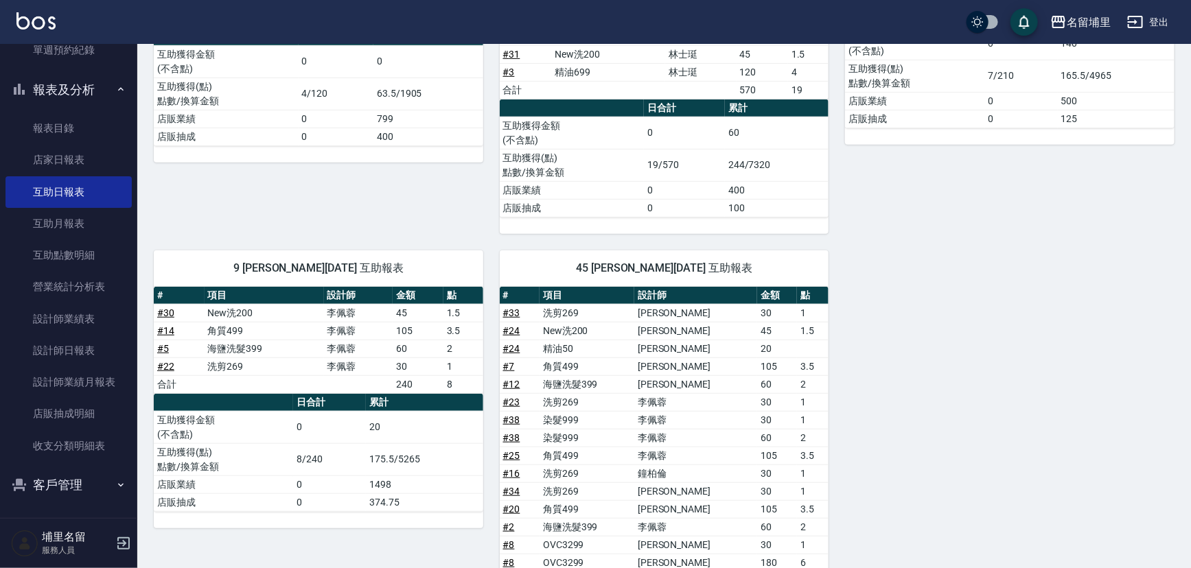
click at [511, 379] on link "# 12" at bounding box center [511, 384] width 17 height 11
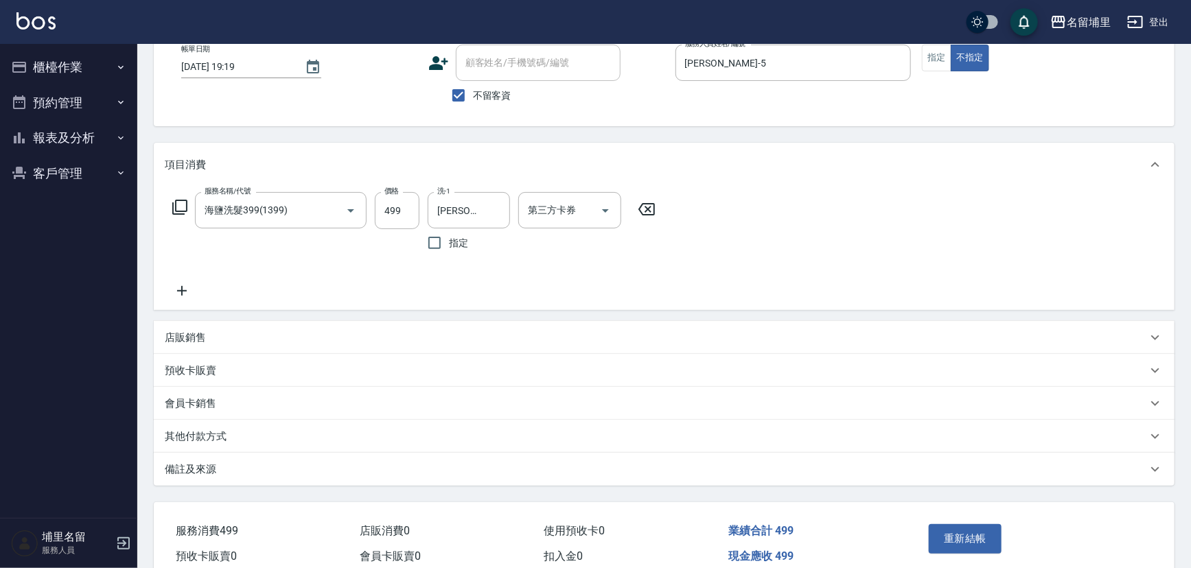
scroll to position [62, 0]
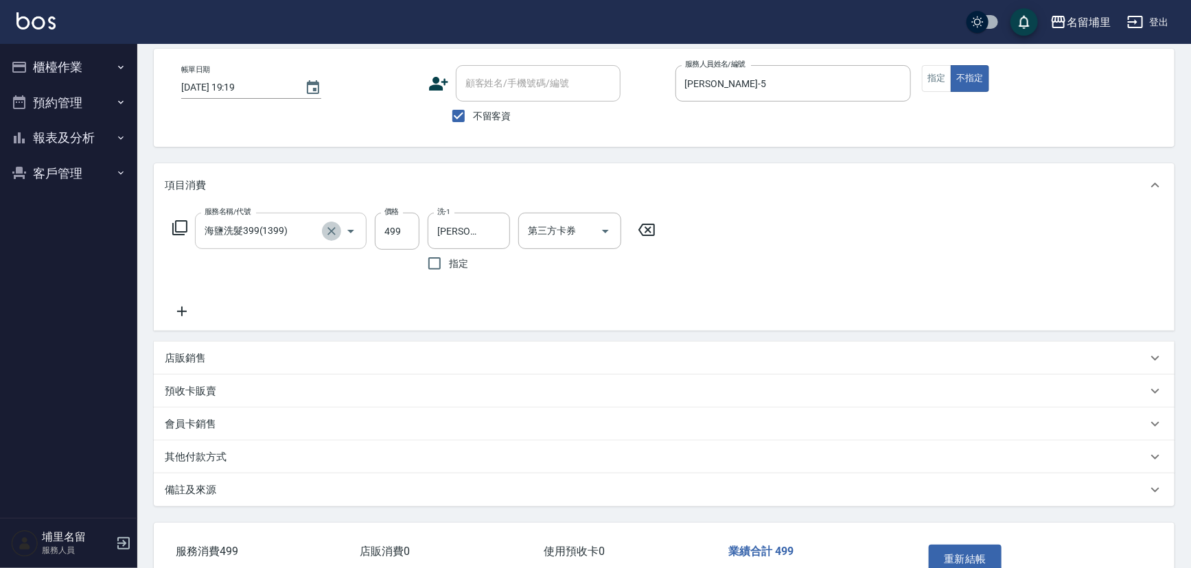
click at [329, 233] on icon "Clear" at bounding box center [331, 231] width 8 height 8
type input "角質499(649)"
type input "潘"
type input "[PERSON_NAME]-45"
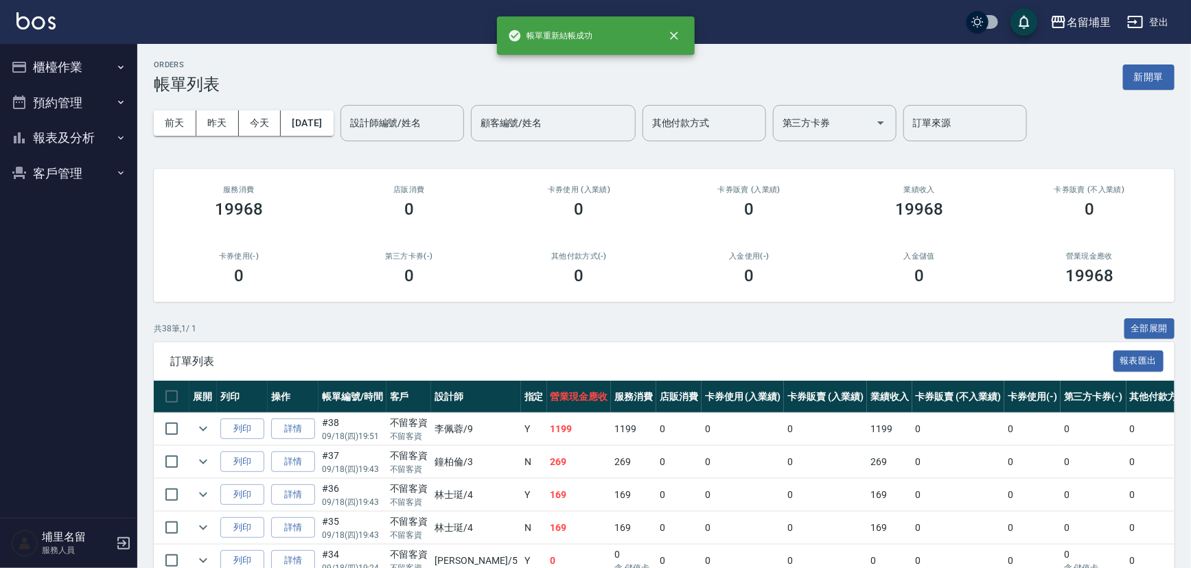
click at [62, 119] on ul "櫃檯作業 打帳單 帳單列表 現金收支登錄 材料自購登錄 每日結帳 排班表 現場電腦打卡 預約管理 預約管理 單日預約紀錄 單週預約紀錄 報表及分析 報表目錄 …" at bounding box center [68, 120] width 126 height 152
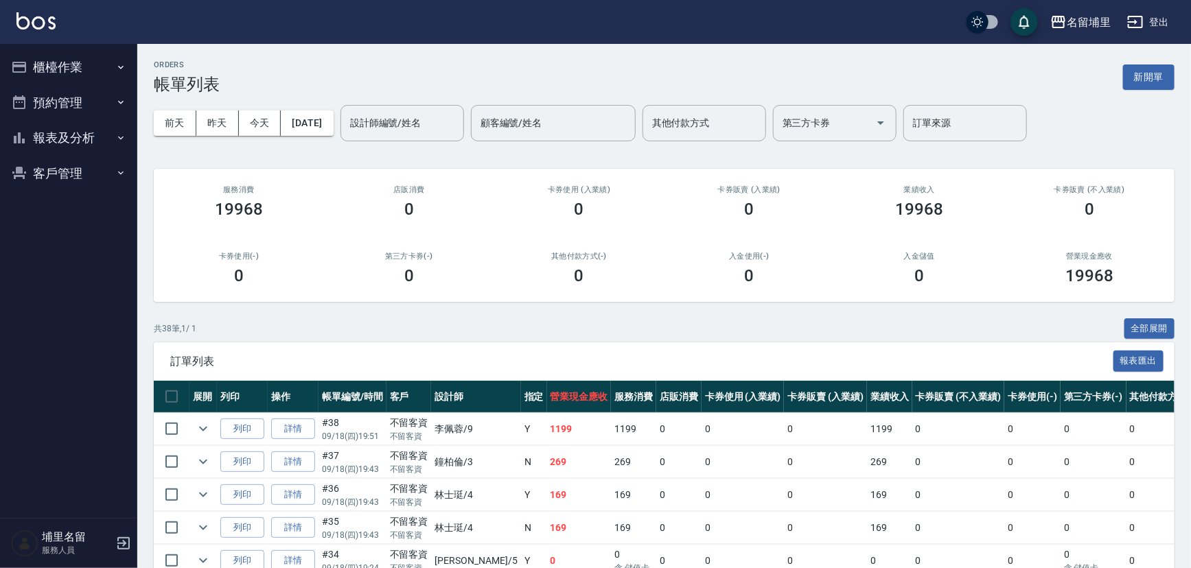
click at [76, 138] on button "報表及分析" at bounding box center [68, 138] width 126 height 36
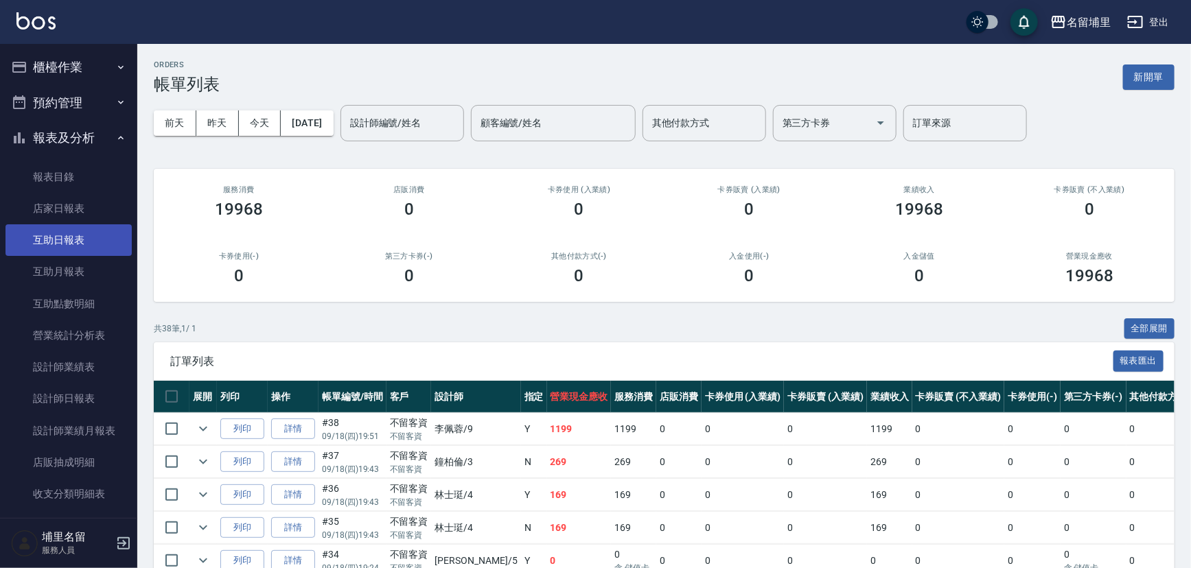
click at [91, 233] on link "互助日報表" at bounding box center [68, 241] width 126 height 32
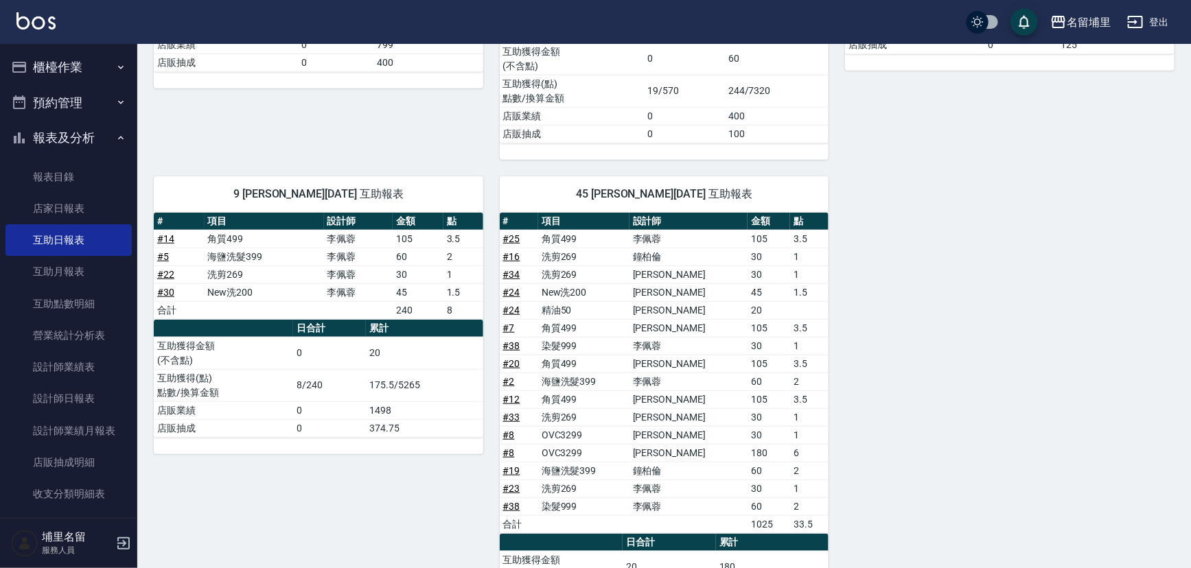
scroll to position [487, 0]
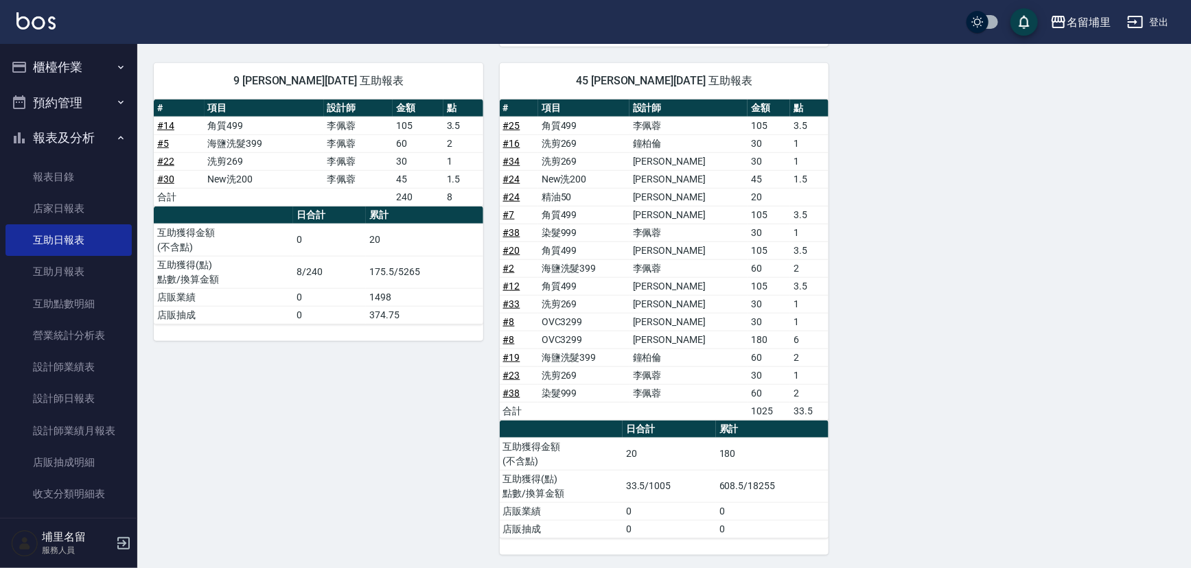
click at [510, 352] on link "# 19" at bounding box center [511, 357] width 17 height 11
click at [513, 265] on link "# 2" at bounding box center [509, 268] width 12 height 11
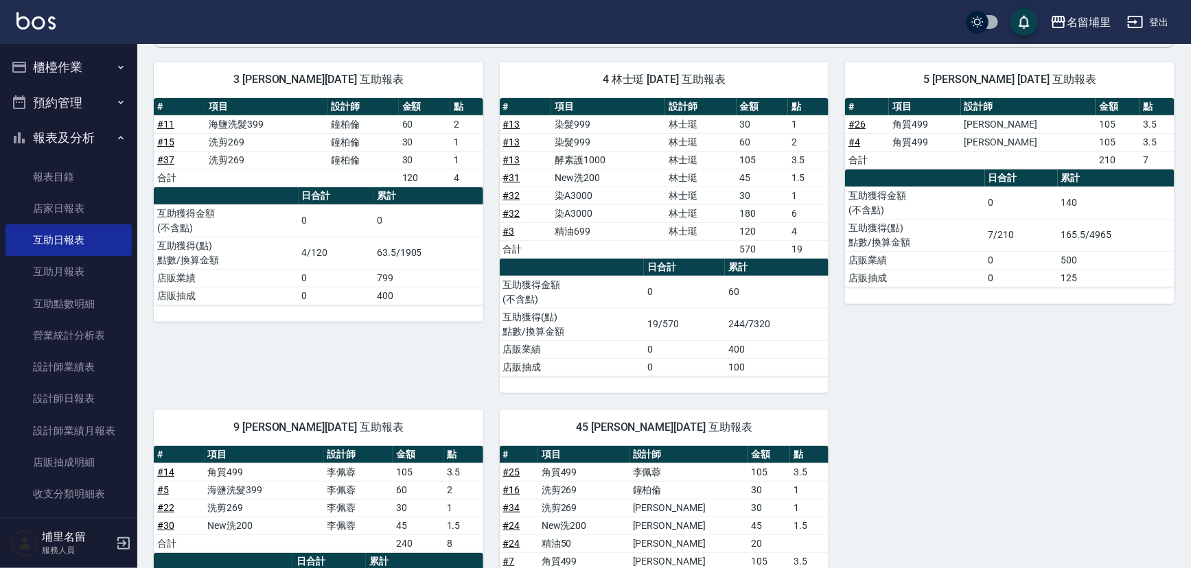
scroll to position [113, 0]
